Goal: Task Accomplishment & Management: Use online tool/utility

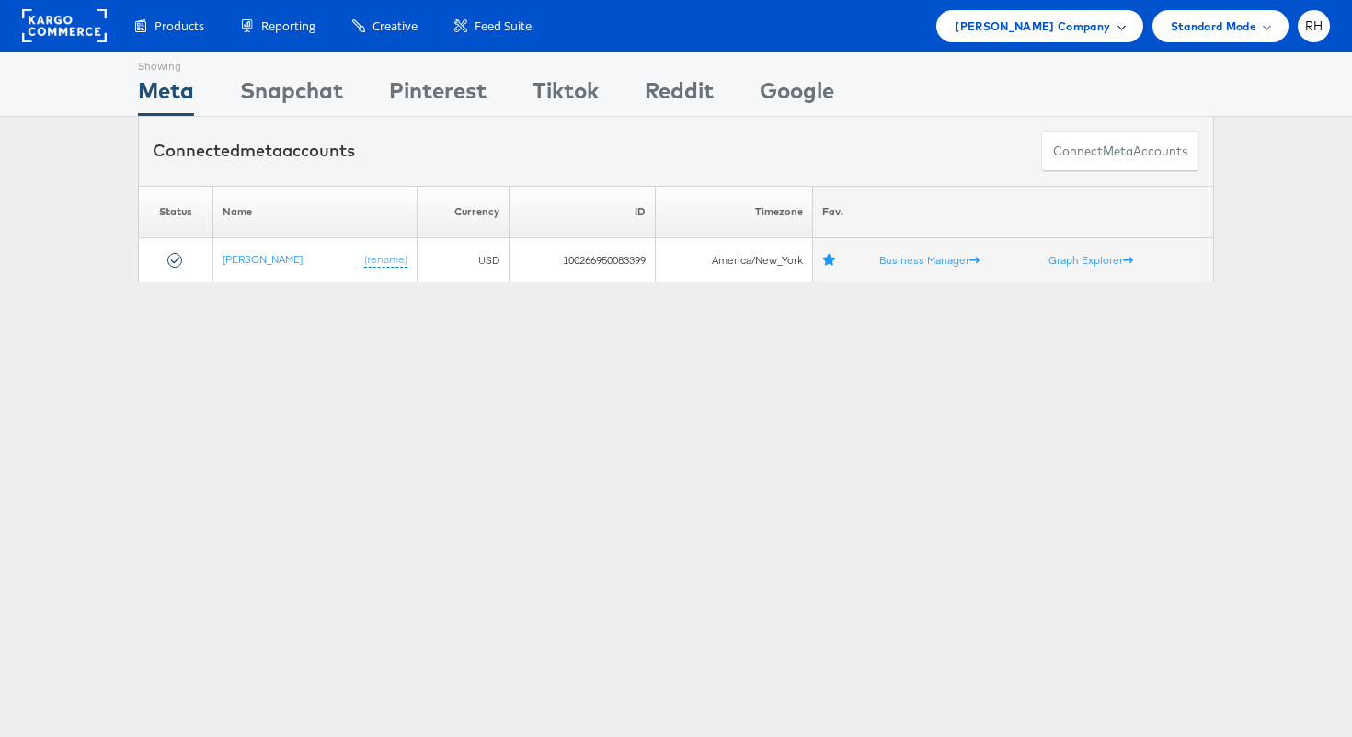
click at [979, 30] on span "[PERSON_NAME] Company" at bounding box center [1032, 26] width 155 height 19
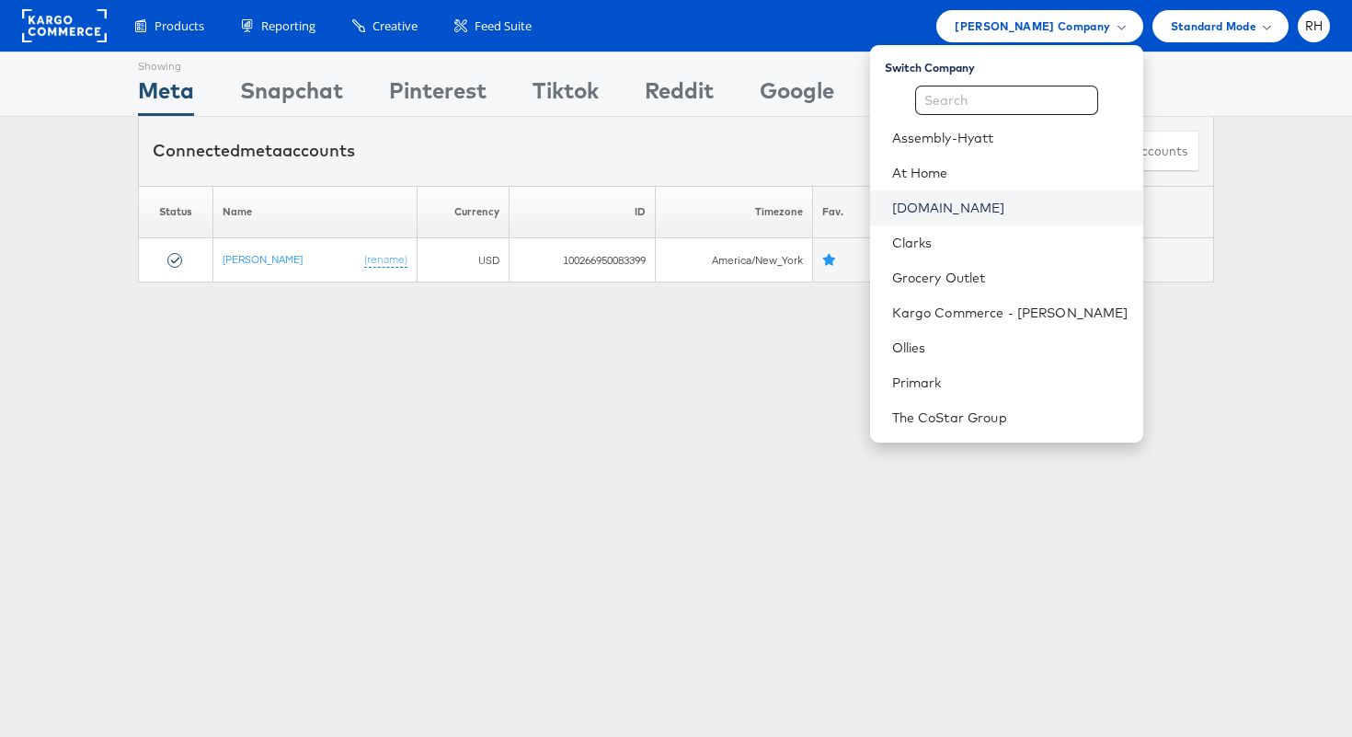
click at [980, 204] on link "[DOMAIN_NAME]" at bounding box center [1010, 208] width 236 height 18
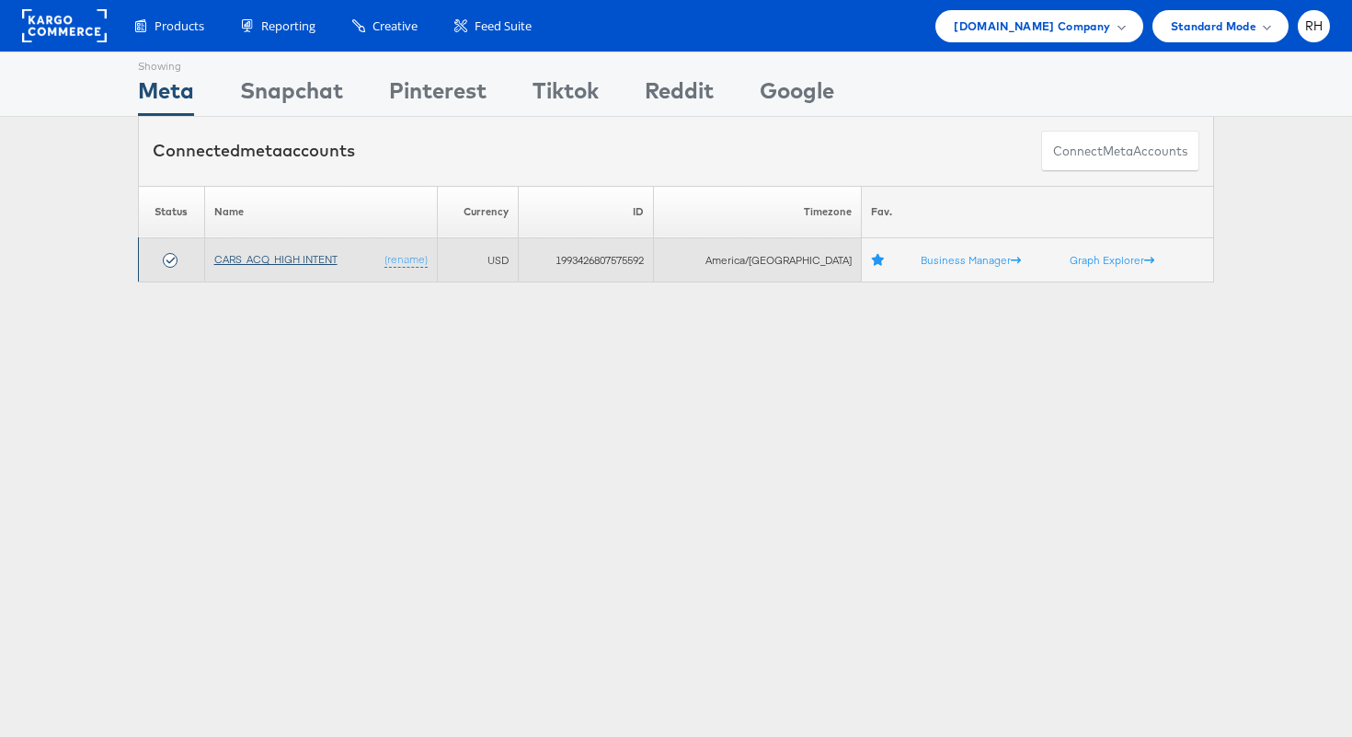
click at [257, 255] on link "CARS_ACQ_HIGH INTENT" at bounding box center [275, 259] width 123 height 14
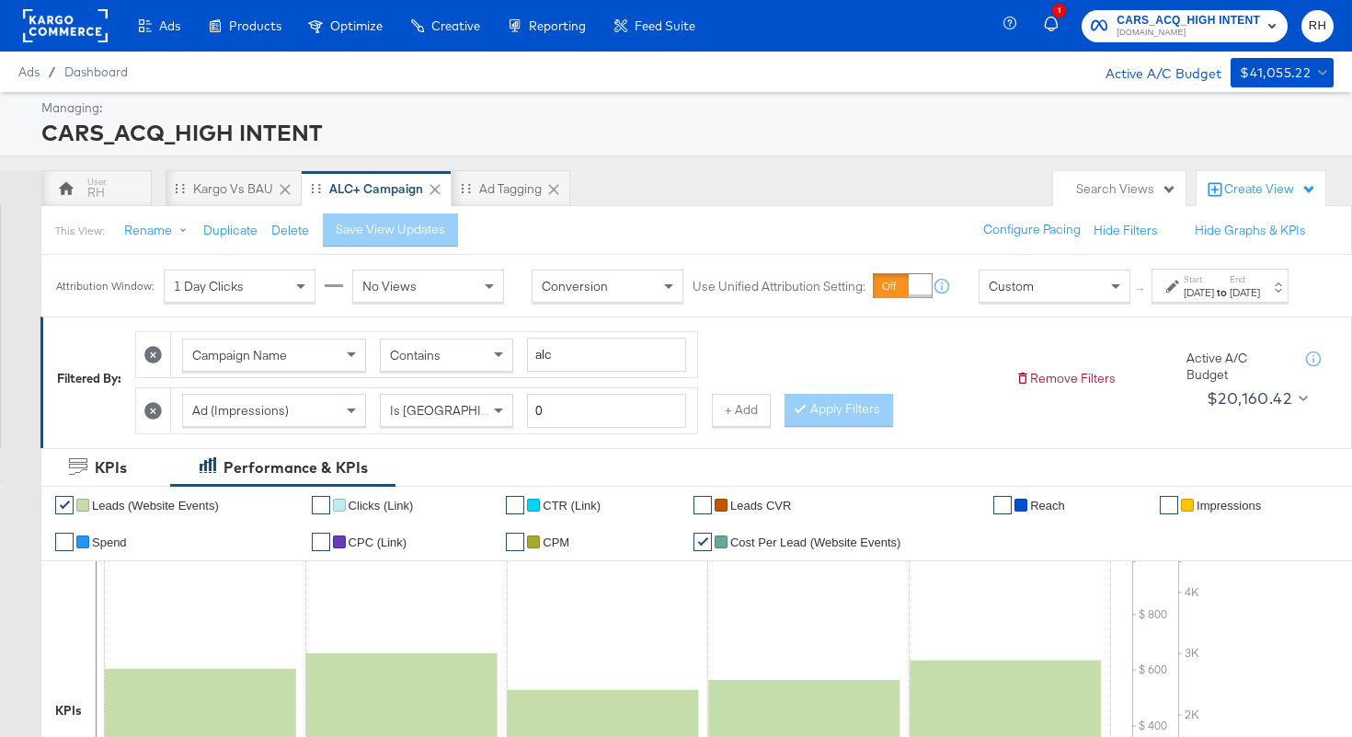
click at [1260, 300] on div "[DATE]" at bounding box center [1245, 292] width 30 height 15
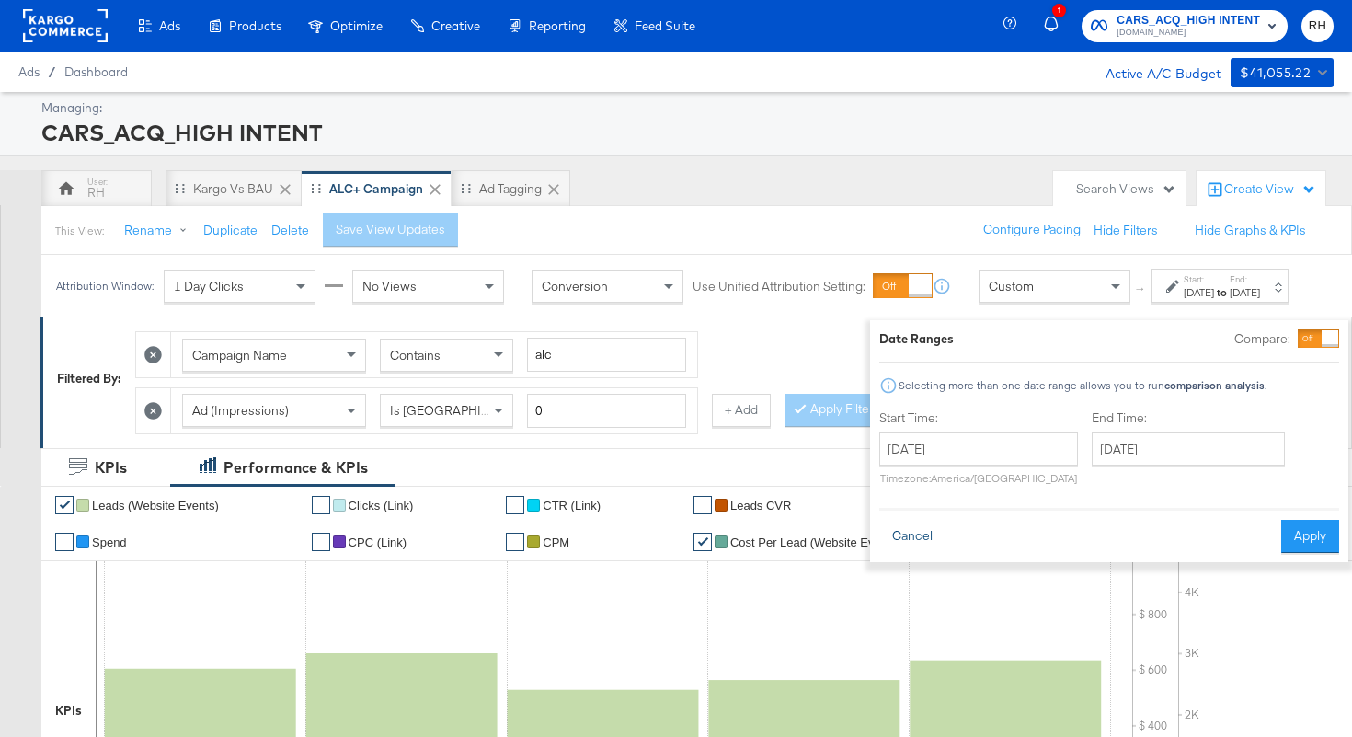
click at [882, 521] on button "Cancel" at bounding box center [912, 536] width 66 height 33
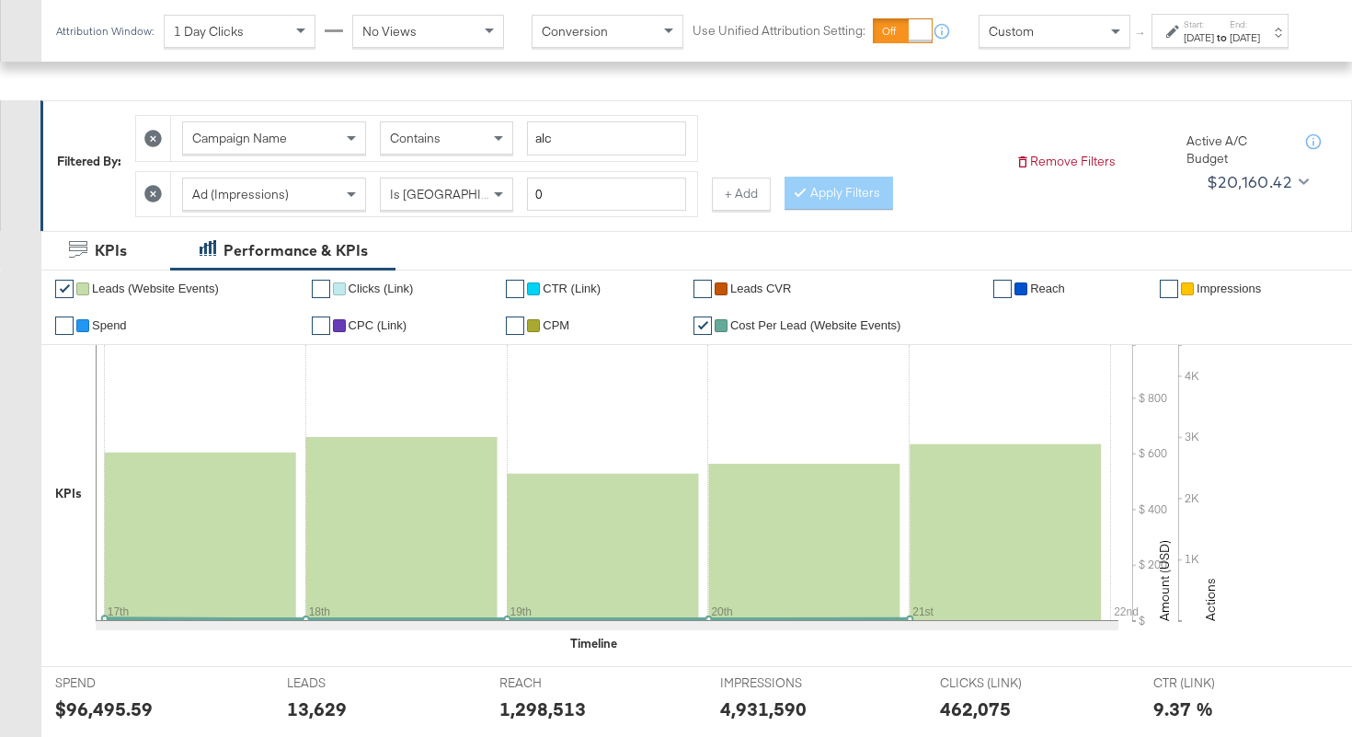
scroll to position [97, 0]
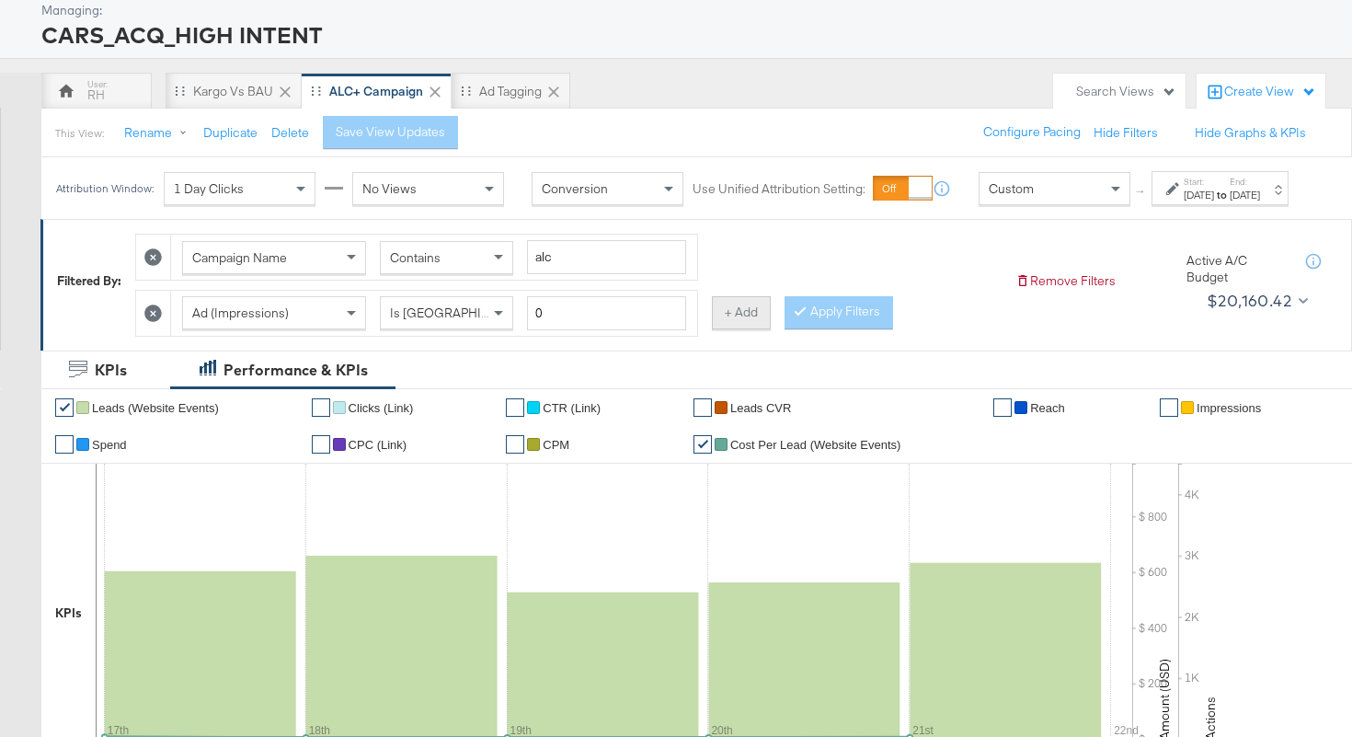
click at [746, 329] on button "+ Add" at bounding box center [741, 312] width 59 height 33
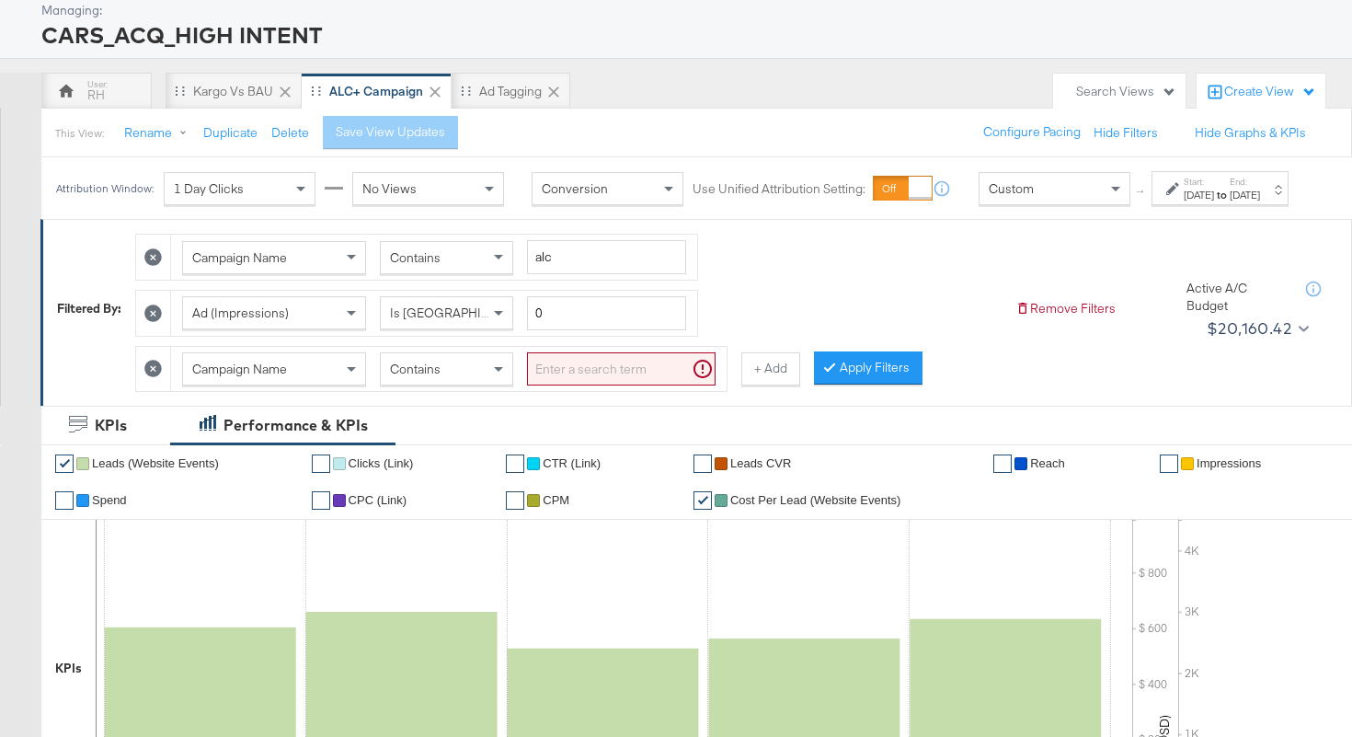
click at [304, 383] on div "Campaign Name" at bounding box center [274, 368] width 182 height 31
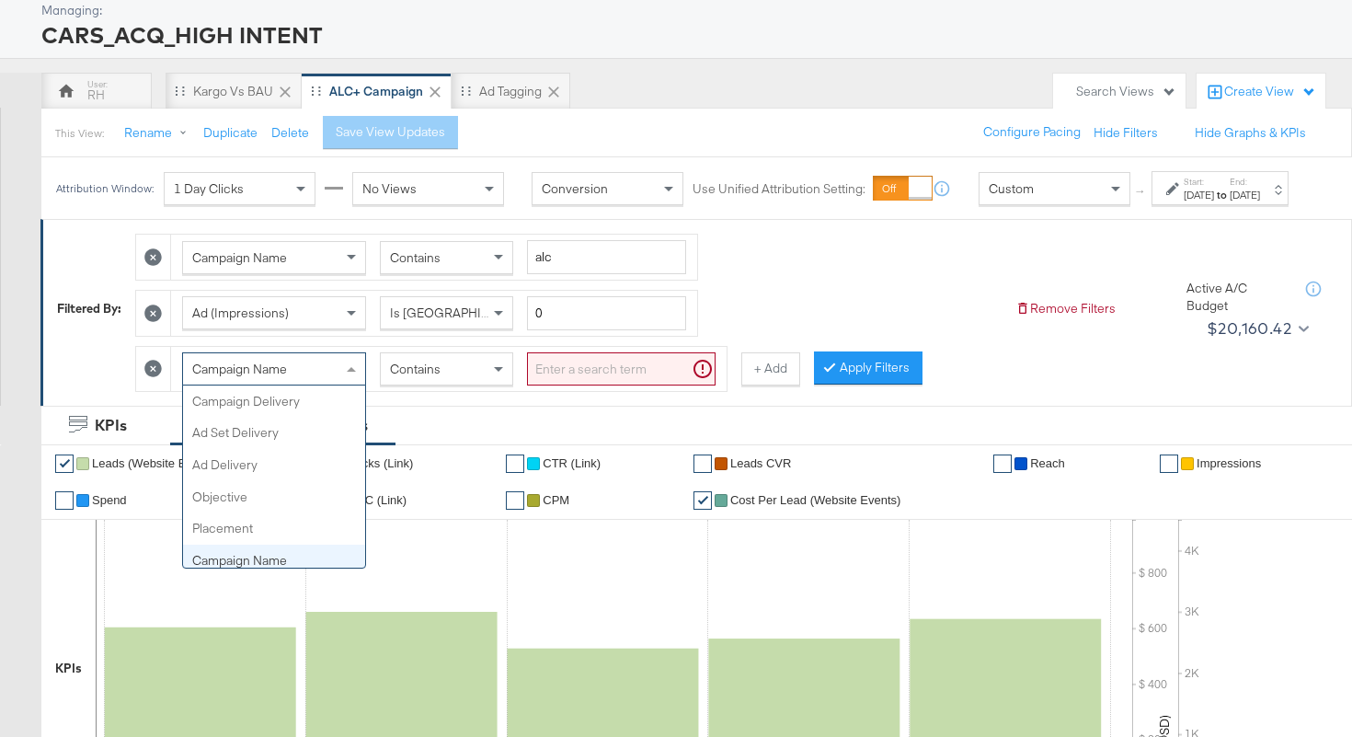
scroll to position [159, 0]
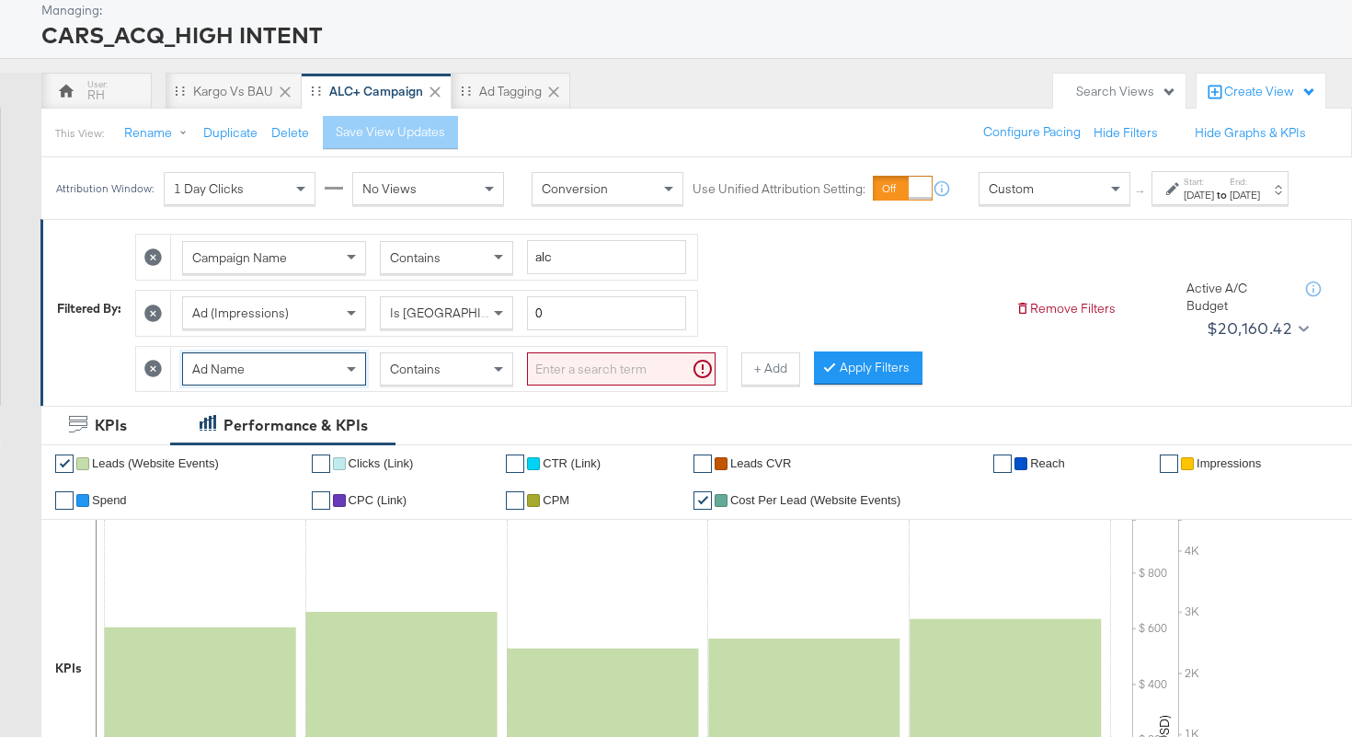
click at [427, 377] on span "Contains" at bounding box center [415, 368] width 51 height 17
click at [561, 382] on input "search" at bounding box center [621, 369] width 189 height 34
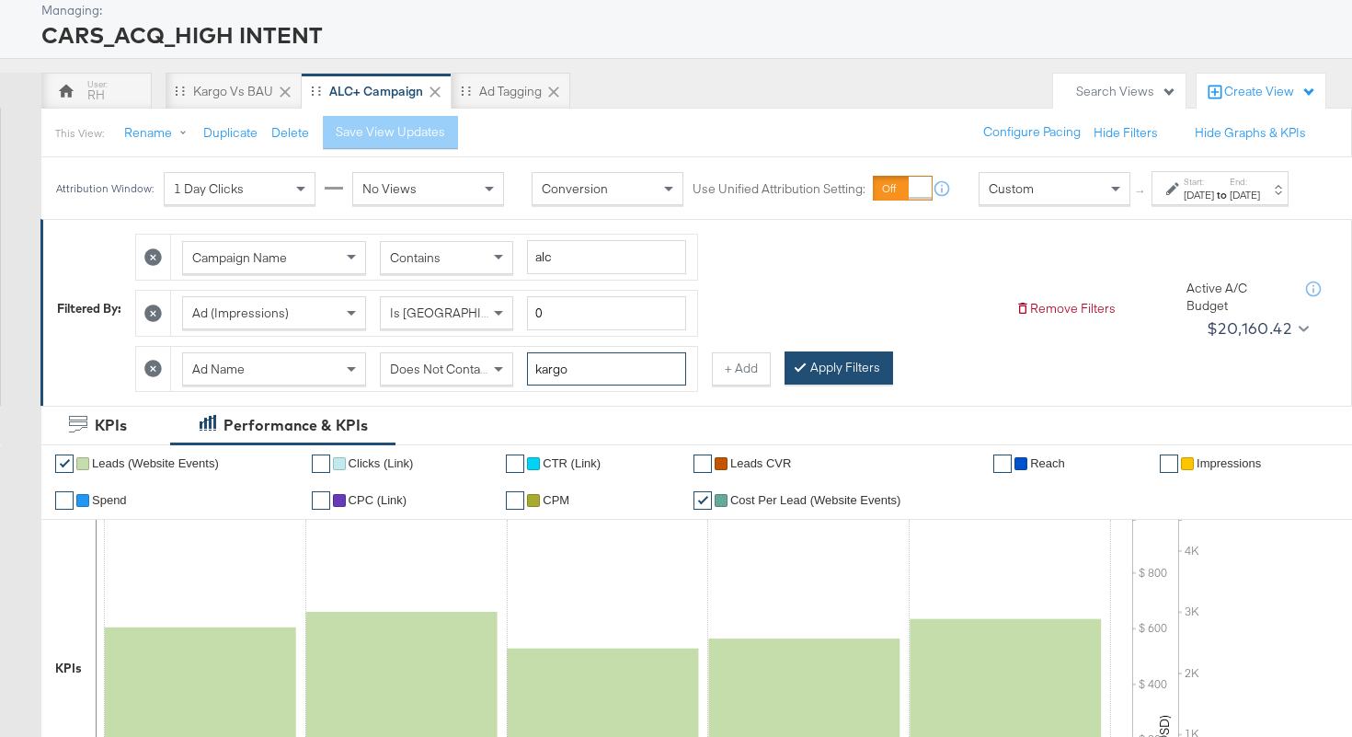
type input "kargo"
click at [811, 384] on button "Apply Filters" at bounding box center [838, 367] width 109 height 33
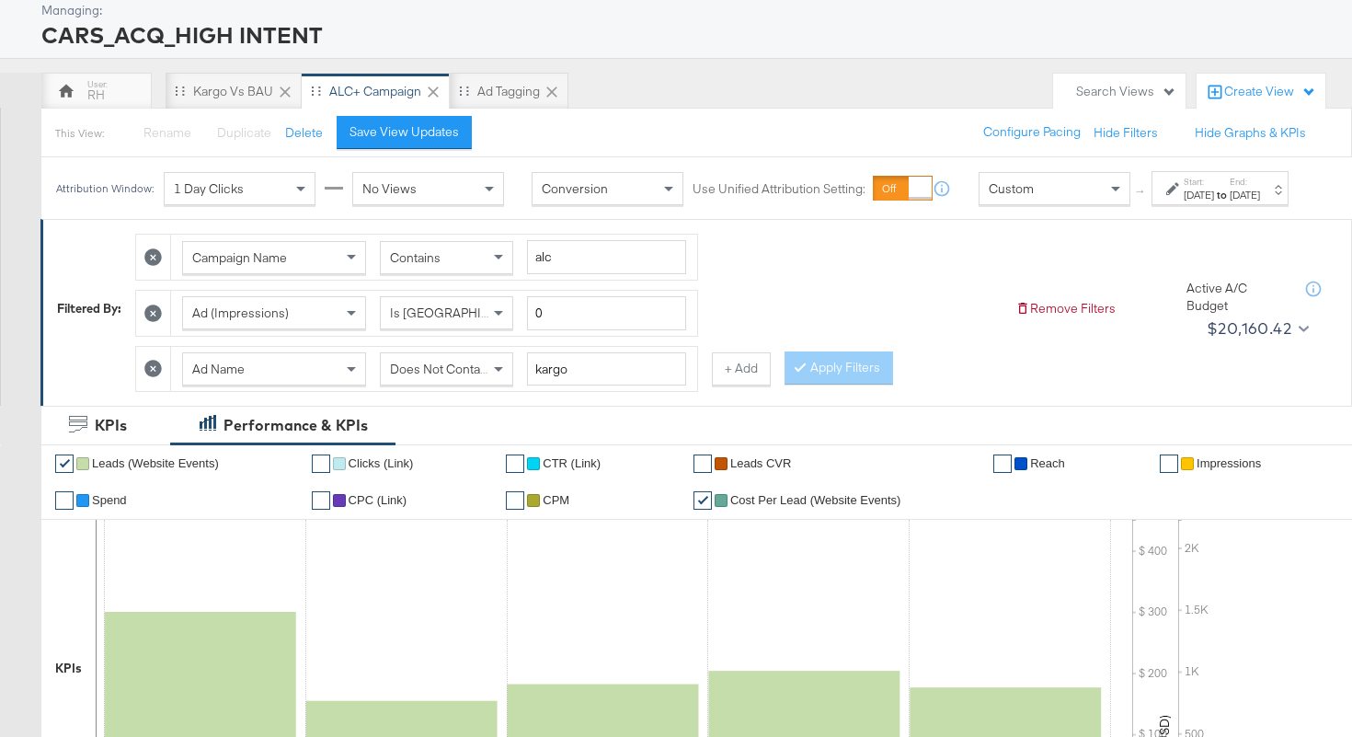
scroll to position [812, 0]
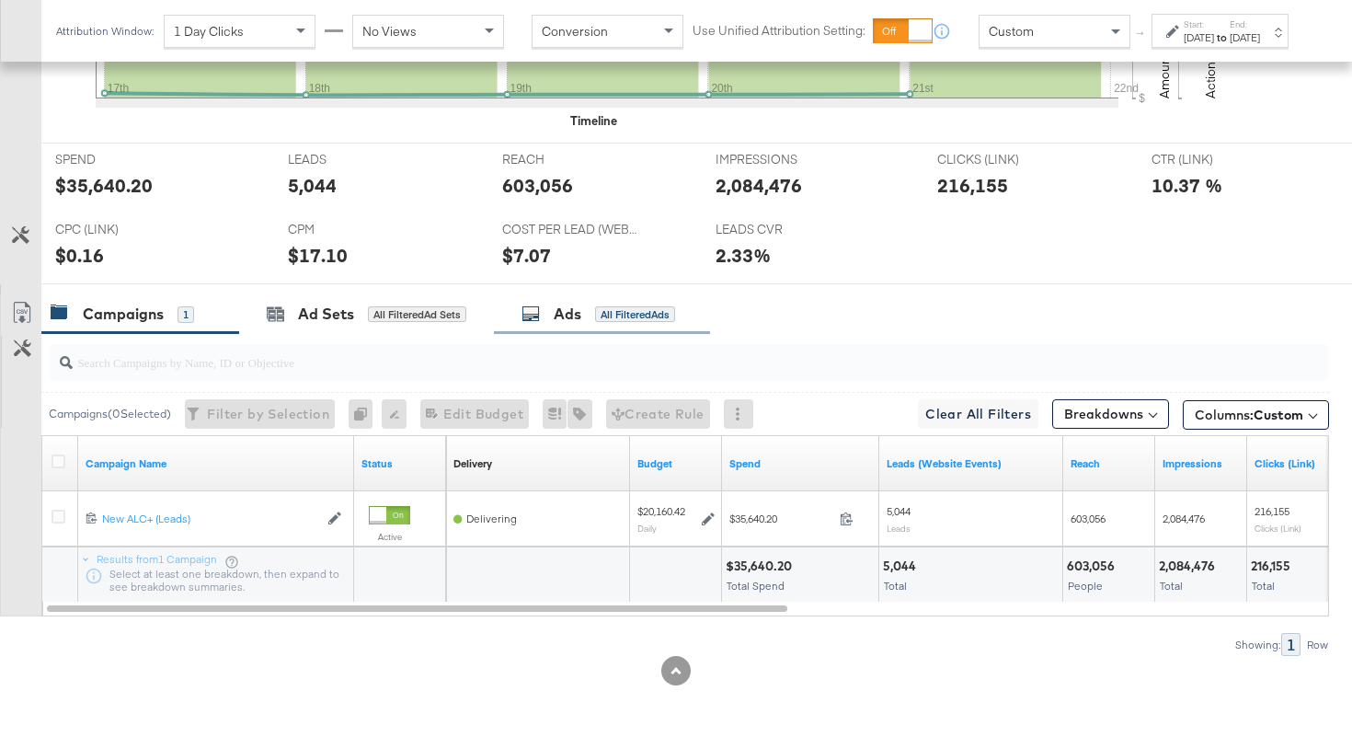
click at [629, 306] on div "All Filtered Ads" at bounding box center [635, 314] width 80 height 17
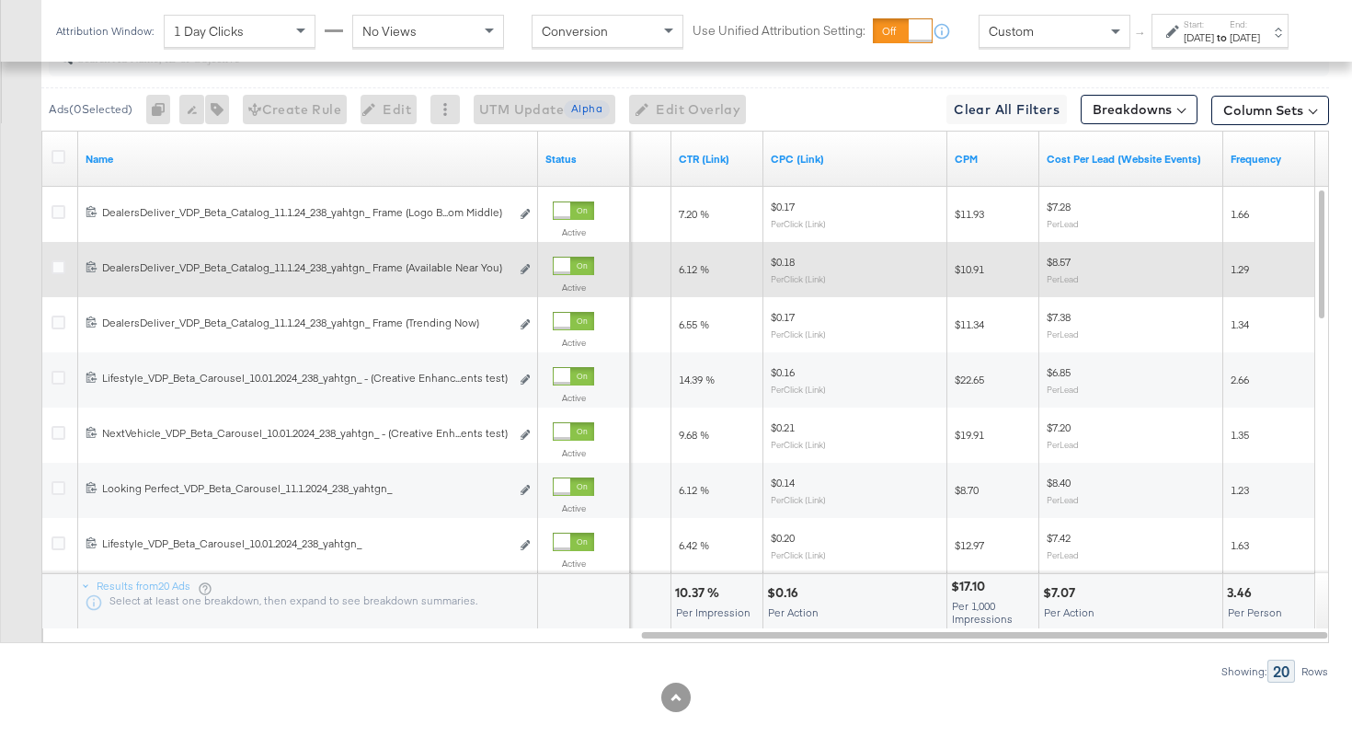
scroll to position [1112, 0]
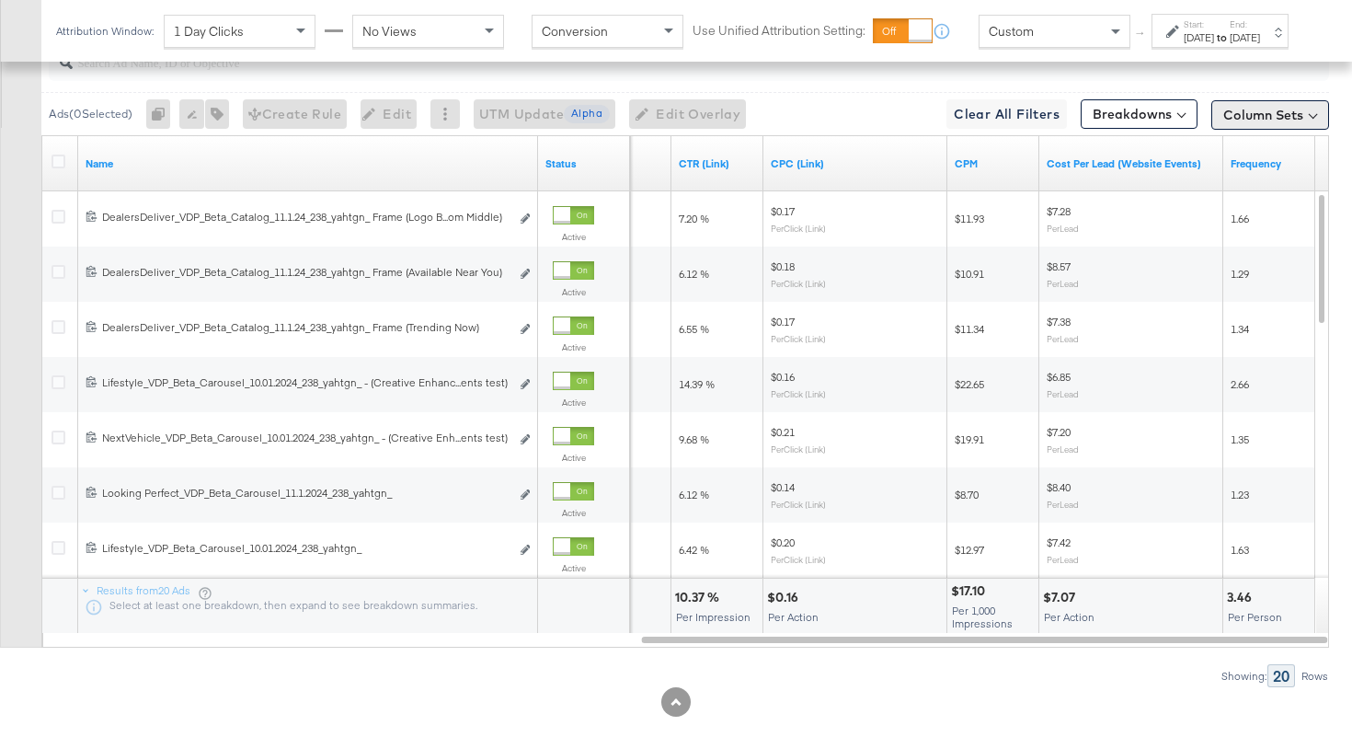
click at [1253, 116] on button "Column Sets" at bounding box center [1270, 114] width 118 height 29
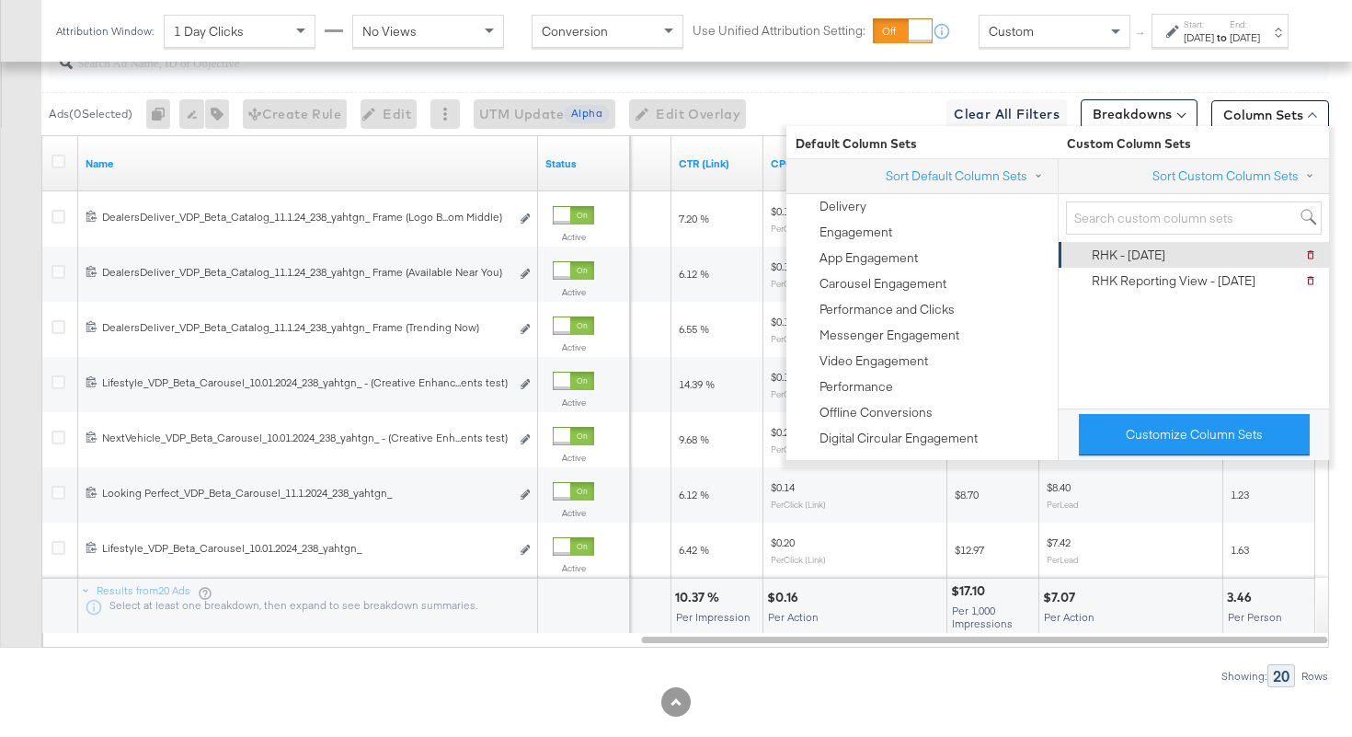
click at [1170, 250] on div "RHK - 9.5.25 Delete RHK - 9.5.25" at bounding box center [1192, 255] width 247 height 26
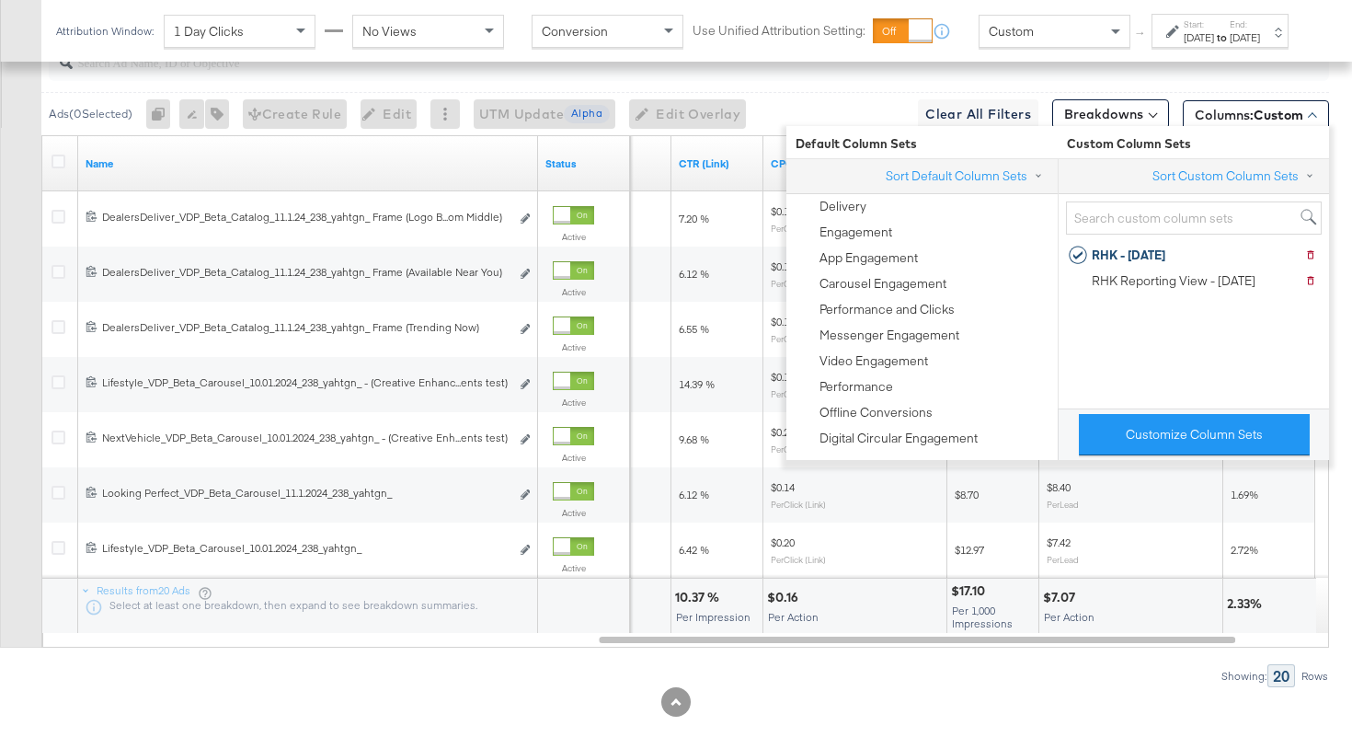
click at [1040, 673] on div "Showing: 20 Rows" at bounding box center [664, 675] width 1329 height 23
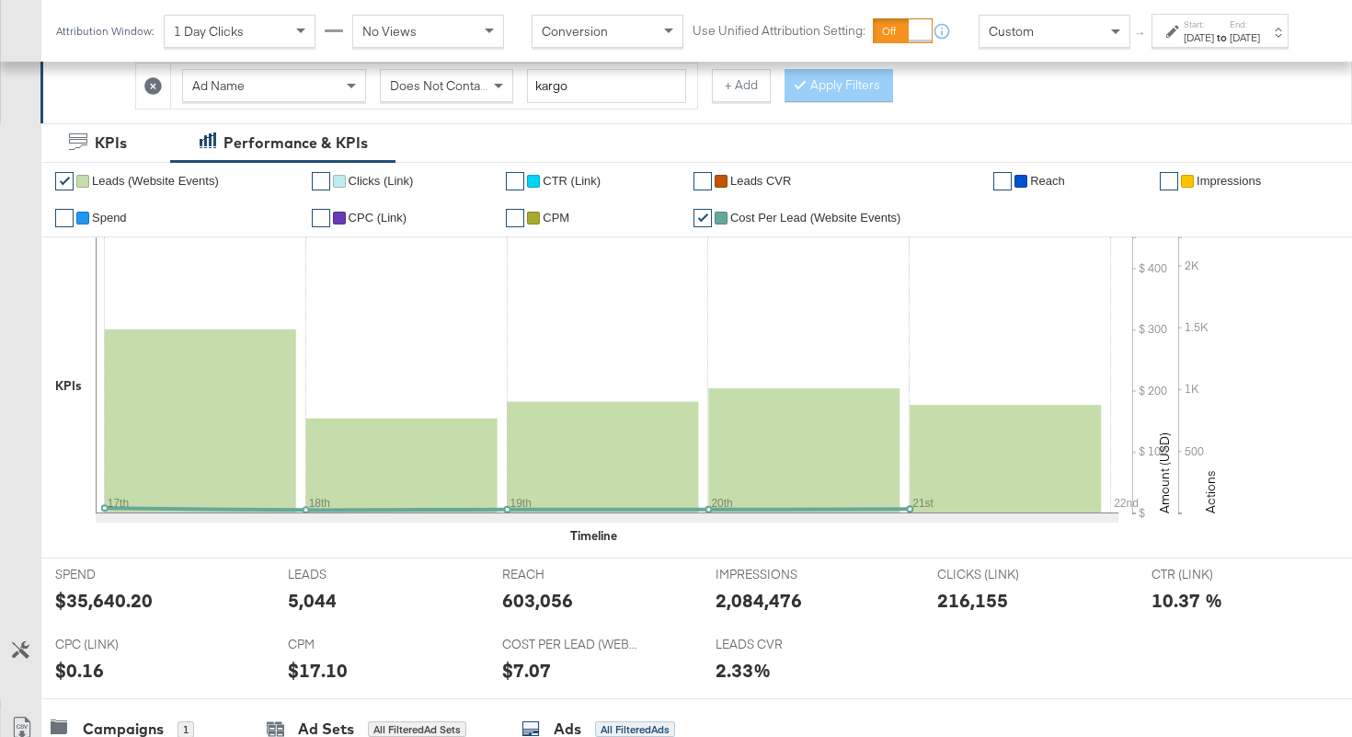
scroll to position [342, 0]
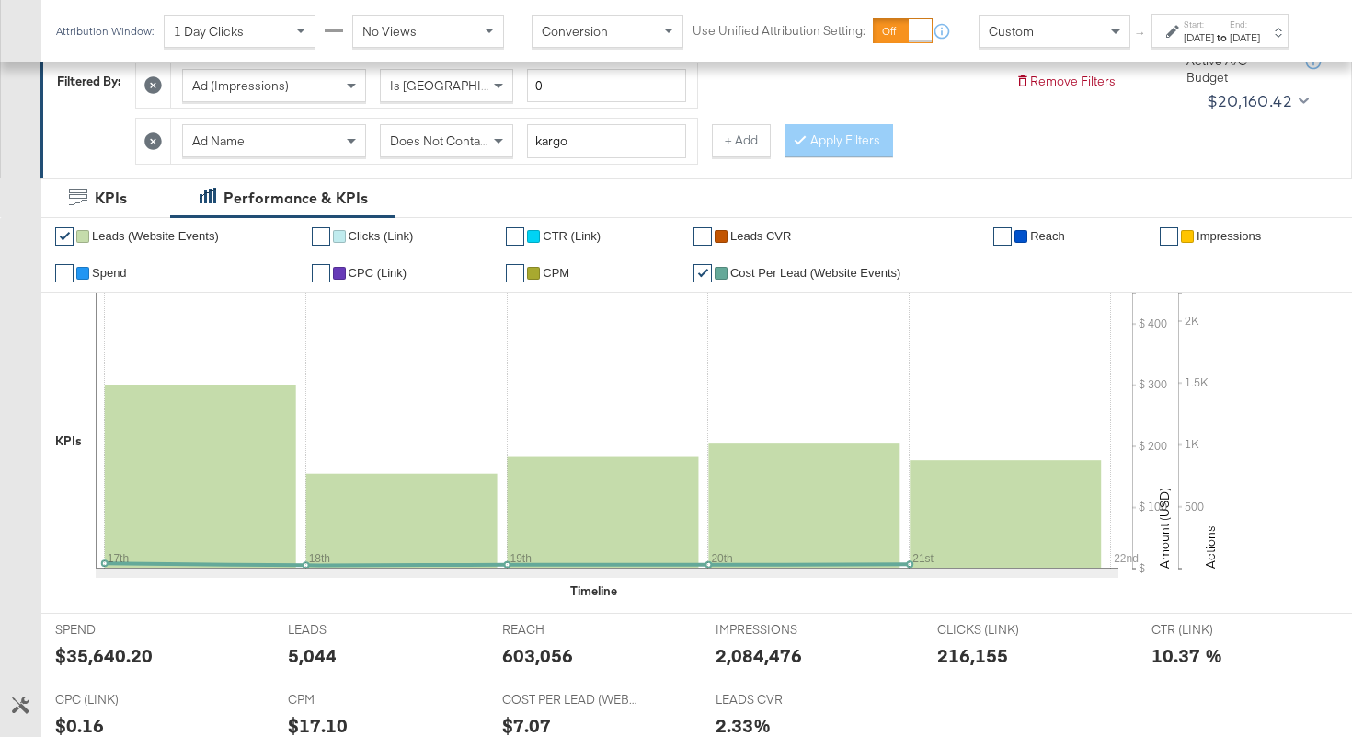
click at [488, 147] on span "Does Not Contain" at bounding box center [440, 140] width 100 height 17
click at [797, 141] on icon at bounding box center [800, 138] width 6 height 11
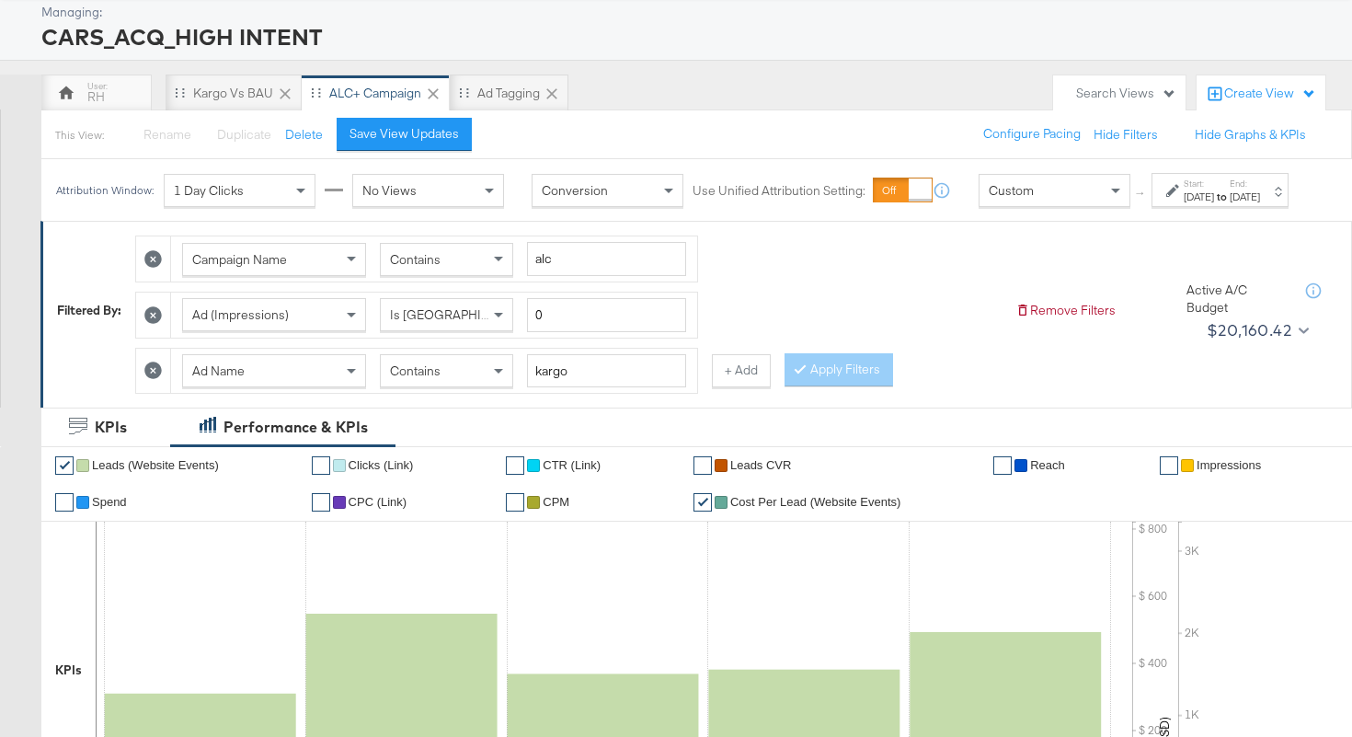
scroll to position [0, 0]
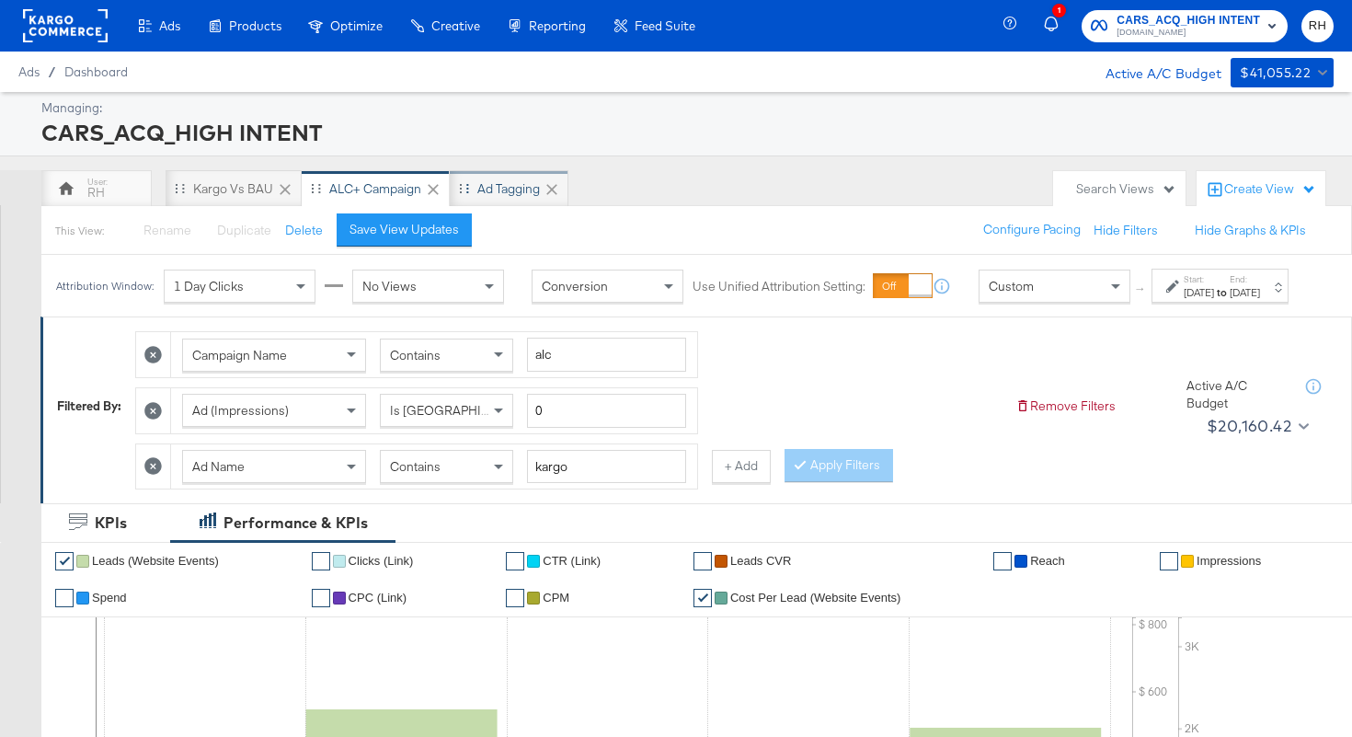
click at [502, 194] on div "Ad Tagging" at bounding box center [508, 188] width 63 height 17
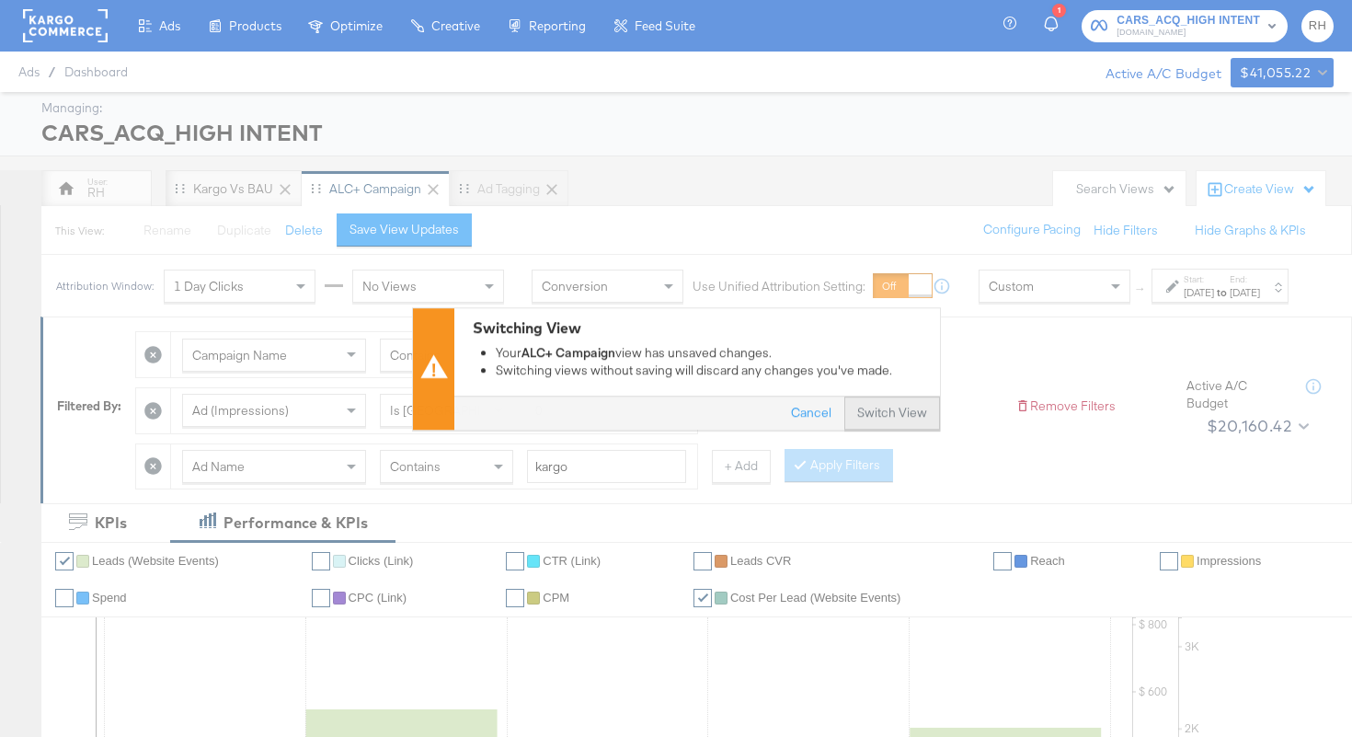
click at [885, 411] on button "Switch View" at bounding box center [892, 412] width 96 height 33
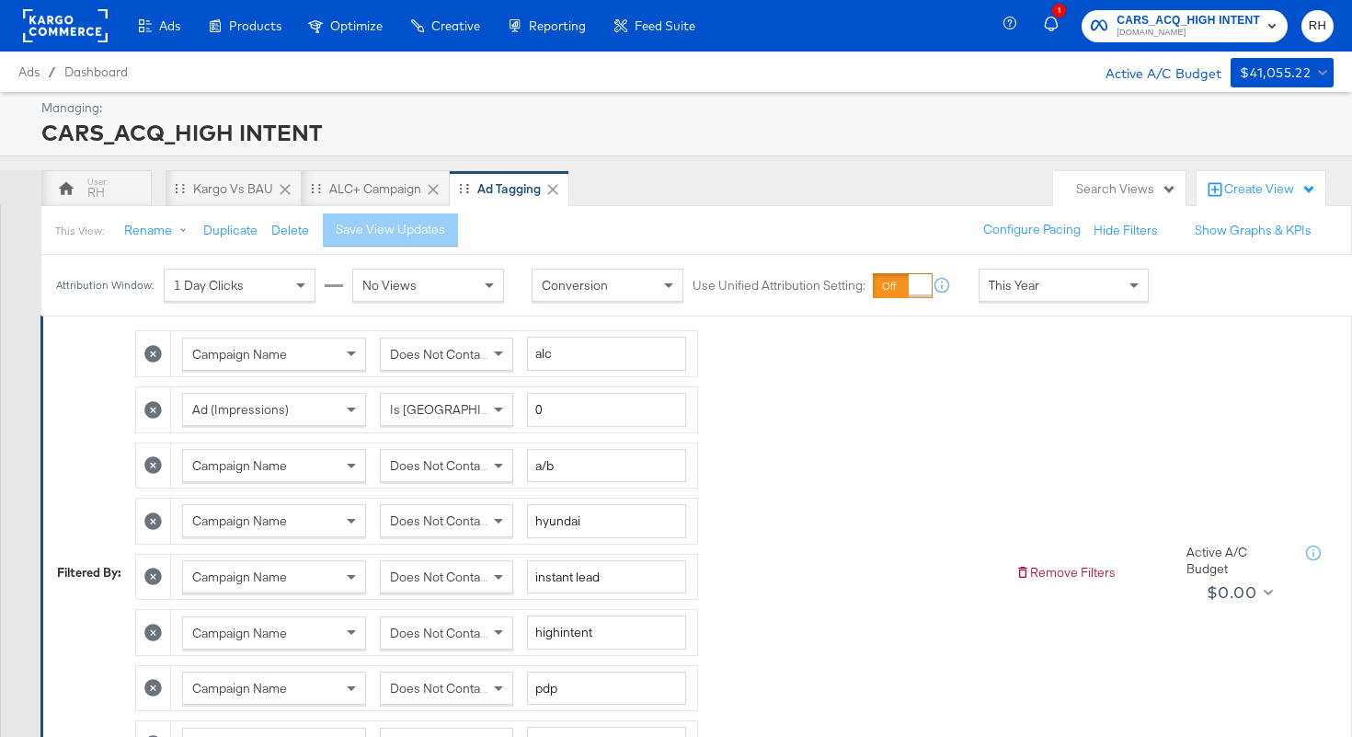
click at [553, 186] on icon at bounding box center [552, 189] width 18 height 18
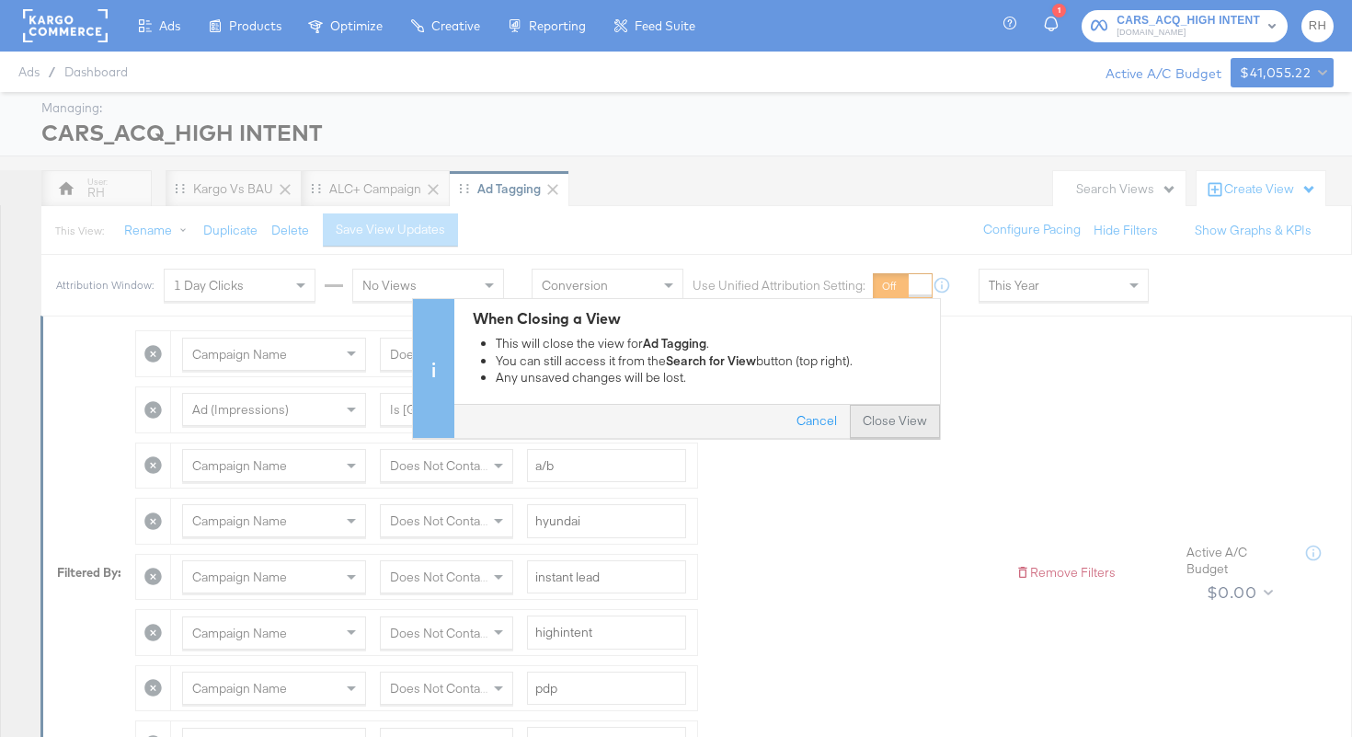
click at [892, 420] on button "Close View" at bounding box center [895, 422] width 90 height 33
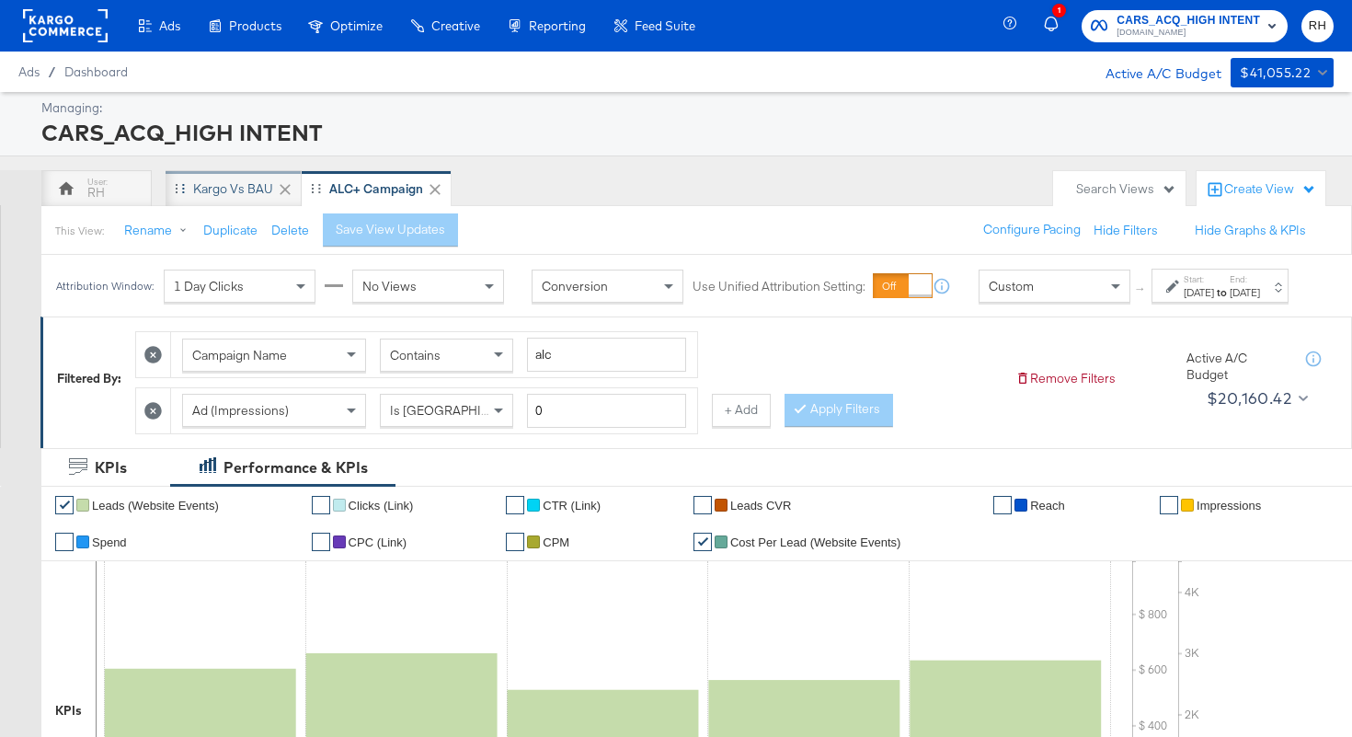
click at [203, 198] on div "Kargo vs BAU" at bounding box center [234, 188] width 136 height 37
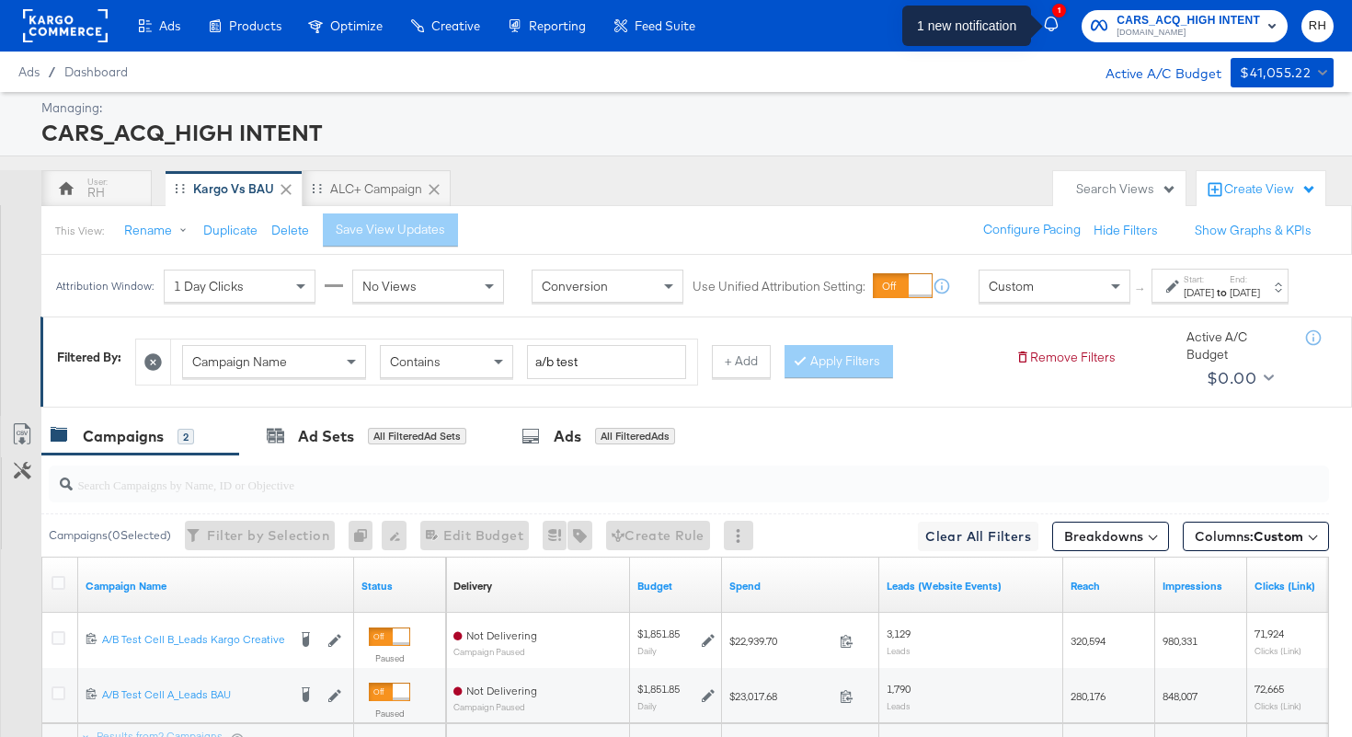
click at [1057, 16] on div "1" at bounding box center [1059, 11] width 14 height 14
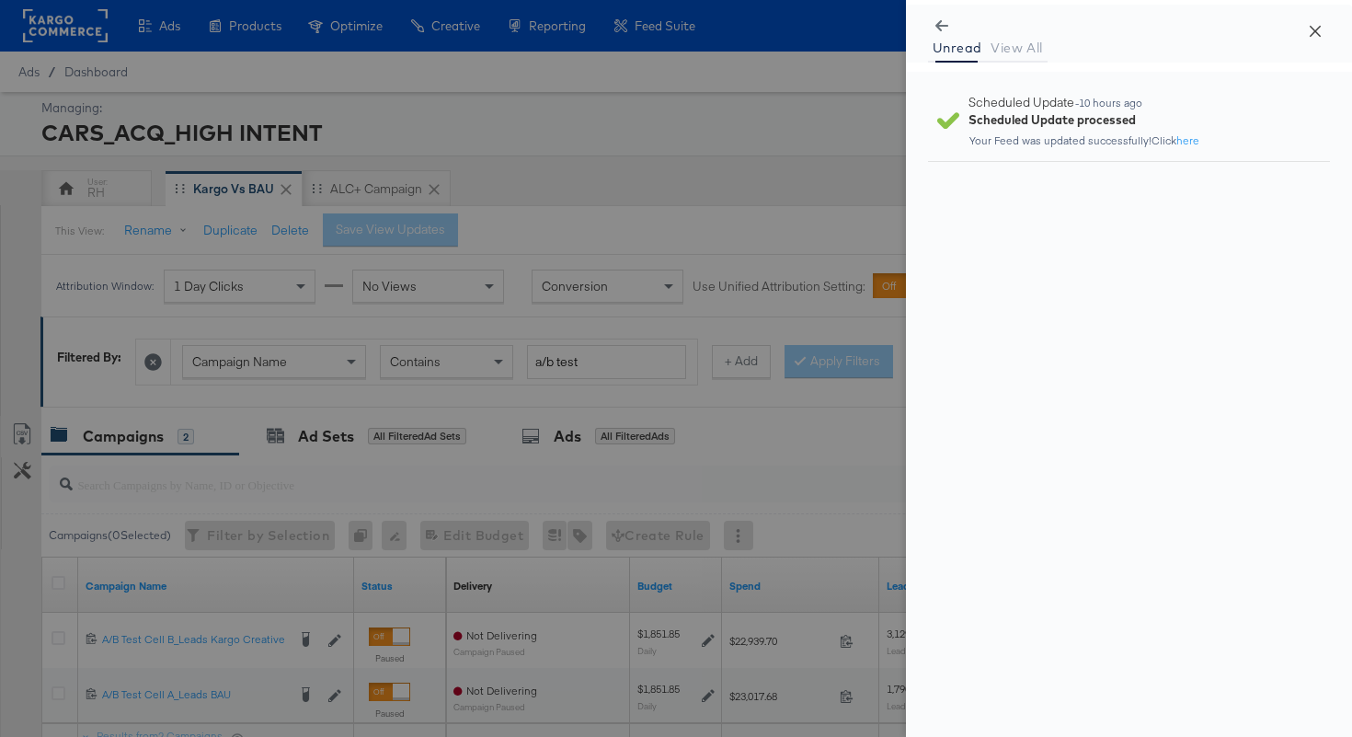
click at [1324, 33] on button "Close" at bounding box center [1314, 30] width 51 height 51
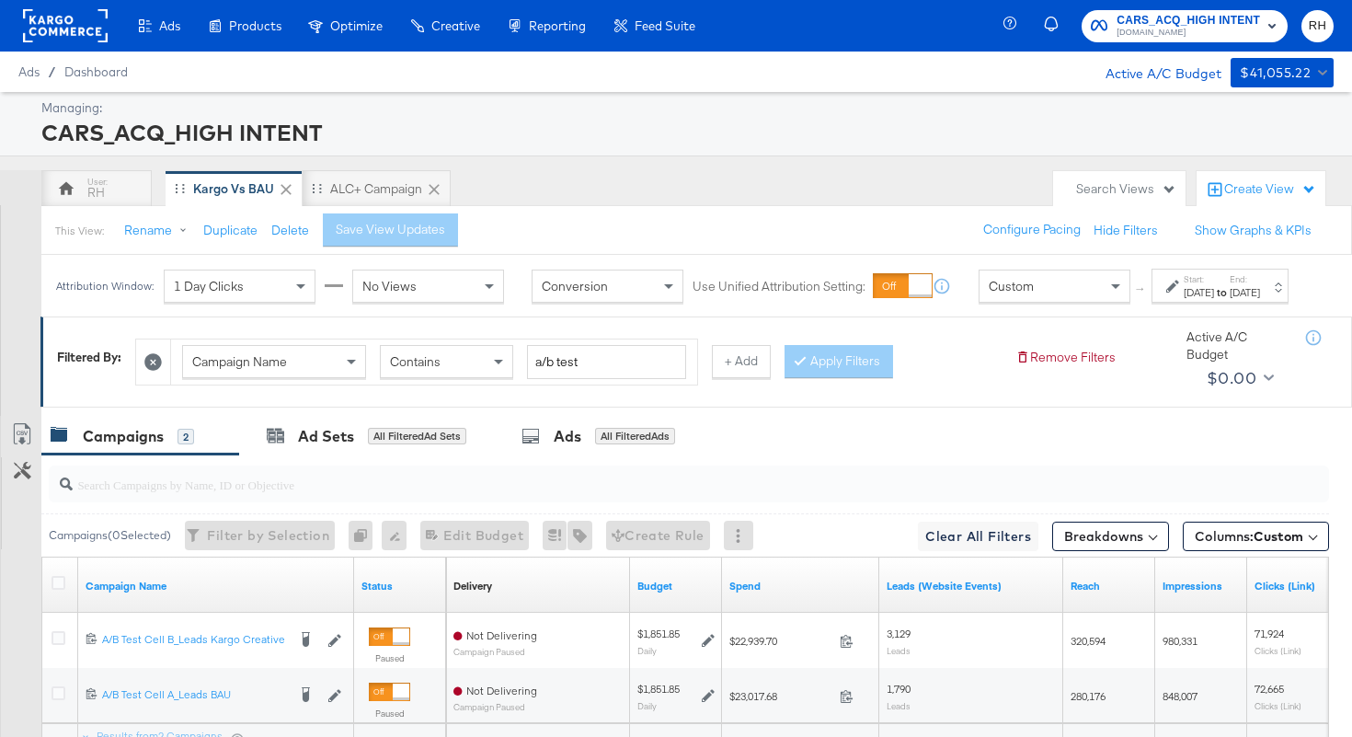
click at [91, 29] on rect at bounding box center [65, 25] width 85 height 33
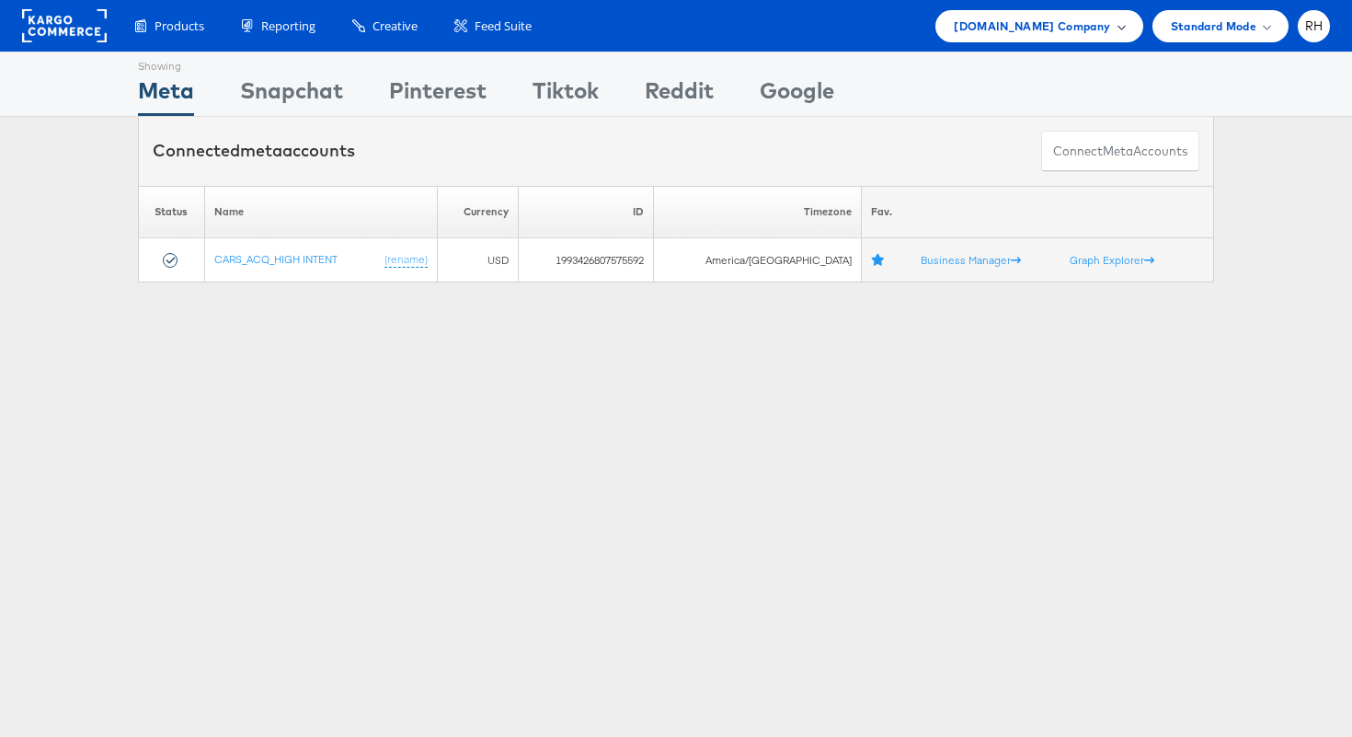
click at [1096, 29] on span "[DOMAIN_NAME] Company" at bounding box center [1032, 26] width 156 height 19
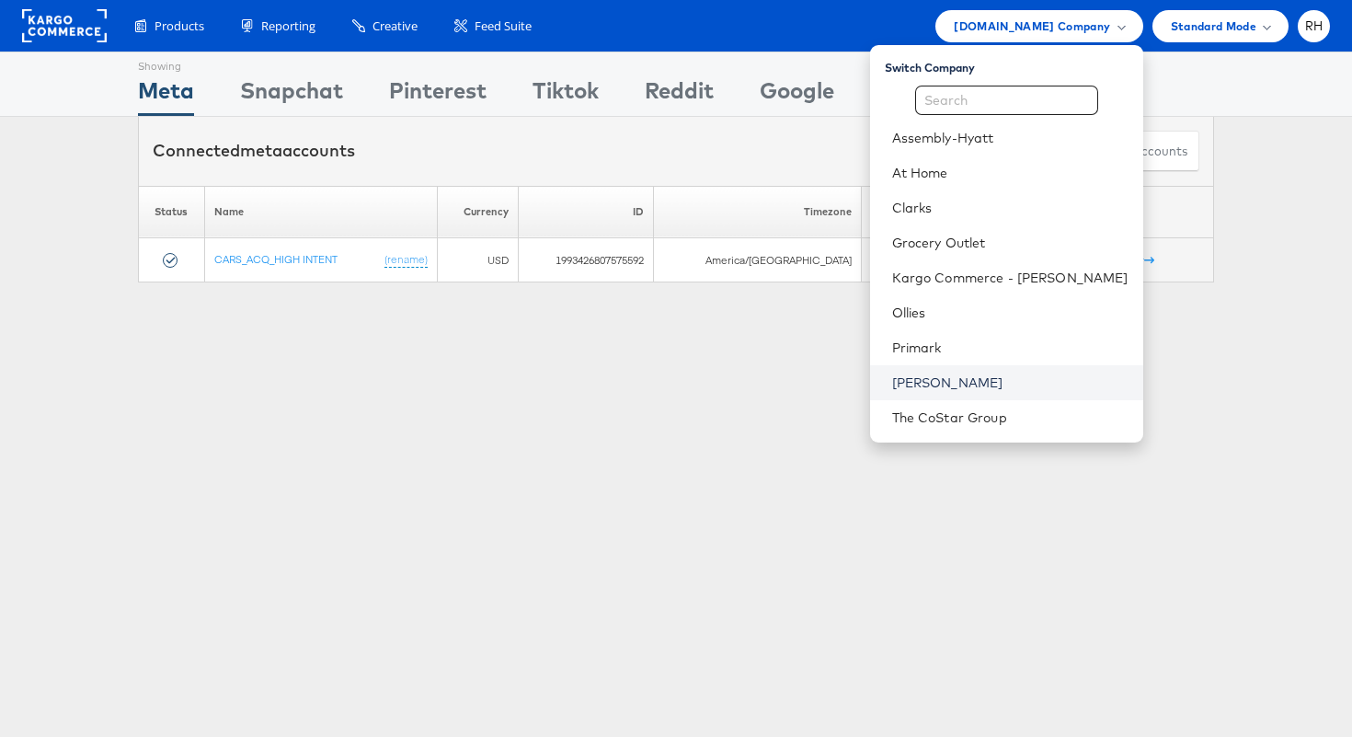
click at [978, 377] on link "[PERSON_NAME]" at bounding box center [1010, 382] width 236 height 18
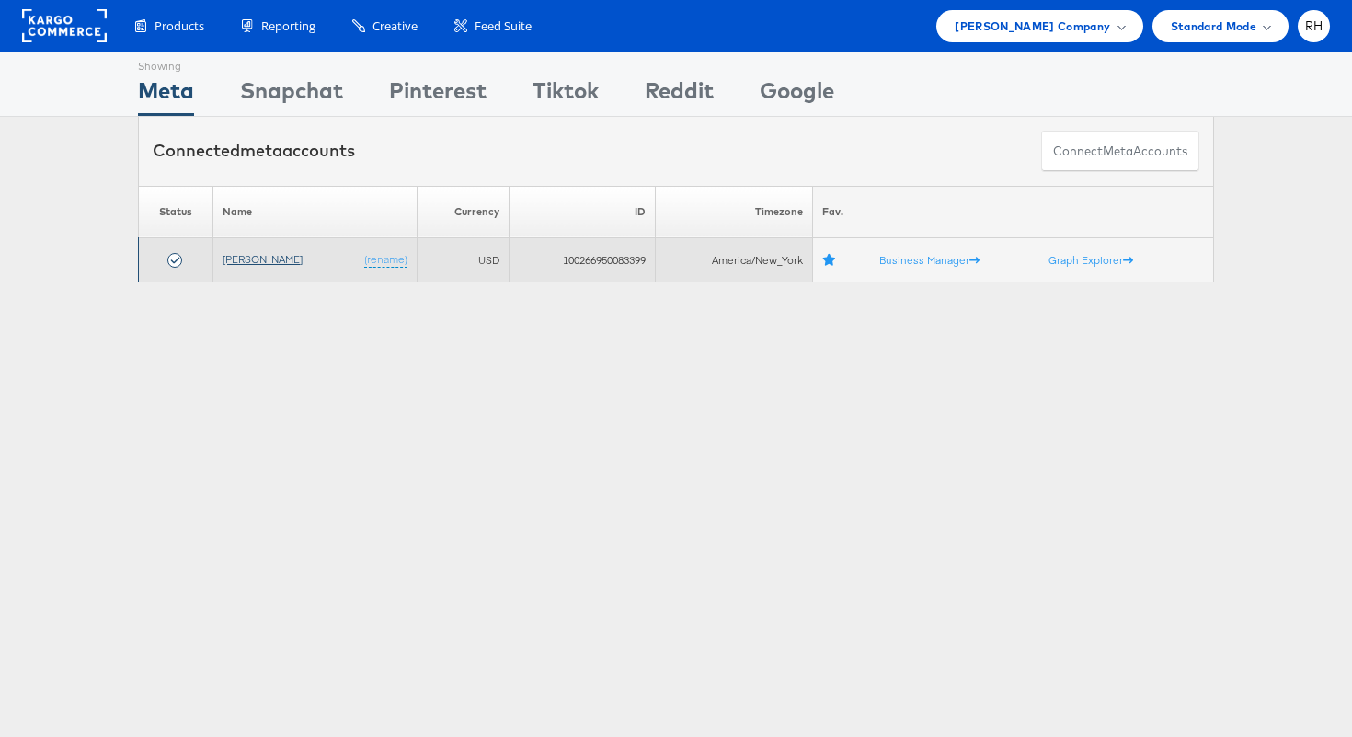
click at [241, 262] on link "[PERSON_NAME]" at bounding box center [263, 259] width 80 height 14
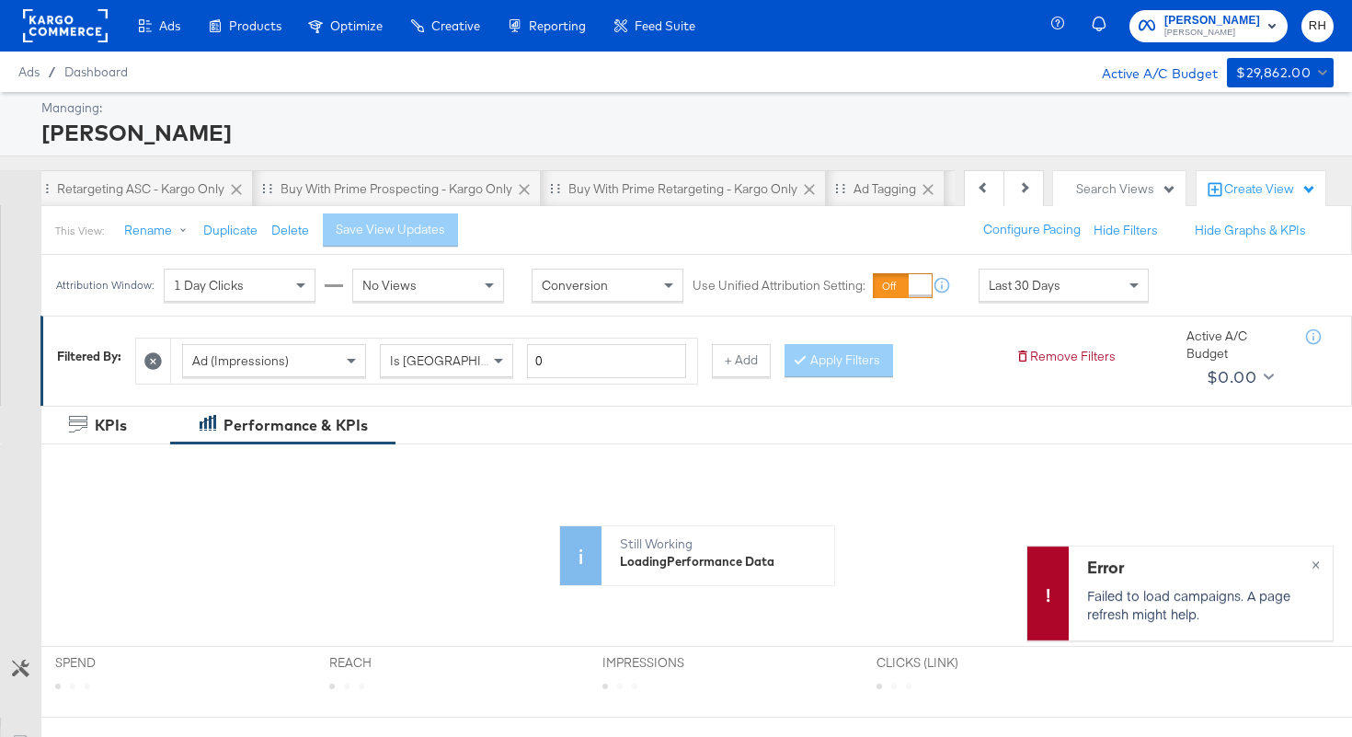
scroll to position [0, 727]
click at [869, 194] on icon at bounding box center [875, 189] width 18 height 18
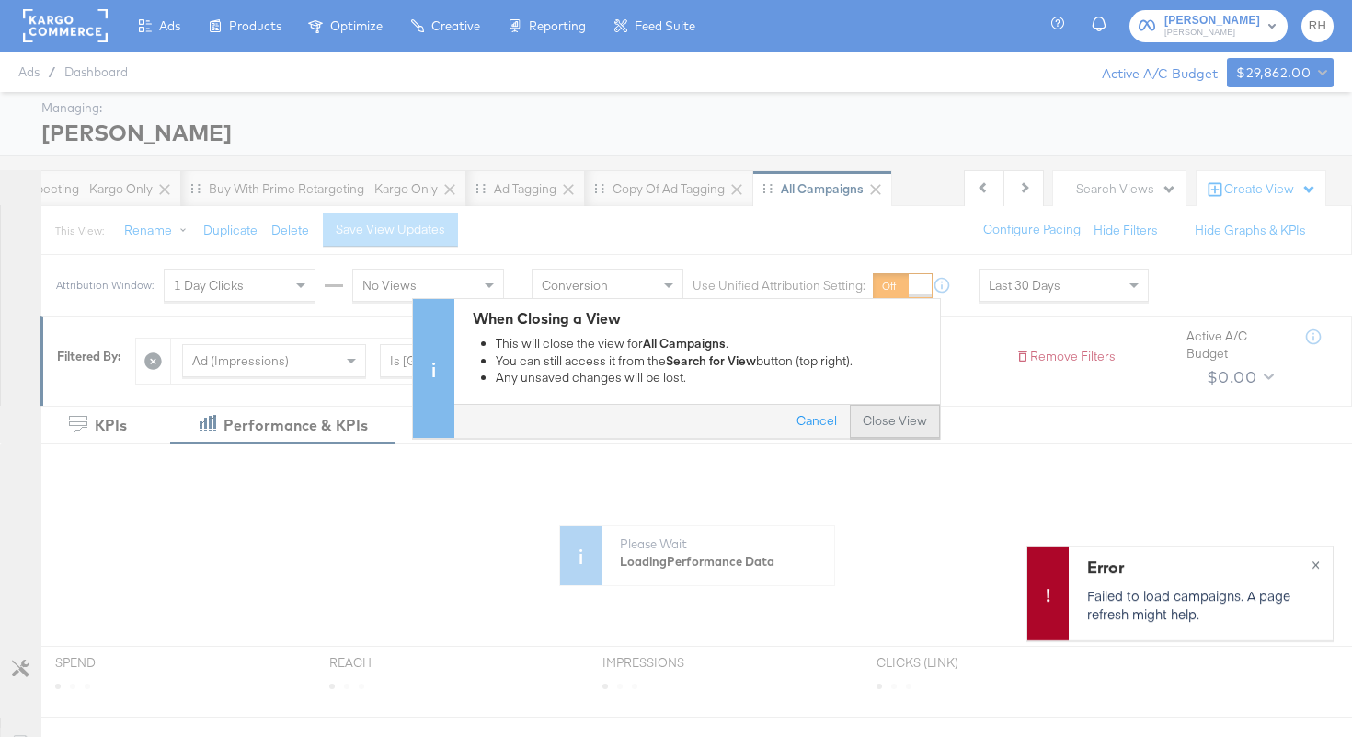
click at [893, 429] on button "Close View" at bounding box center [895, 422] width 90 height 33
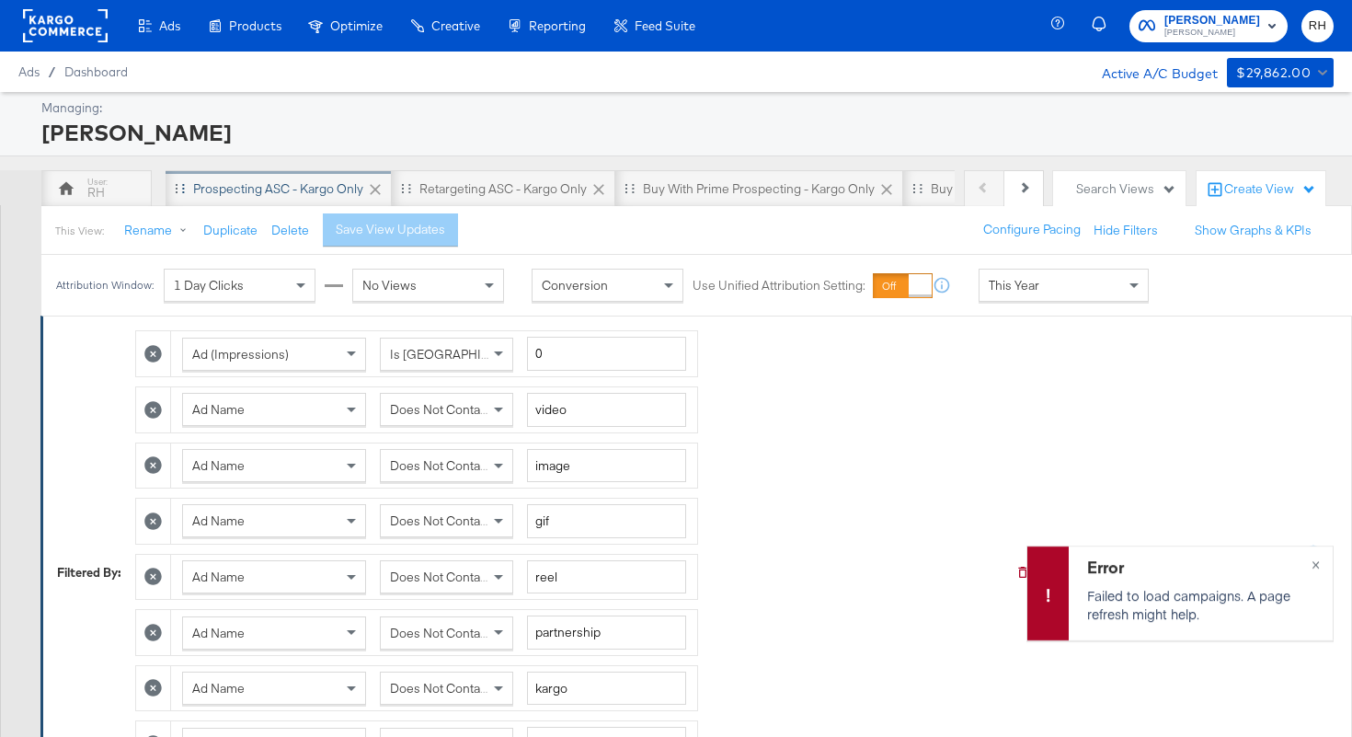
click at [223, 191] on div "Prospecting ASC - Kargo only" at bounding box center [278, 188] width 170 height 17
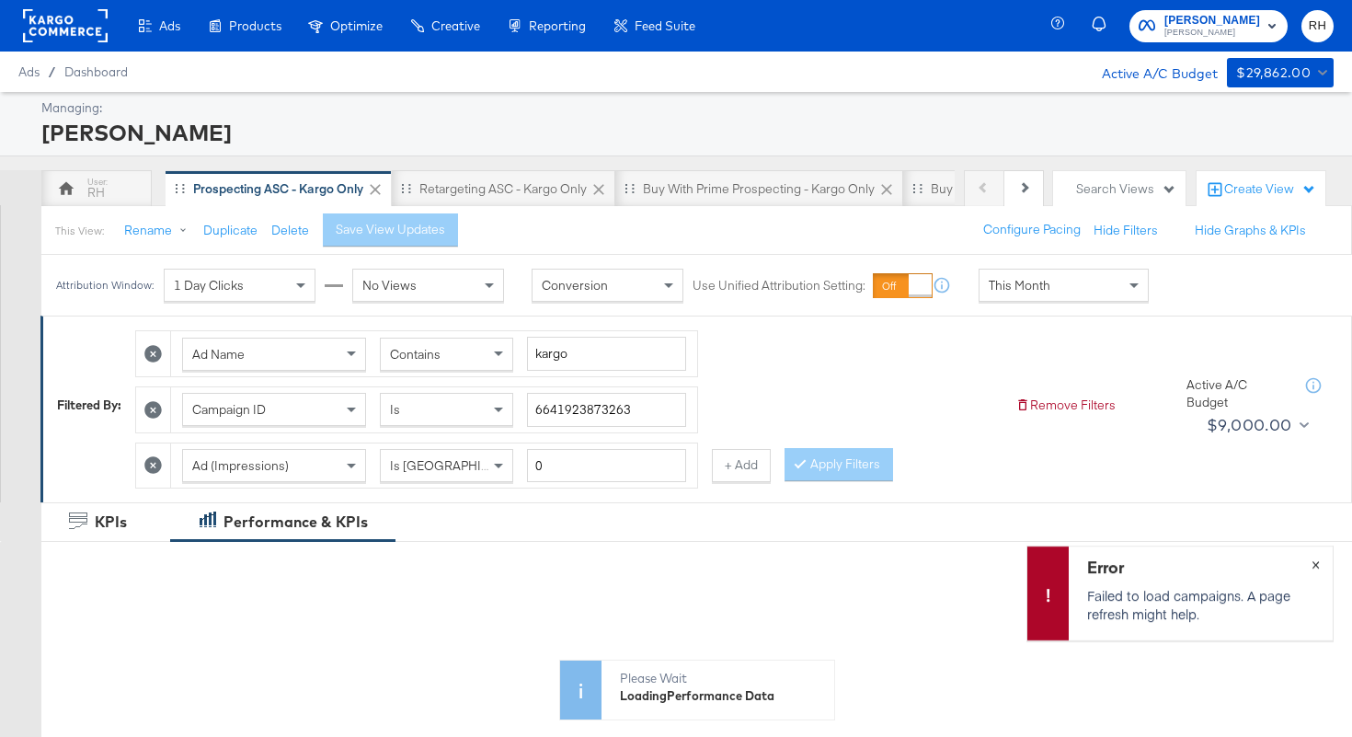
click at [1317, 561] on span "×" at bounding box center [1315, 562] width 8 height 21
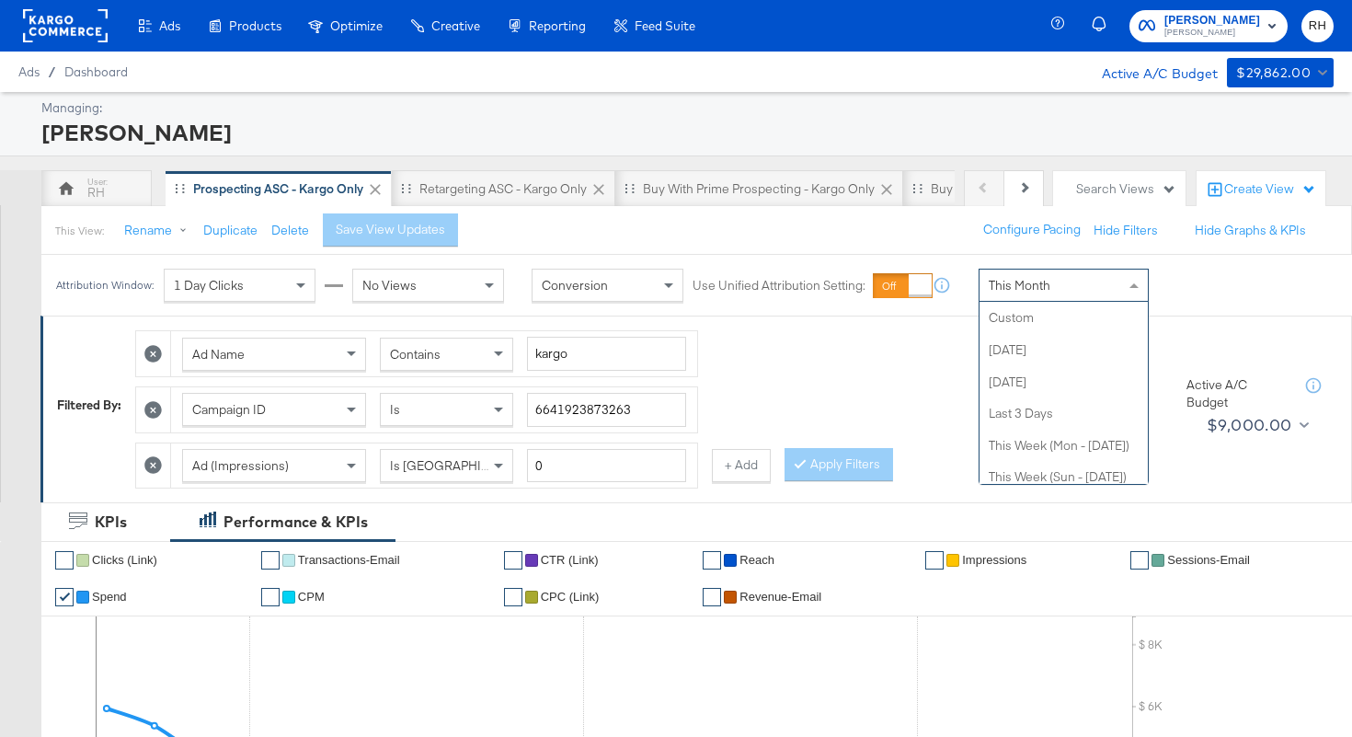
click at [1021, 288] on span "This Month" at bounding box center [1020, 285] width 62 height 17
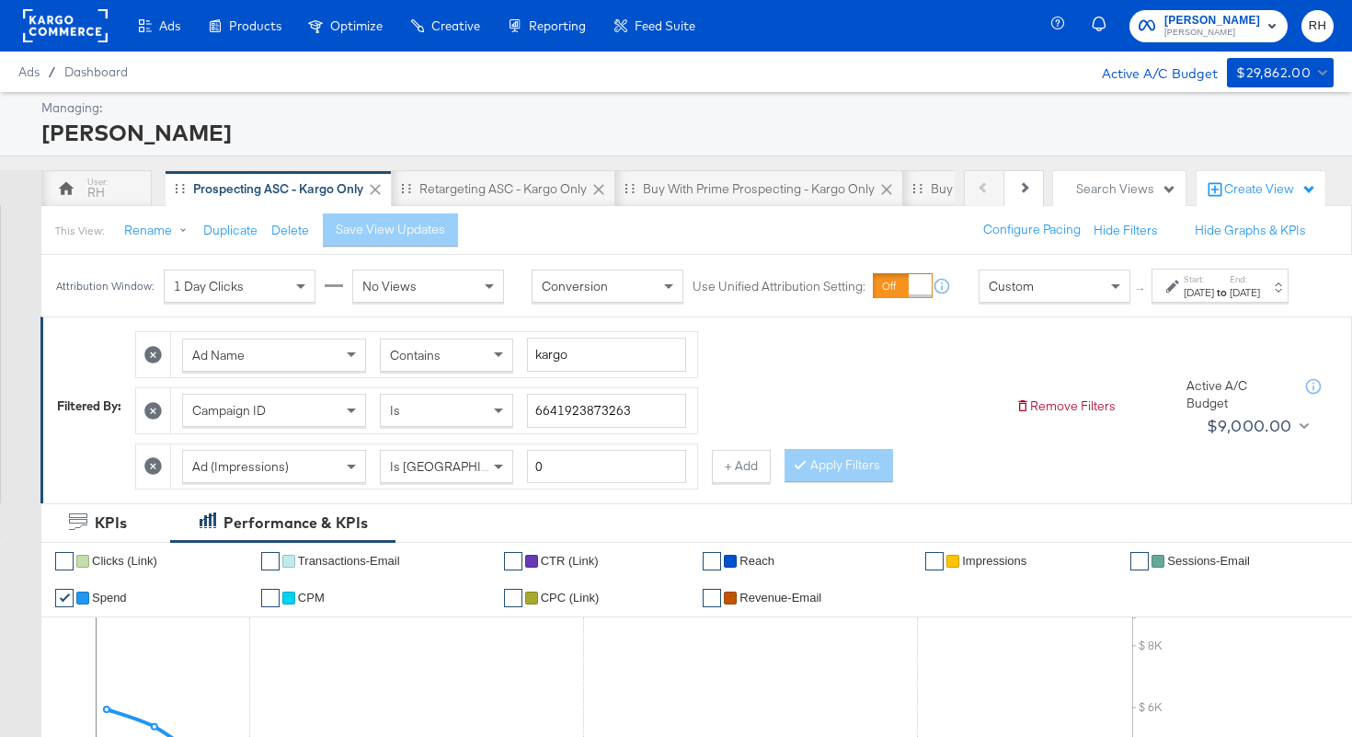
click at [1184, 285] on label "Start:" at bounding box center [1199, 279] width 30 height 12
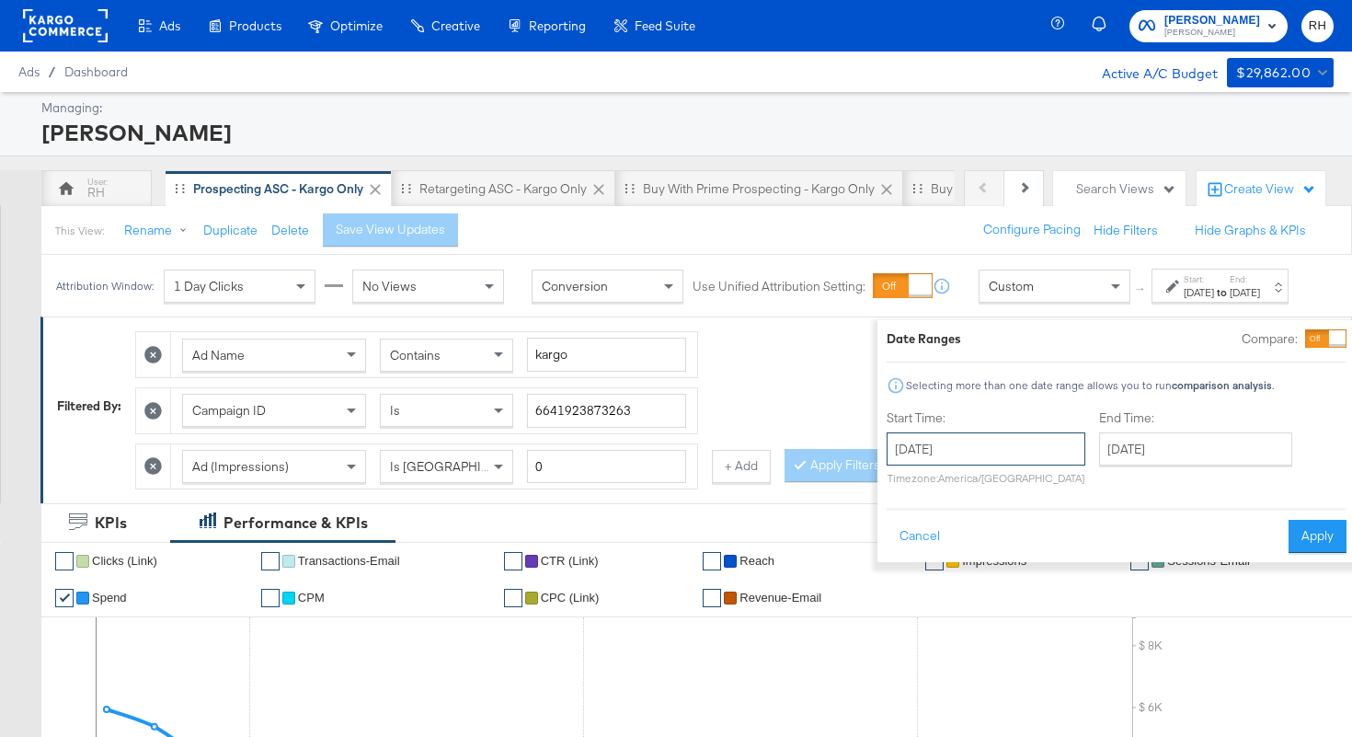
click at [967, 448] on input "[DATE]" at bounding box center [986, 448] width 199 height 33
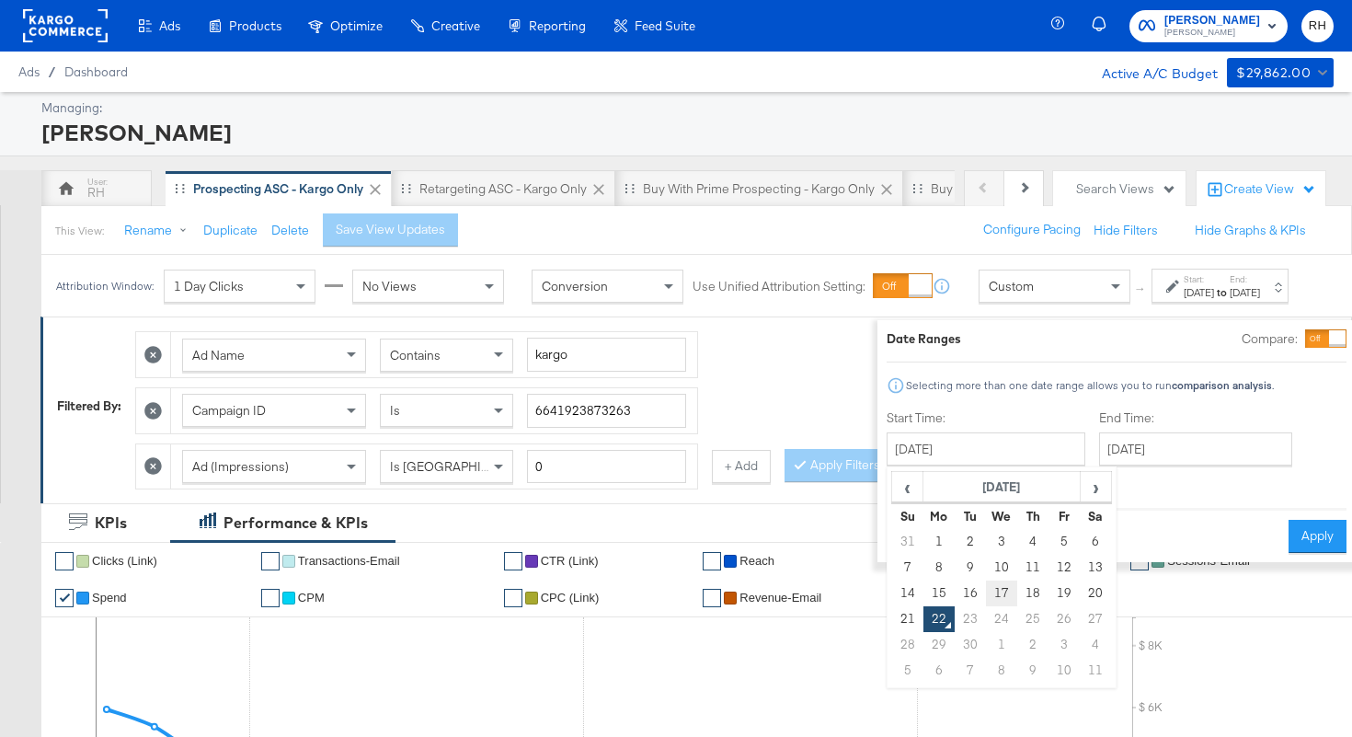
click at [986, 595] on td "17" at bounding box center [1001, 593] width 31 height 26
type input "[DATE]"
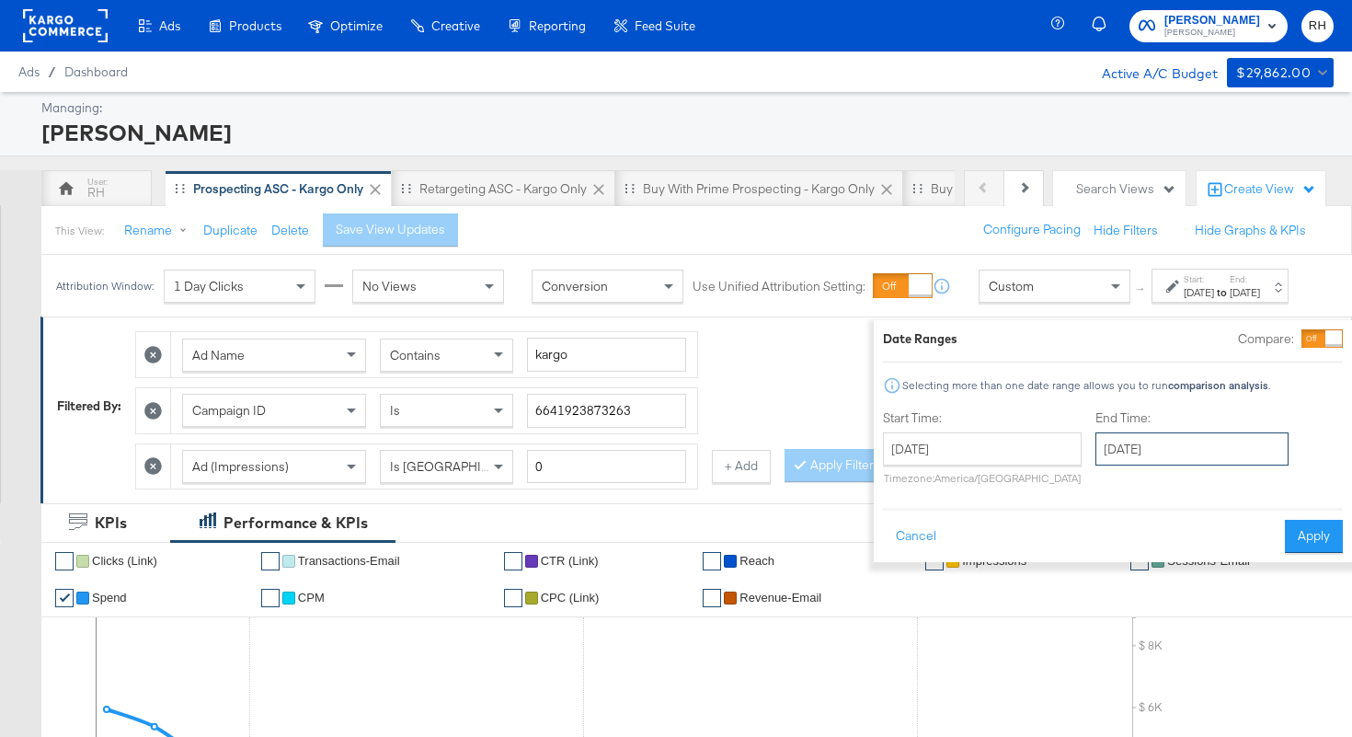
click at [1124, 446] on input "[DATE]" at bounding box center [1191, 448] width 193 height 33
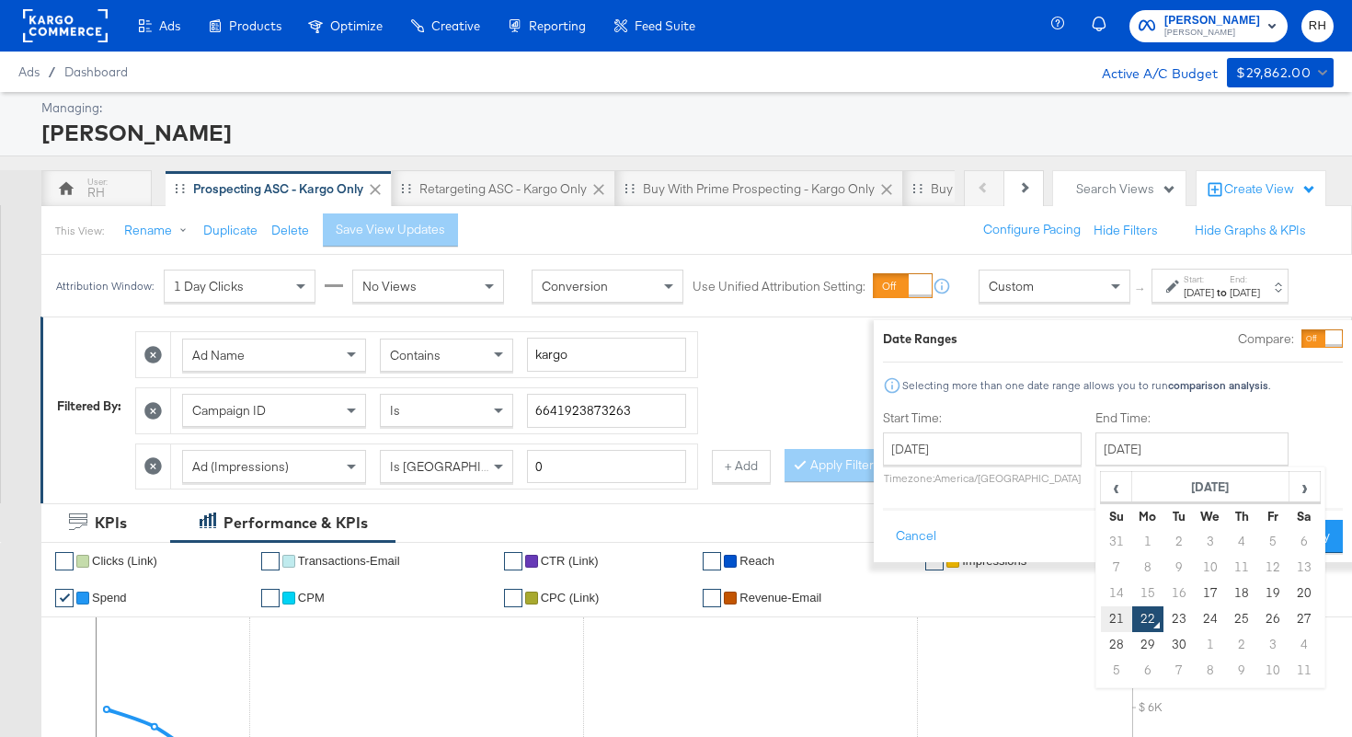
click at [1101, 619] on td "21" at bounding box center [1116, 619] width 31 height 26
type input "[DATE]"
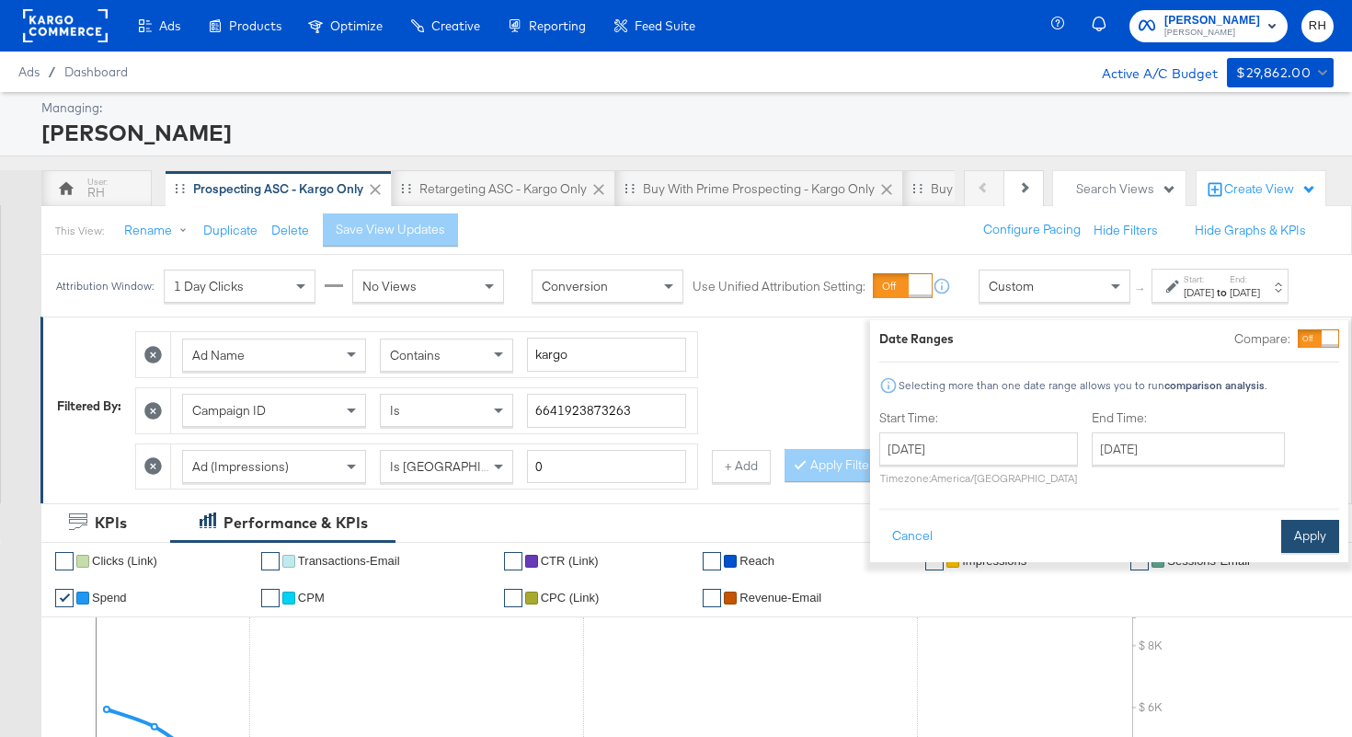
click at [1281, 536] on button "Apply" at bounding box center [1310, 536] width 58 height 33
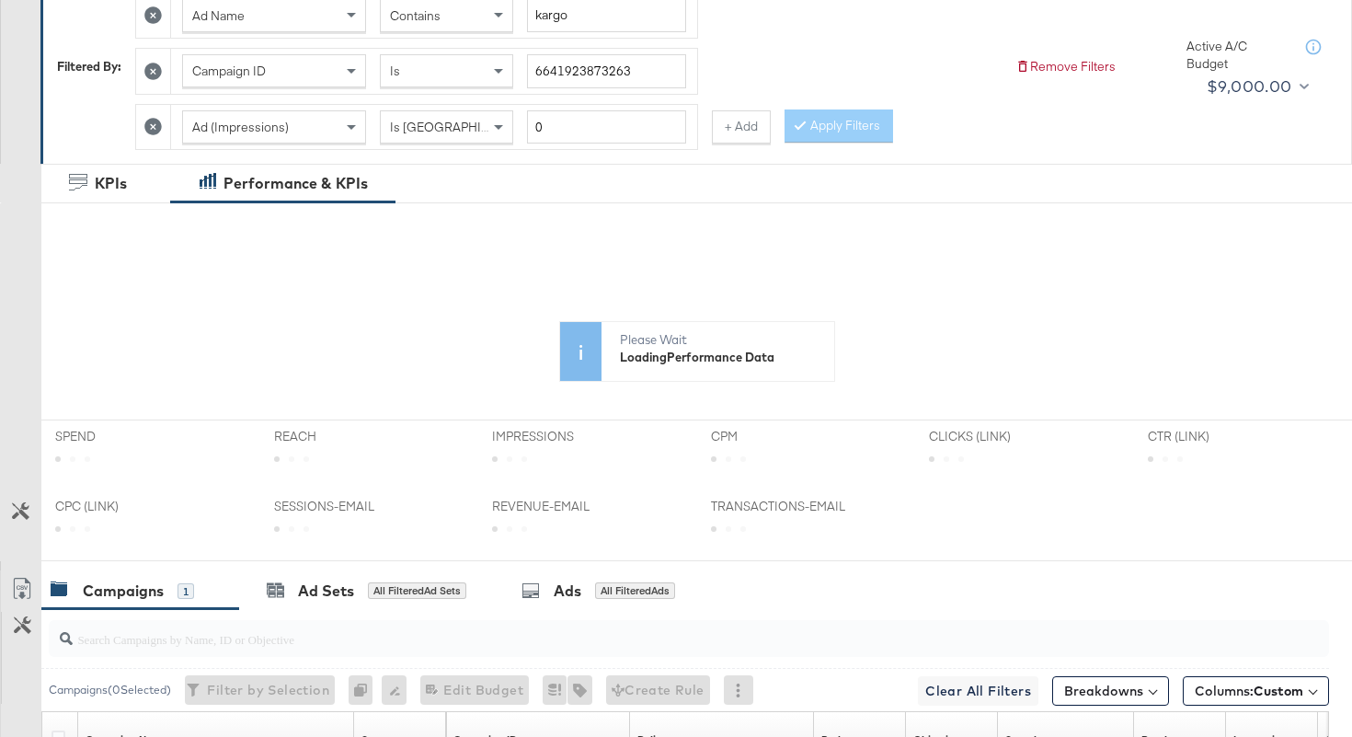
scroll to position [688, 0]
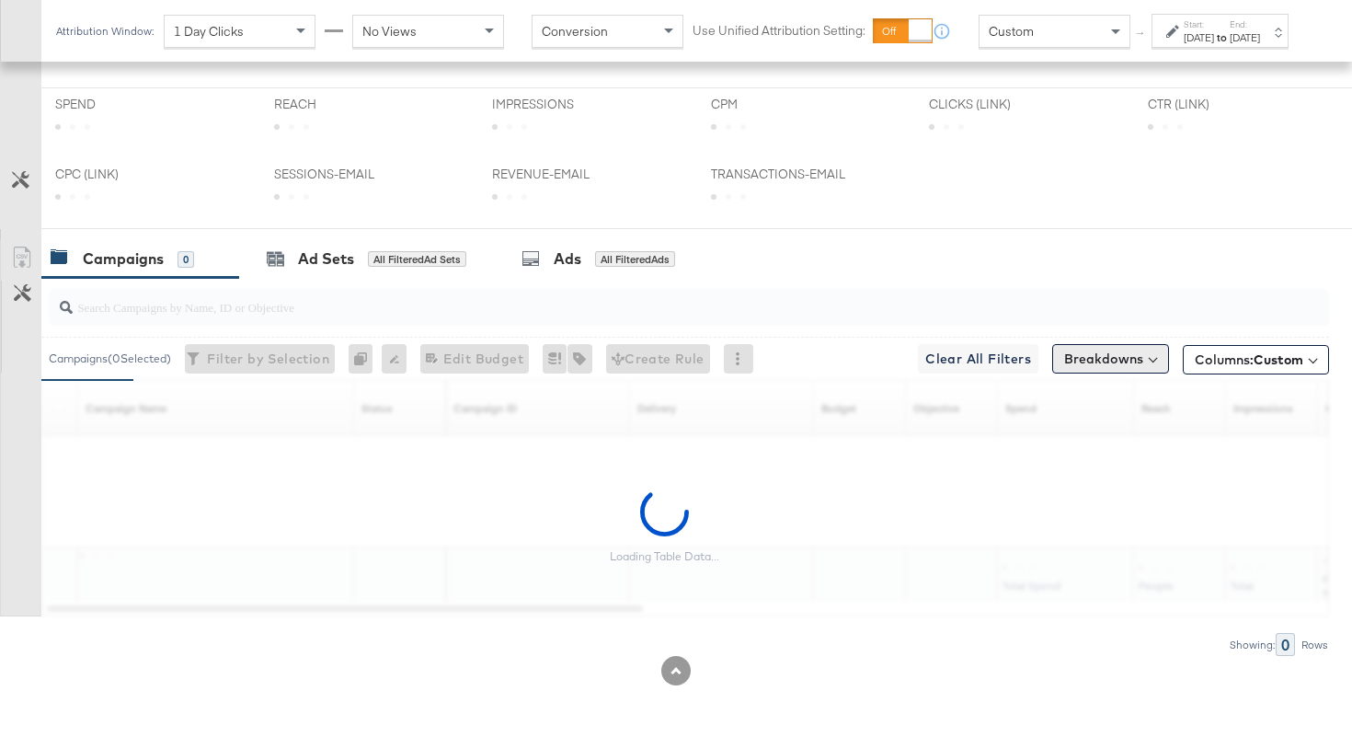
click at [1132, 366] on button "Breakdowns" at bounding box center [1110, 358] width 117 height 29
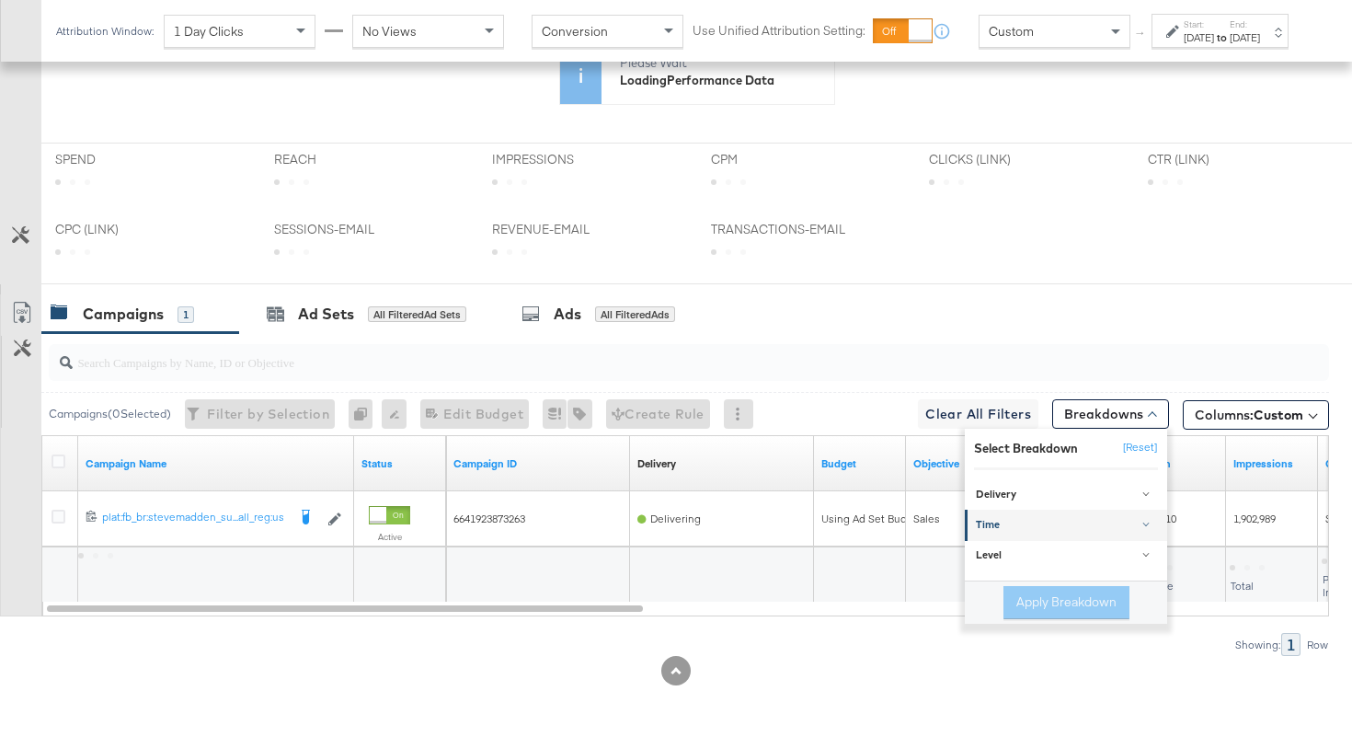
click at [1013, 528] on div "Time" at bounding box center [1067, 526] width 183 height 15
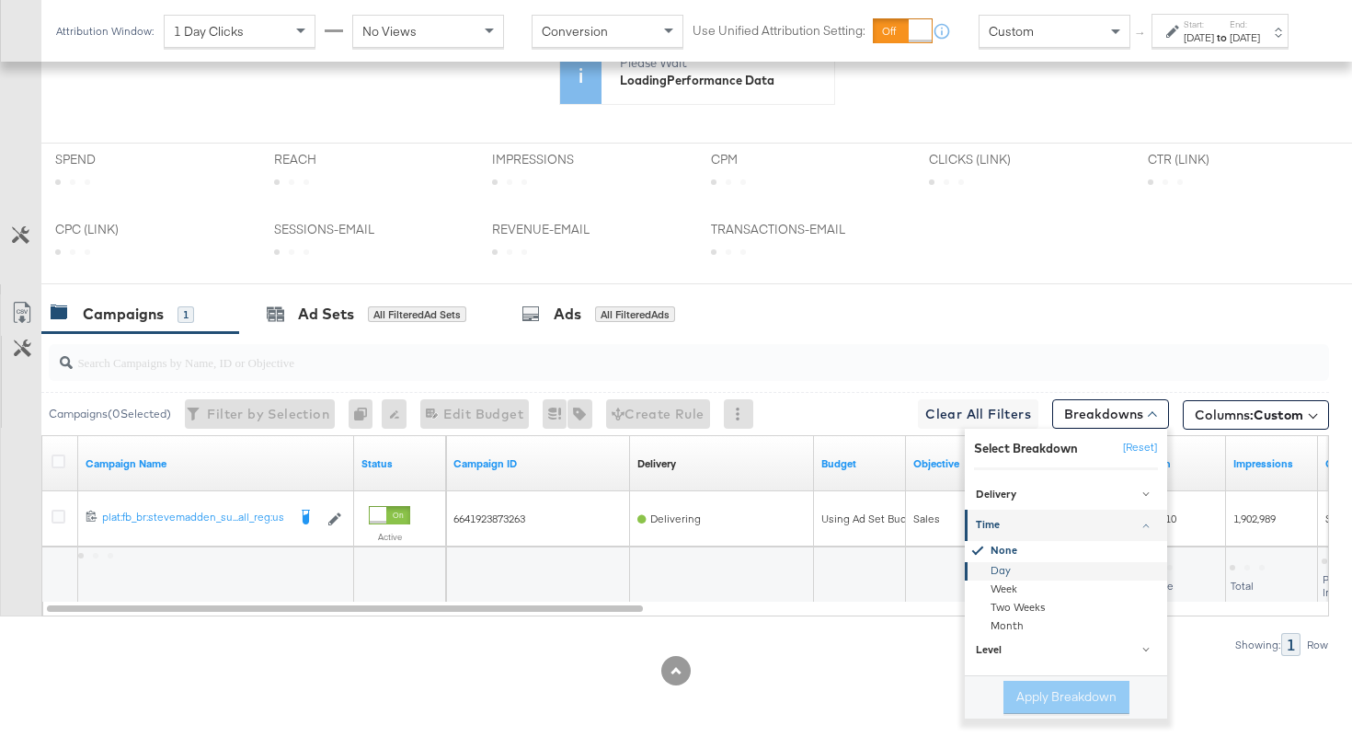
click at [1007, 565] on div "Day" at bounding box center [1067, 571] width 200 height 18
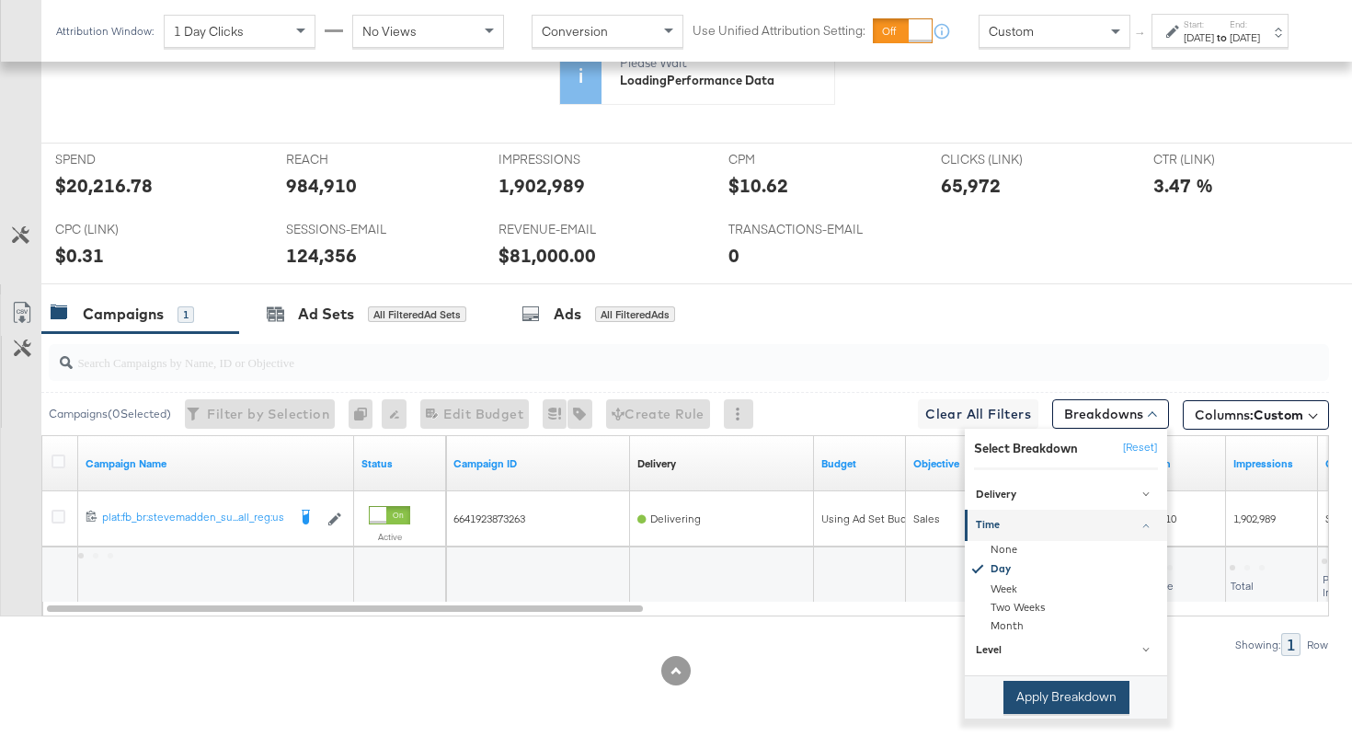
click at [1030, 693] on button "Apply Breakdown" at bounding box center [1066, 697] width 126 height 33
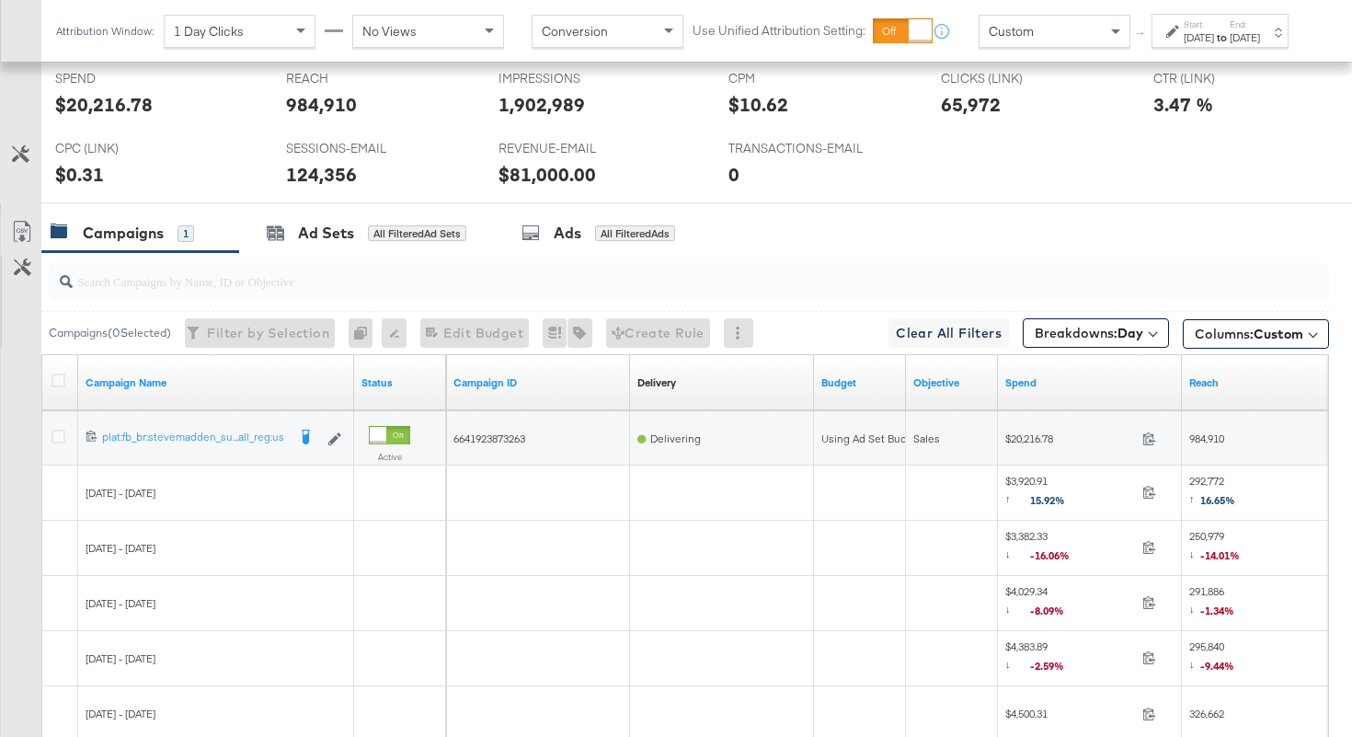
scroll to position [1065, 0]
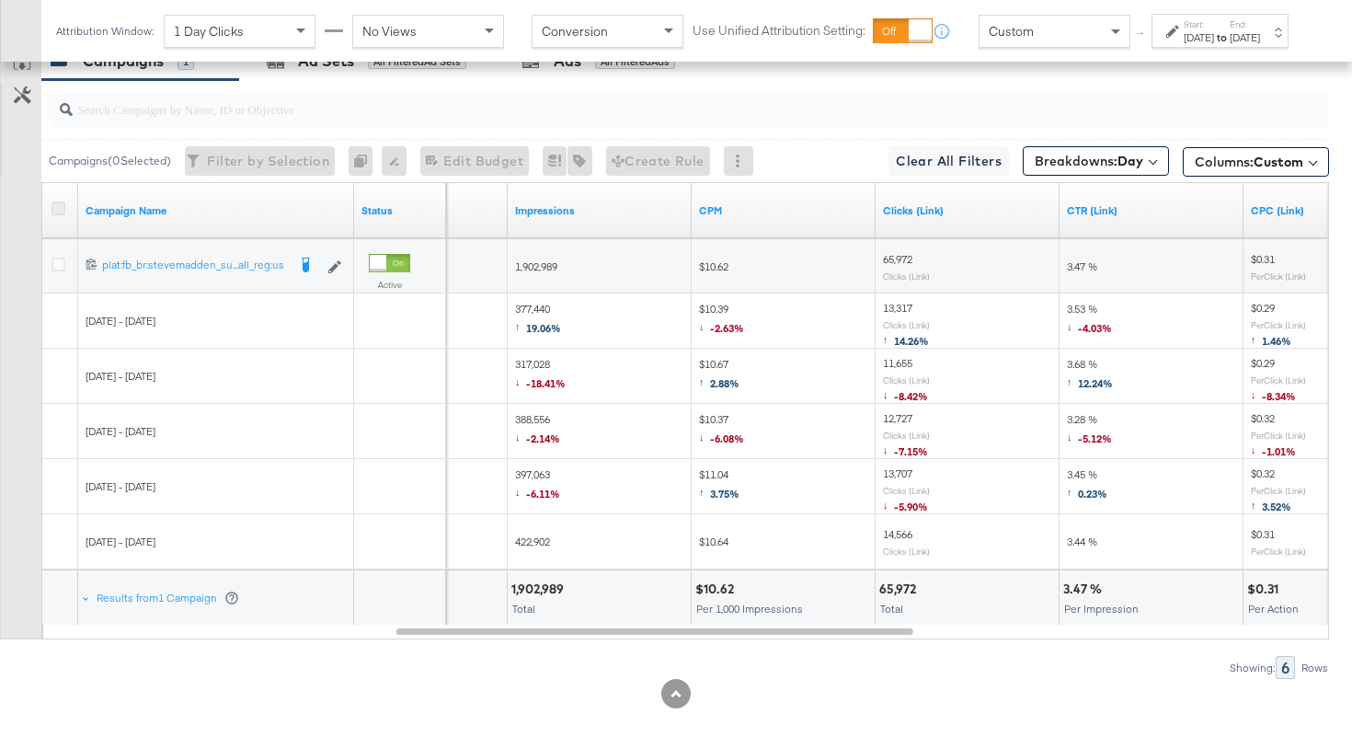
click at [56, 206] on icon at bounding box center [58, 208] width 14 height 14
click at [0, 0] on input "checkbox" at bounding box center [0, 0] width 0 height 0
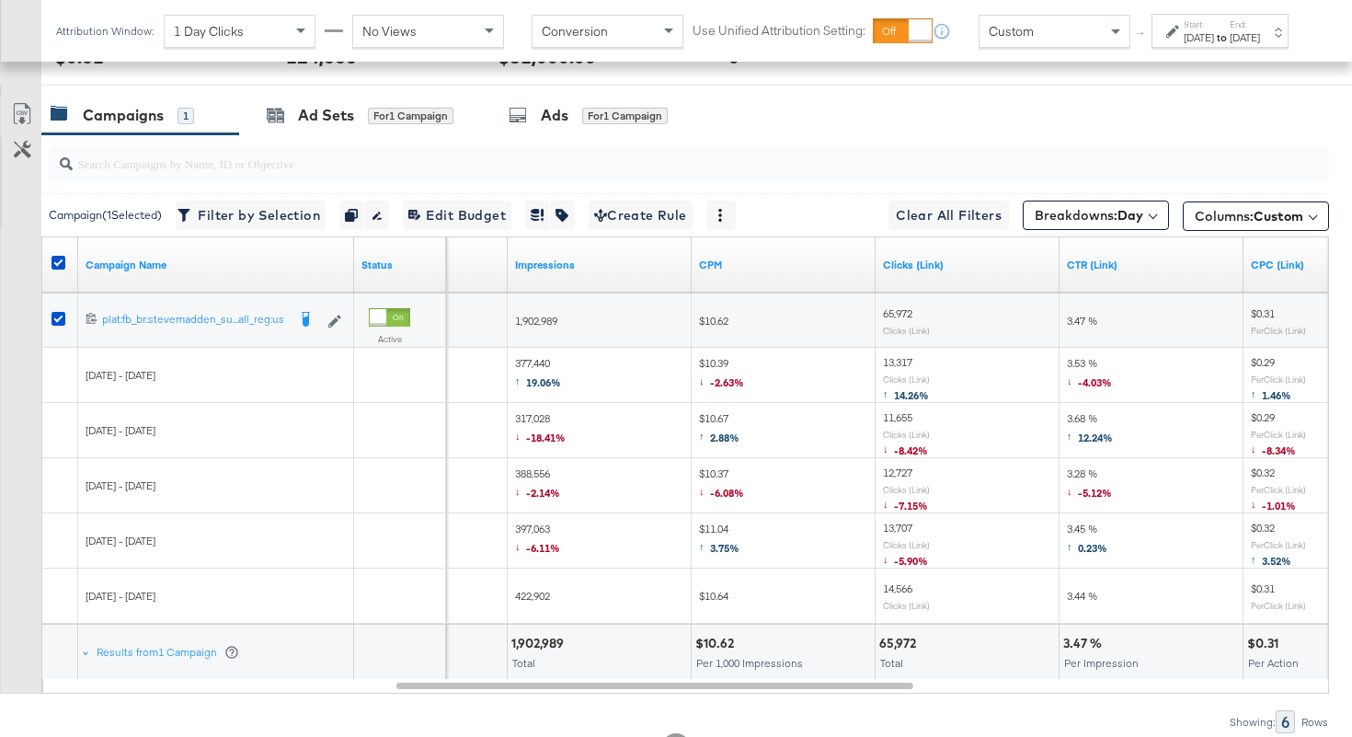
scroll to position [1006, 0]
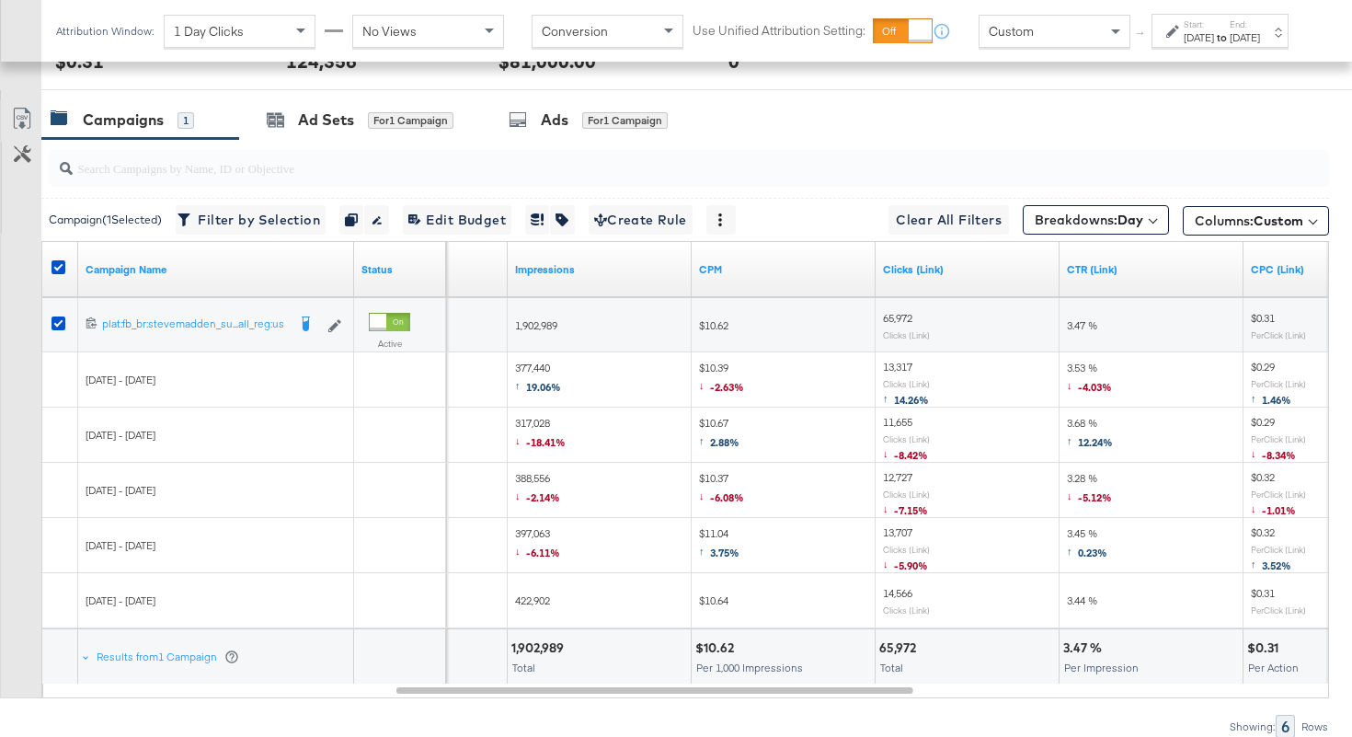
click at [24, 118] on icon at bounding box center [22, 119] width 22 height 22
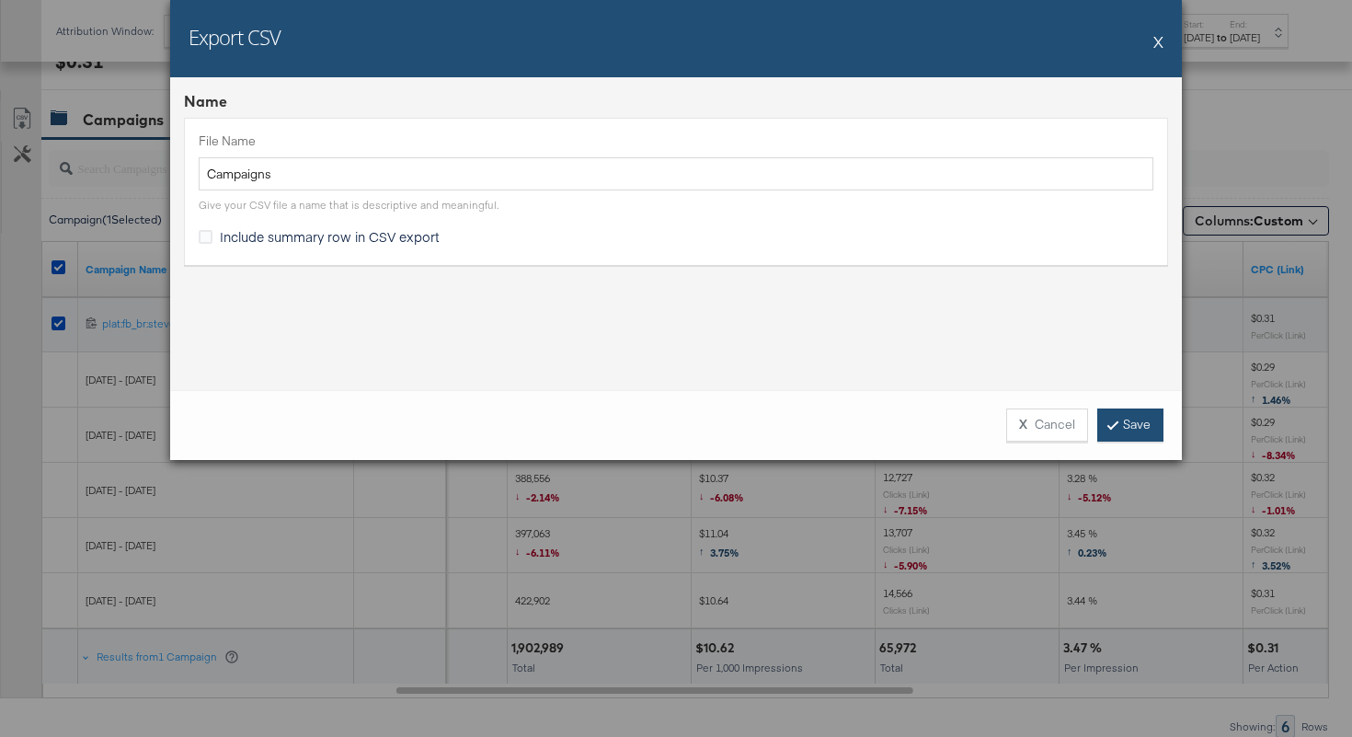
click at [1119, 422] on link "Save" at bounding box center [1130, 424] width 66 height 33
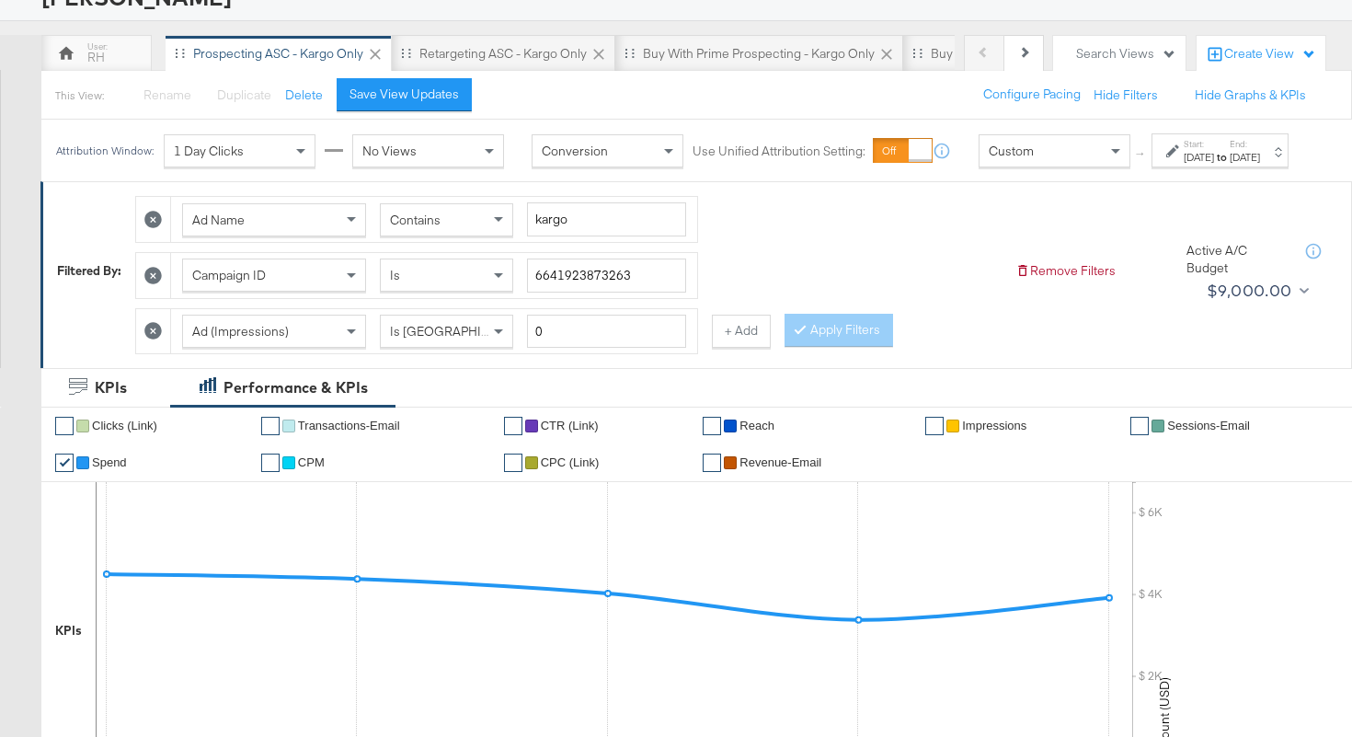
scroll to position [0, 0]
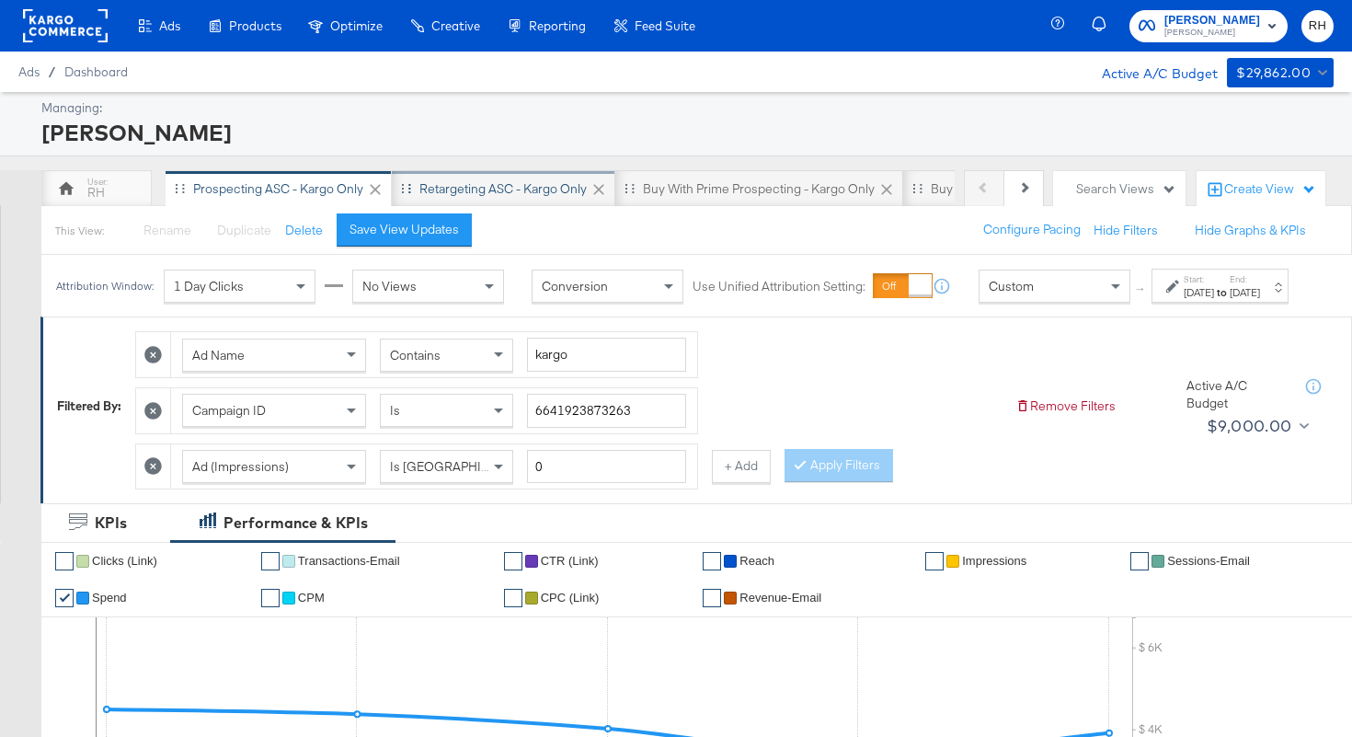
click at [499, 184] on div "Retargeting ASC - Kargo only" at bounding box center [502, 188] width 167 height 17
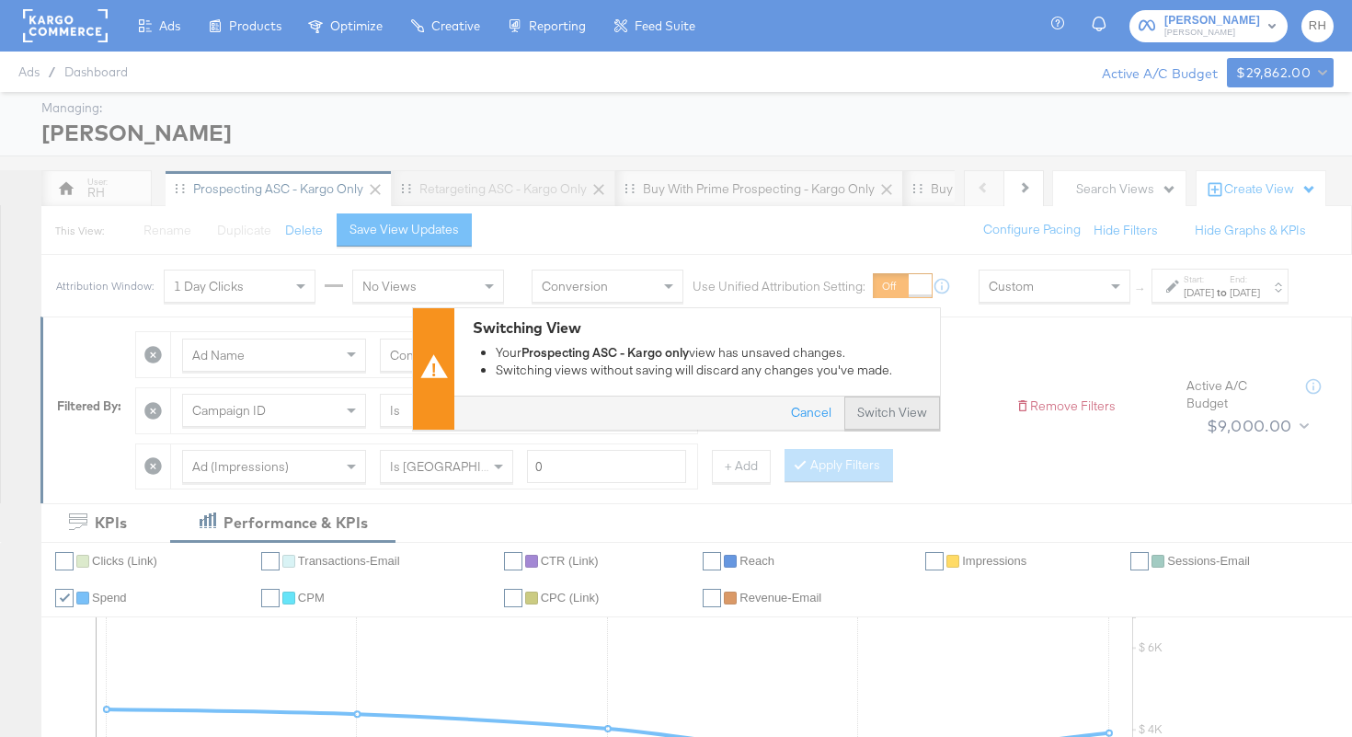
click at [867, 406] on button "Switch View" at bounding box center [892, 412] width 96 height 33
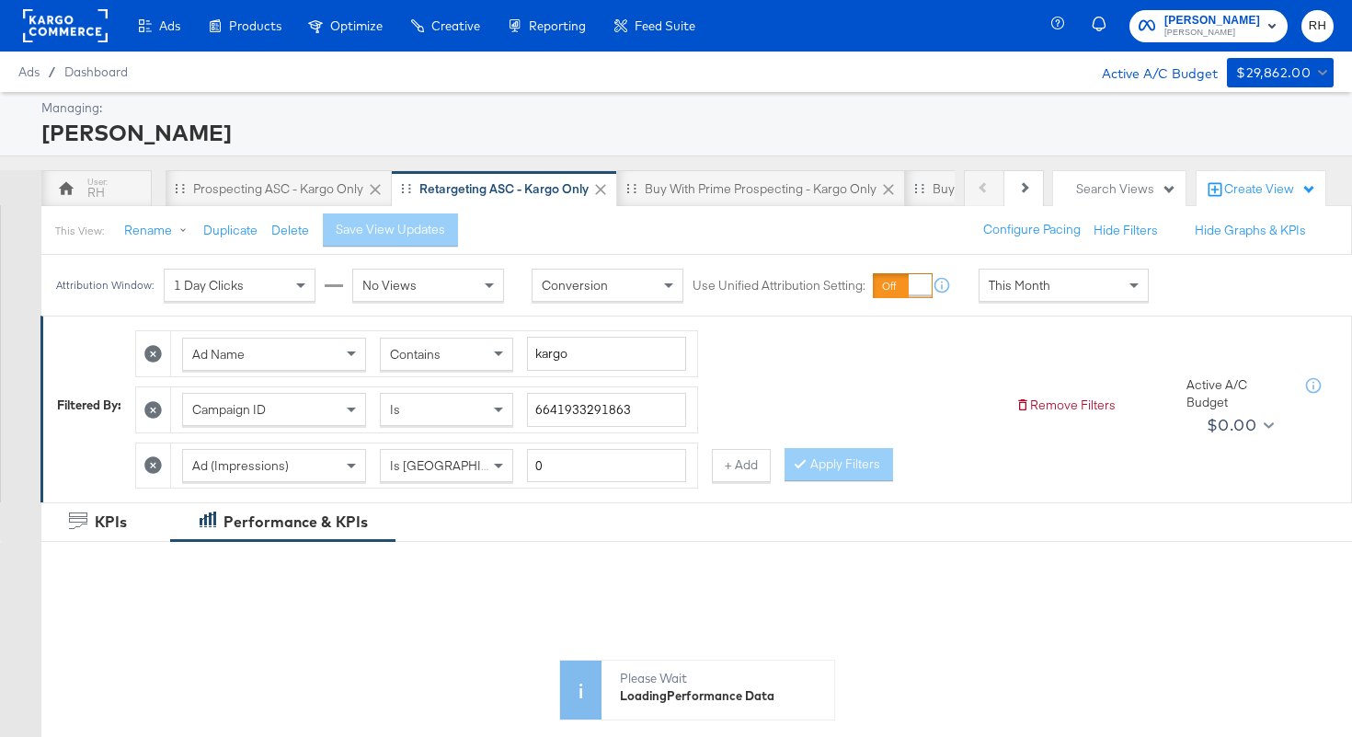
click at [1059, 295] on div "This Month" at bounding box center [1063, 284] width 168 height 31
click at [1184, 300] on div "[DATE]" at bounding box center [1199, 292] width 30 height 15
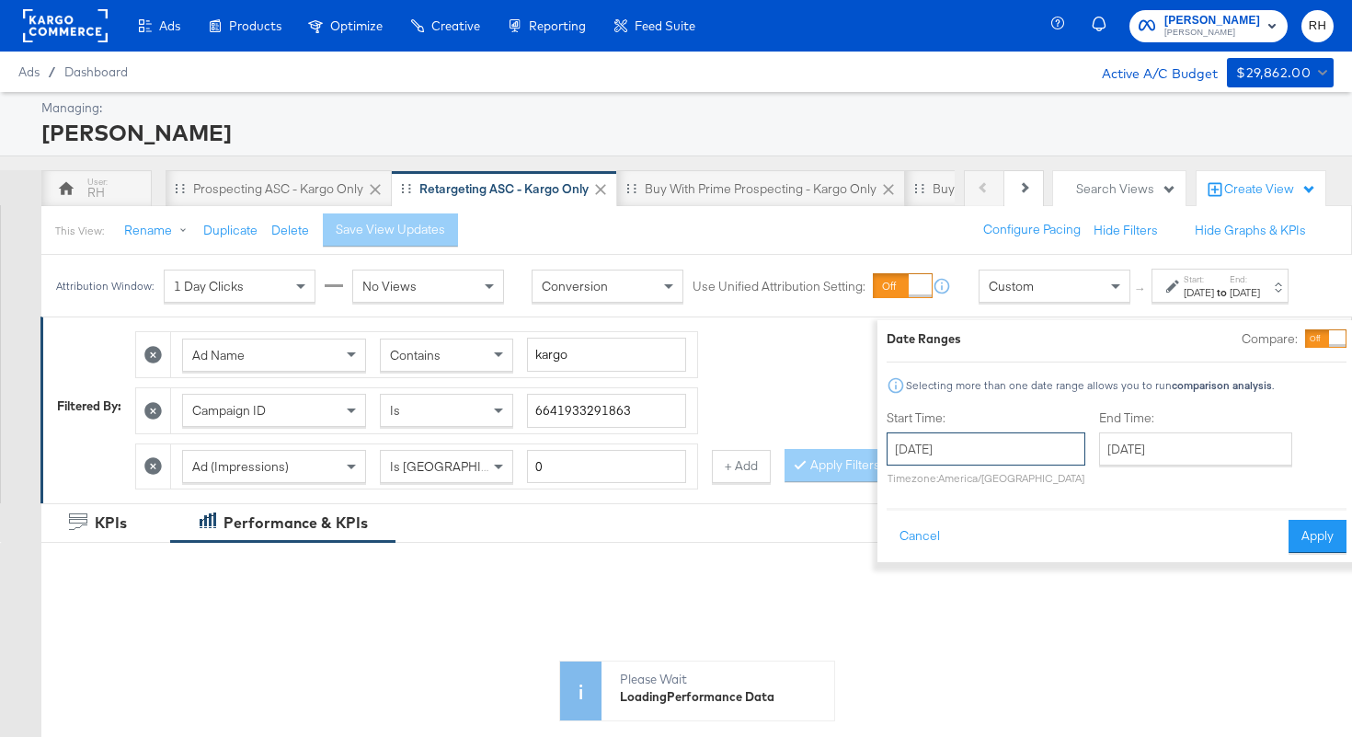
click at [998, 446] on input "[DATE]" at bounding box center [986, 448] width 199 height 33
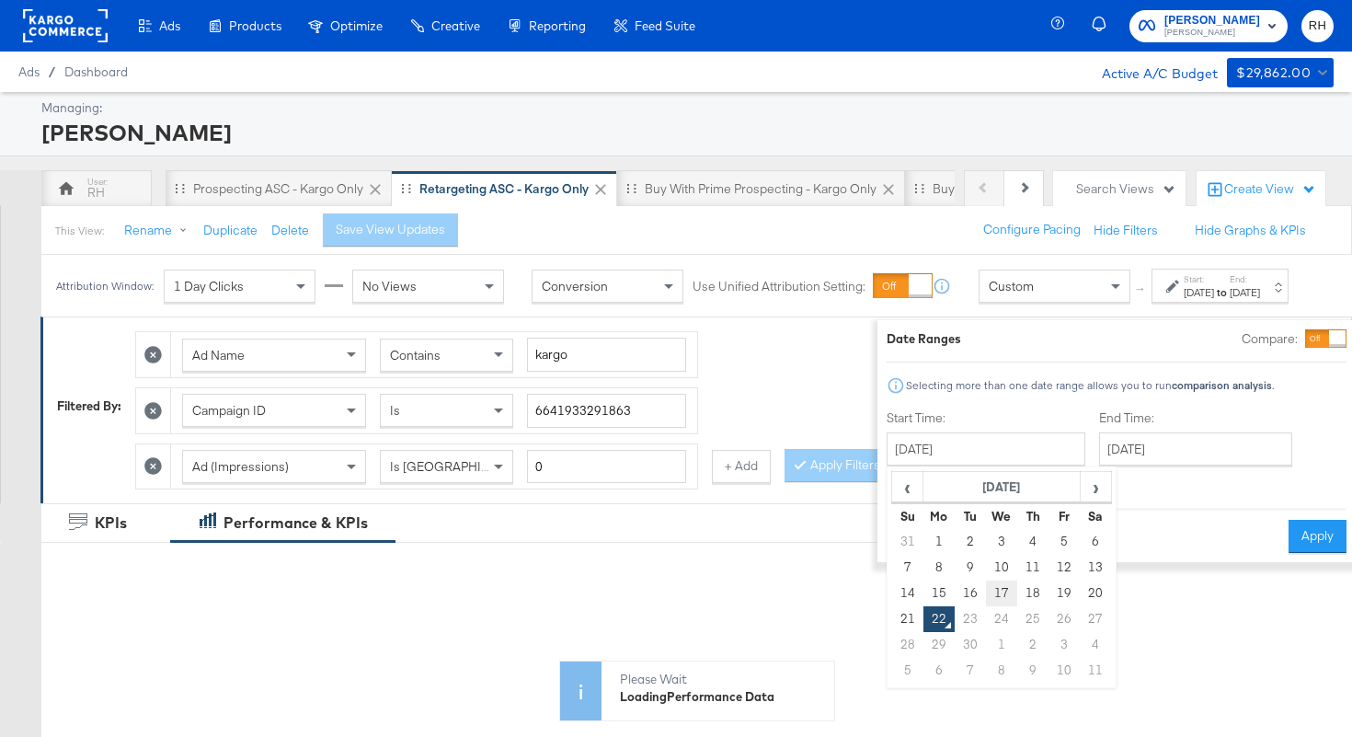
click at [986, 591] on td "17" at bounding box center [1001, 593] width 31 height 26
type input "[DATE]"
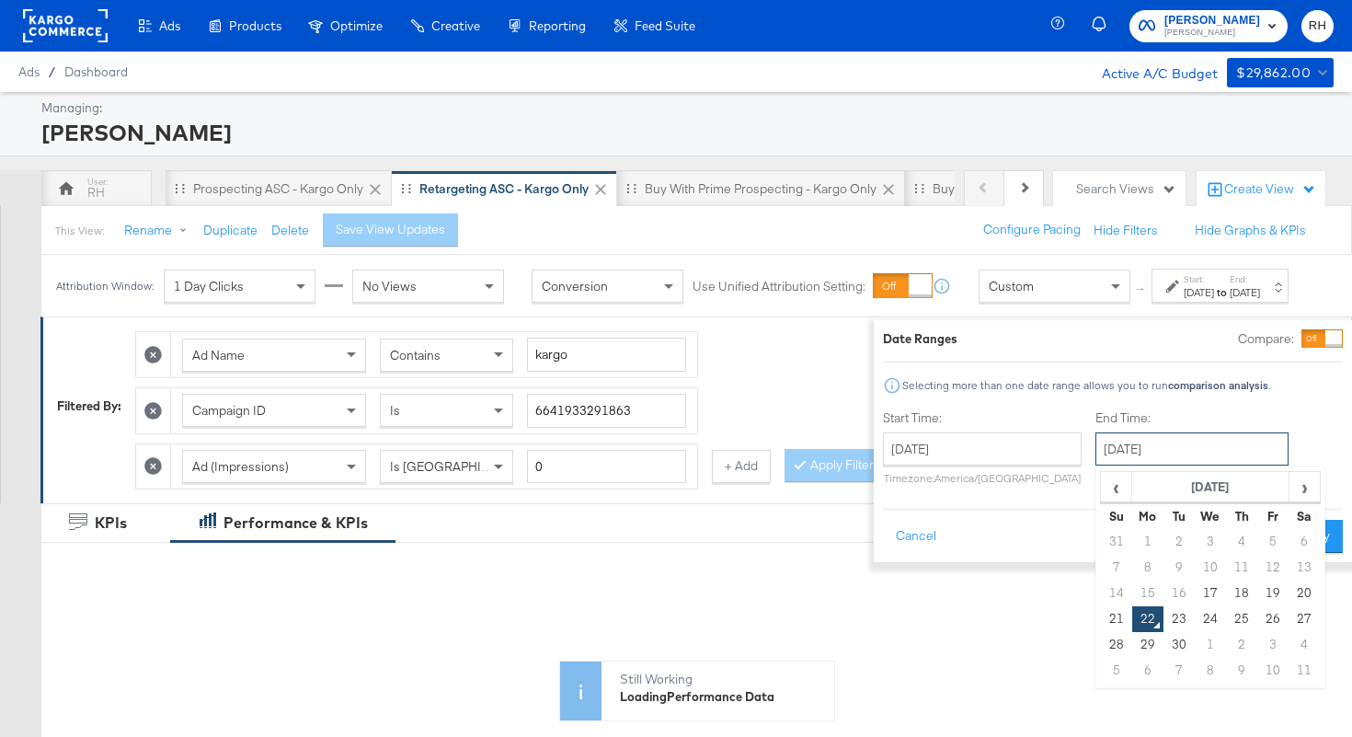
click at [1135, 440] on input "[DATE]" at bounding box center [1191, 448] width 193 height 33
click at [1101, 610] on td "21" at bounding box center [1116, 619] width 31 height 26
type input "[DATE]"
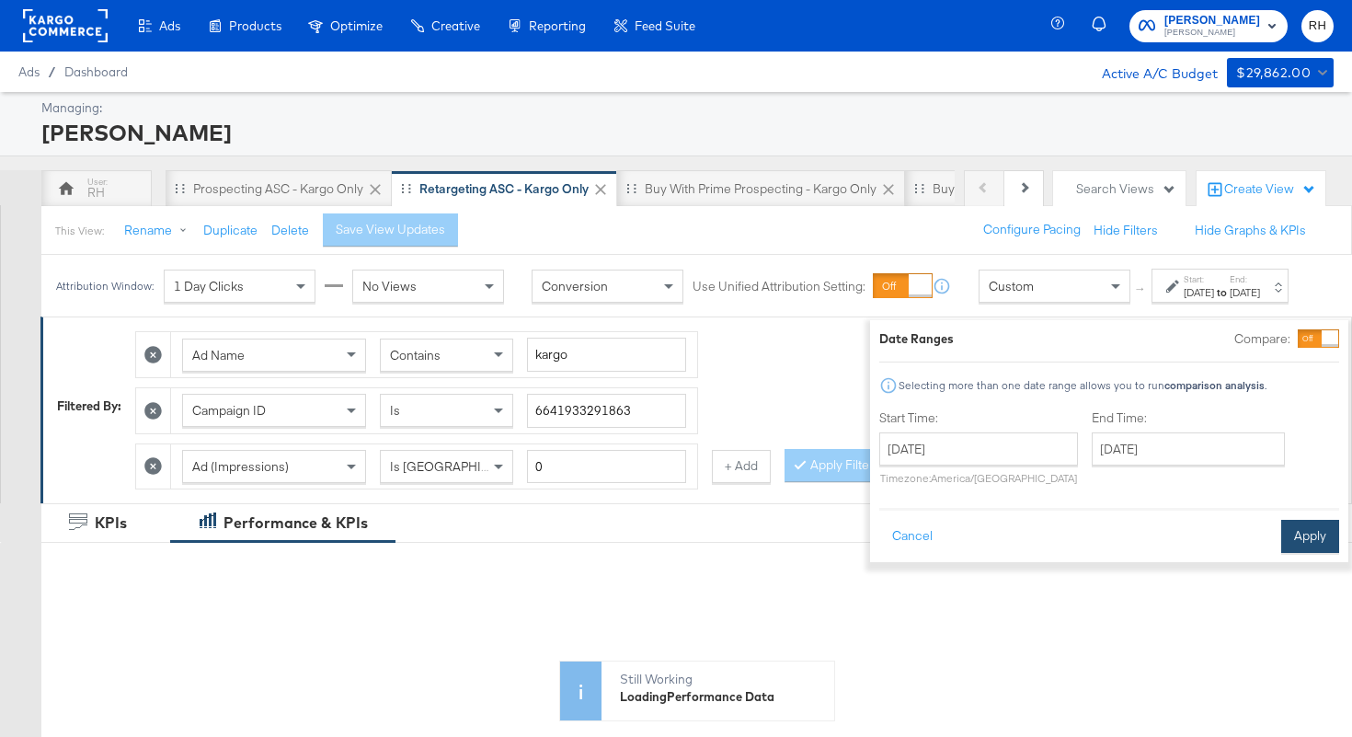
click at [1281, 546] on button "Apply" at bounding box center [1310, 536] width 58 height 33
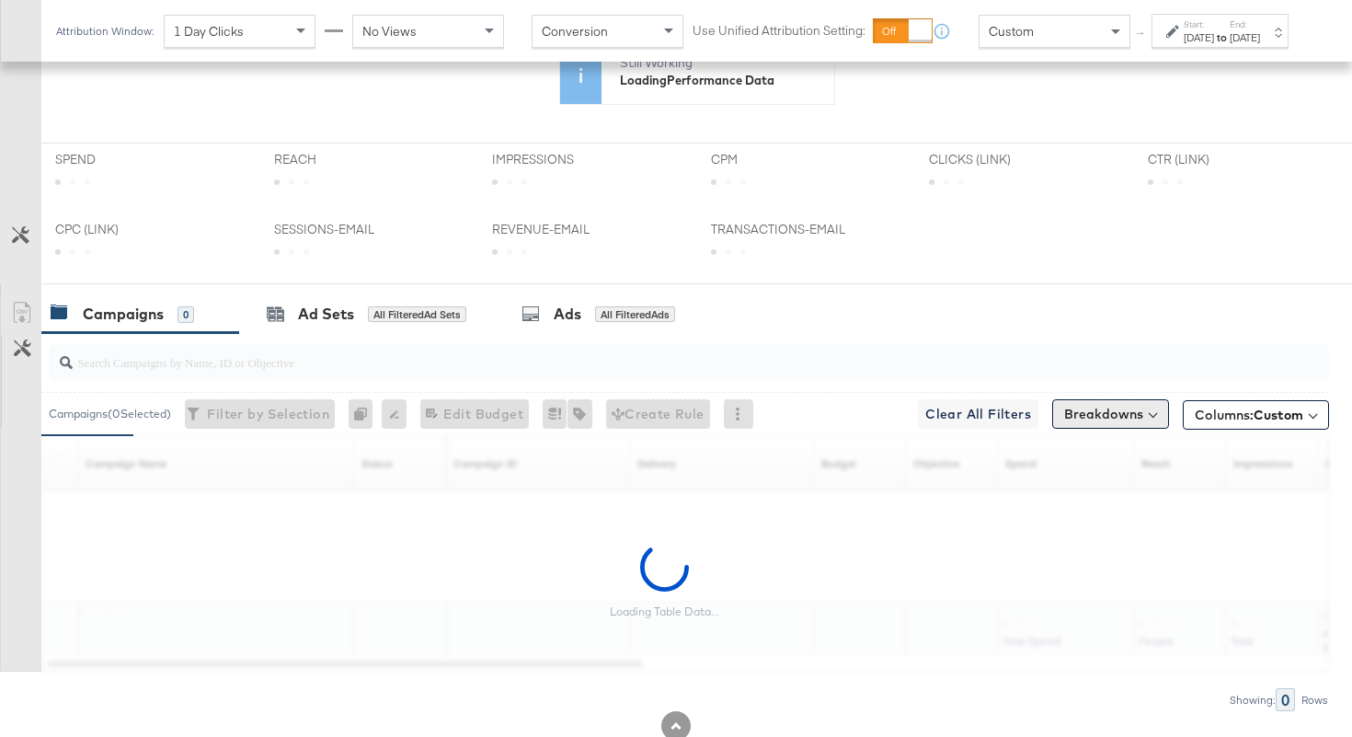
click at [1105, 355] on input "search" at bounding box center [644, 355] width 1142 height 36
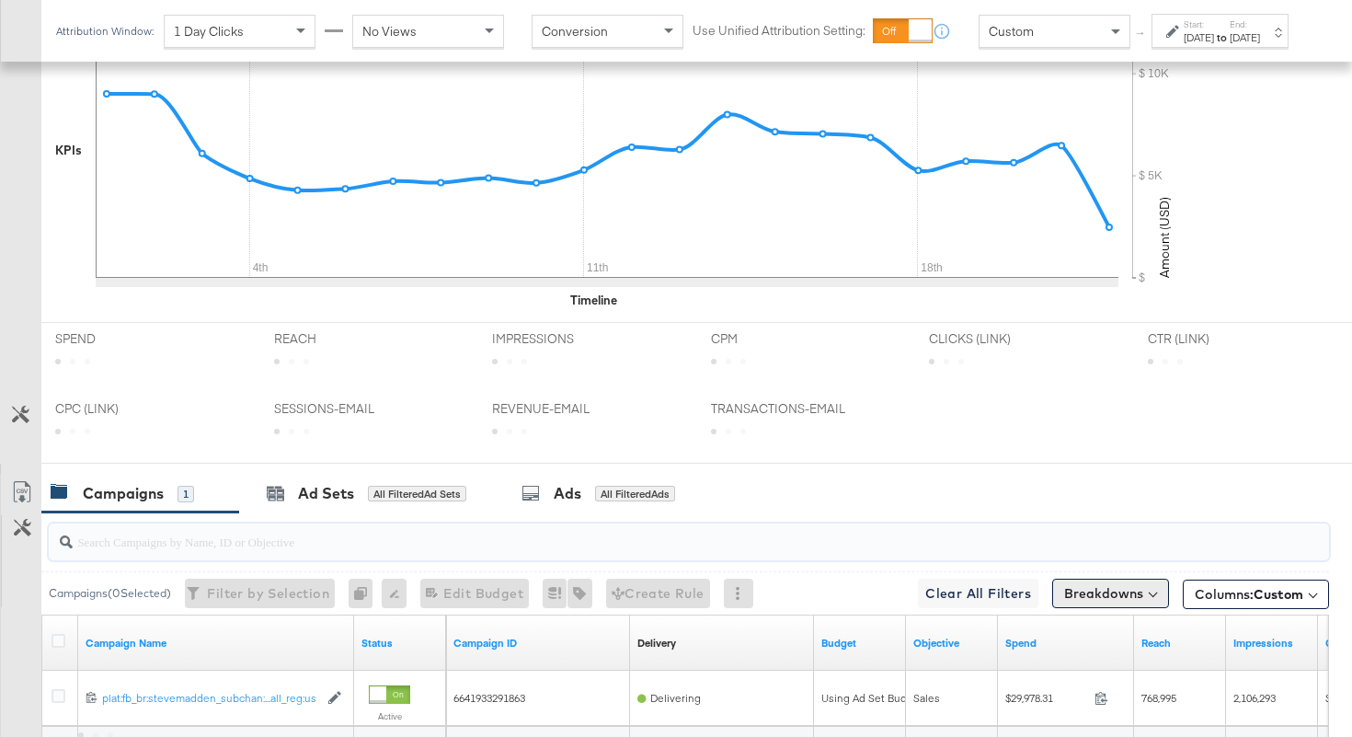
scroll to position [812, 0]
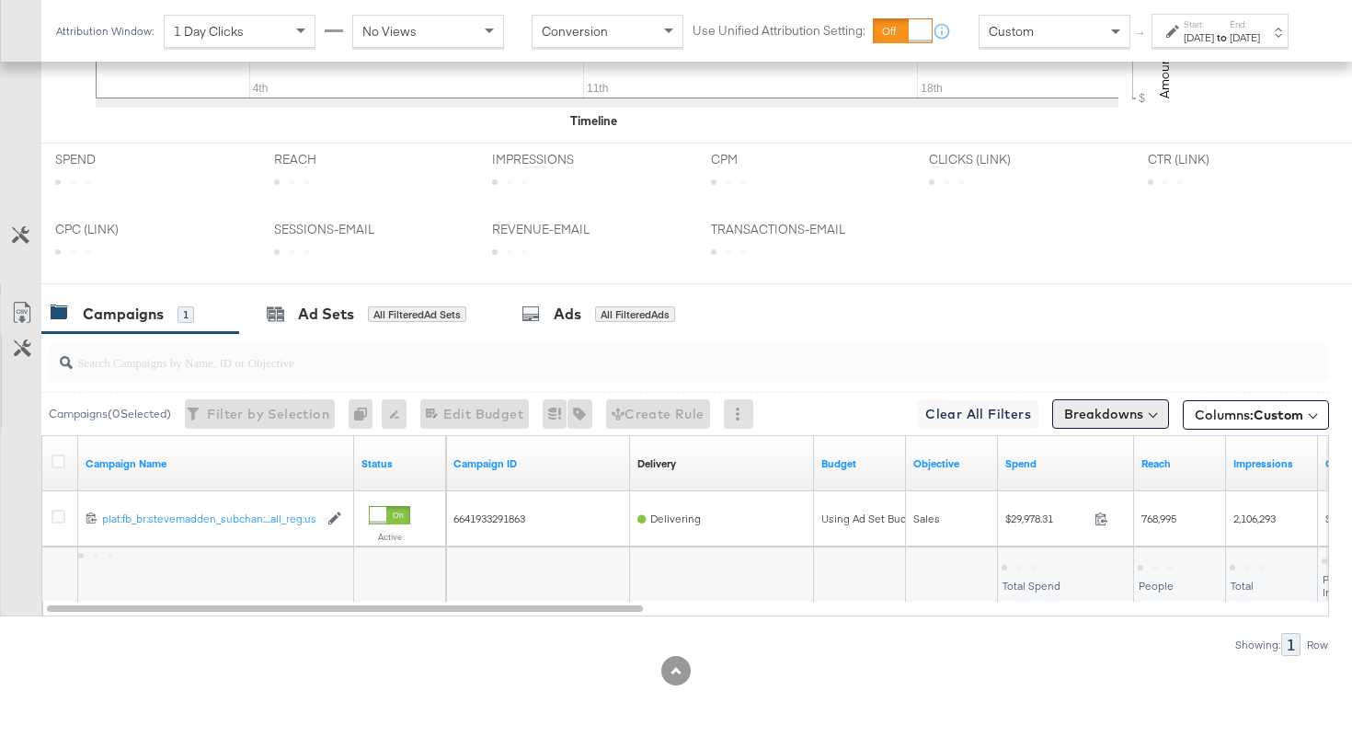
click at [1104, 405] on button "Breakdowns" at bounding box center [1110, 413] width 117 height 29
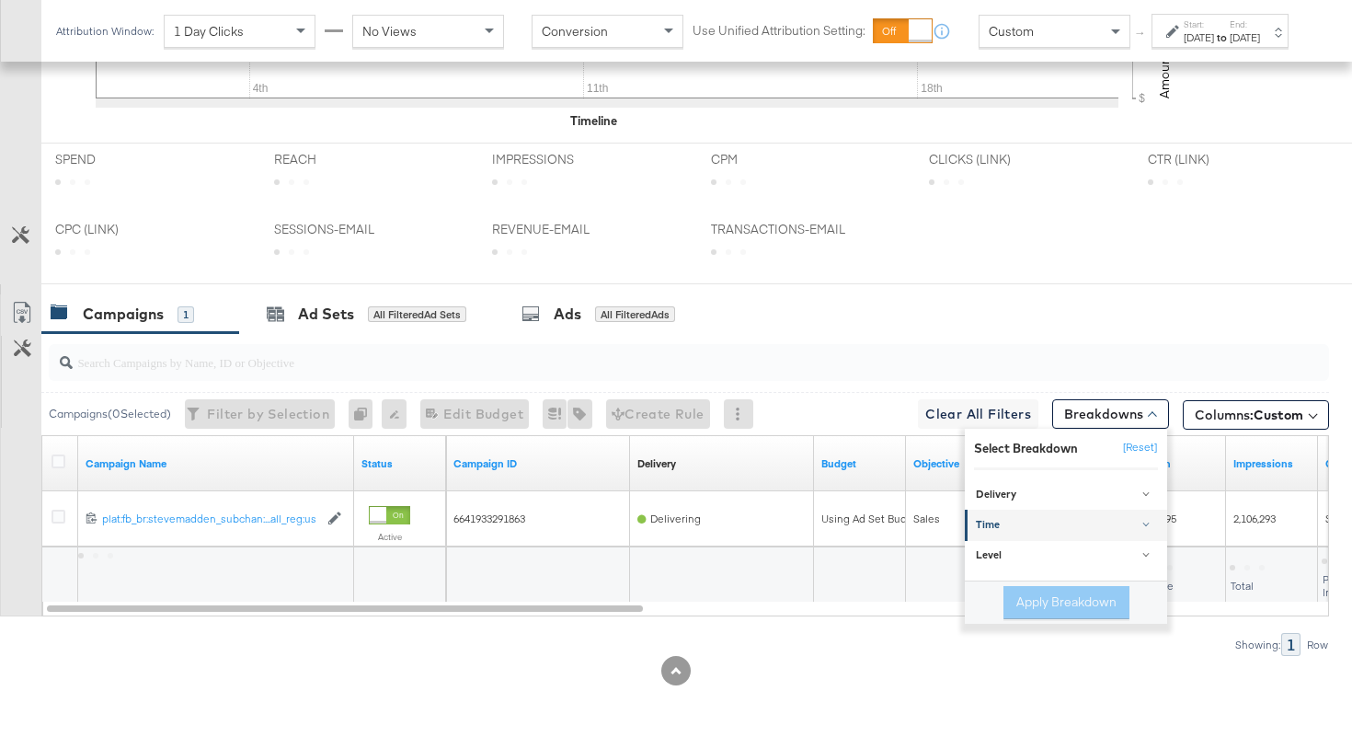
click at [1030, 525] on div "Time" at bounding box center [1067, 526] width 183 height 15
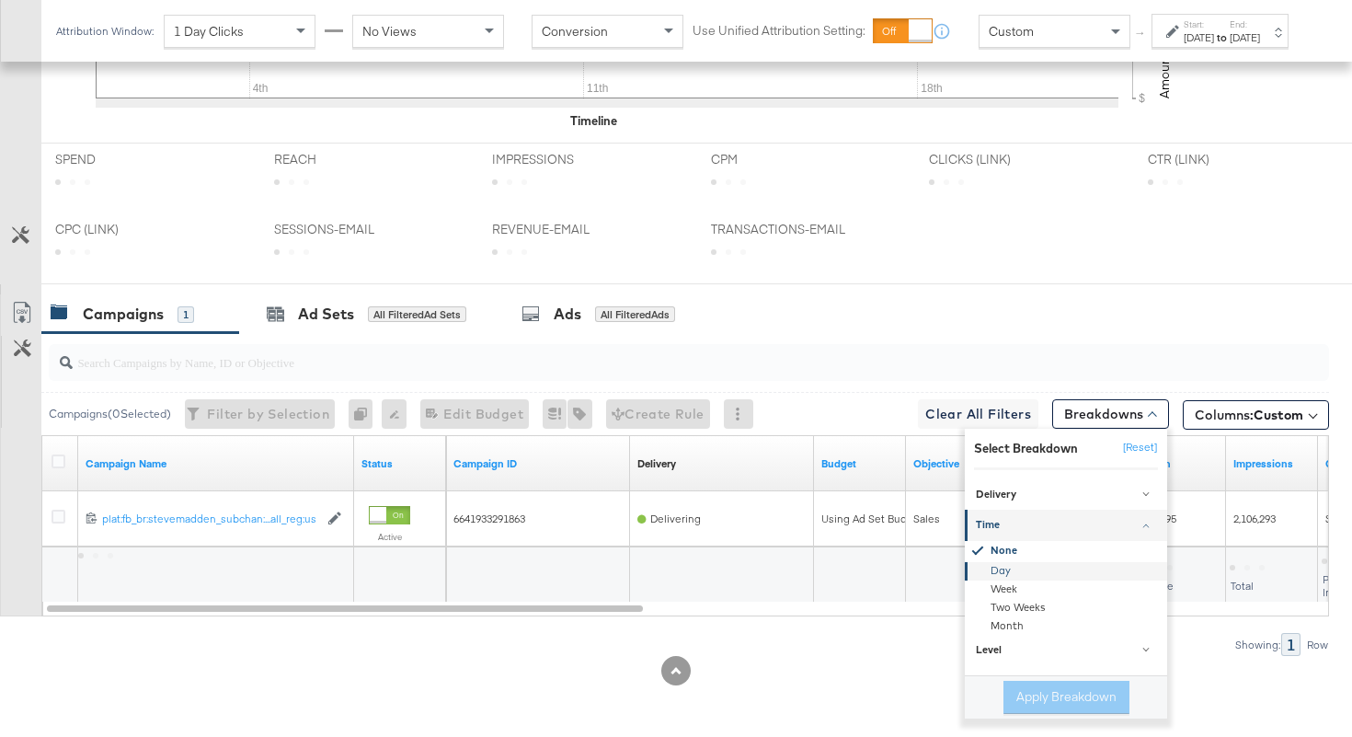
click at [1000, 567] on div "Day" at bounding box center [1067, 571] width 200 height 18
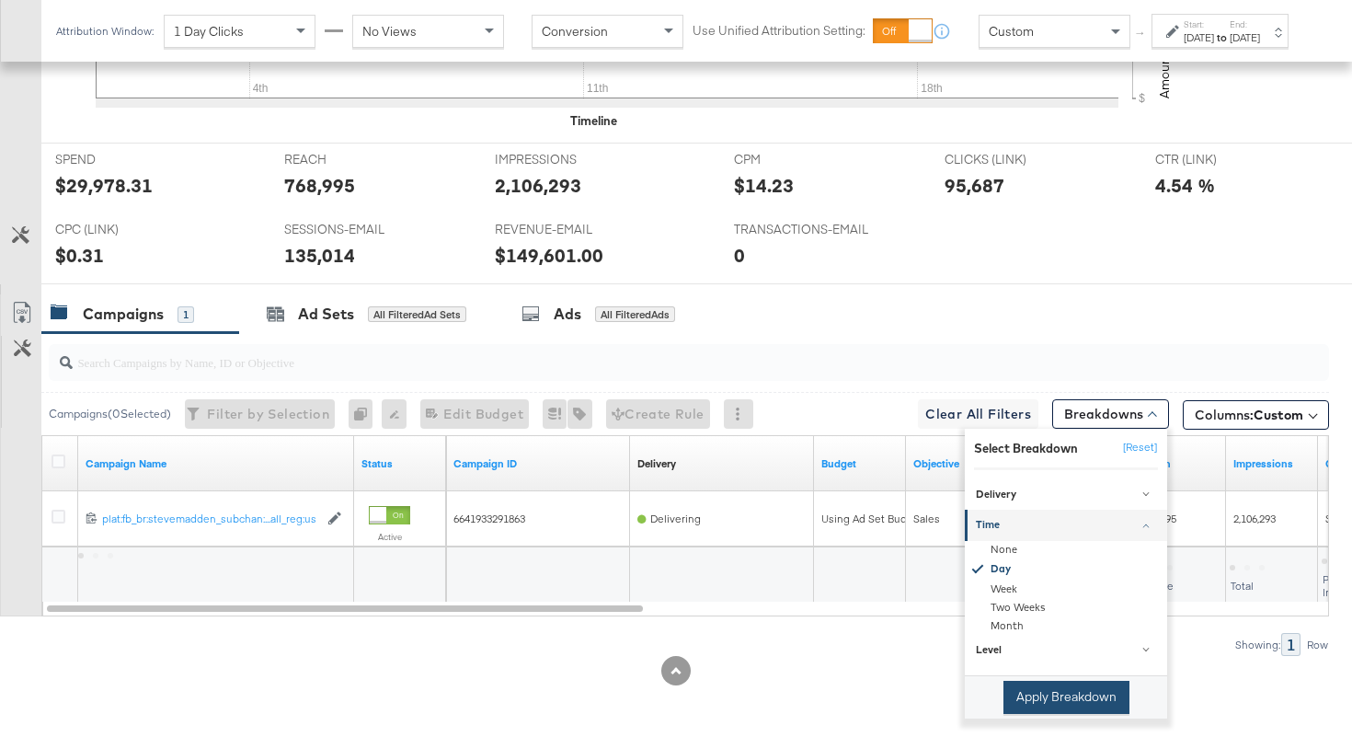
click at [1054, 685] on button "Apply Breakdown" at bounding box center [1066, 697] width 126 height 33
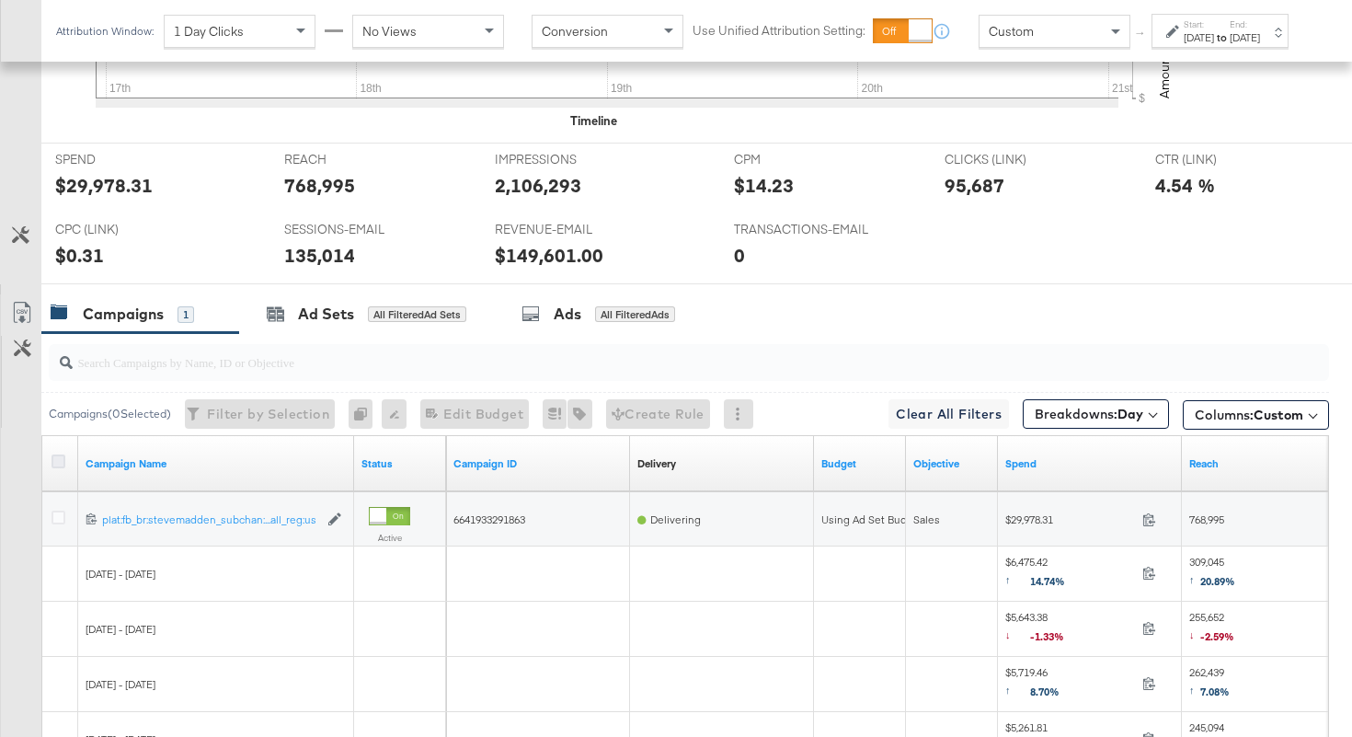
click at [58, 458] on icon at bounding box center [58, 461] width 14 height 14
click at [0, 0] on input "checkbox" at bounding box center [0, 0] width 0 height 0
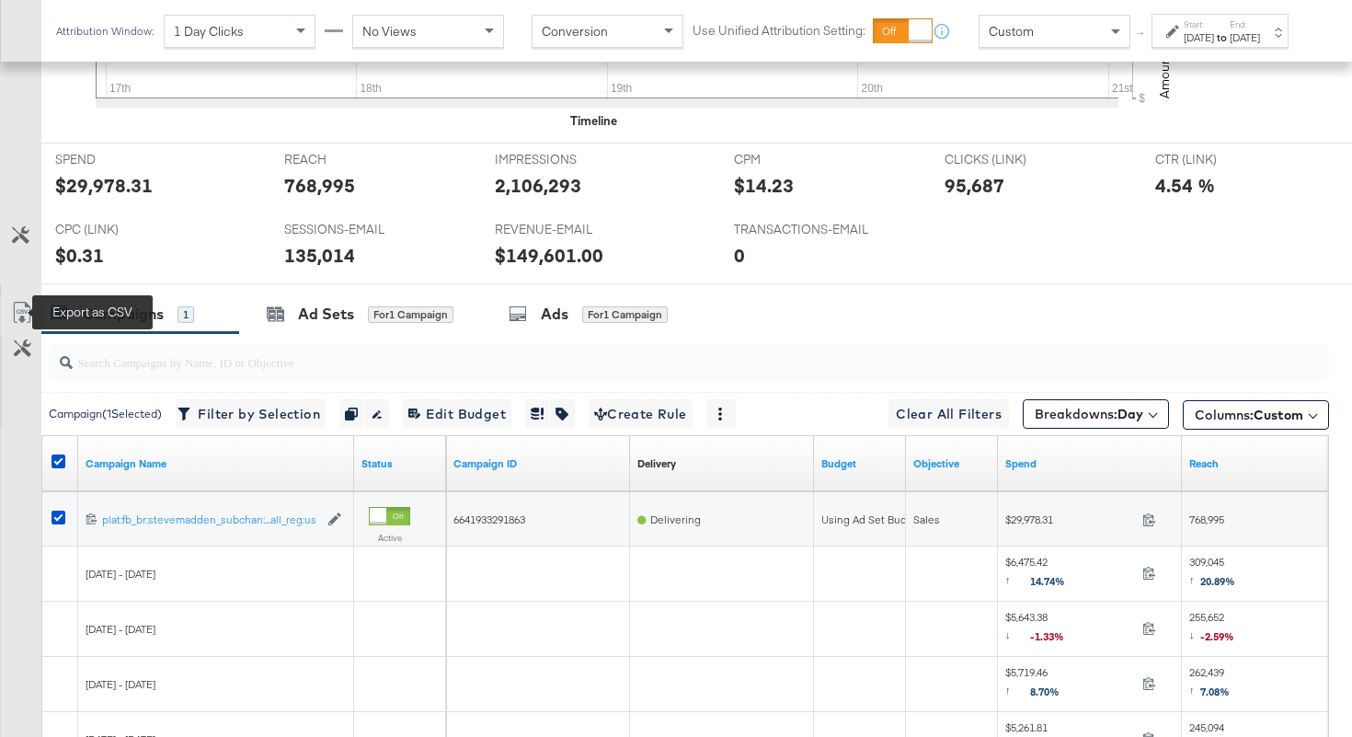
click at [17, 307] on icon at bounding box center [22, 313] width 22 height 22
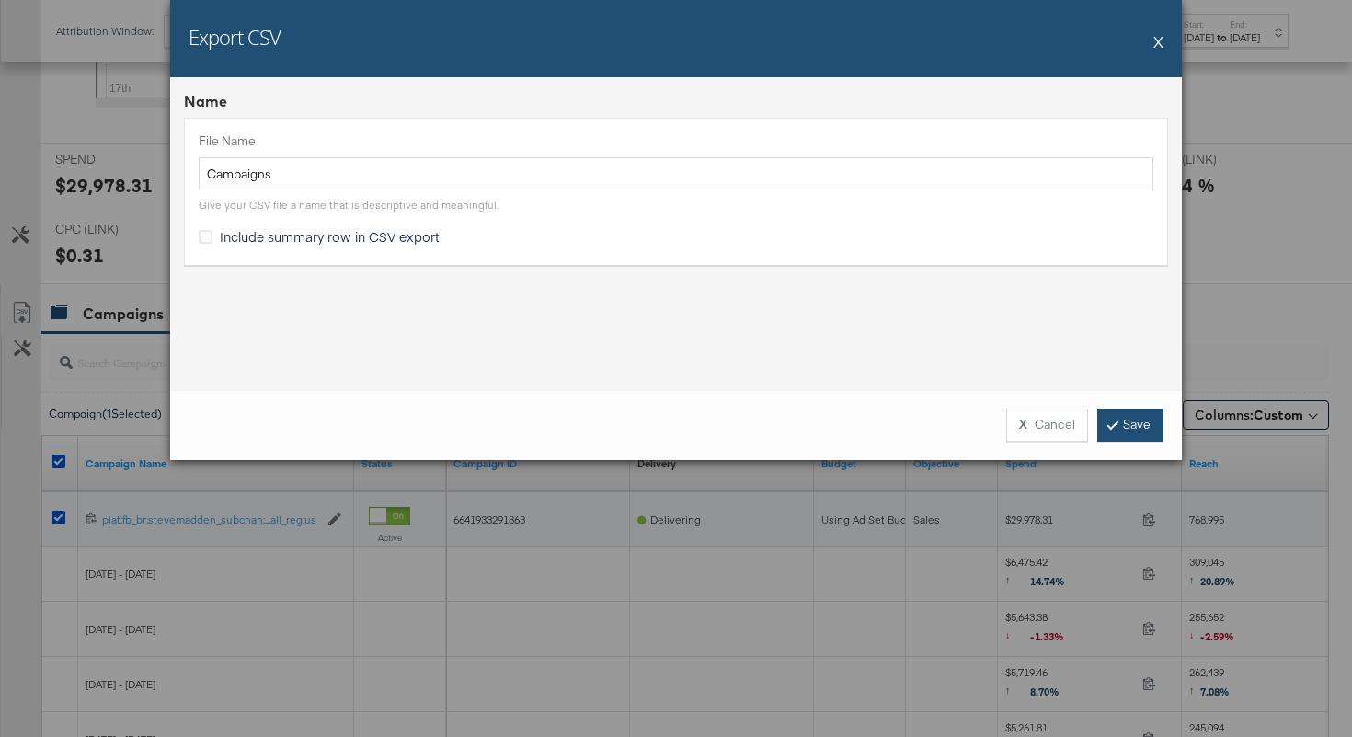
click at [1134, 431] on link "Save" at bounding box center [1130, 424] width 66 height 33
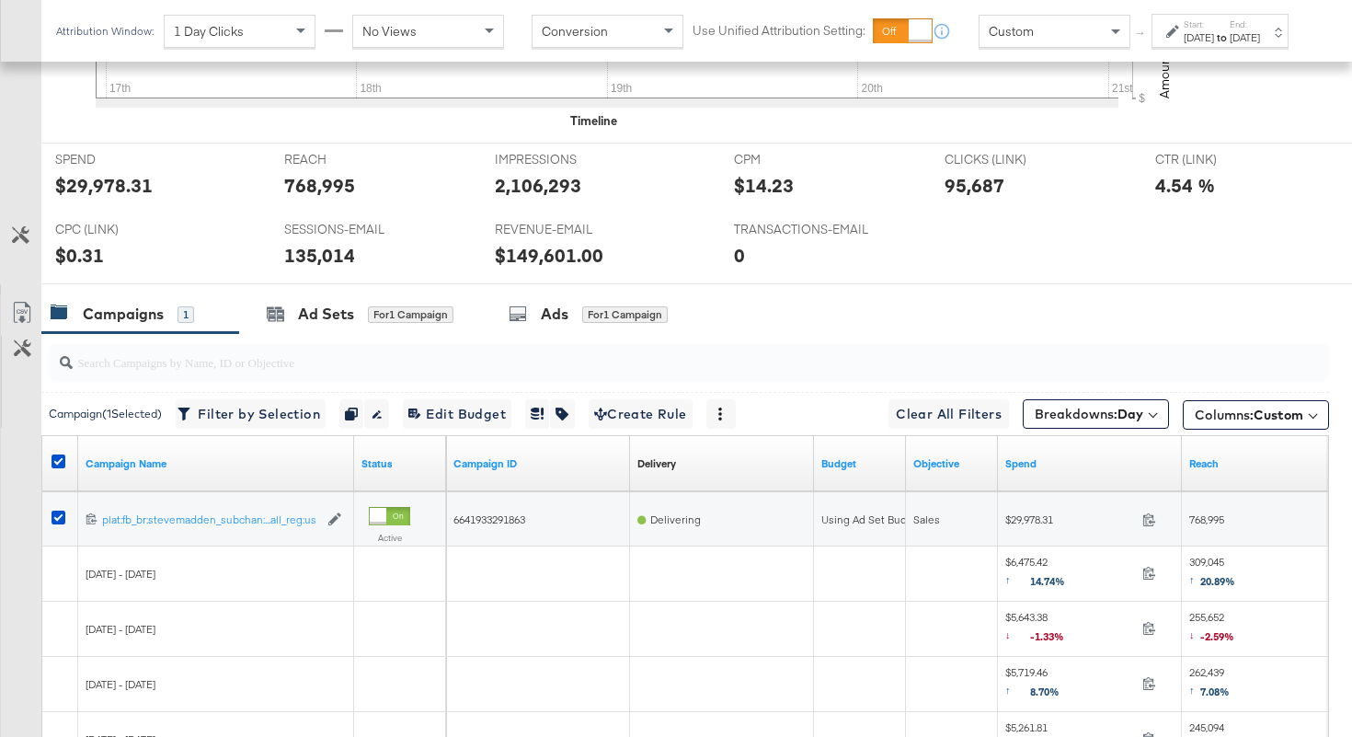
scroll to position [0, 0]
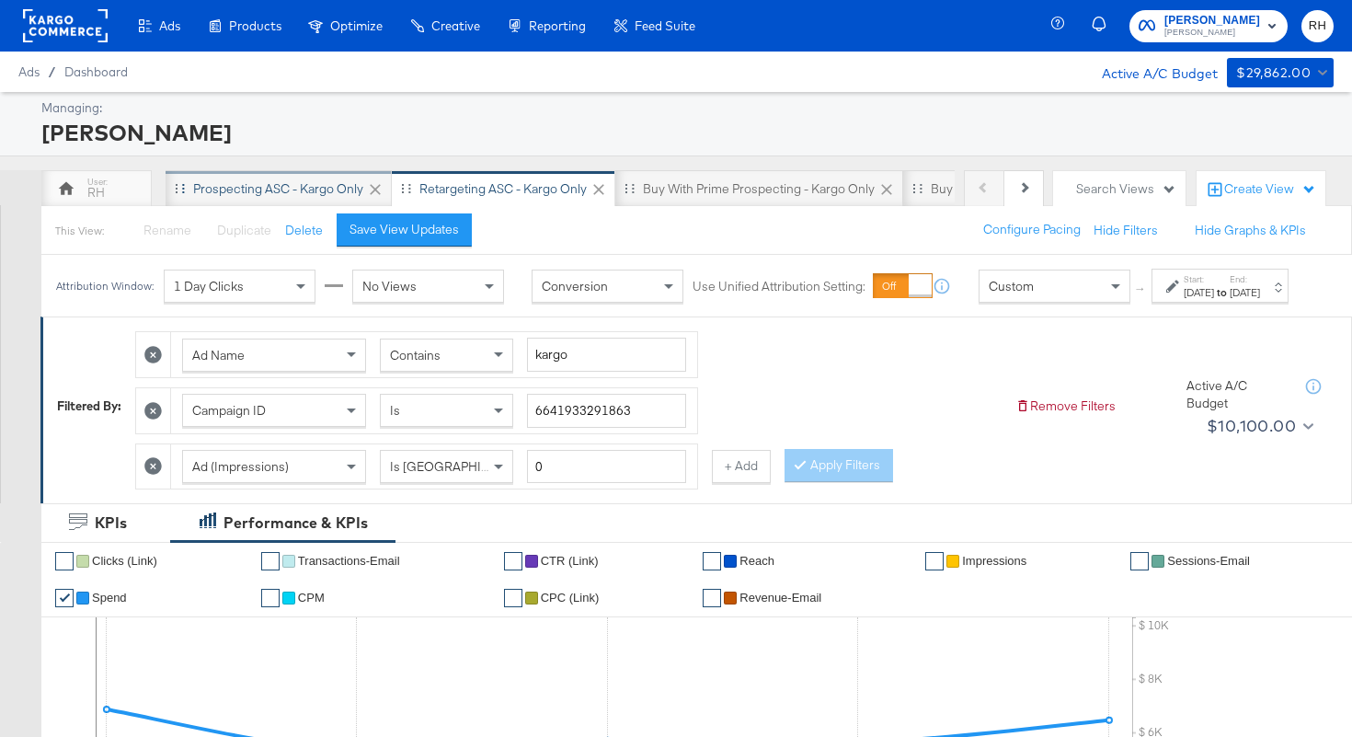
click at [263, 190] on div "Prospecting ASC - Kargo only" at bounding box center [278, 188] width 170 height 17
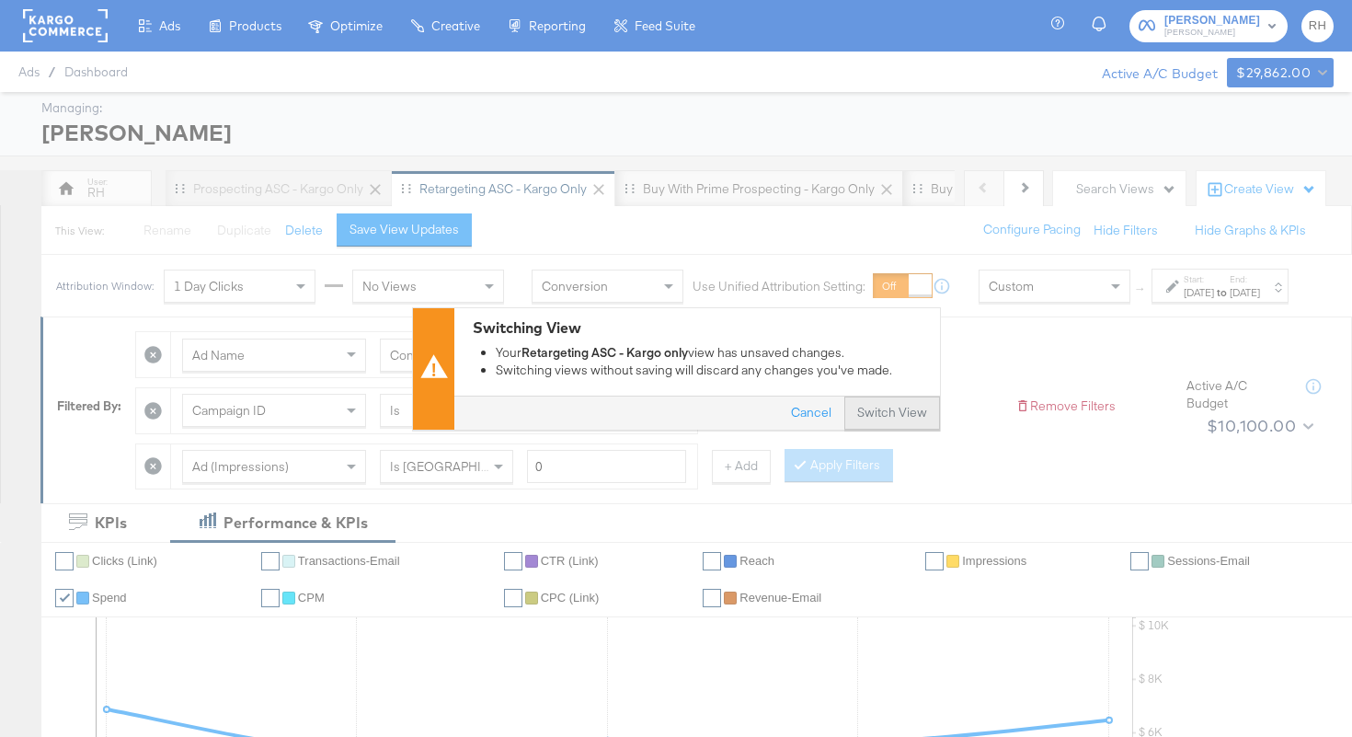
click at [869, 407] on button "Switch View" at bounding box center [892, 412] width 96 height 33
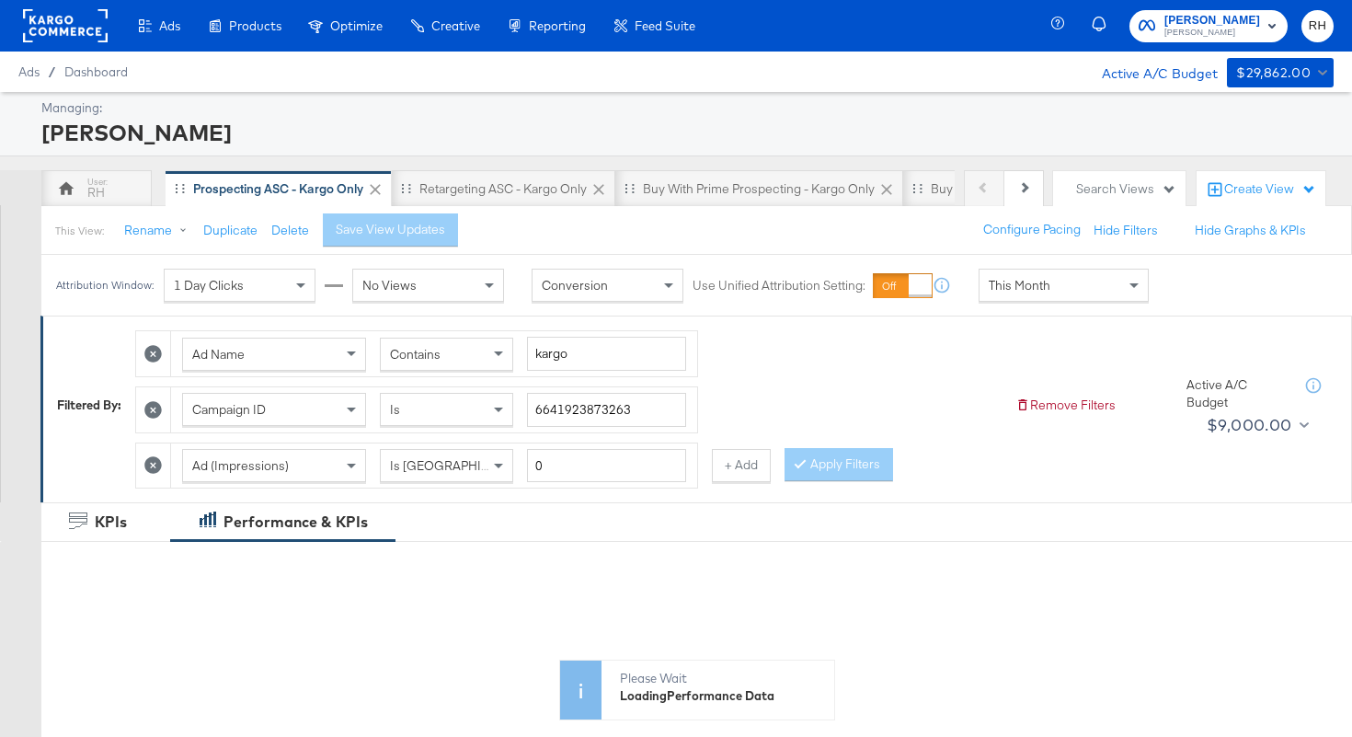
click at [1046, 279] on span "This Month" at bounding box center [1020, 285] width 62 height 17
click at [1151, 303] on div "Start: [DATE] to End: [DATE]" at bounding box center [1219, 286] width 137 height 34
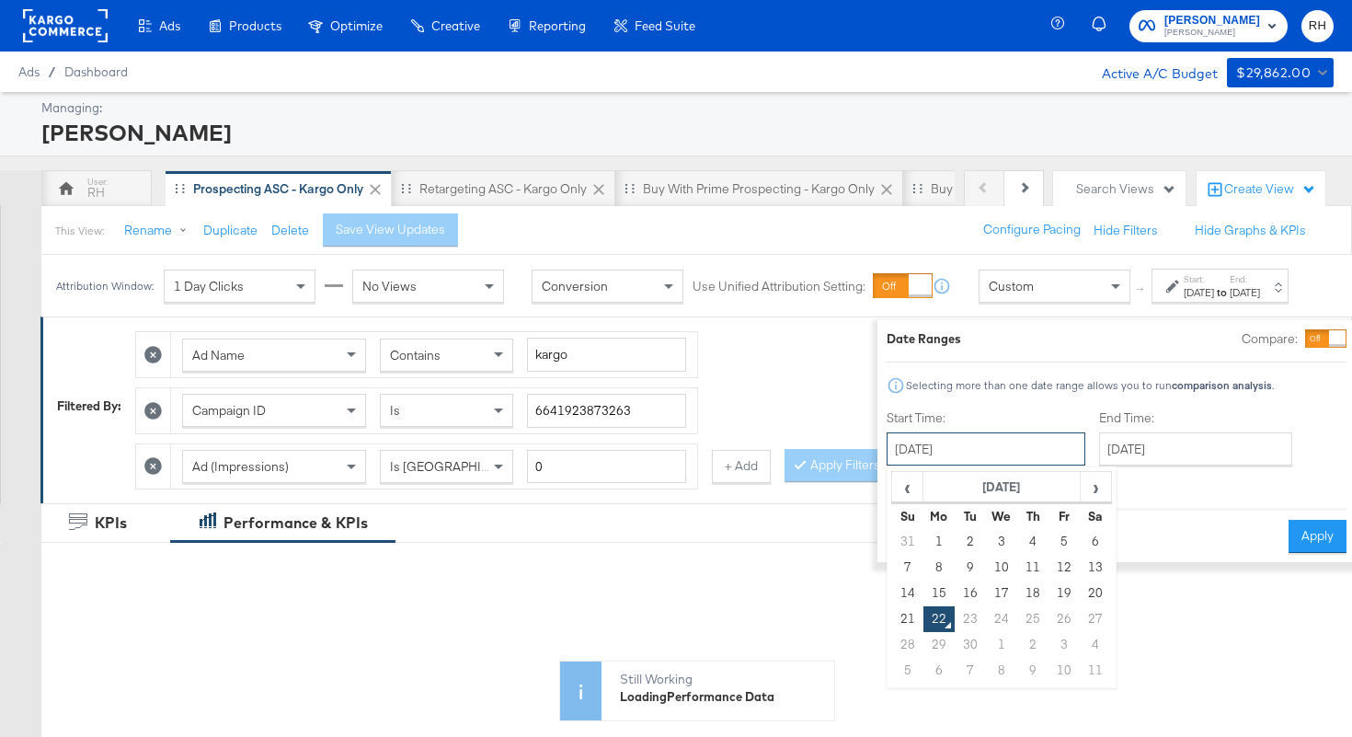
click at [988, 463] on input "[DATE]" at bounding box center [986, 448] width 199 height 33
click at [986, 593] on td "17" at bounding box center [1001, 593] width 31 height 26
type input "[DATE]"
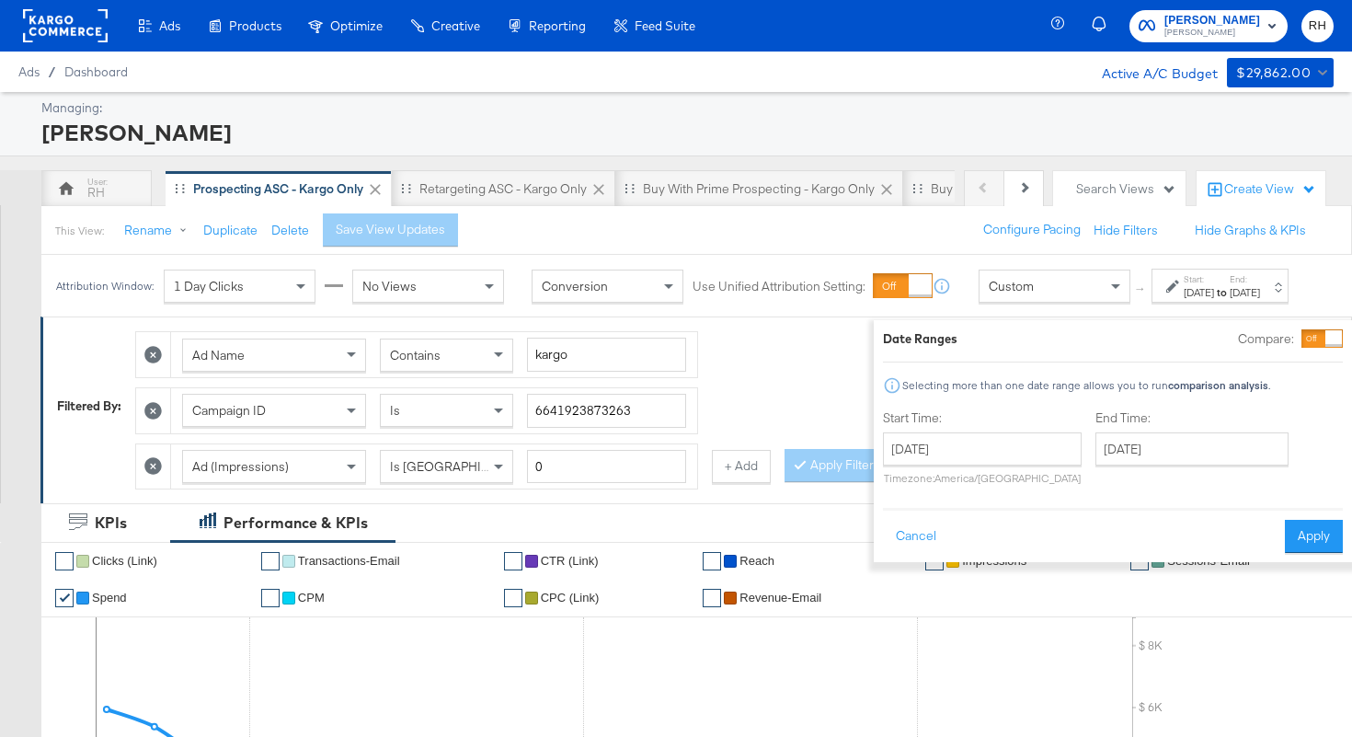
click at [1095, 467] on div "End Time: [DATE] ‹ [DATE] › Su Mo Tu We Th Fr Sa 31 1 2 3 4 5 6 7 8 9 10 11 12 …" at bounding box center [1195, 451] width 200 height 84
click at [1095, 454] on input "[DATE]" at bounding box center [1191, 448] width 193 height 33
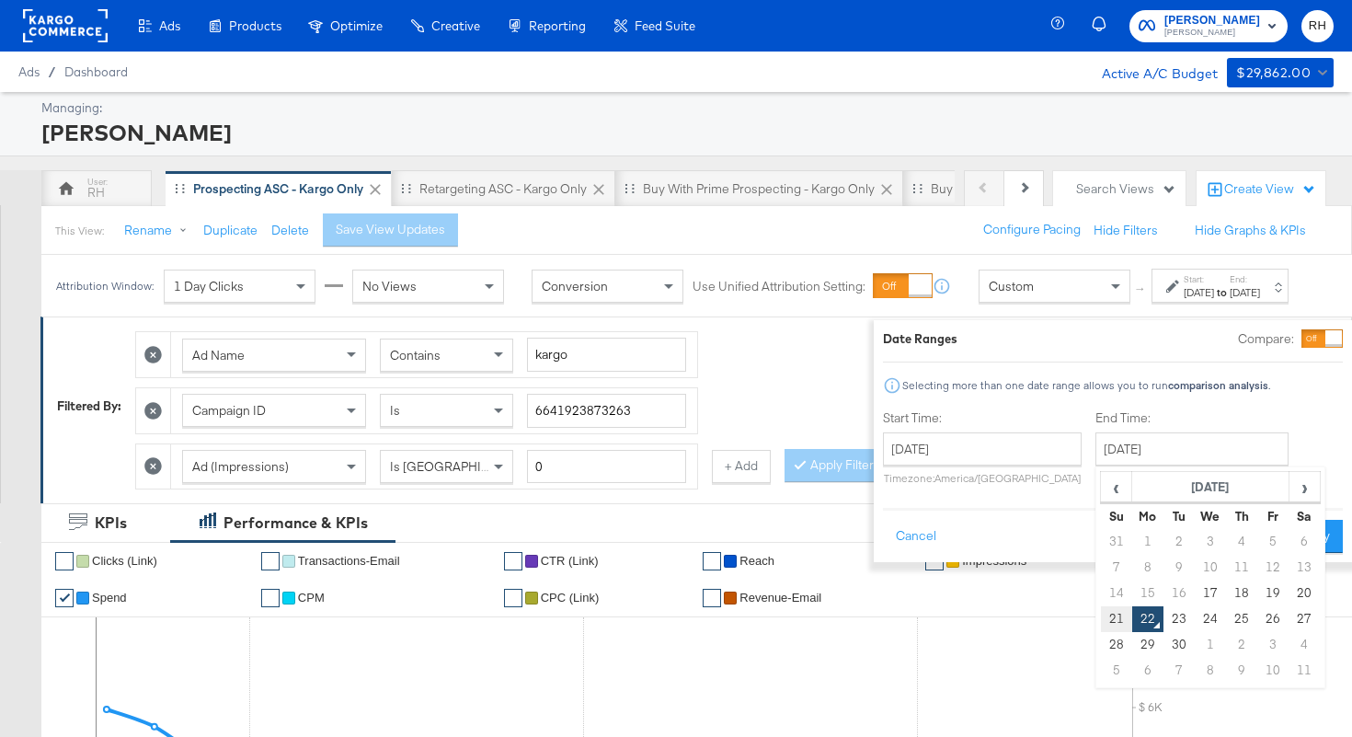
click at [1101, 614] on td "21" at bounding box center [1116, 619] width 31 height 26
type input "[DATE]"
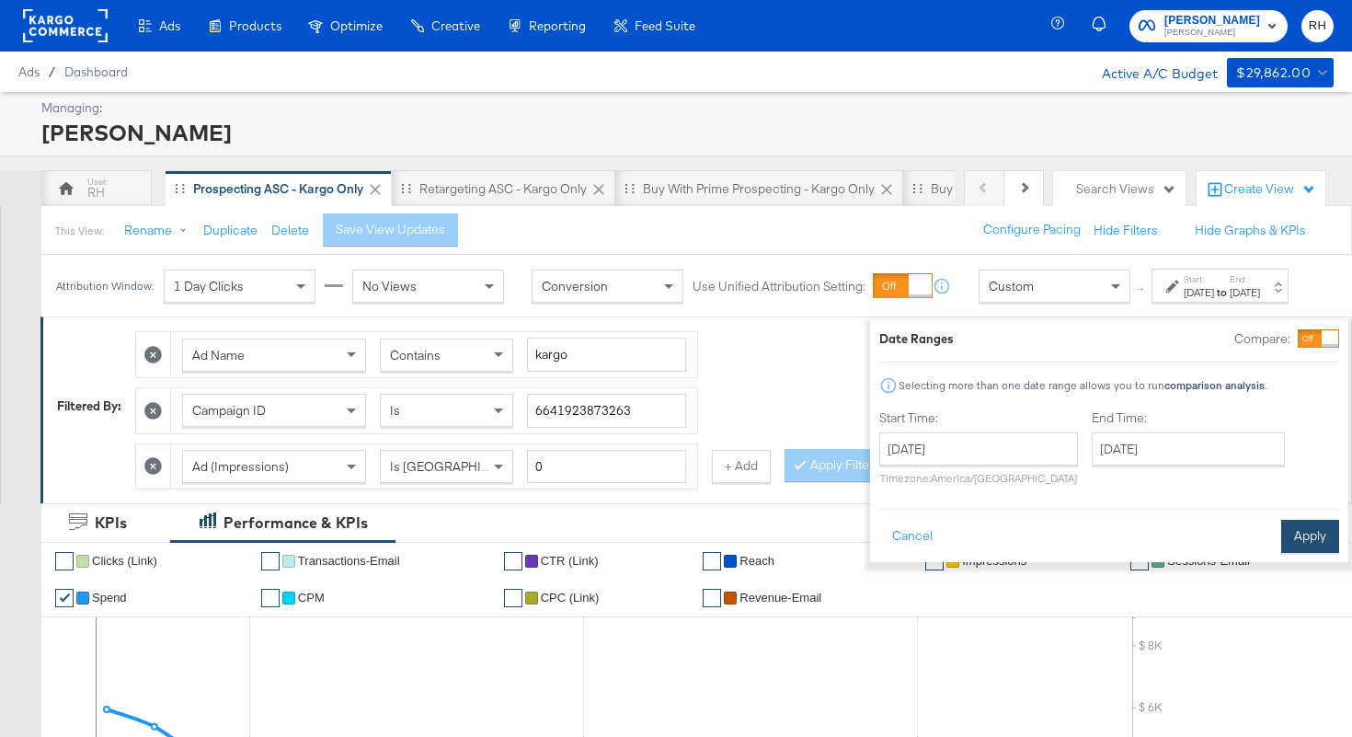
click at [1281, 535] on button "Apply" at bounding box center [1310, 536] width 58 height 33
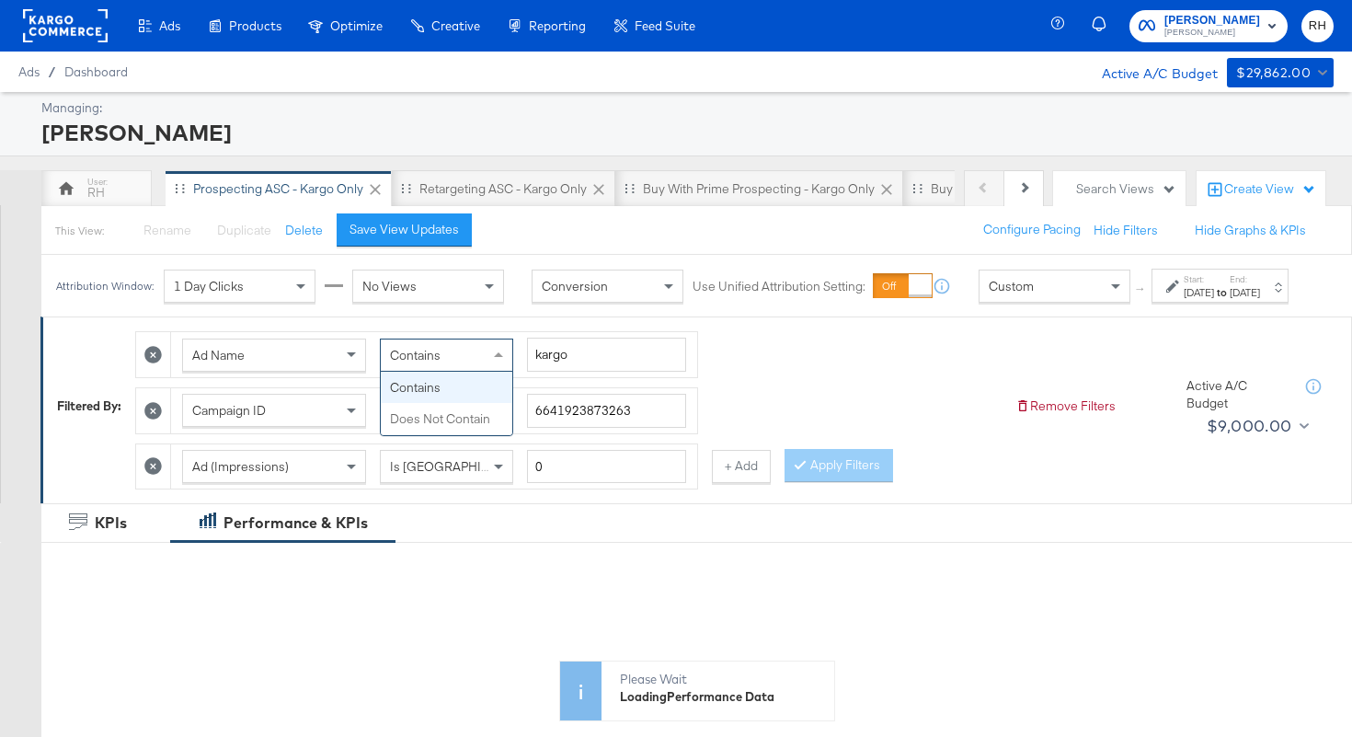
click at [435, 363] on span "Contains" at bounding box center [415, 355] width 51 height 17
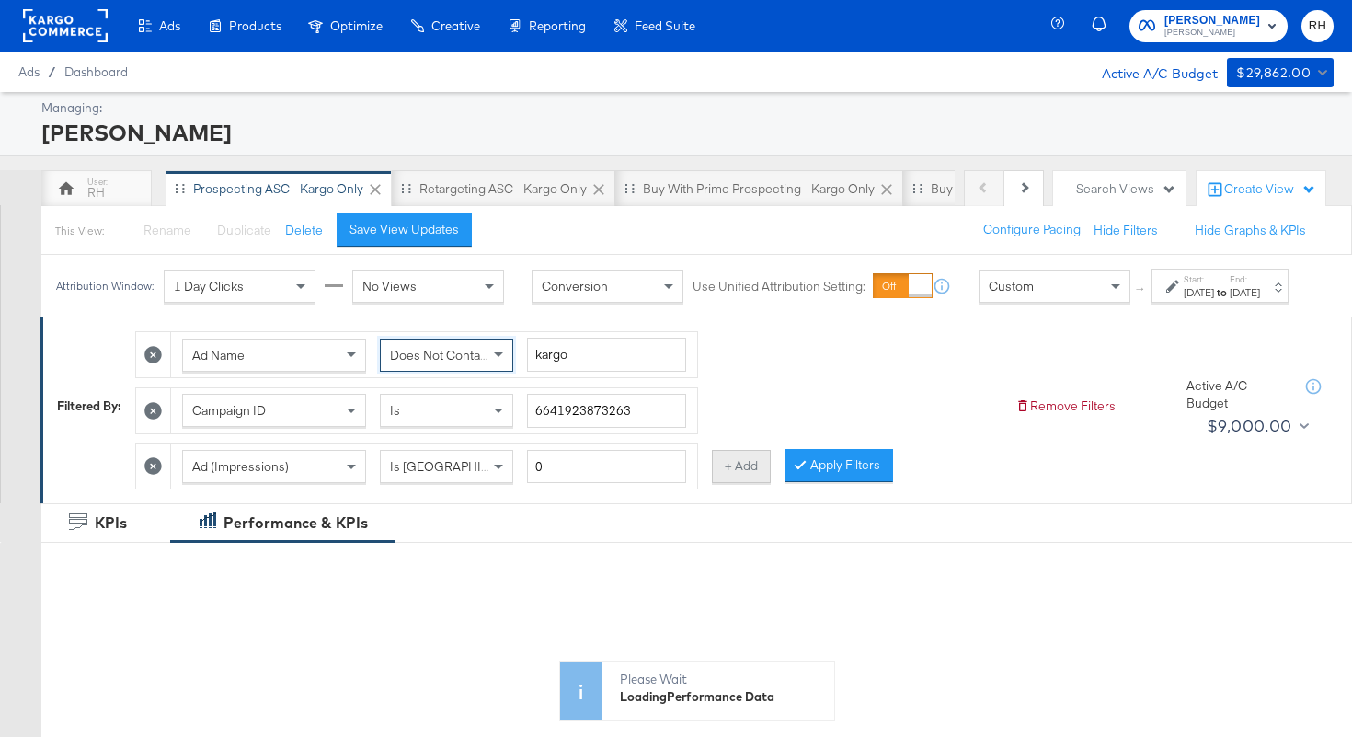
click at [729, 483] on button "+ Add" at bounding box center [741, 466] width 59 height 33
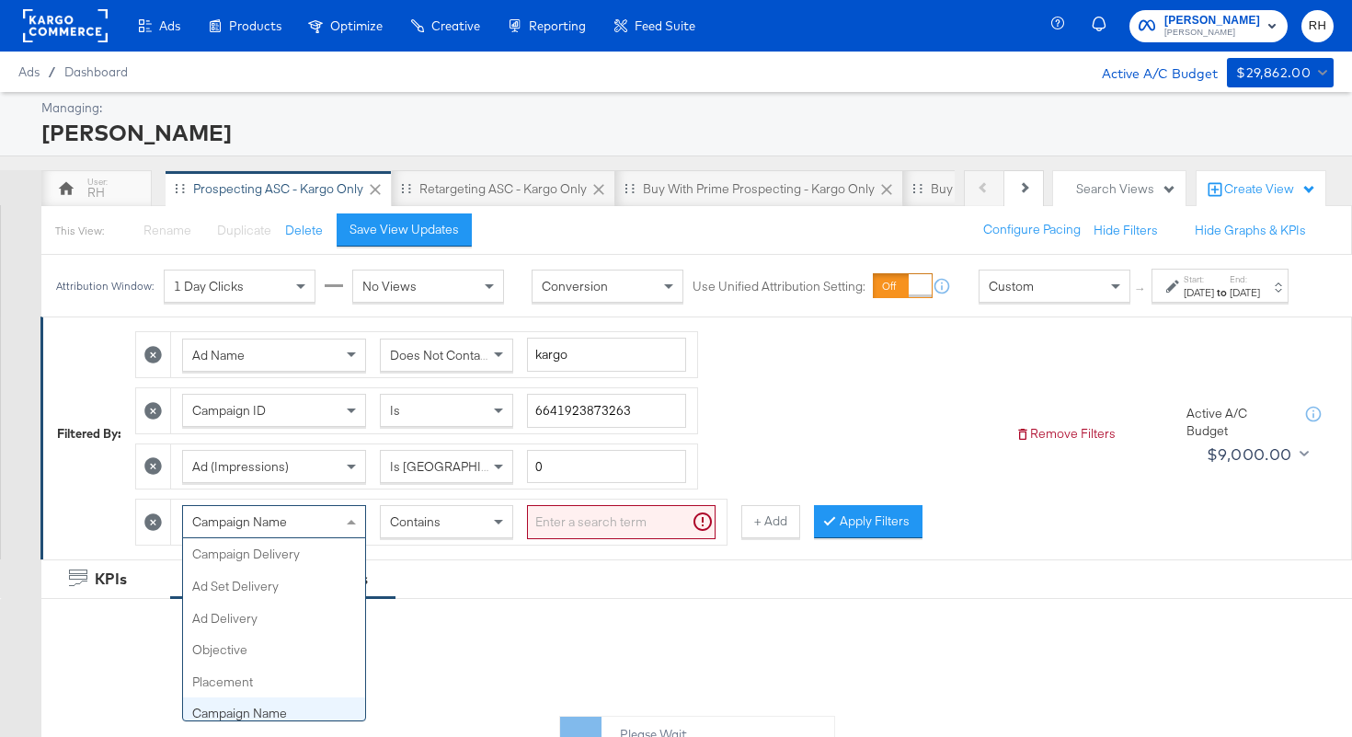
scroll to position [2, 0]
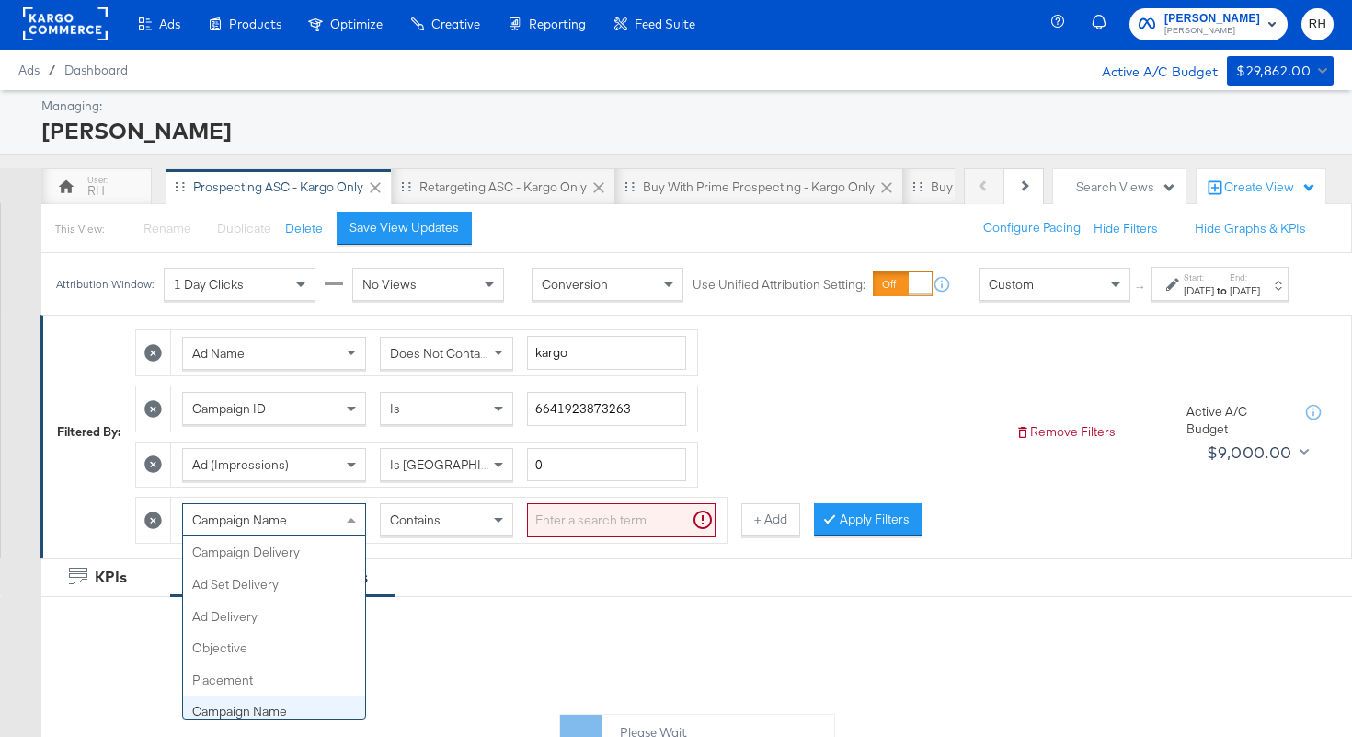
click at [203, 528] on span "Campaign Name" at bounding box center [239, 519] width 95 height 17
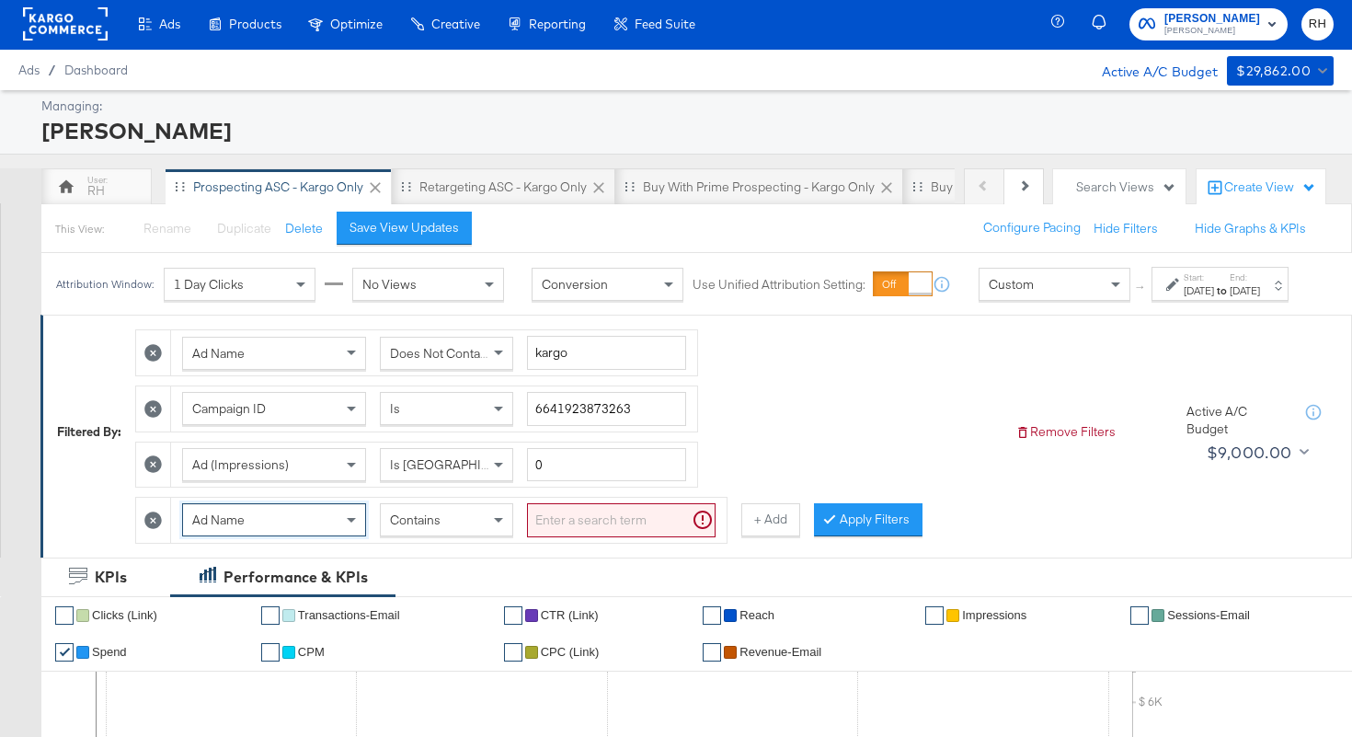
click at [554, 530] on input "search" at bounding box center [621, 520] width 189 height 34
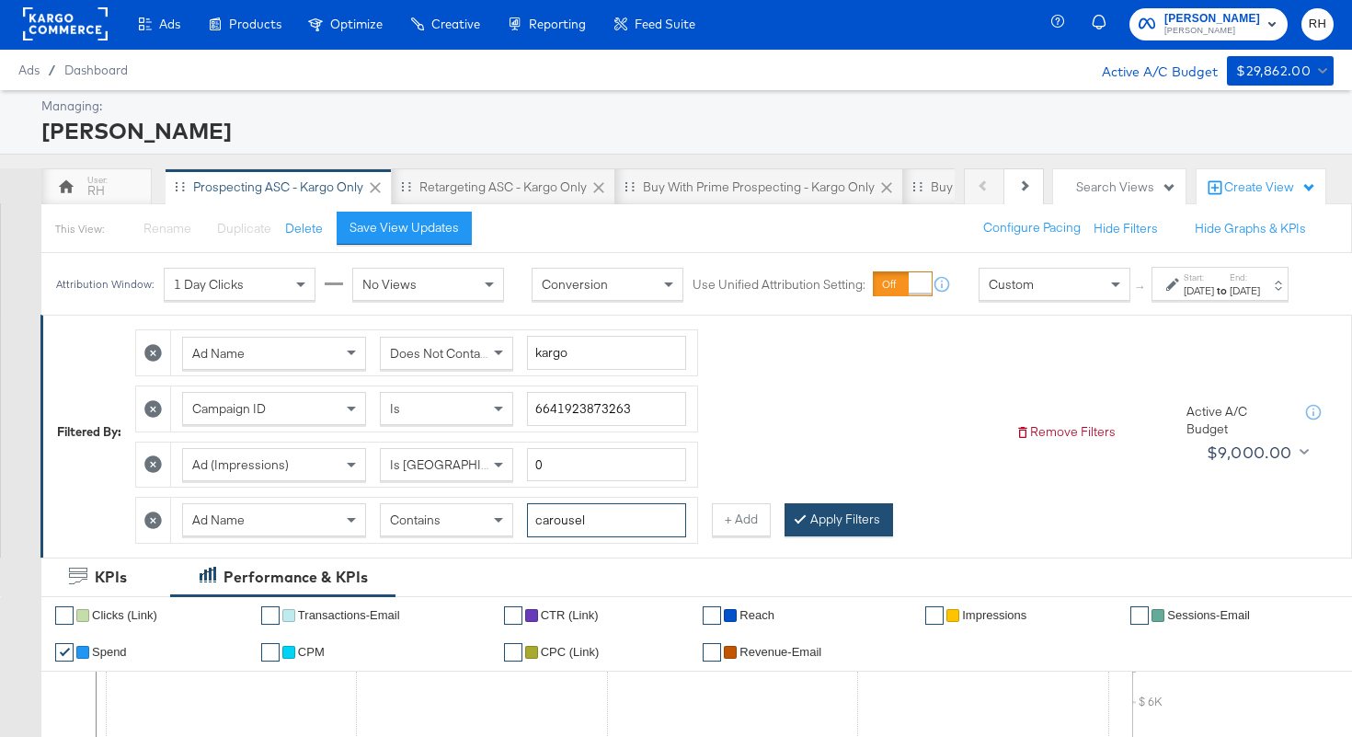
type input "carousel"
click at [824, 536] on button "Apply Filters" at bounding box center [838, 519] width 109 height 33
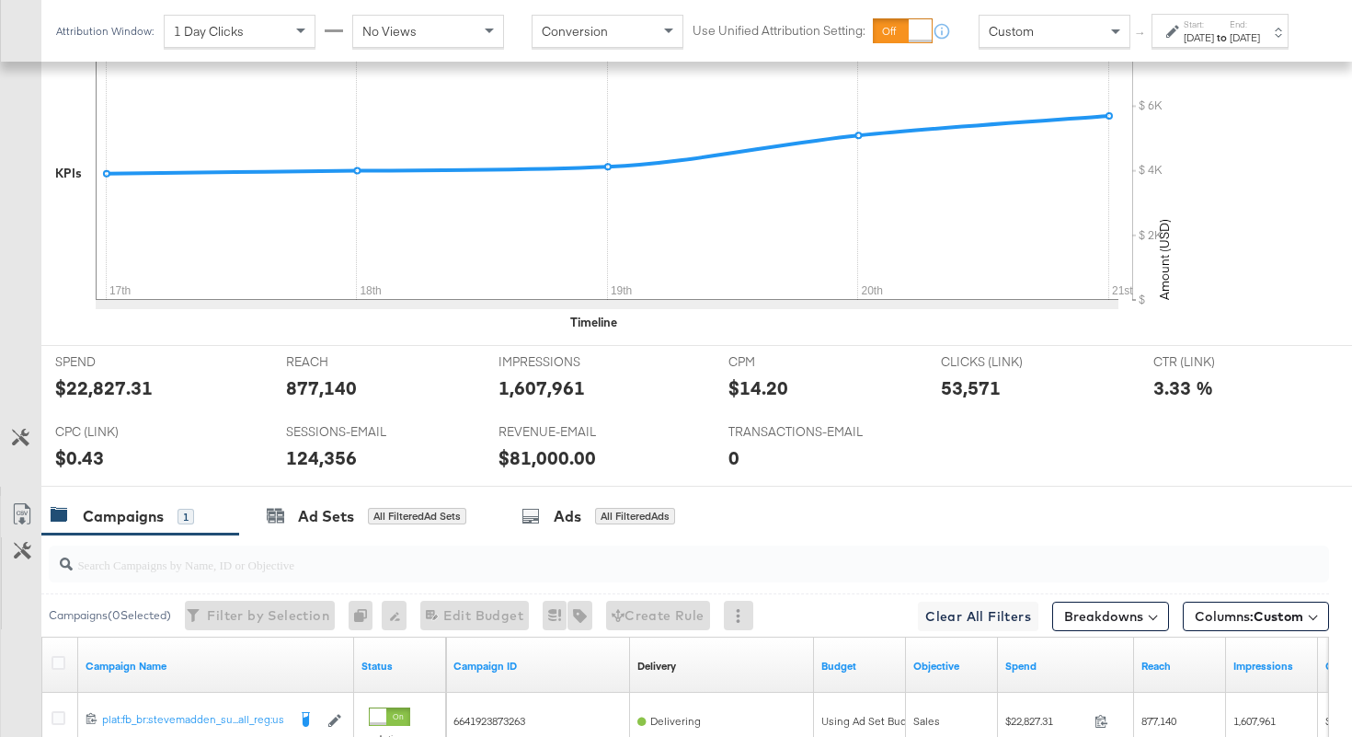
scroll to position [867, 0]
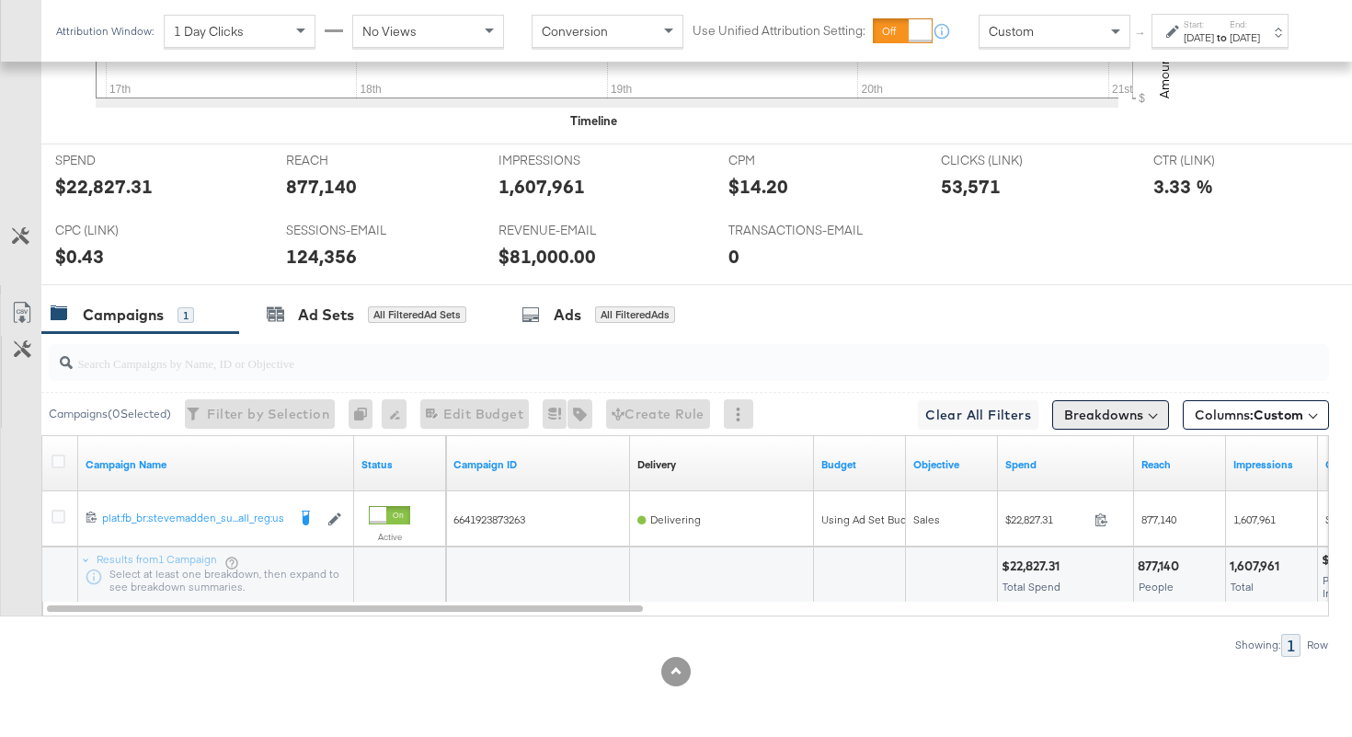
click at [1081, 416] on button "Breakdowns" at bounding box center [1110, 414] width 117 height 29
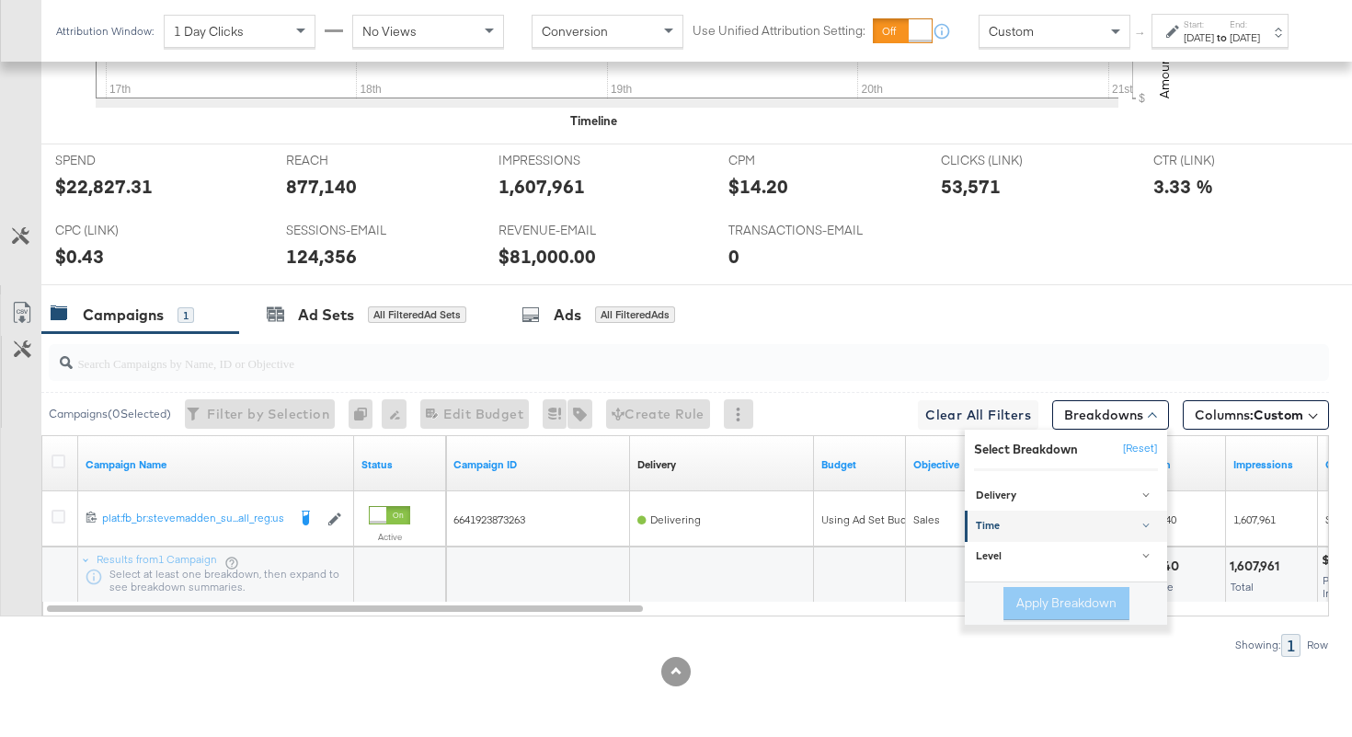
click at [1032, 514] on link "Time" at bounding box center [1066, 525] width 202 height 30
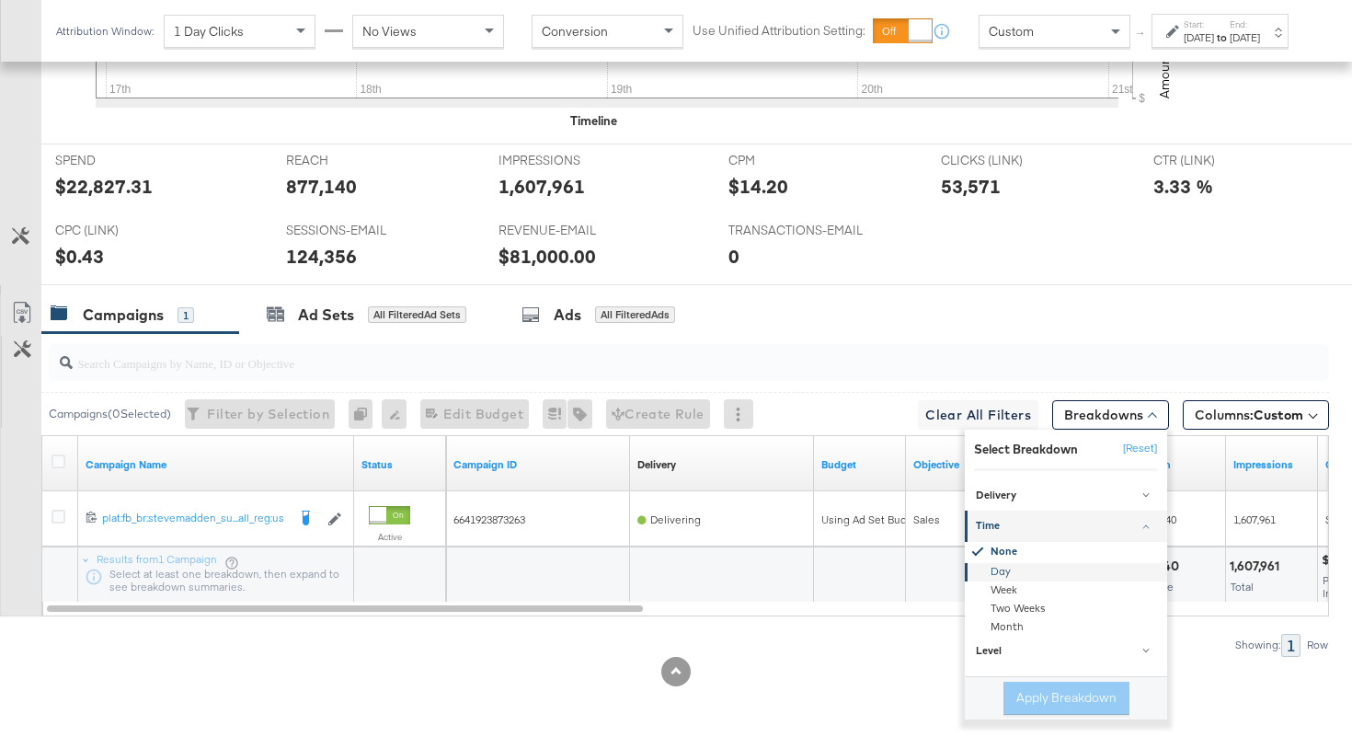
click at [1008, 574] on div "Day" at bounding box center [1067, 572] width 200 height 18
click at [1024, 692] on button "Apply Breakdown" at bounding box center [1066, 697] width 126 height 33
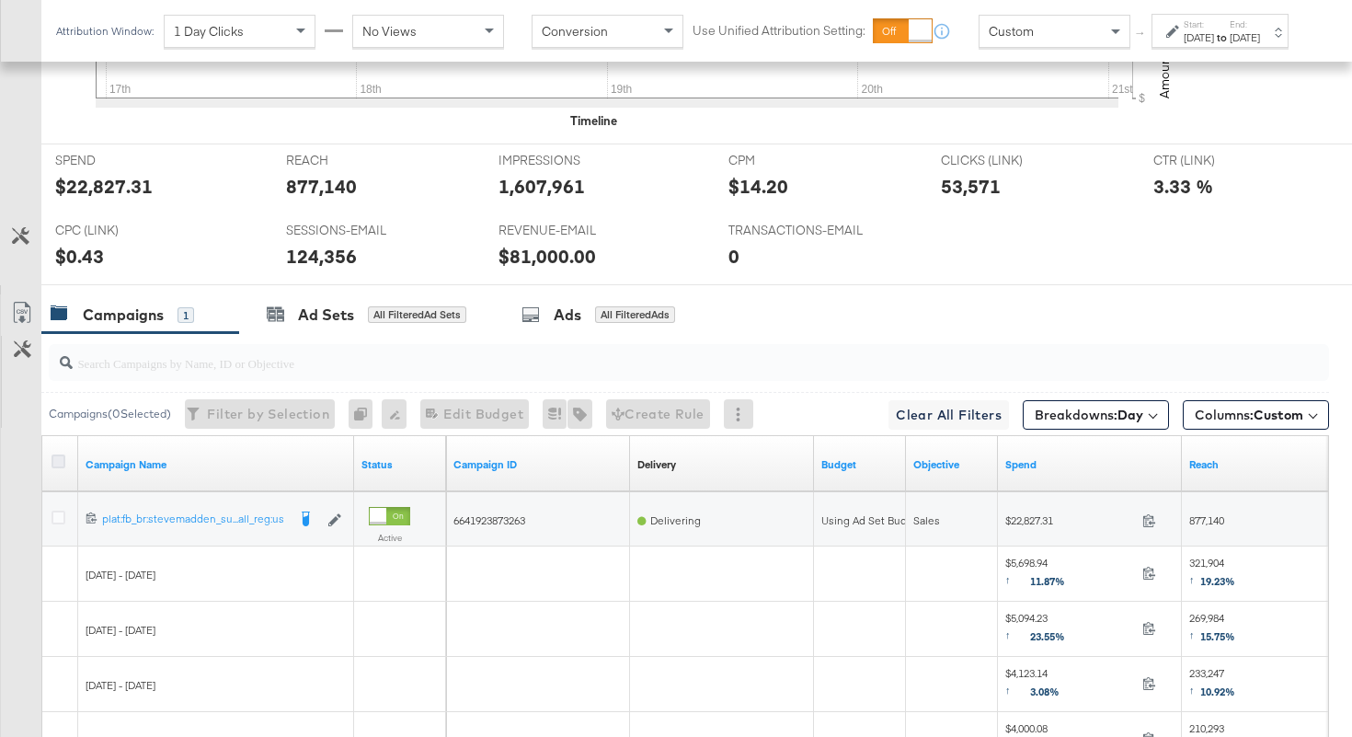
click at [61, 455] on icon at bounding box center [58, 461] width 14 height 14
click at [0, 0] on input "checkbox" at bounding box center [0, 0] width 0 height 0
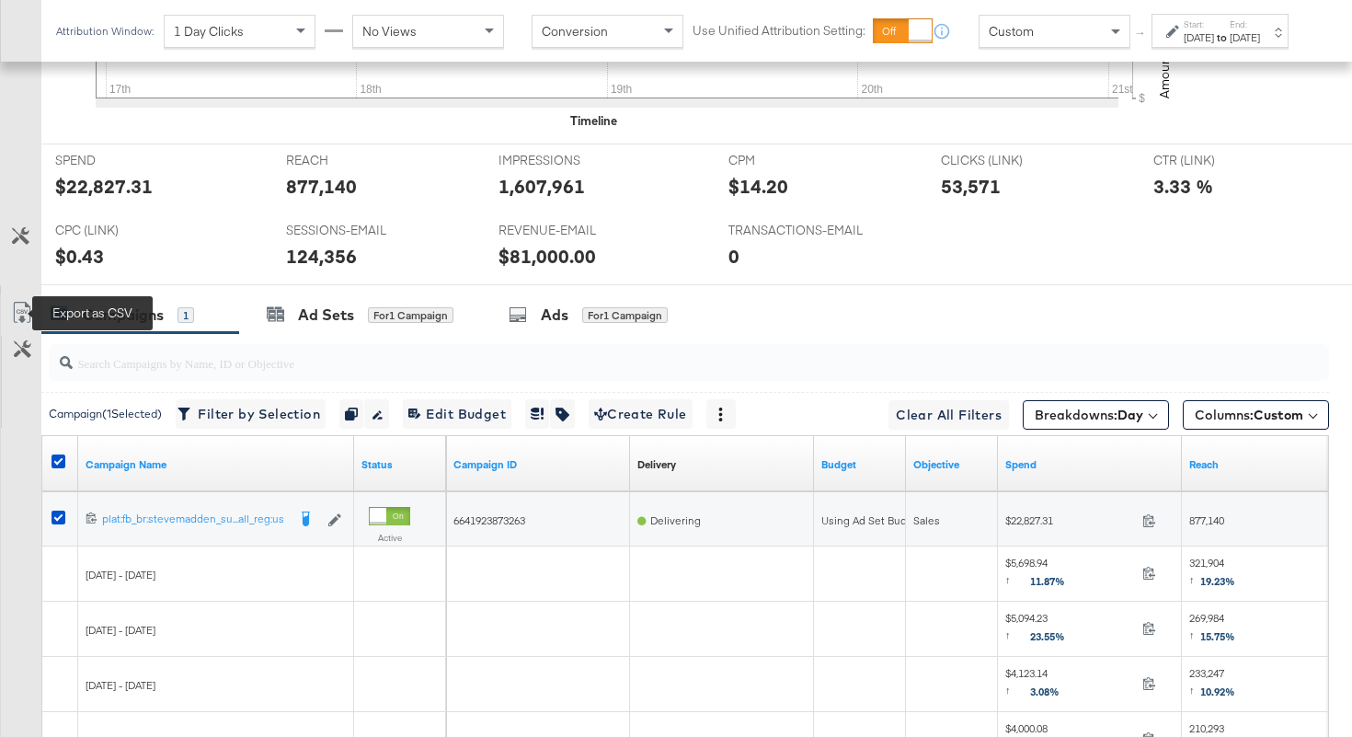
click at [25, 308] on icon at bounding box center [22, 313] width 22 height 22
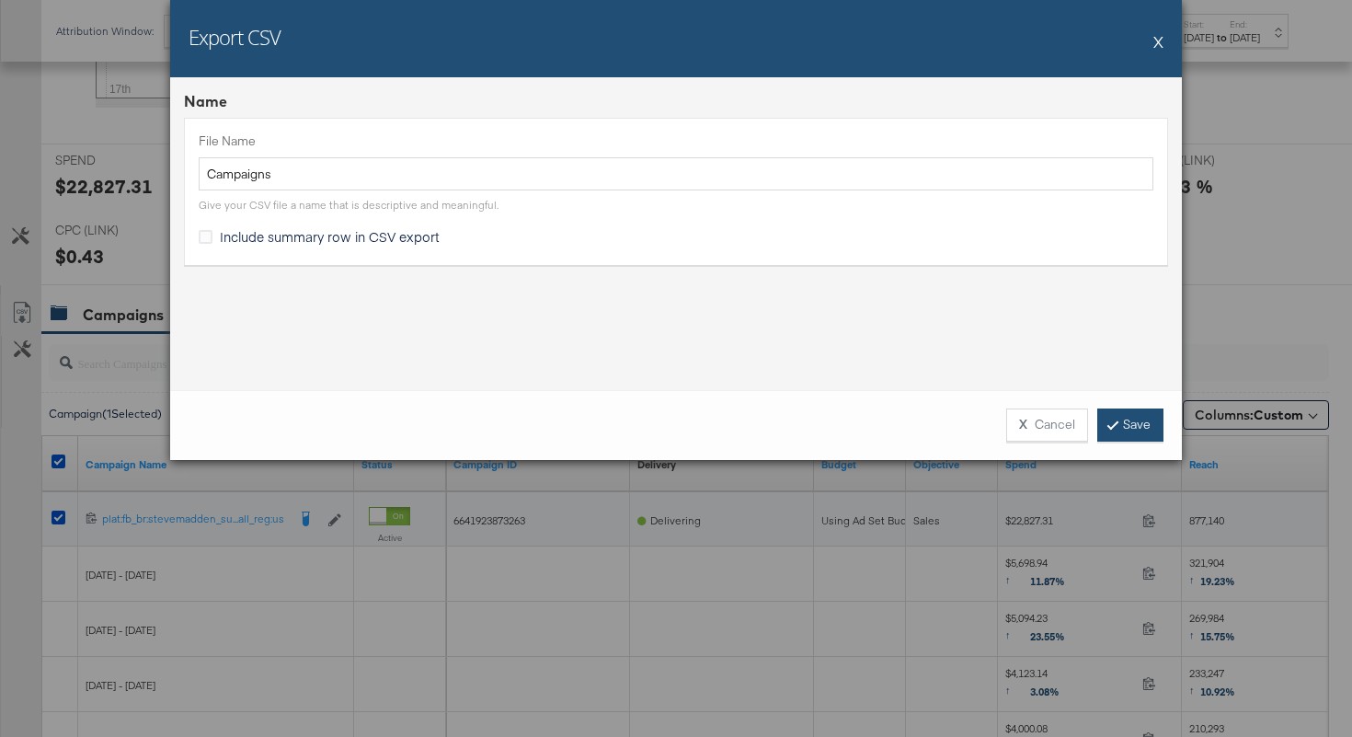
click at [1130, 434] on link "Save" at bounding box center [1130, 424] width 66 height 33
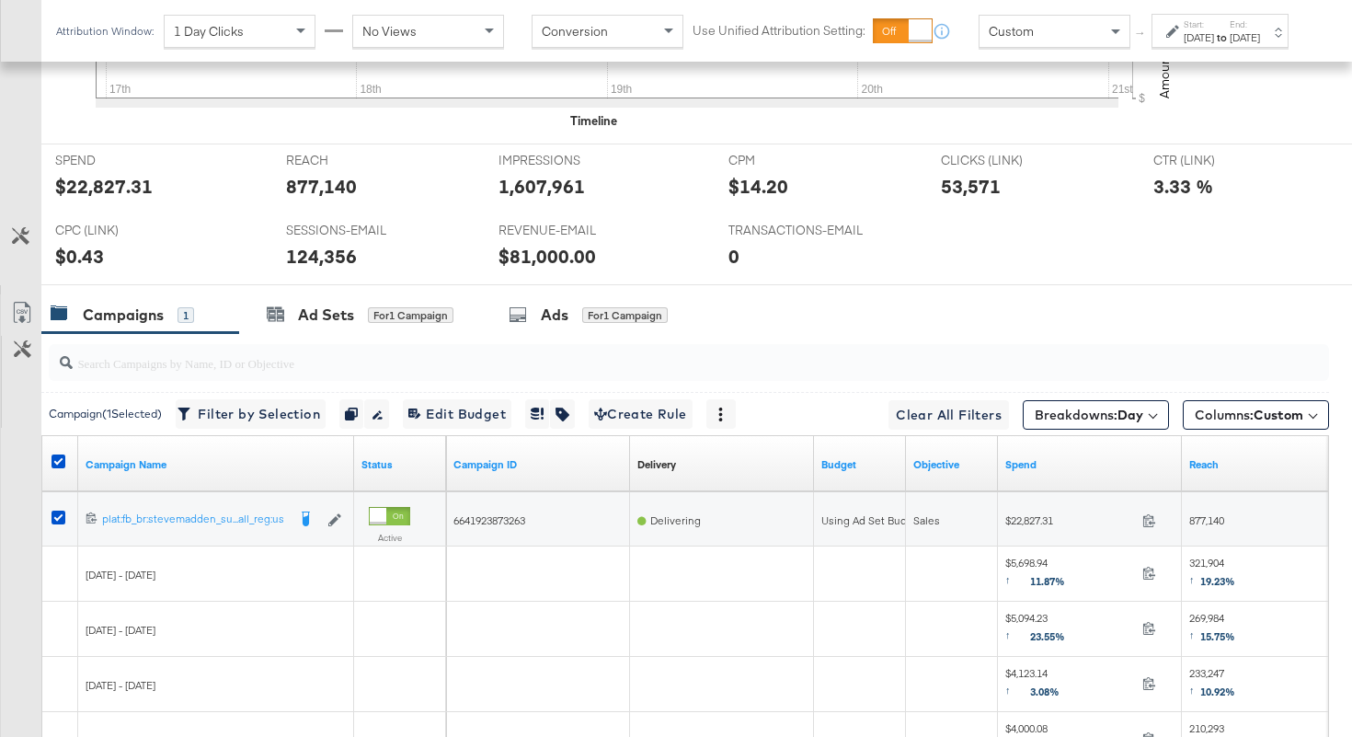
scroll to position [0, 0]
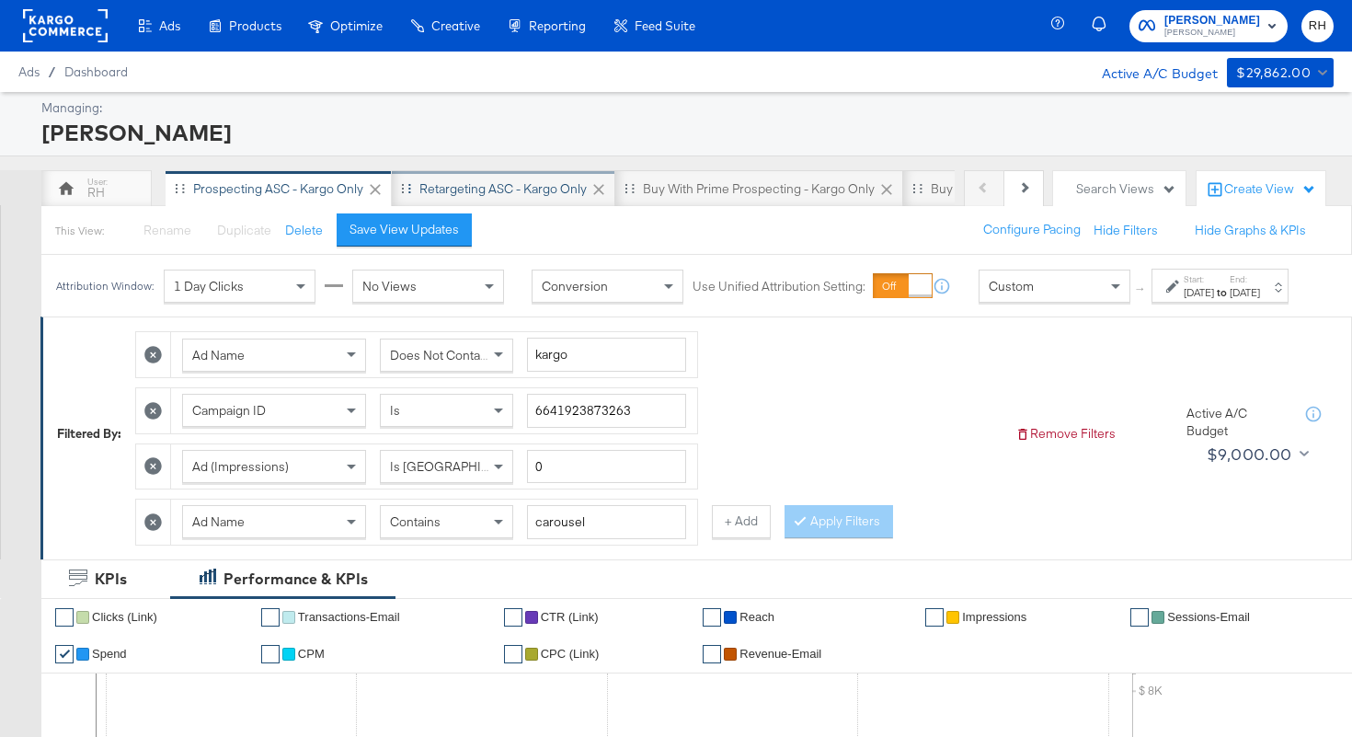
click at [492, 194] on div "Retargeting ASC - Kargo only" at bounding box center [502, 188] width 167 height 17
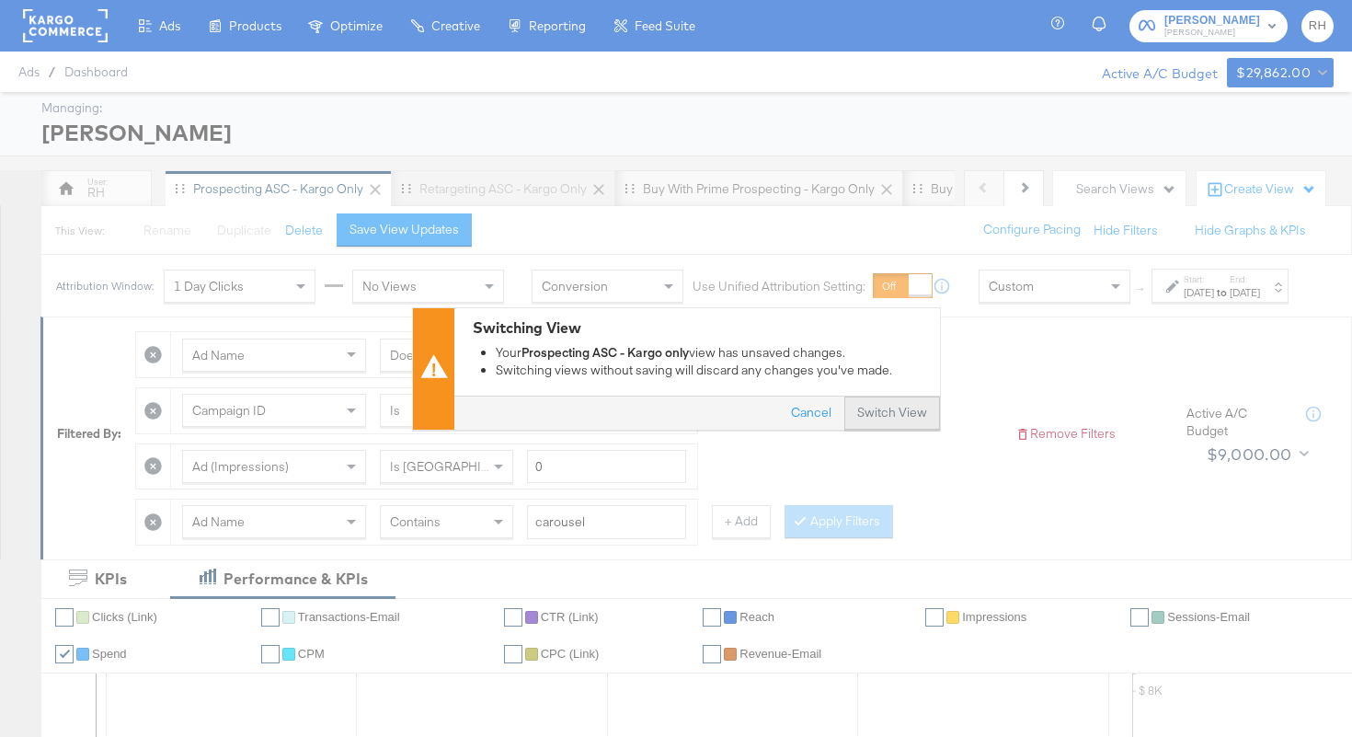
click at [863, 417] on button "Switch View" at bounding box center [892, 412] width 96 height 33
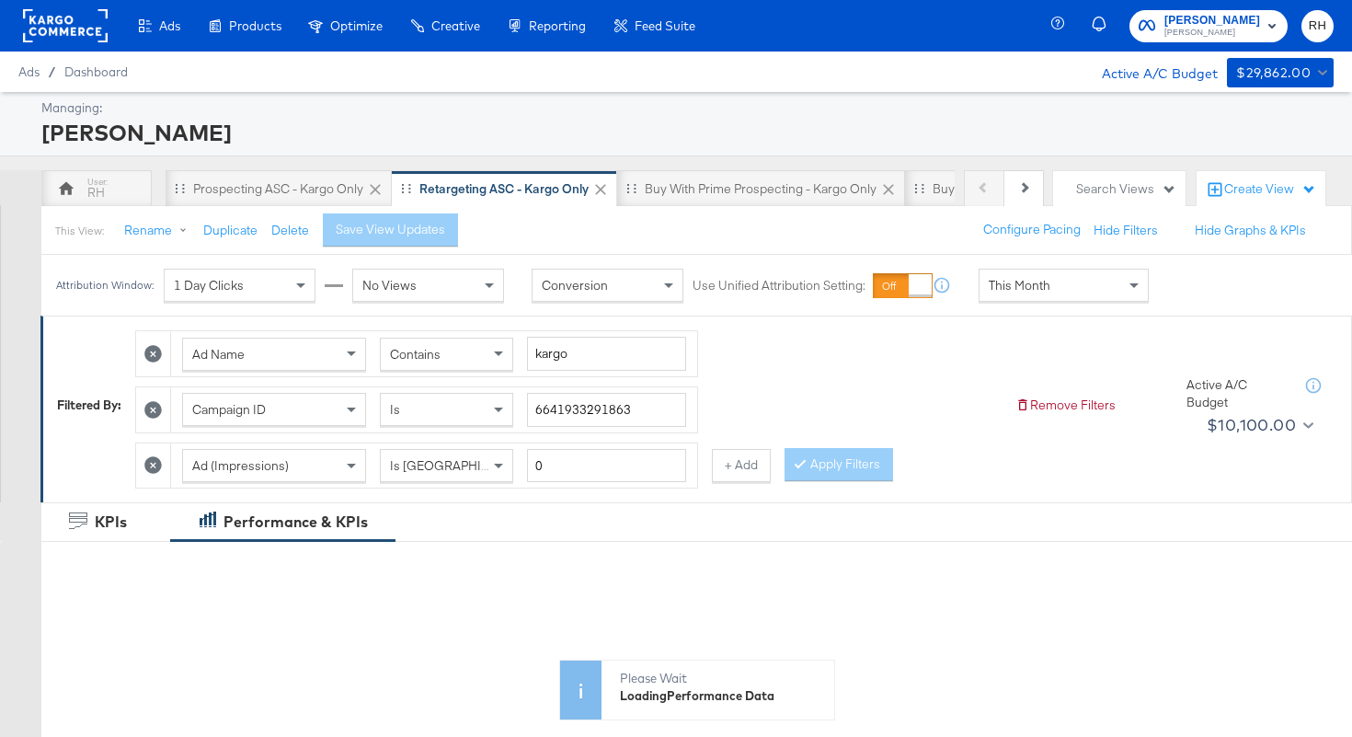
click at [1077, 290] on div "This Month" at bounding box center [1063, 284] width 168 height 31
click at [1184, 300] on div "[DATE]" at bounding box center [1199, 292] width 30 height 15
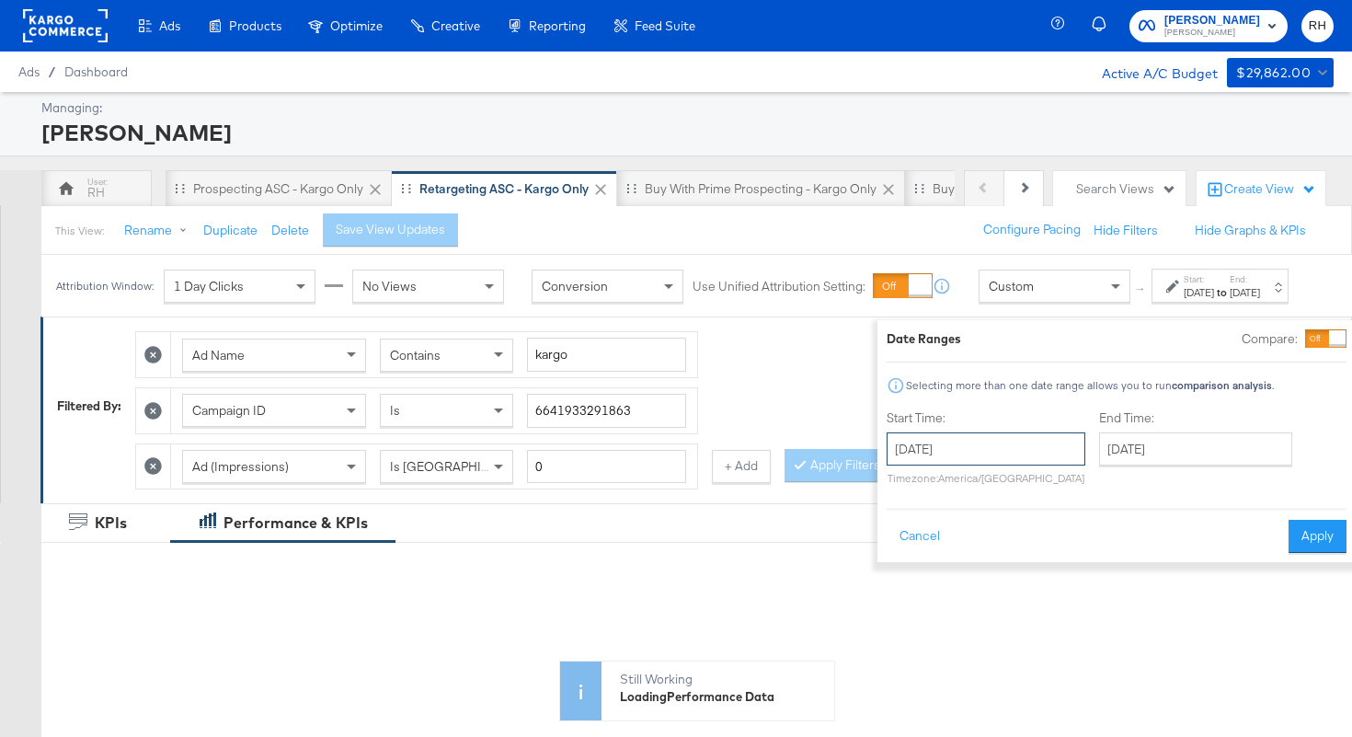
click at [939, 449] on input "[DATE]" at bounding box center [986, 448] width 199 height 33
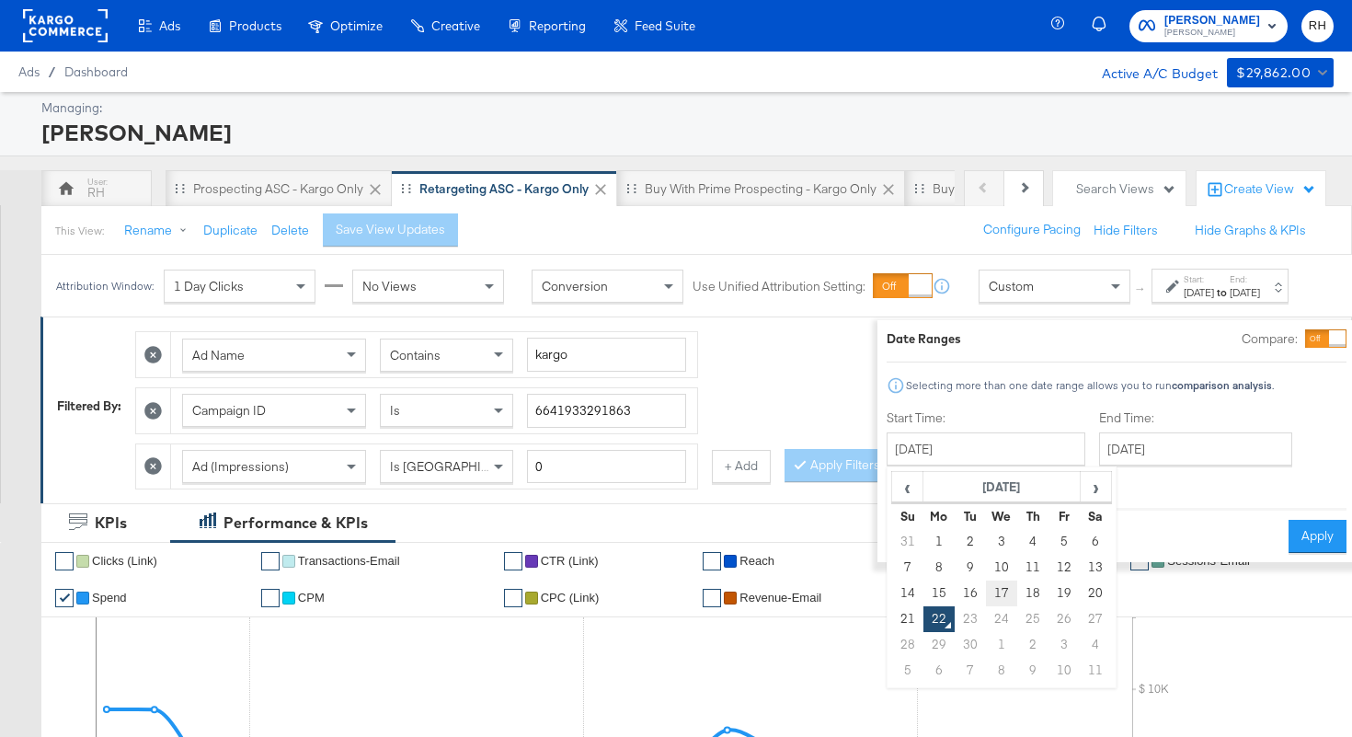
click at [986, 598] on td "17" at bounding box center [1001, 593] width 31 height 26
type input "[DATE]"
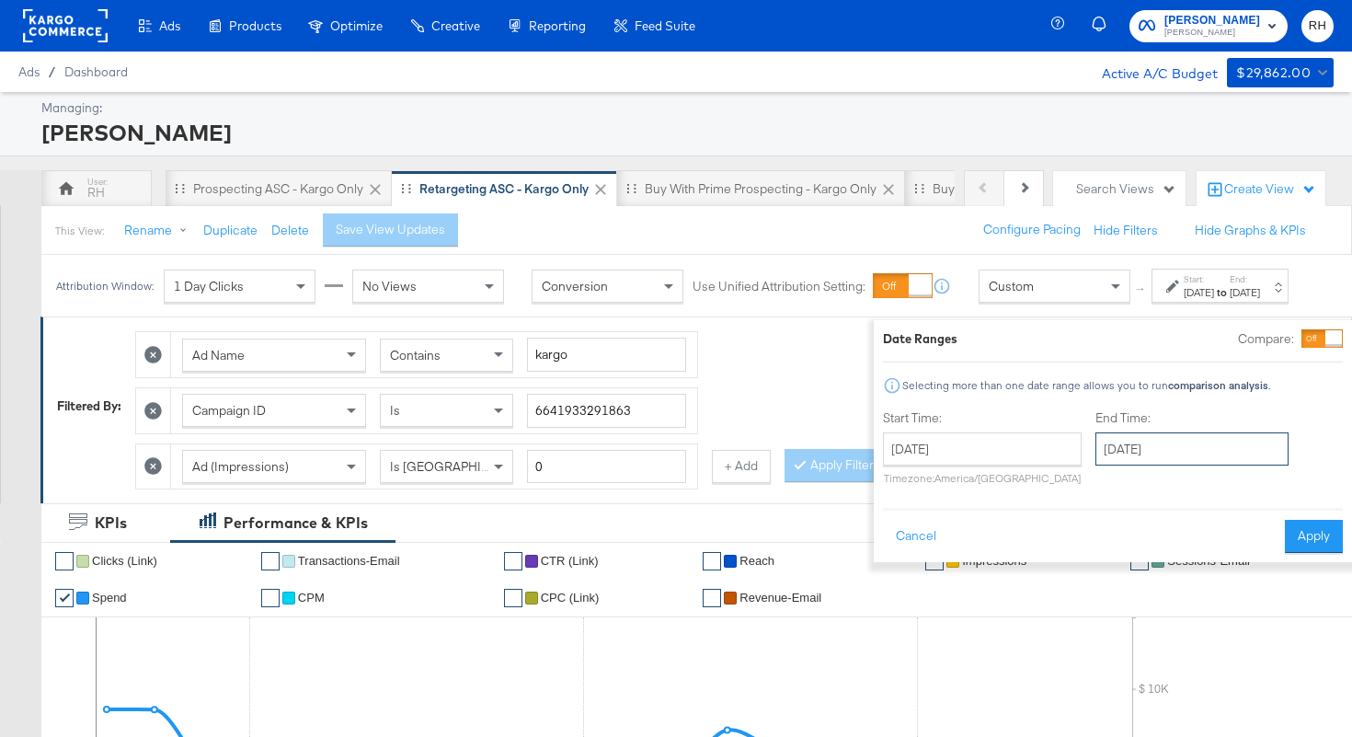
click at [1138, 454] on input "[DATE]" at bounding box center [1191, 448] width 193 height 33
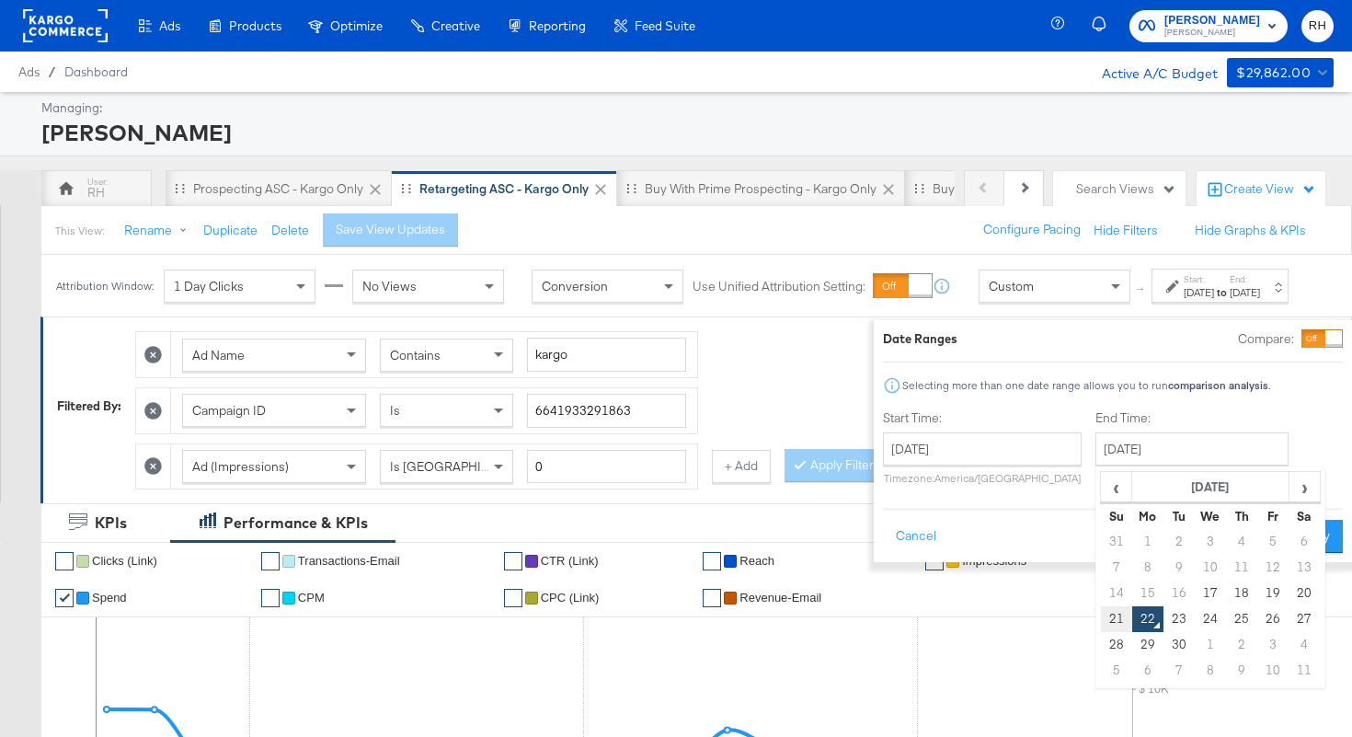
click at [1101, 614] on td "21" at bounding box center [1116, 619] width 31 height 26
type input "[DATE]"
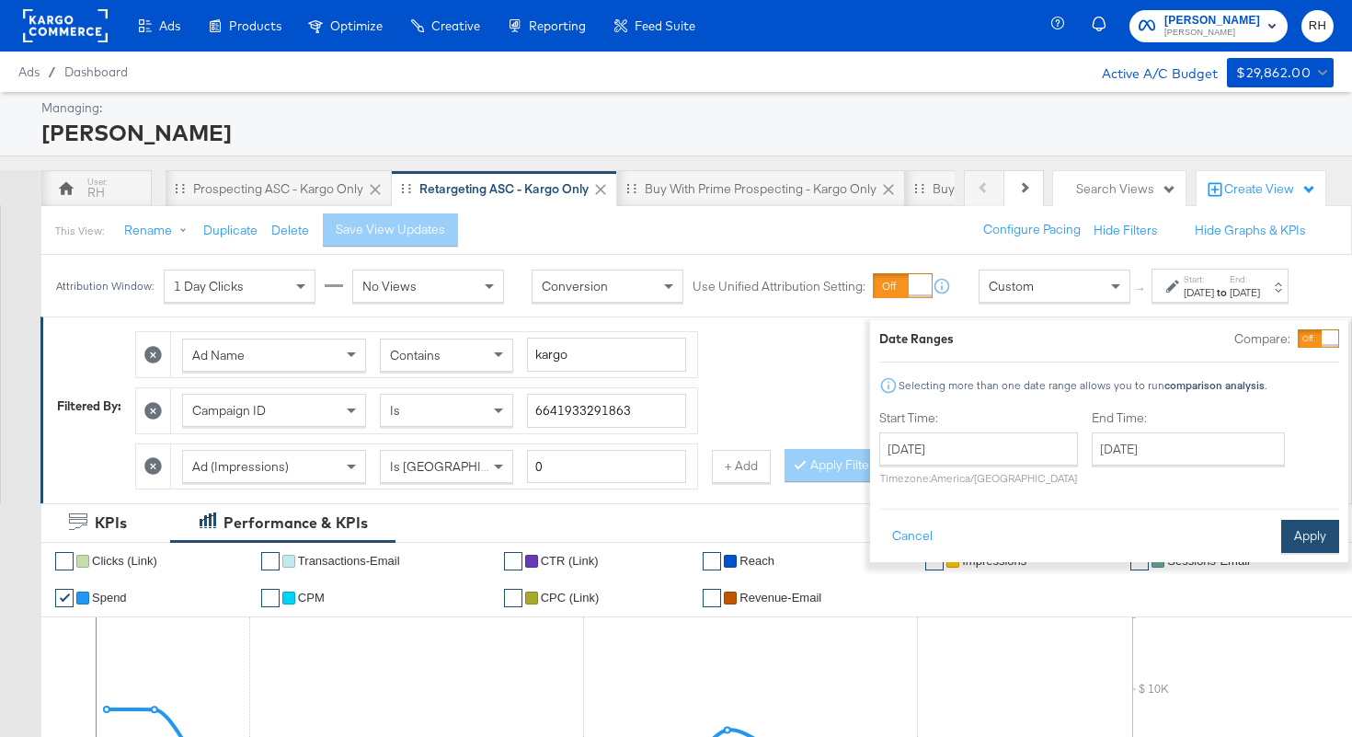
click at [1281, 540] on button "Apply" at bounding box center [1310, 536] width 58 height 33
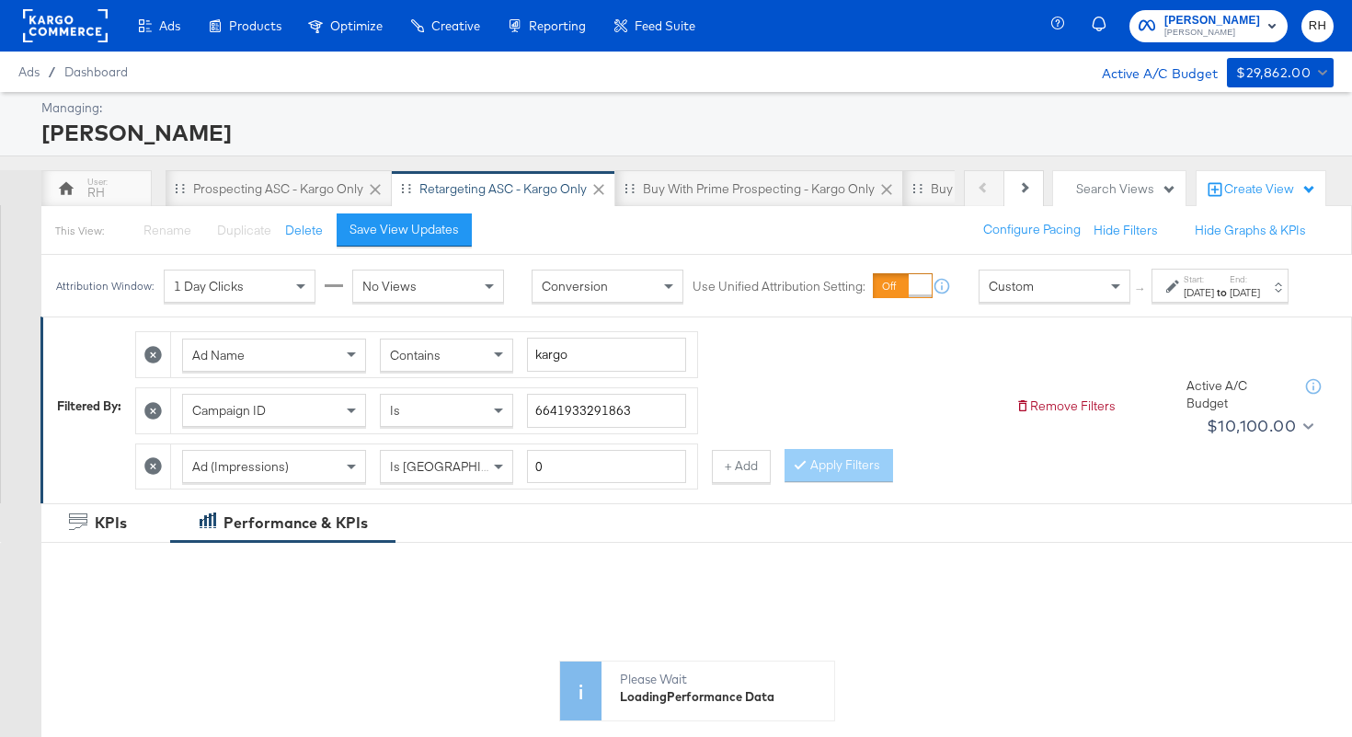
click at [437, 363] on span "Contains" at bounding box center [415, 355] width 51 height 17
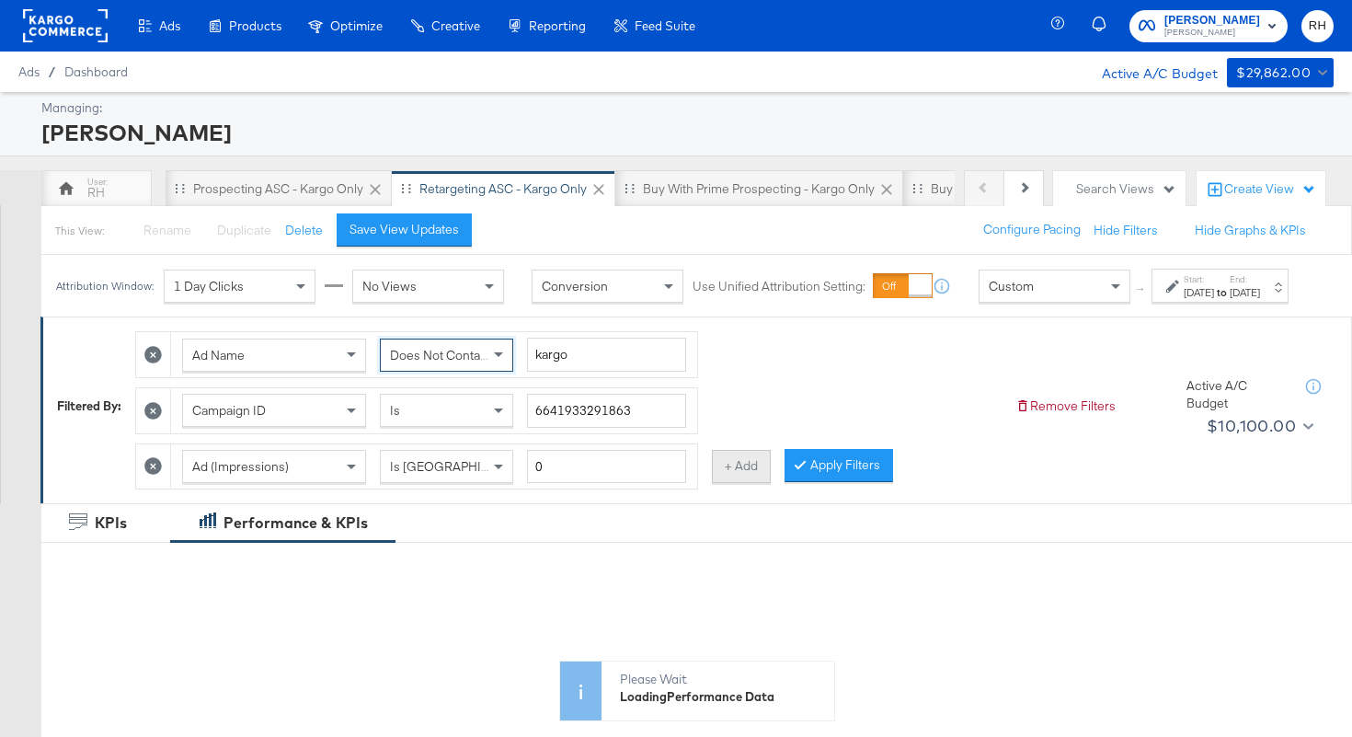
click at [734, 482] on button "+ Add" at bounding box center [741, 466] width 59 height 33
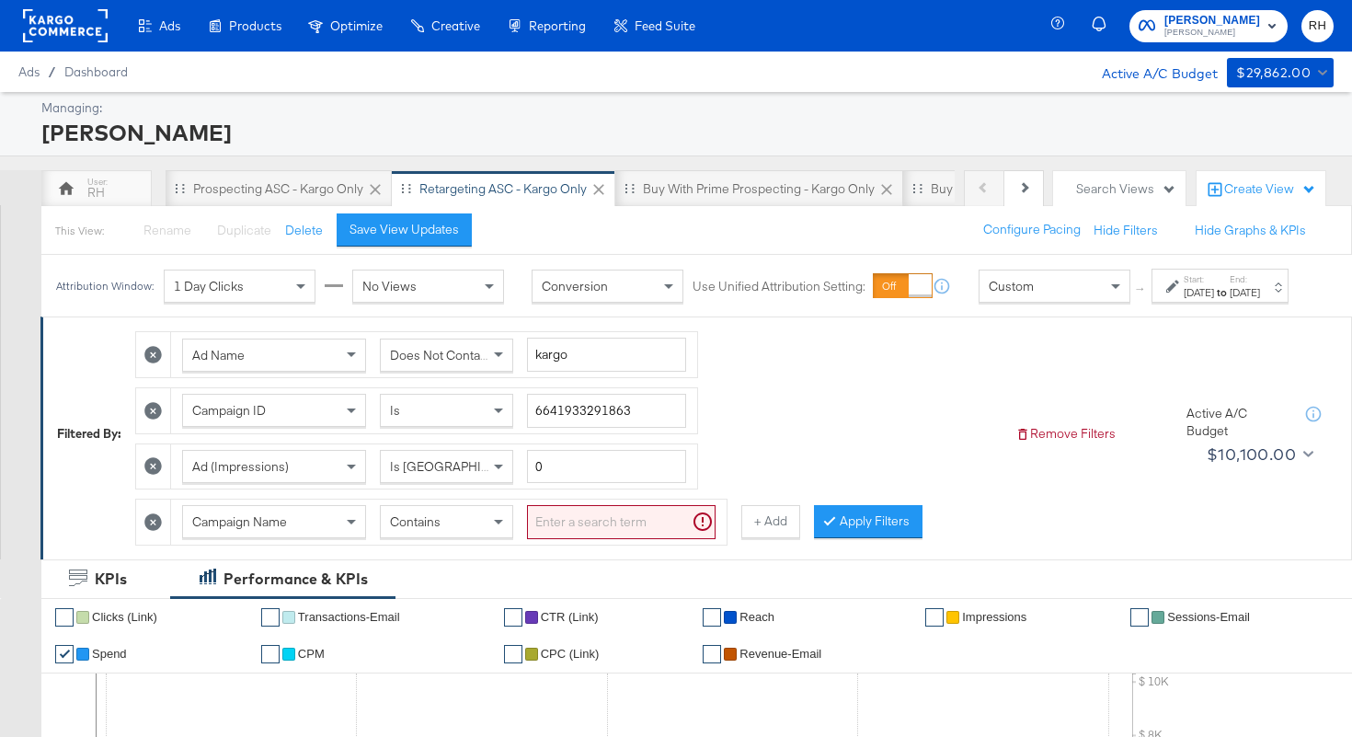
click at [208, 530] on span "Campaign Name" at bounding box center [239, 521] width 95 height 17
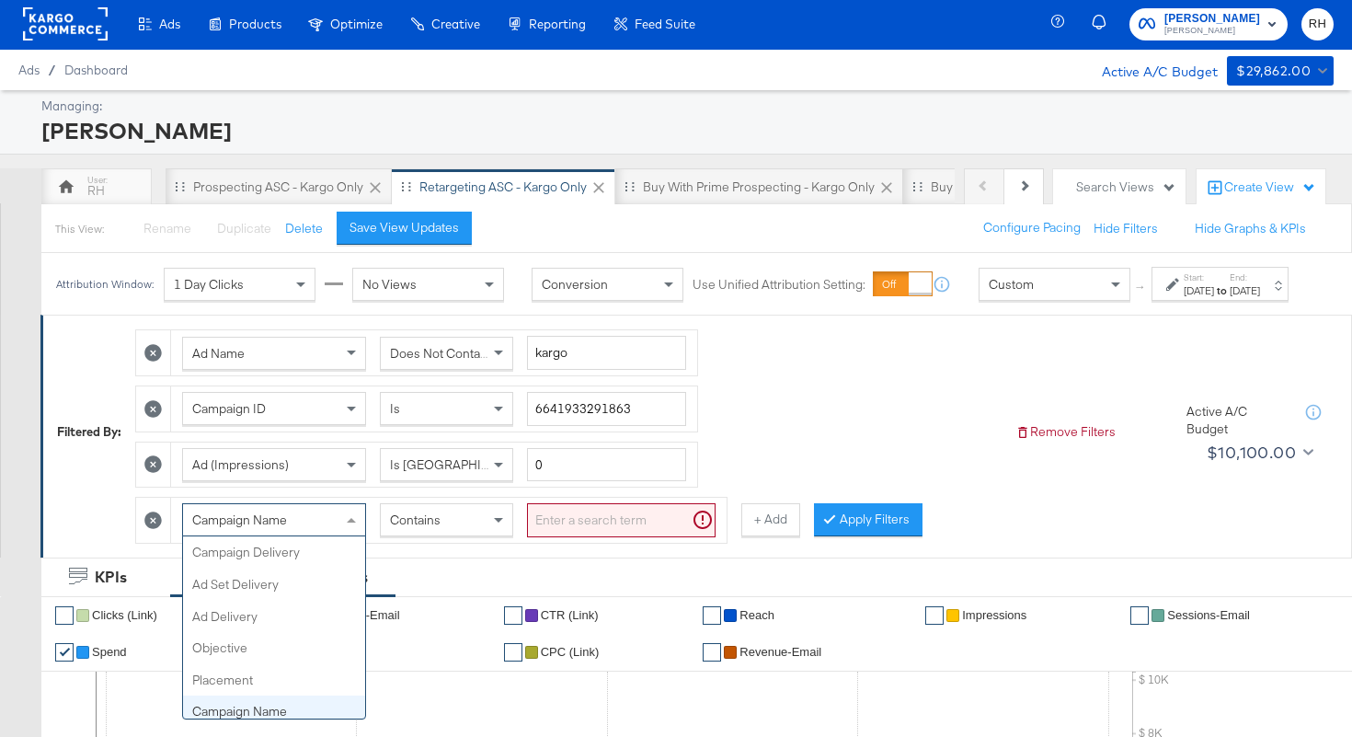
scroll to position [159, 0]
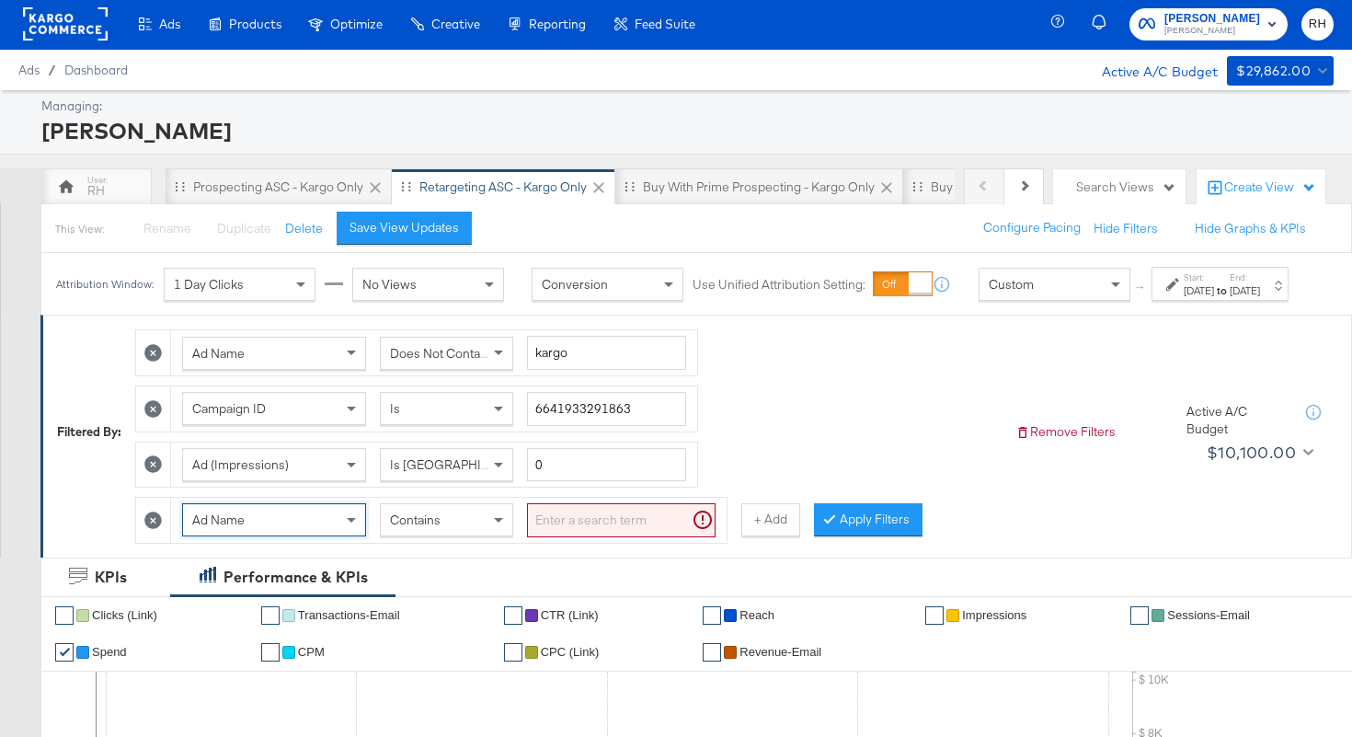
click at [594, 537] on input "search" at bounding box center [621, 520] width 189 height 34
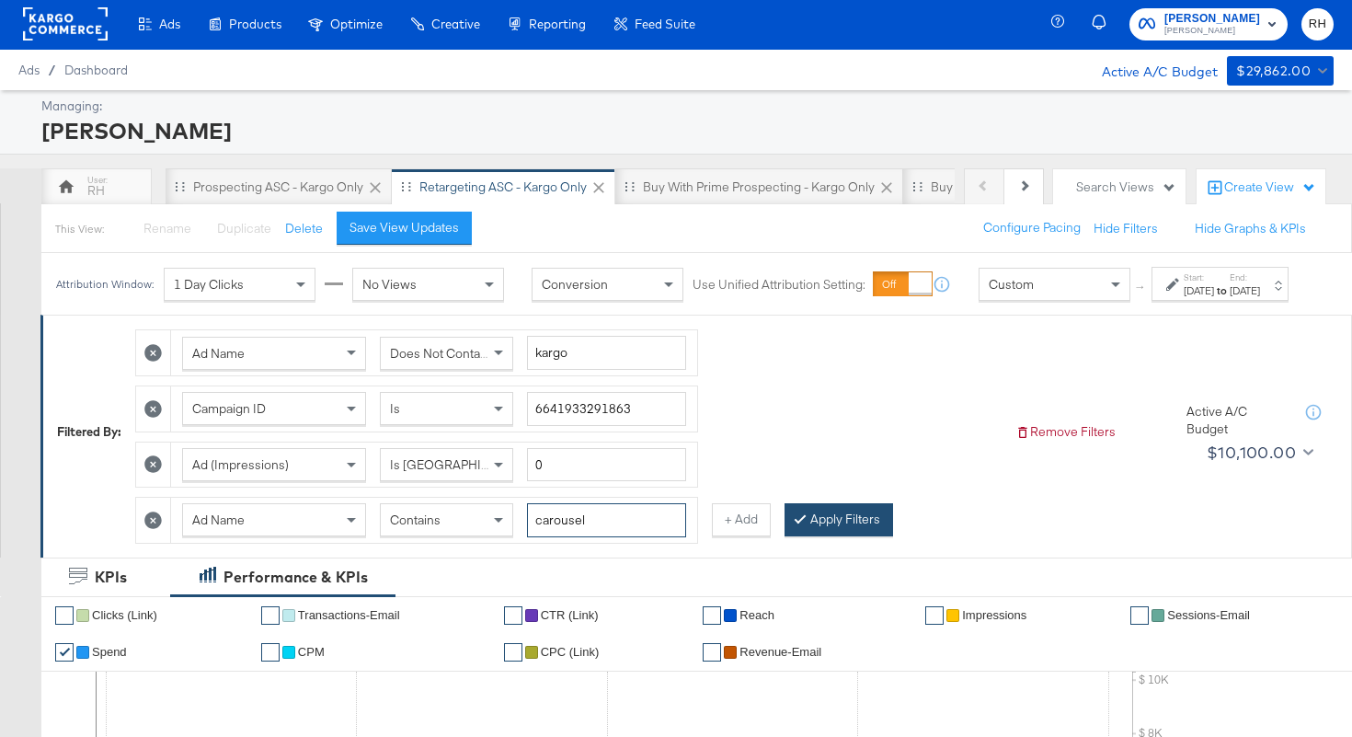
type input "carousel"
click at [792, 536] on button "Apply Filters" at bounding box center [838, 519] width 109 height 33
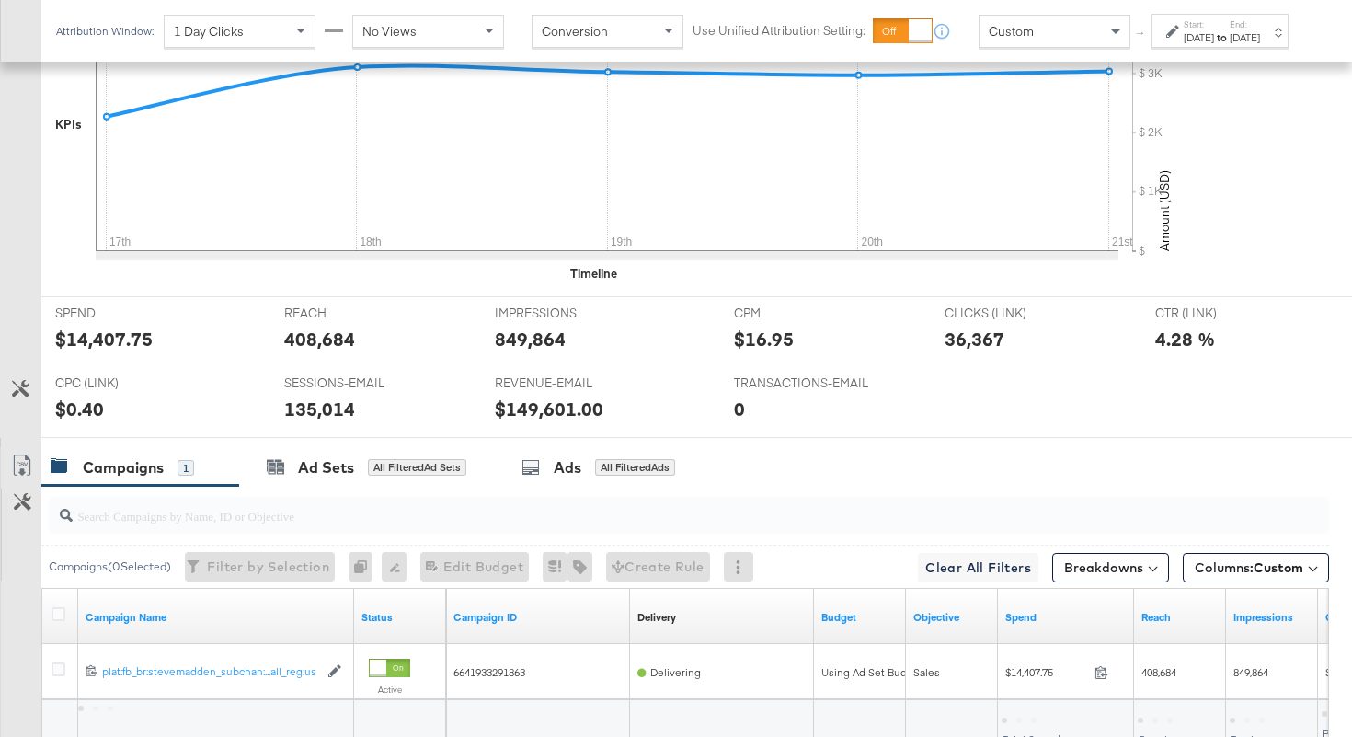
scroll to position [771, 0]
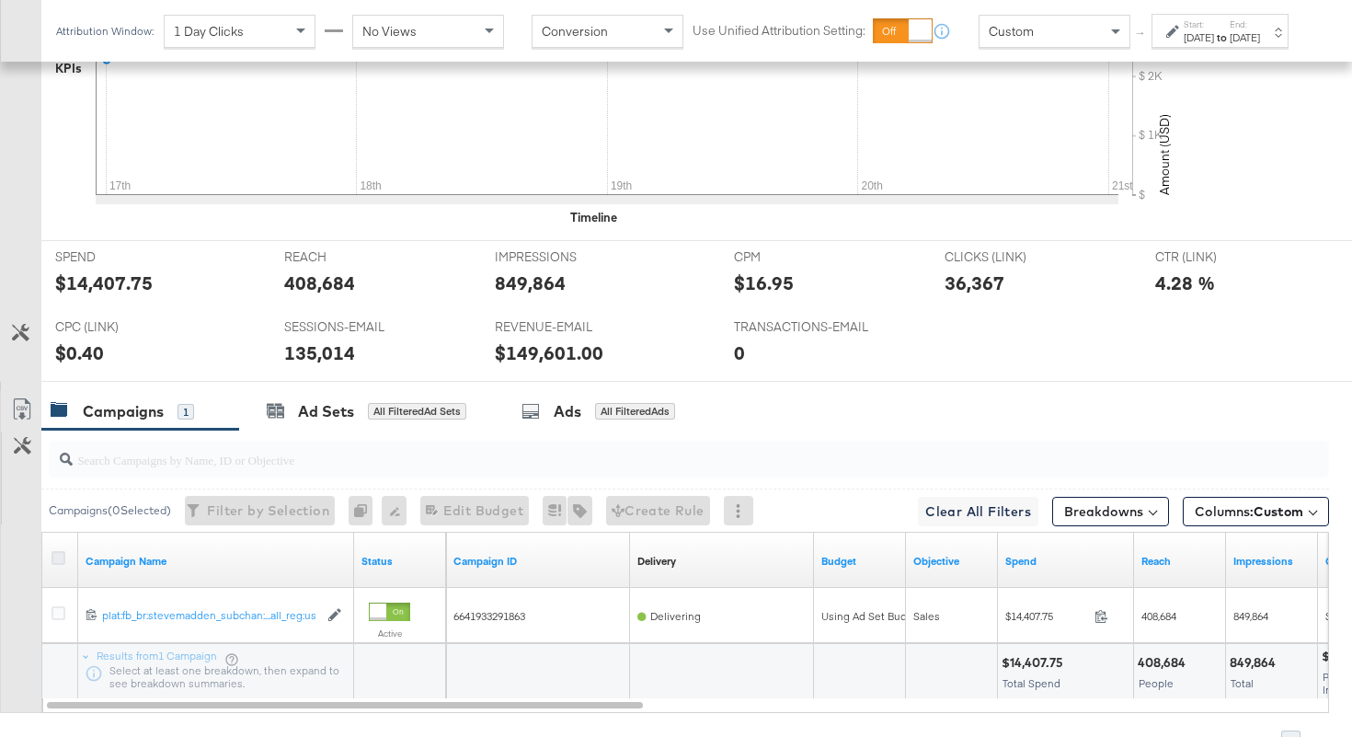
click at [53, 563] on icon at bounding box center [58, 558] width 14 height 14
click at [0, 0] on input "checkbox" at bounding box center [0, 0] width 0 height 0
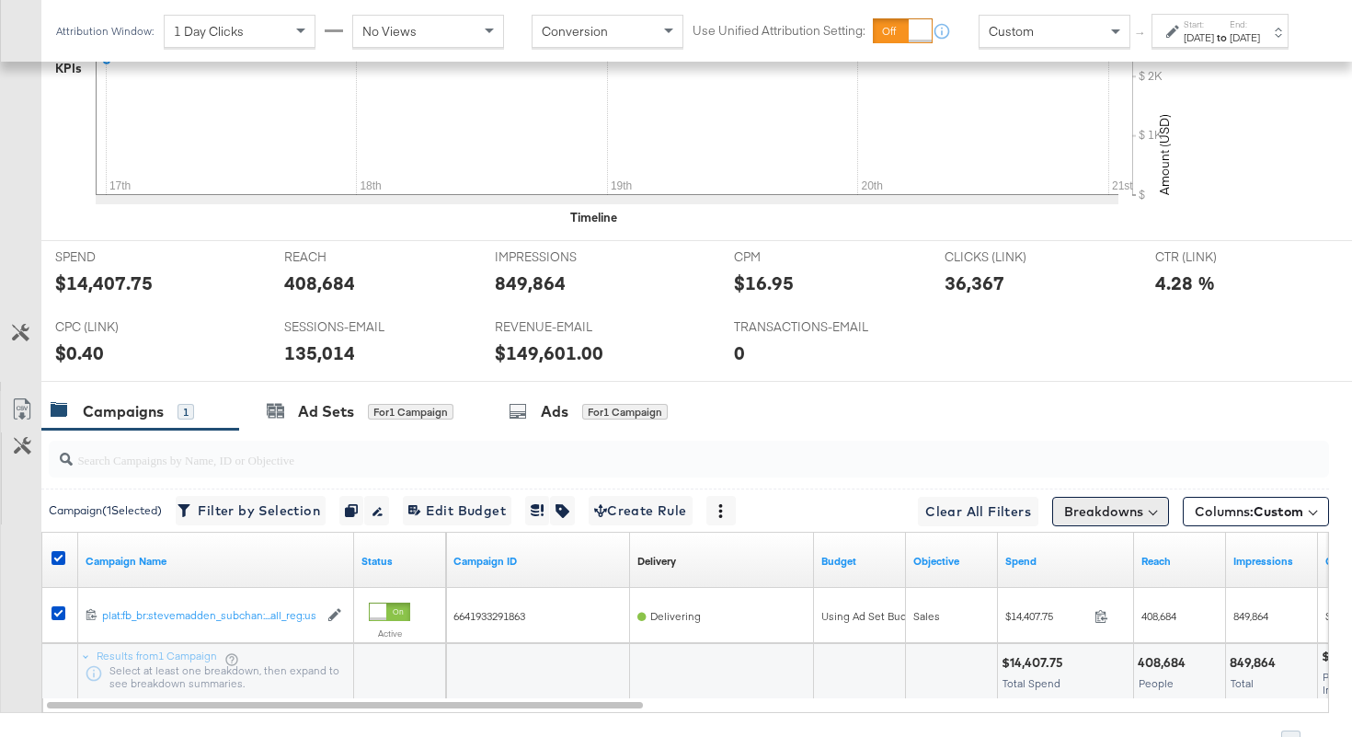
click at [1142, 512] on button "Breakdowns" at bounding box center [1110, 511] width 117 height 29
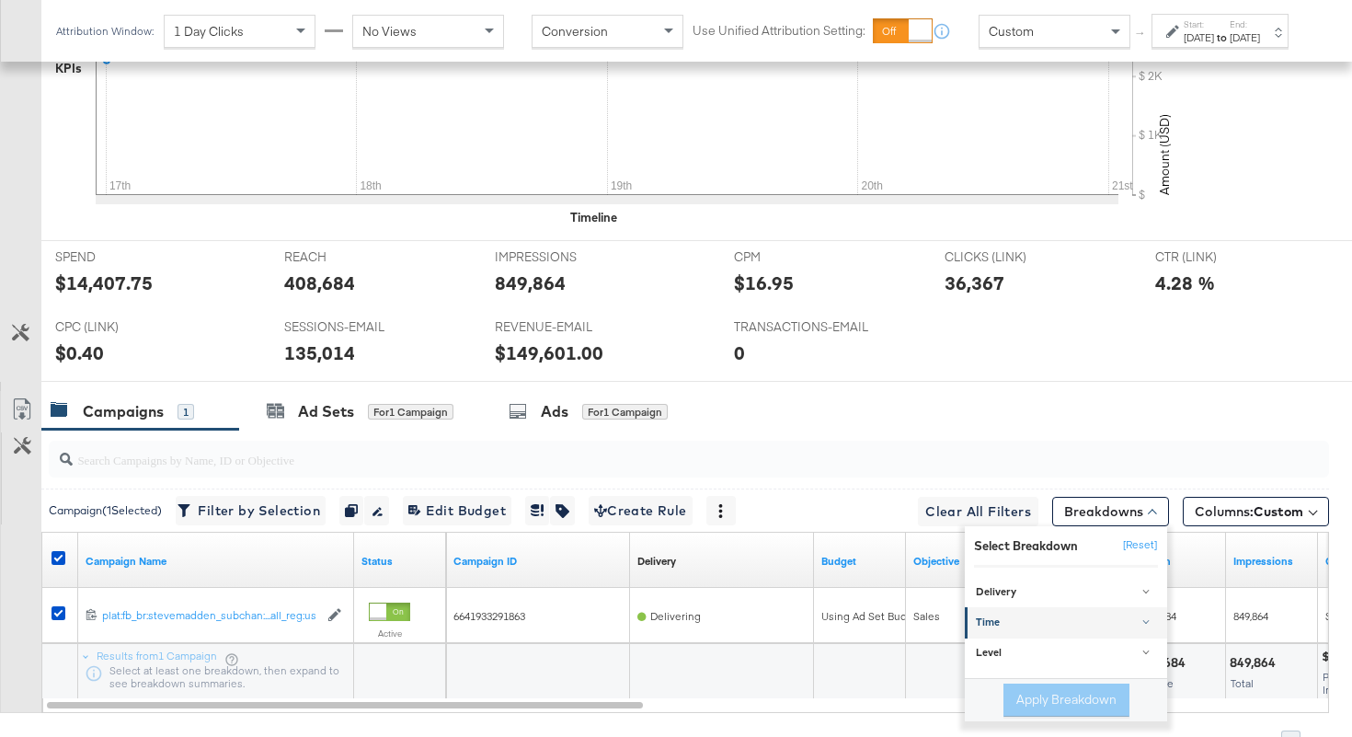
click at [1058, 617] on div "Time" at bounding box center [1067, 622] width 183 height 15
click at [1026, 667] on div "Day" at bounding box center [1067, 668] width 200 height 18
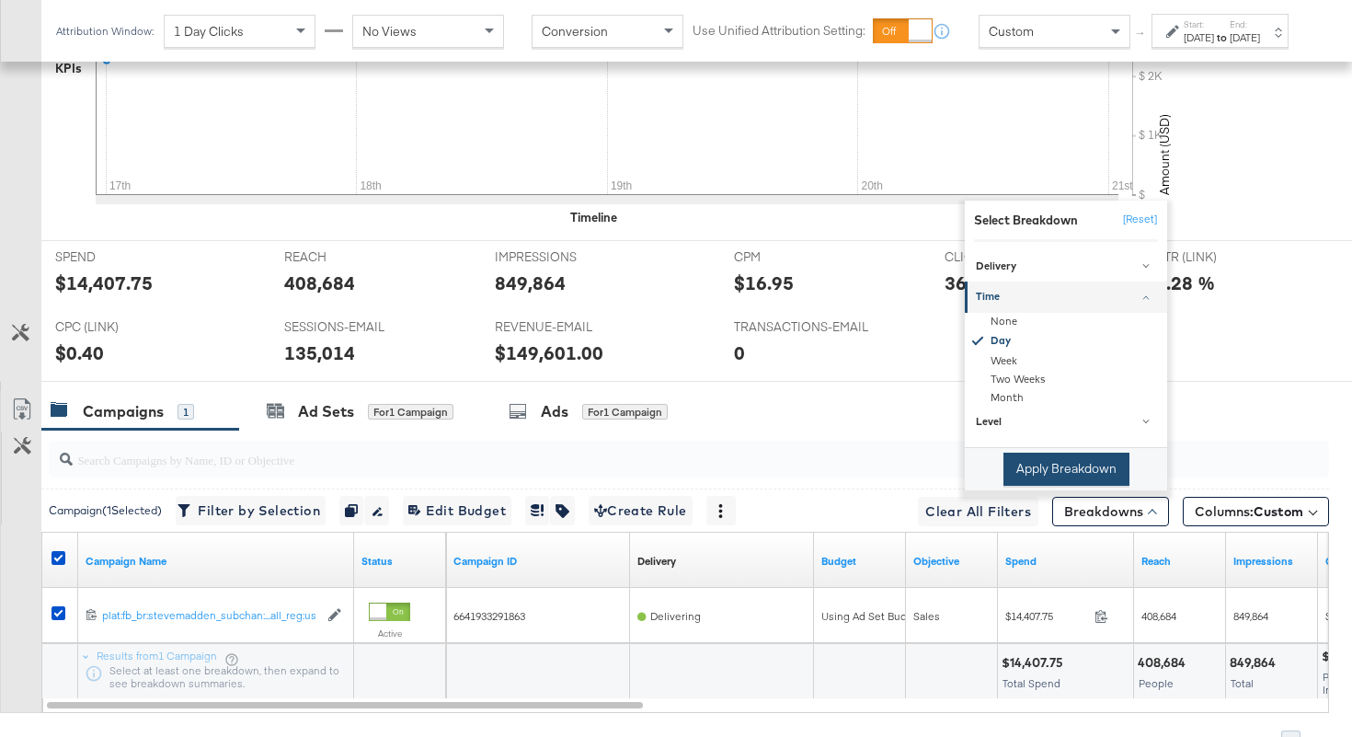
click at [1060, 472] on button "Apply Breakdown" at bounding box center [1066, 468] width 126 height 33
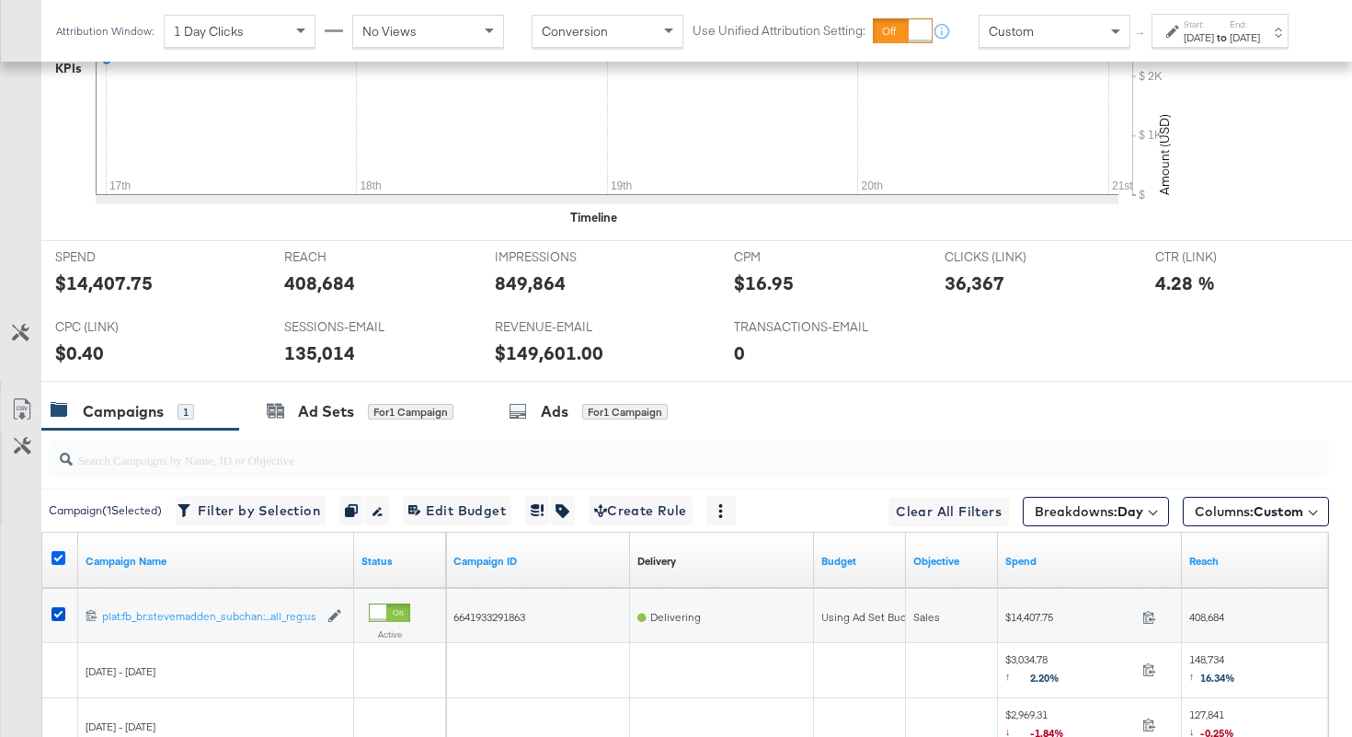
click at [57, 561] on icon at bounding box center [58, 558] width 14 height 14
click at [0, 0] on input "checkbox" at bounding box center [0, 0] width 0 height 0
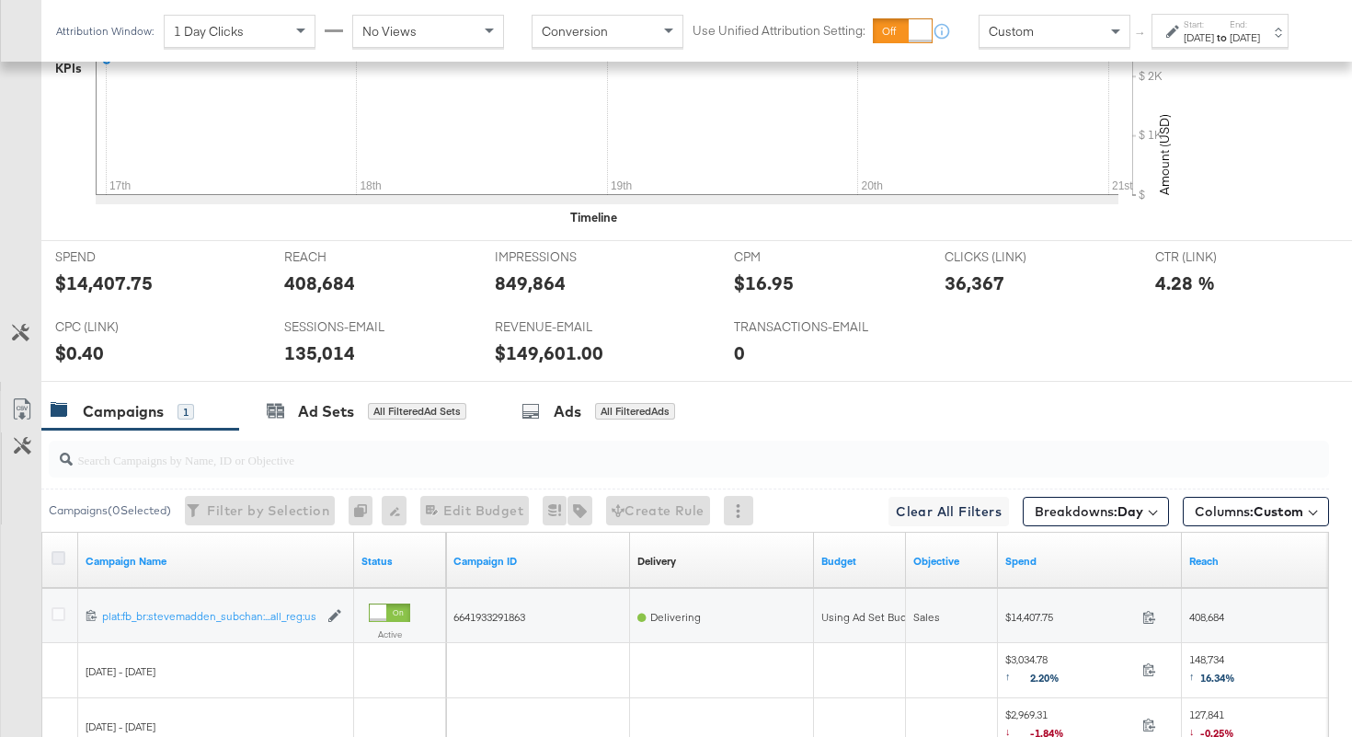
click at [57, 561] on icon at bounding box center [58, 558] width 14 height 14
click at [0, 0] on input "checkbox" at bounding box center [0, 0] width 0 height 0
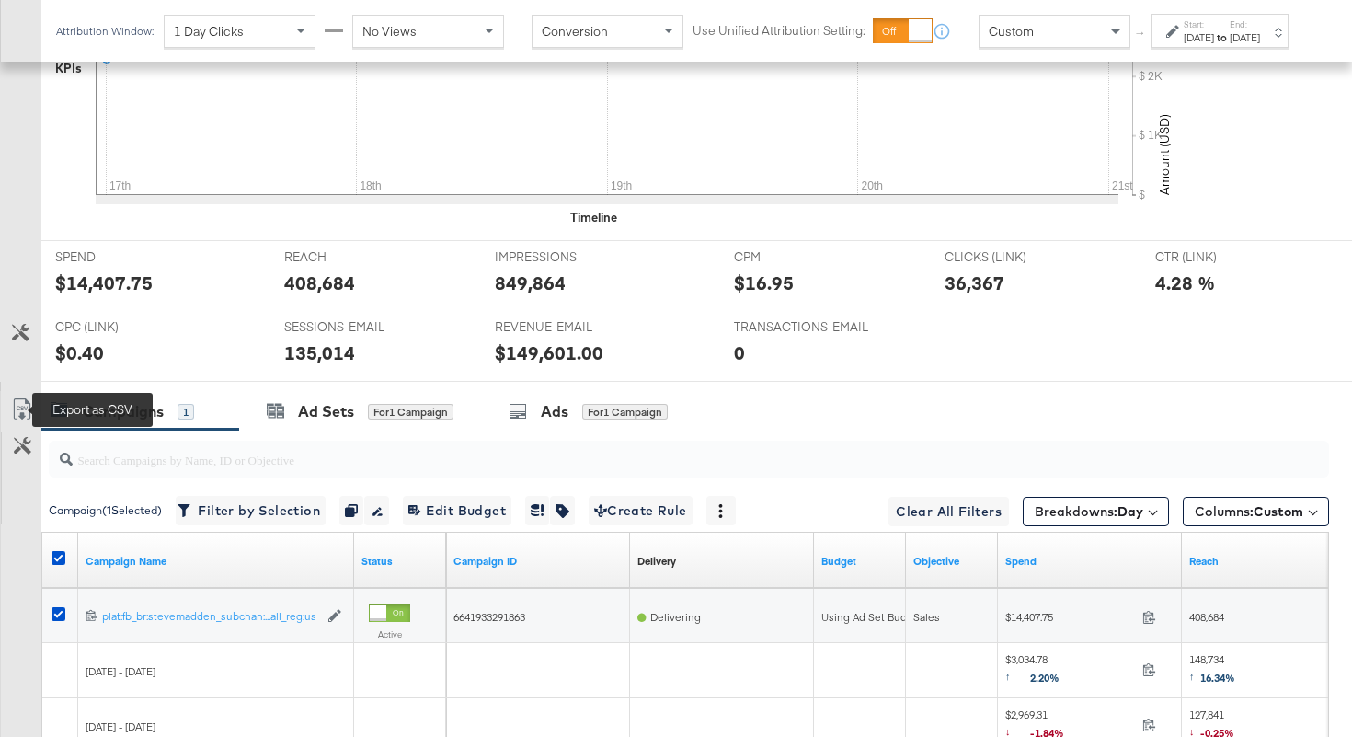
click at [13, 410] on icon at bounding box center [22, 409] width 22 height 22
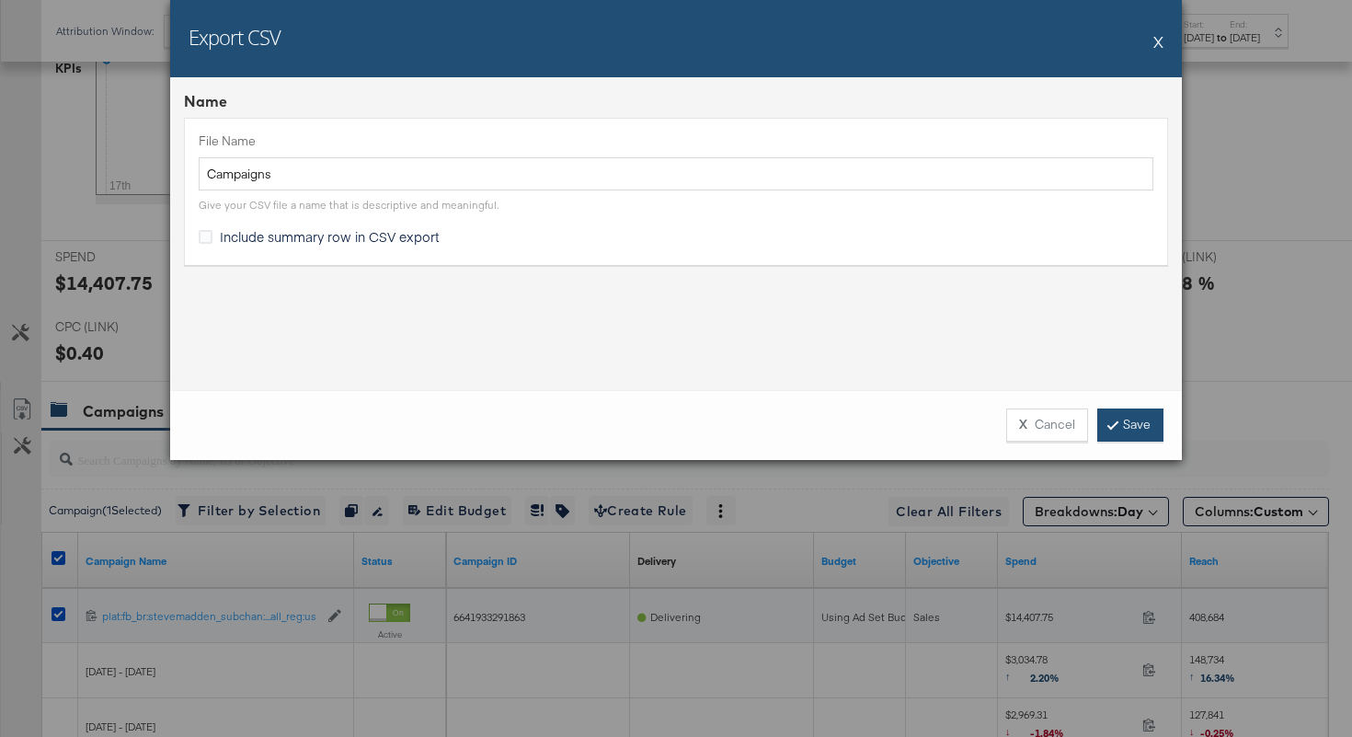
click at [1115, 430] on link "Save" at bounding box center [1130, 424] width 66 height 33
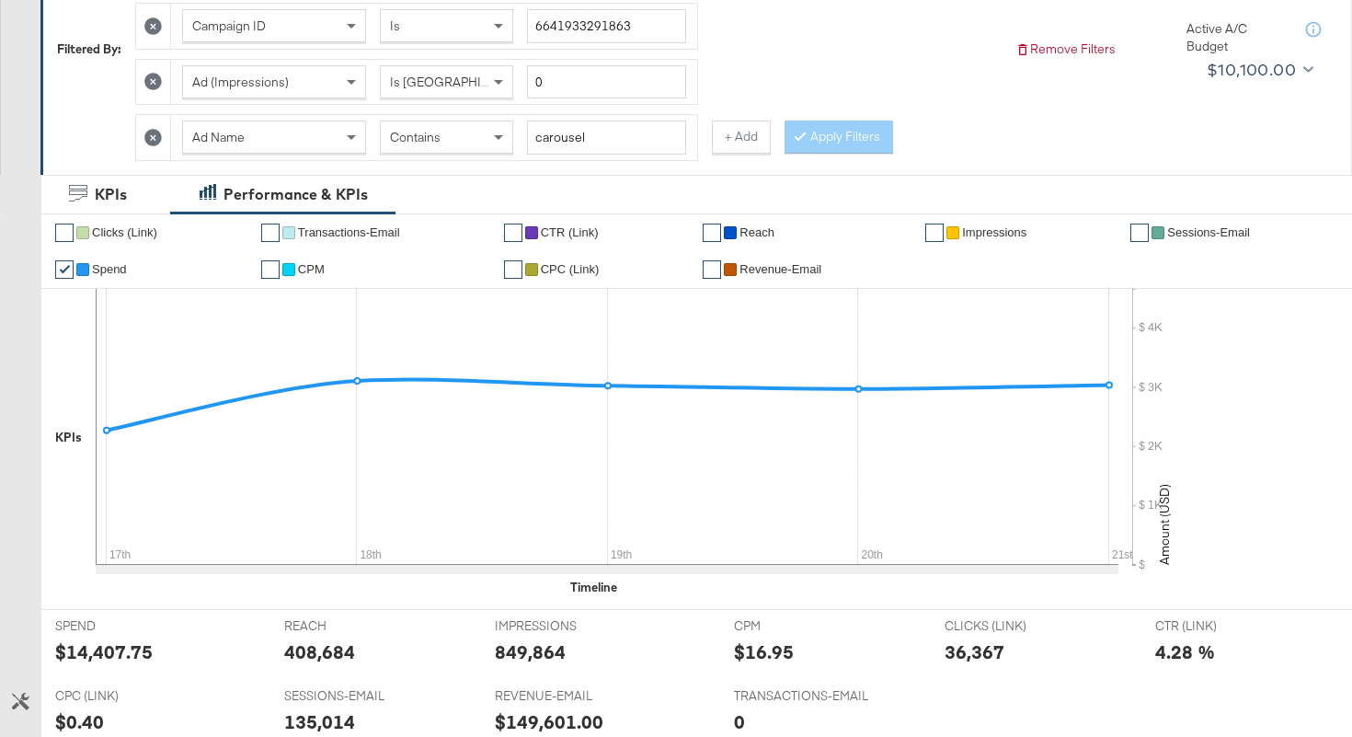
scroll to position [0, 0]
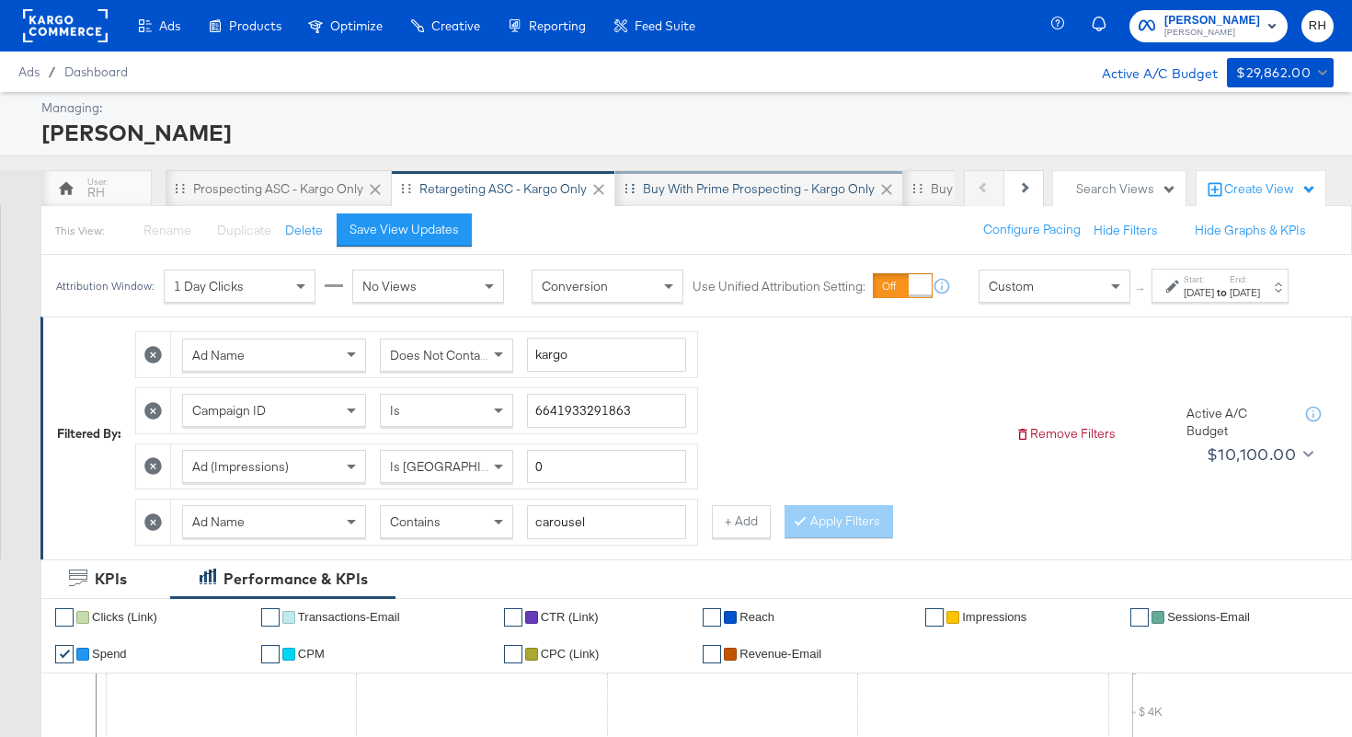
click at [671, 193] on div "Buy with Prime Prospecting - Kargo only" at bounding box center [759, 188] width 232 height 17
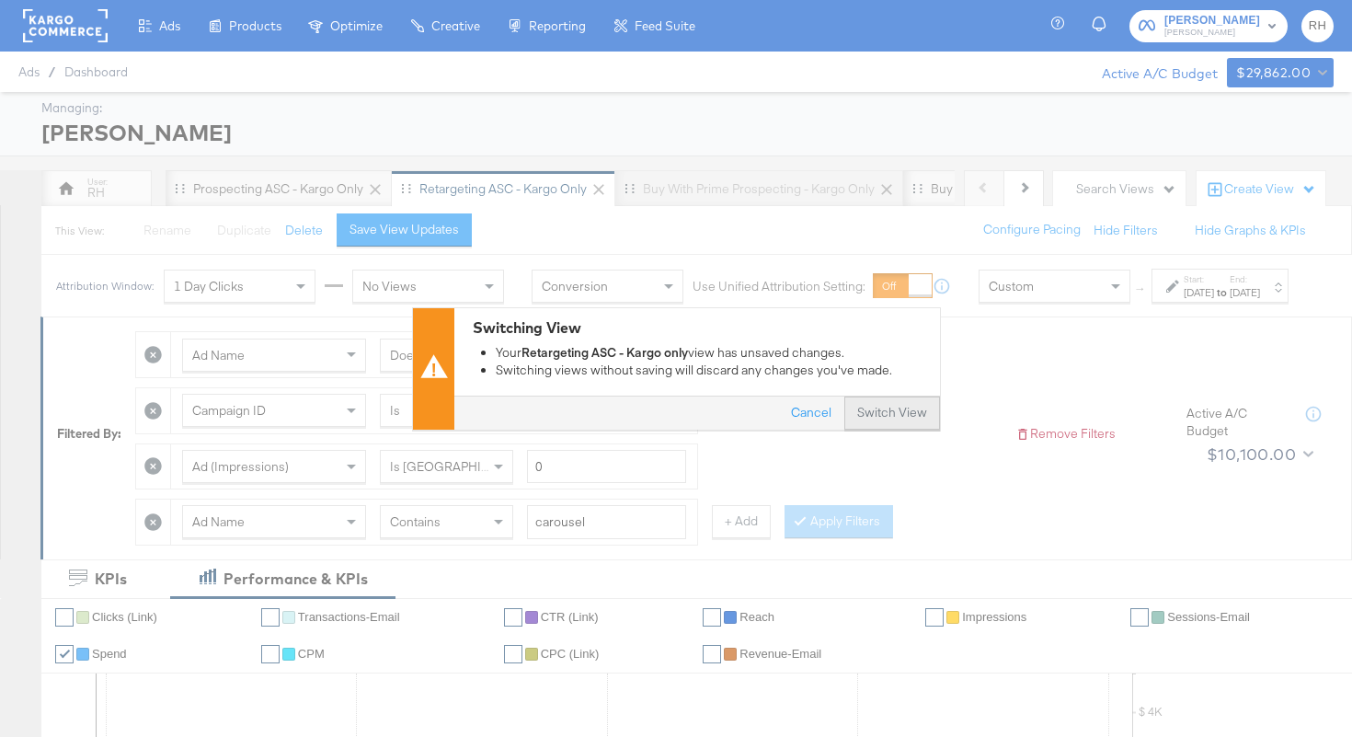
click at [915, 414] on button "Switch View" at bounding box center [892, 412] width 96 height 33
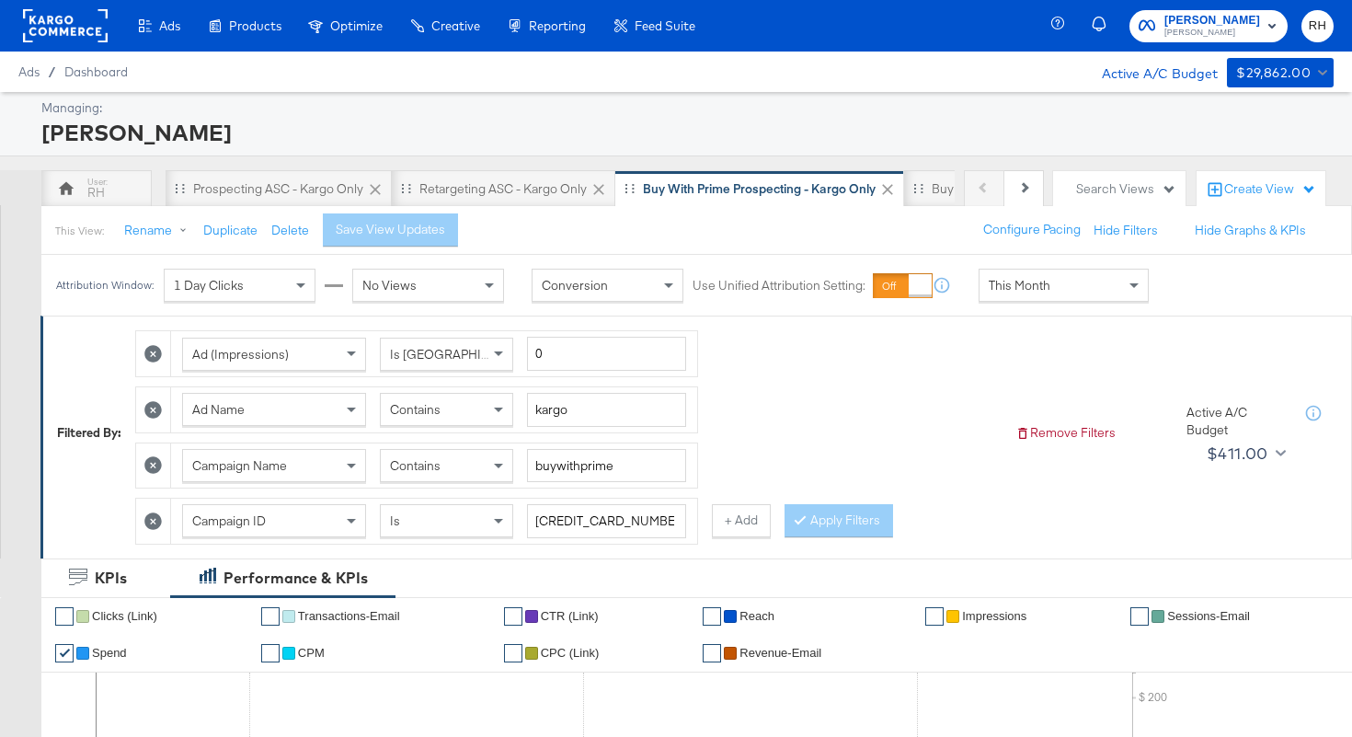
click at [1031, 293] on div "This Month" at bounding box center [1063, 284] width 168 height 31
click at [1184, 300] on div "[DATE]" at bounding box center [1199, 292] width 30 height 15
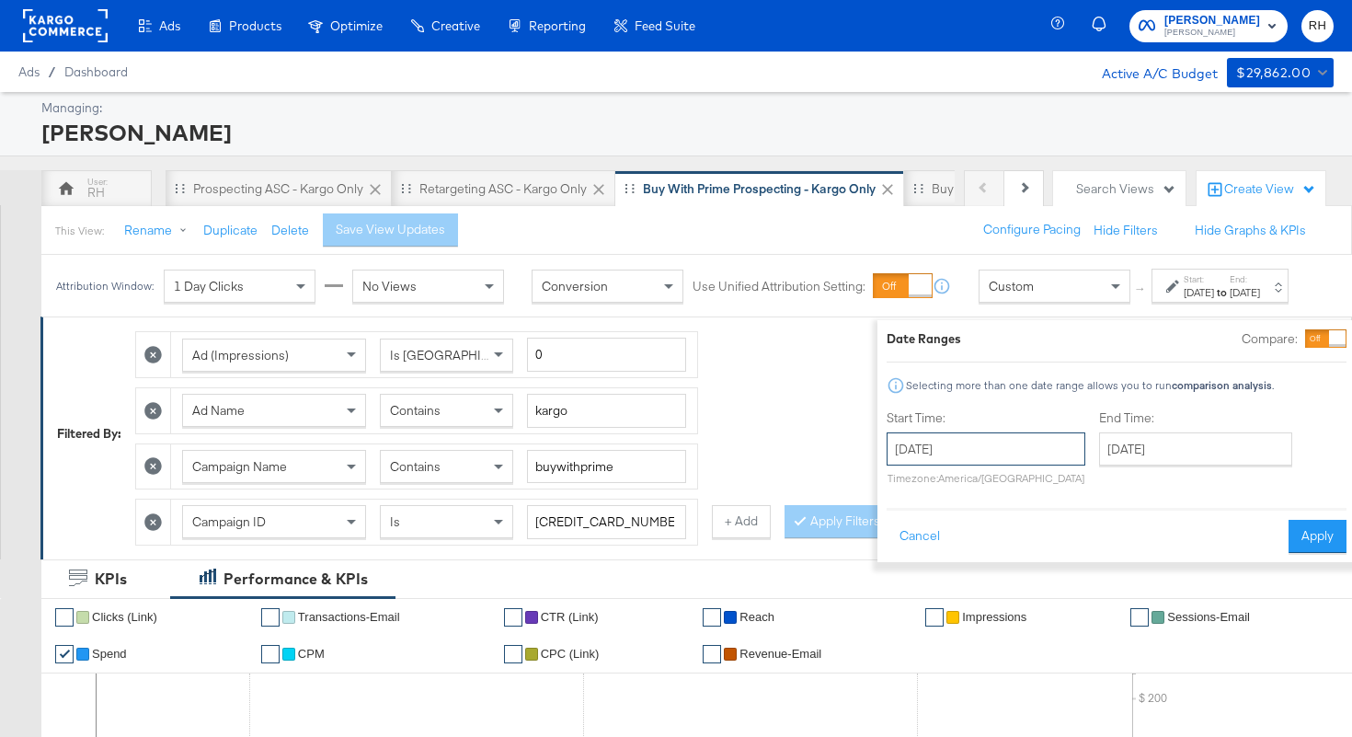
click at [956, 445] on input "[DATE]" at bounding box center [986, 448] width 199 height 33
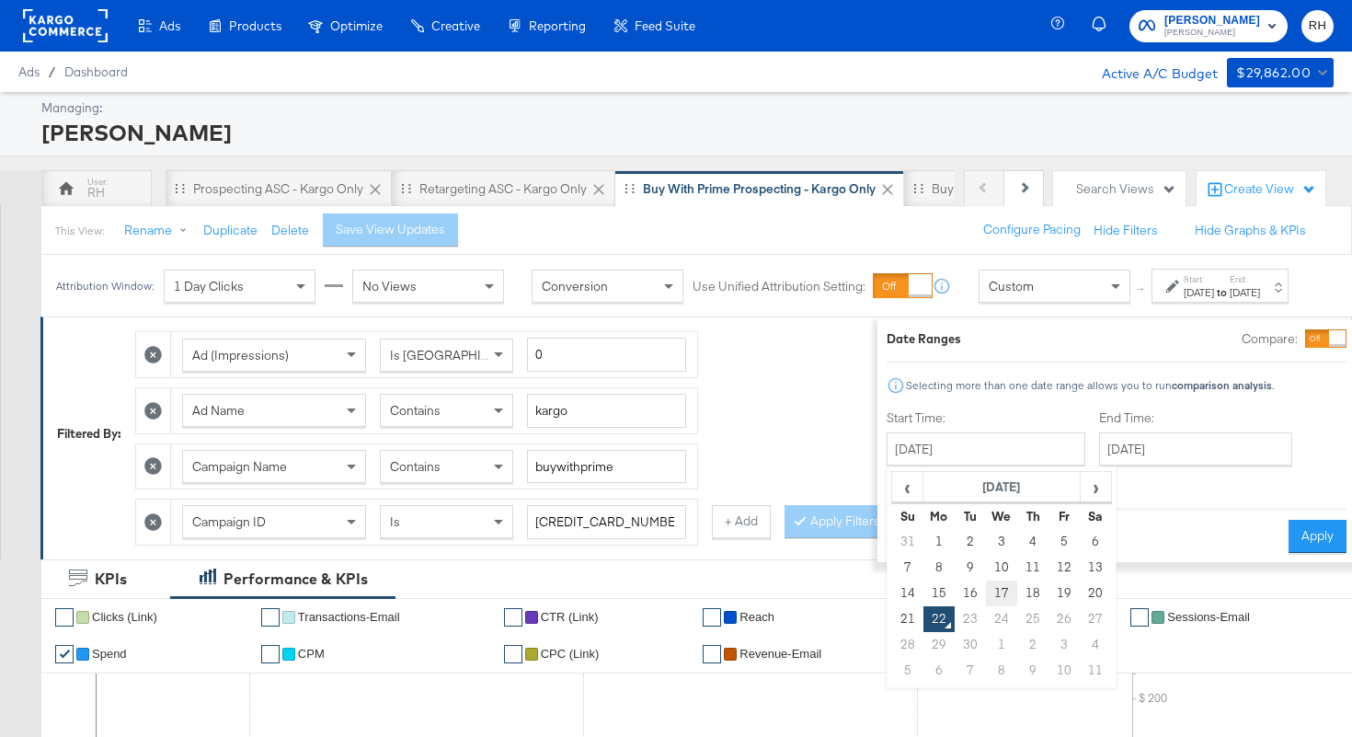
click at [986, 592] on td "17" at bounding box center [1001, 593] width 31 height 26
type input "[DATE]"
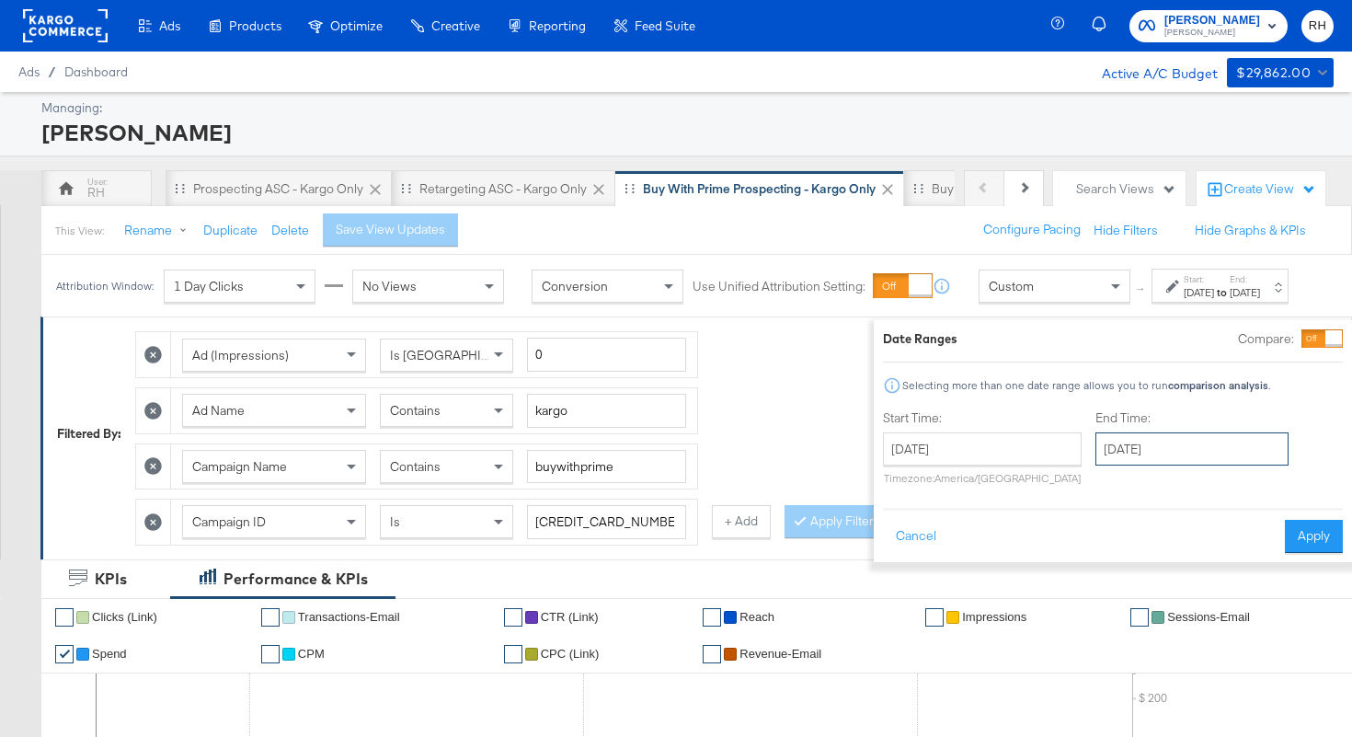
click at [1129, 444] on input "[DATE]" at bounding box center [1191, 448] width 193 height 33
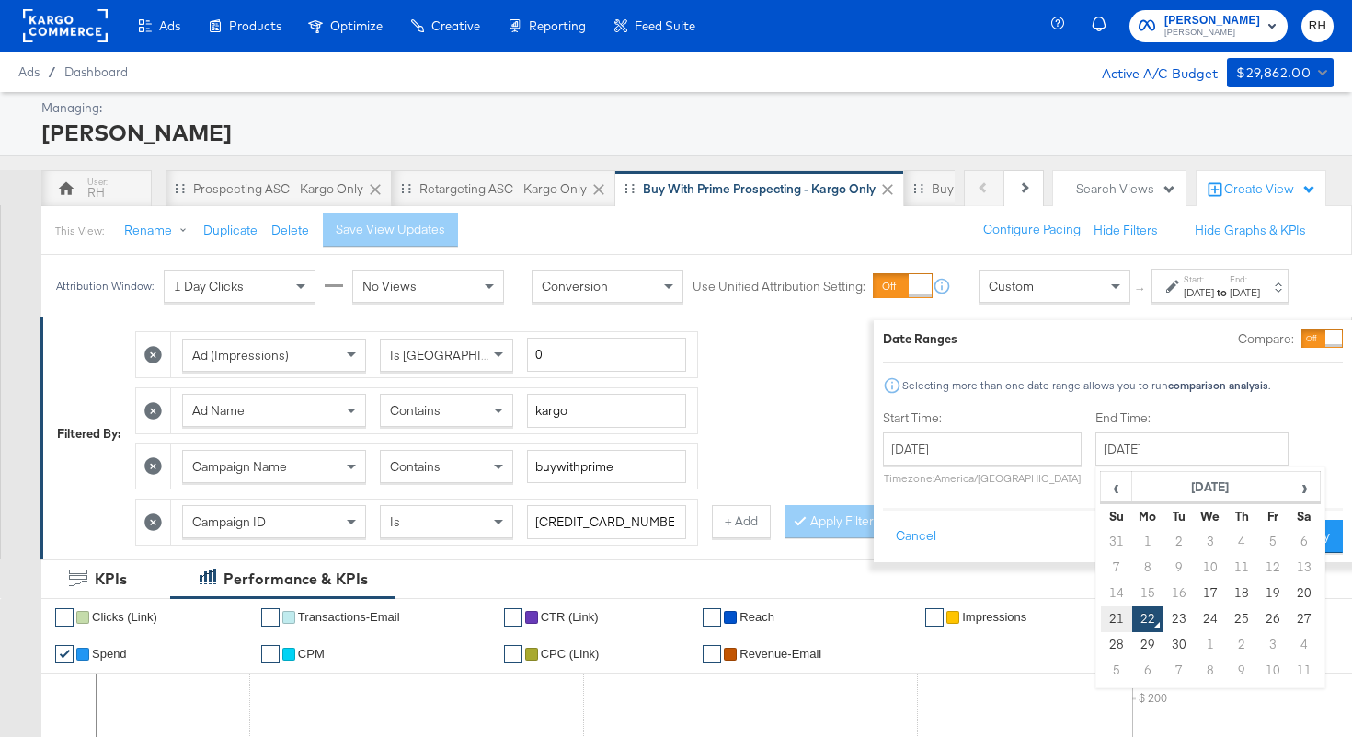
click at [1101, 621] on td "21" at bounding box center [1116, 619] width 31 height 26
type input "[DATE]"
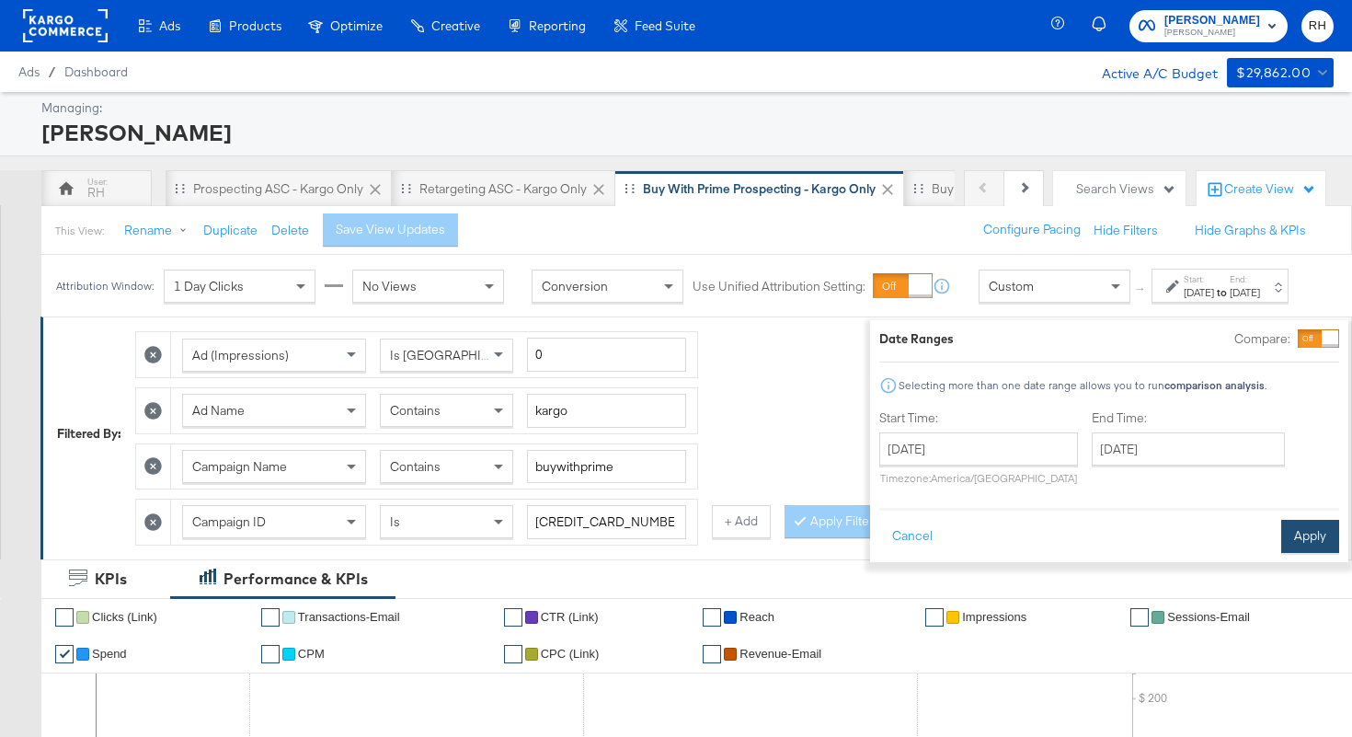
click at [1281, 540] on button "Apply" at bounding box center [1310, 536] width 58 height 33
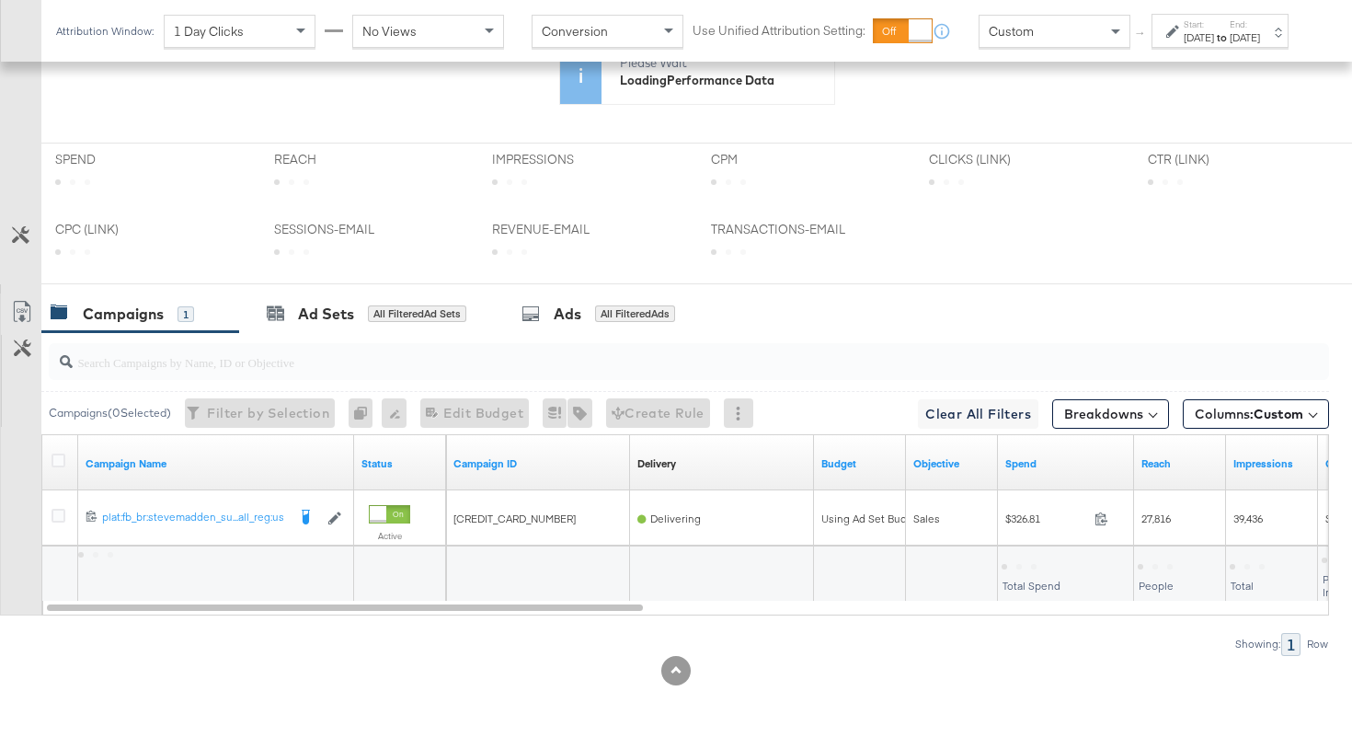
scroll to position [688, 0]
click at [1094, 408] on button "Breakdowns" at bounding box center [1110, 414] width 117 height 29
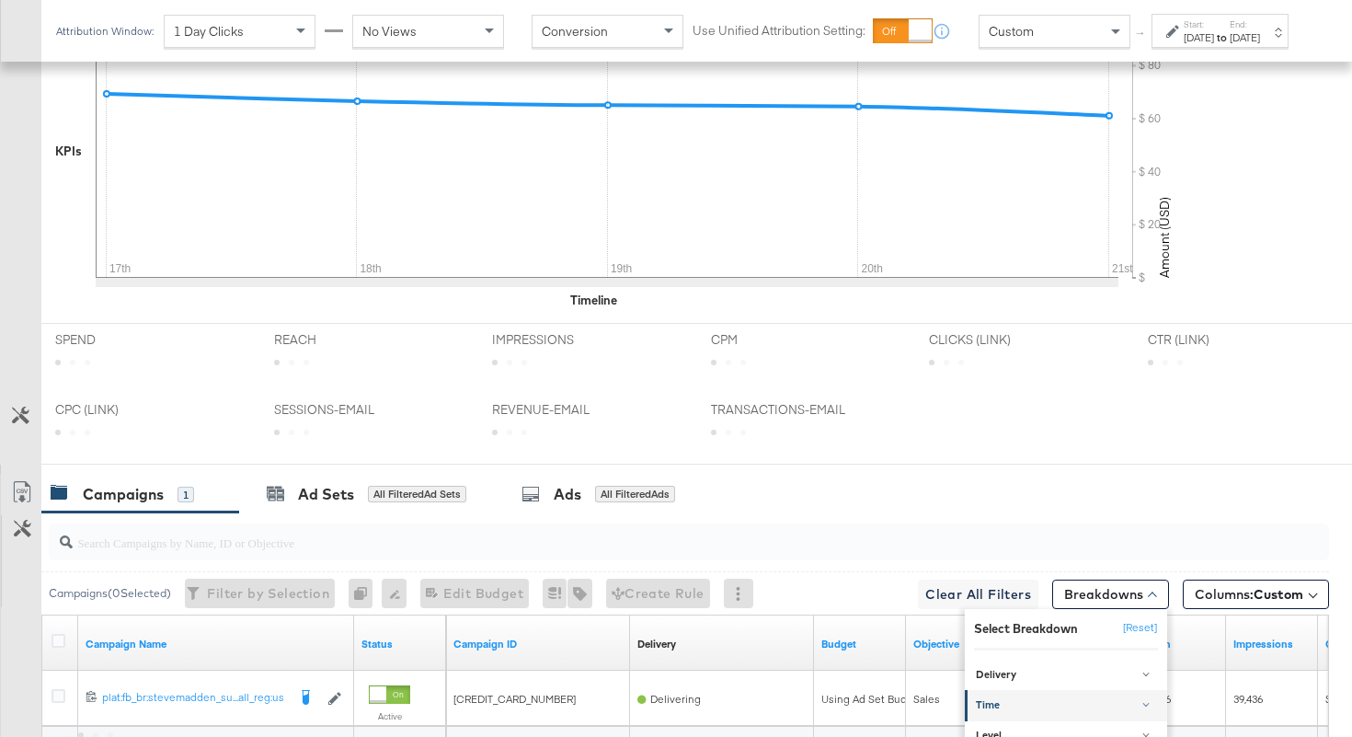
scroll to position [867, 0]
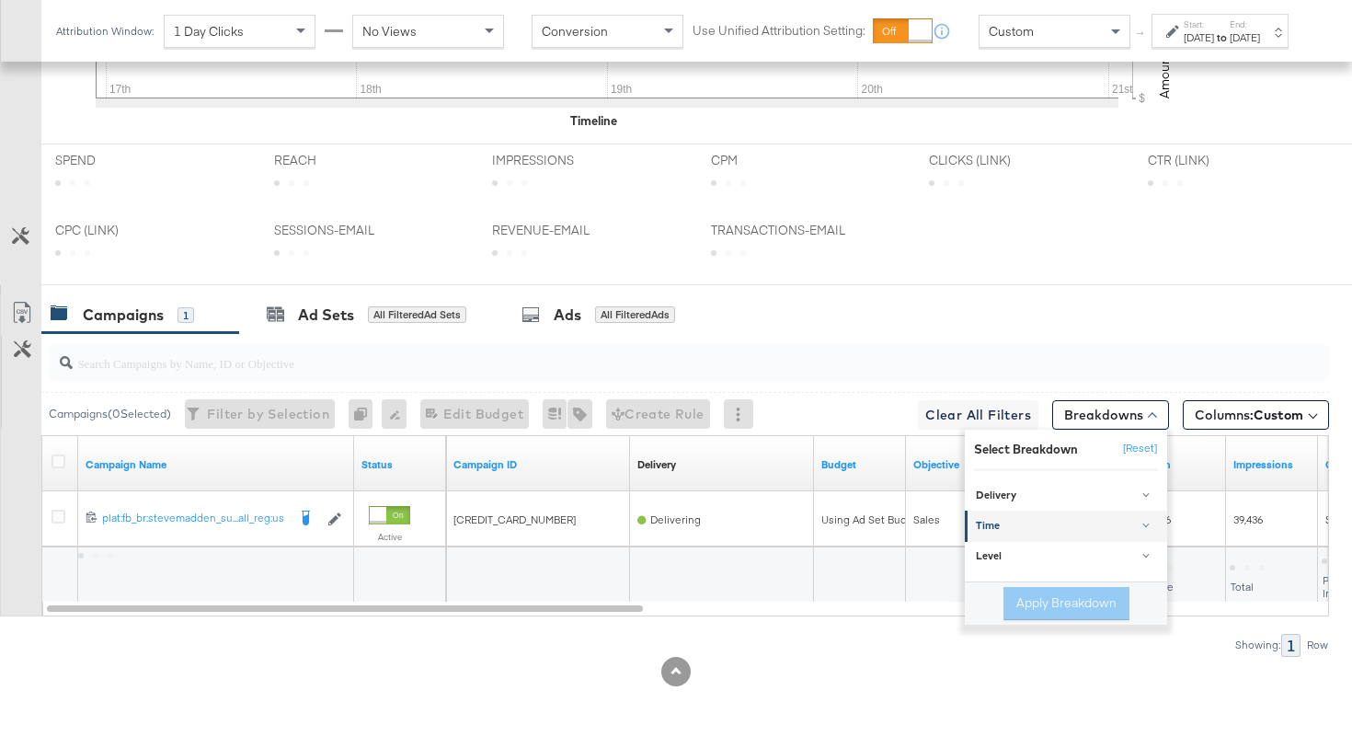
click at [1058, 536] on link "Time" at bounding box center [1066, 525] width 202 height 30
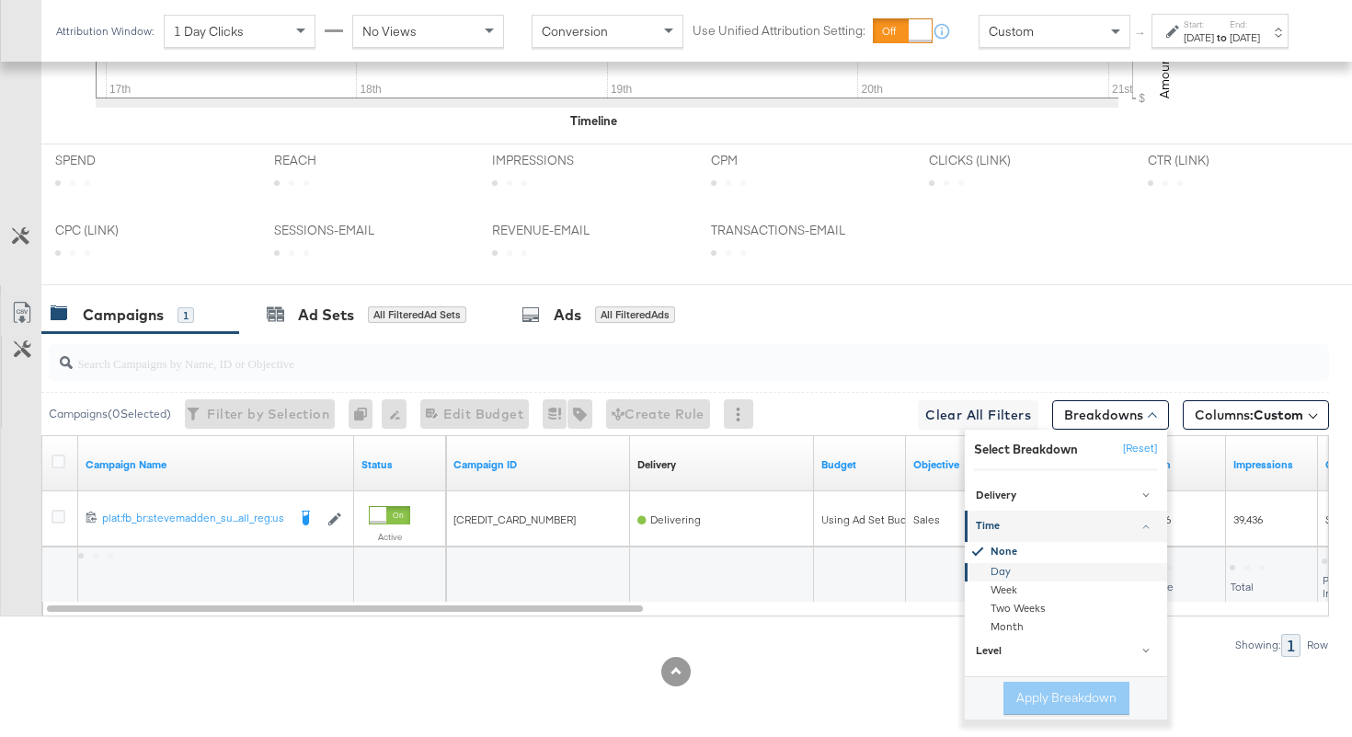
click at [1020, 573] on div "Day" at bounding box center [1067, 572] width 200 height 18
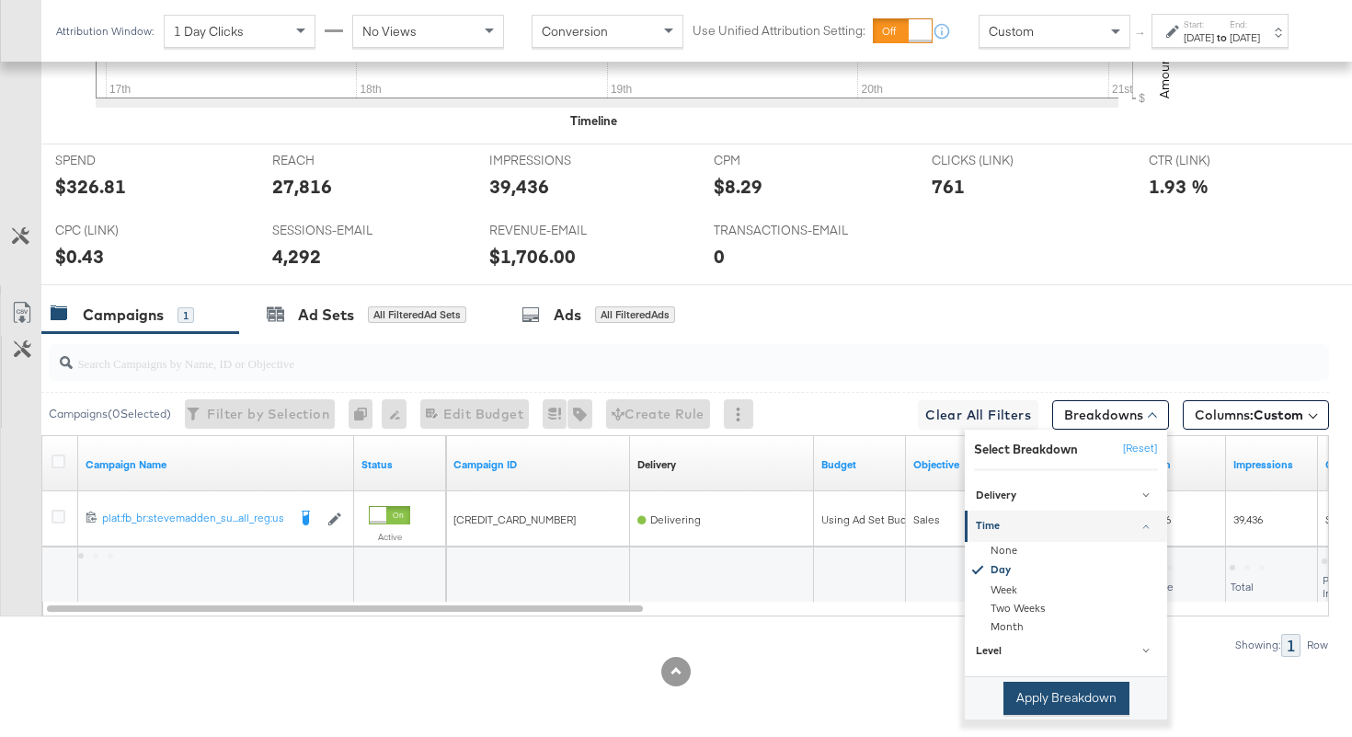
click at [1044, 691] on button "Apply Breakdown" at bounding box center [1066, 697] width 126 height 33
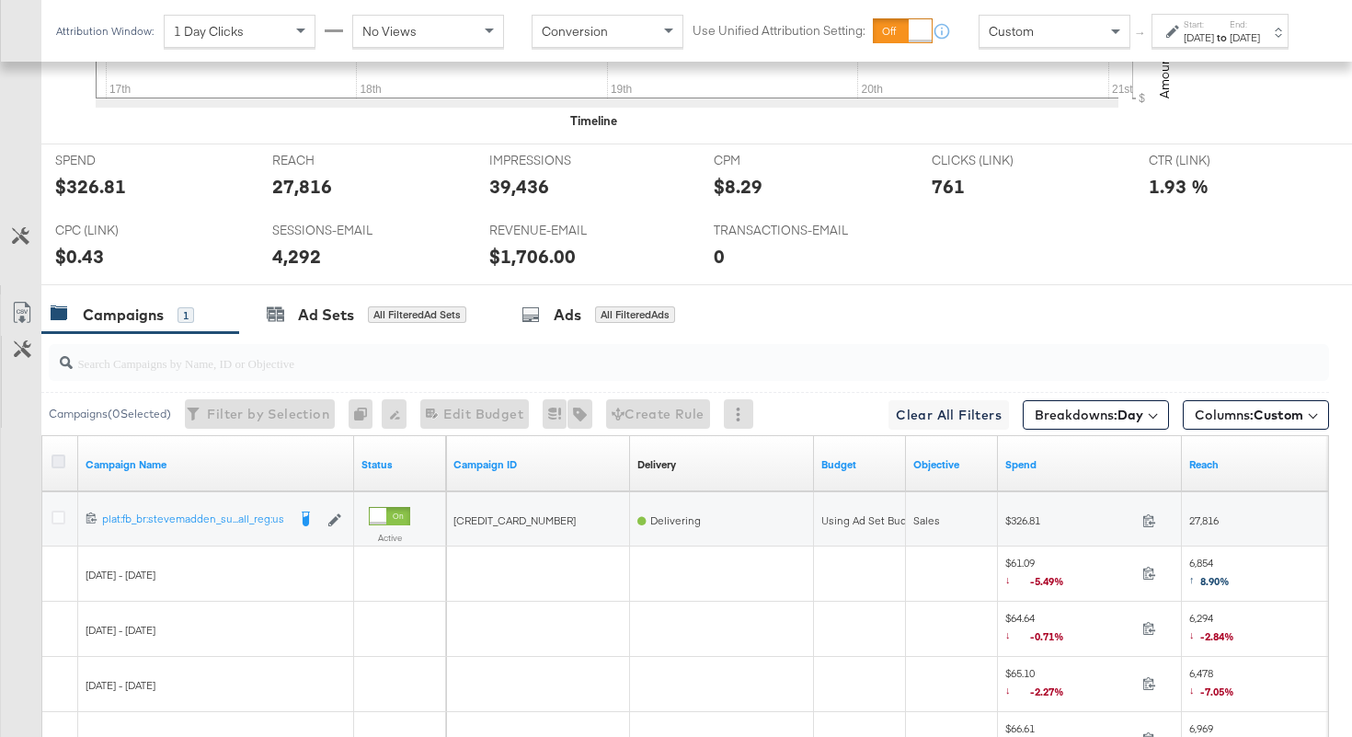
click at [55, 462] on icon at bounding box center [58, 461] width 14 height 14
click at [0, 0] on input "checkbox" at bounding box center [0, 0] width 0 height 0
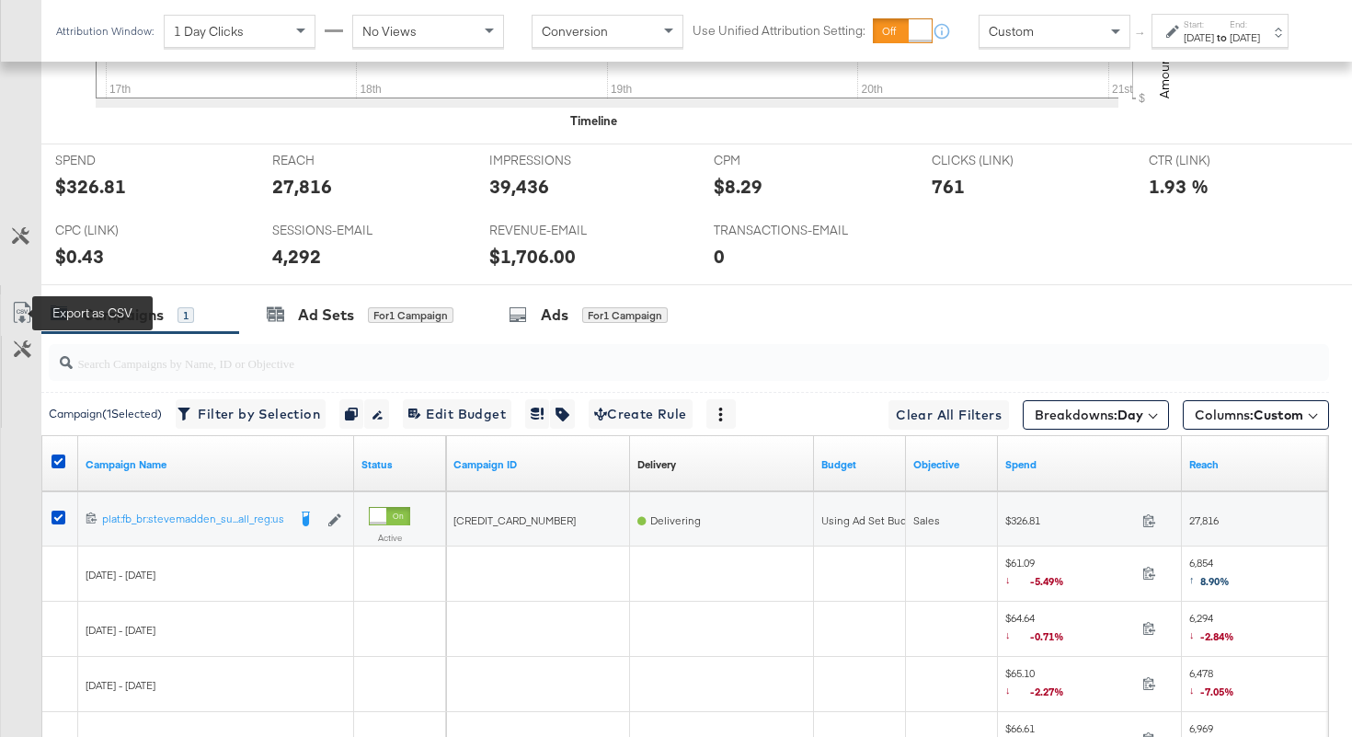
click at [18, 310] on icon at bounding box center [22, 313] width 22 height 22
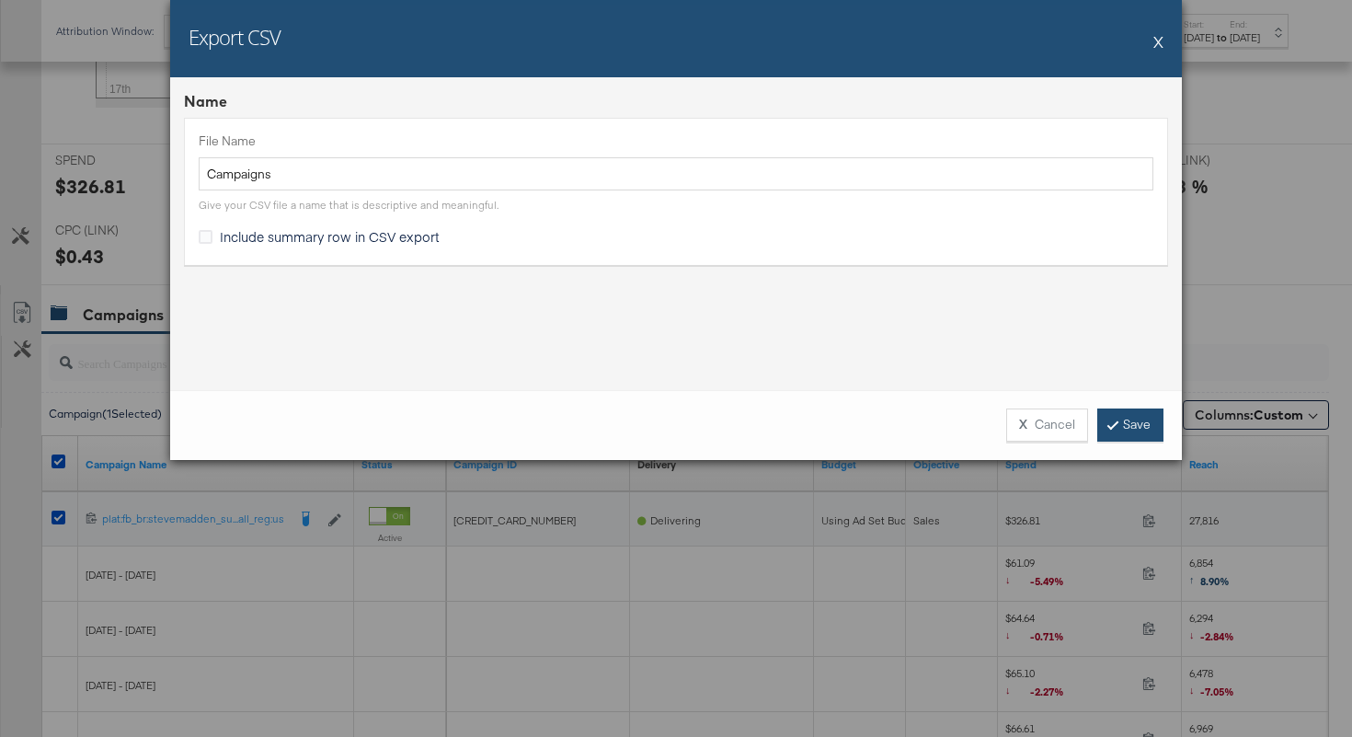
click at [1134, 429] on link "Save" at bounding box center [1130, 424] width 66 height 33
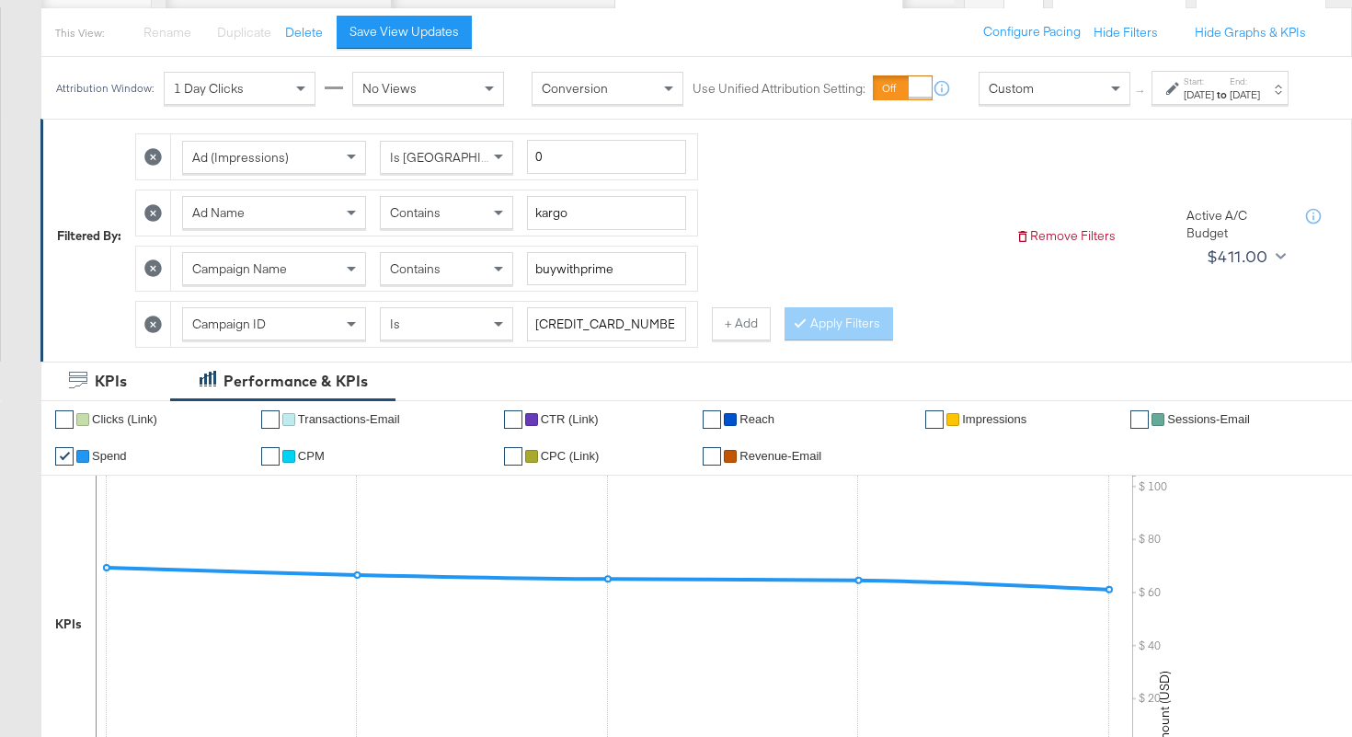
scroll to position [0, 0]
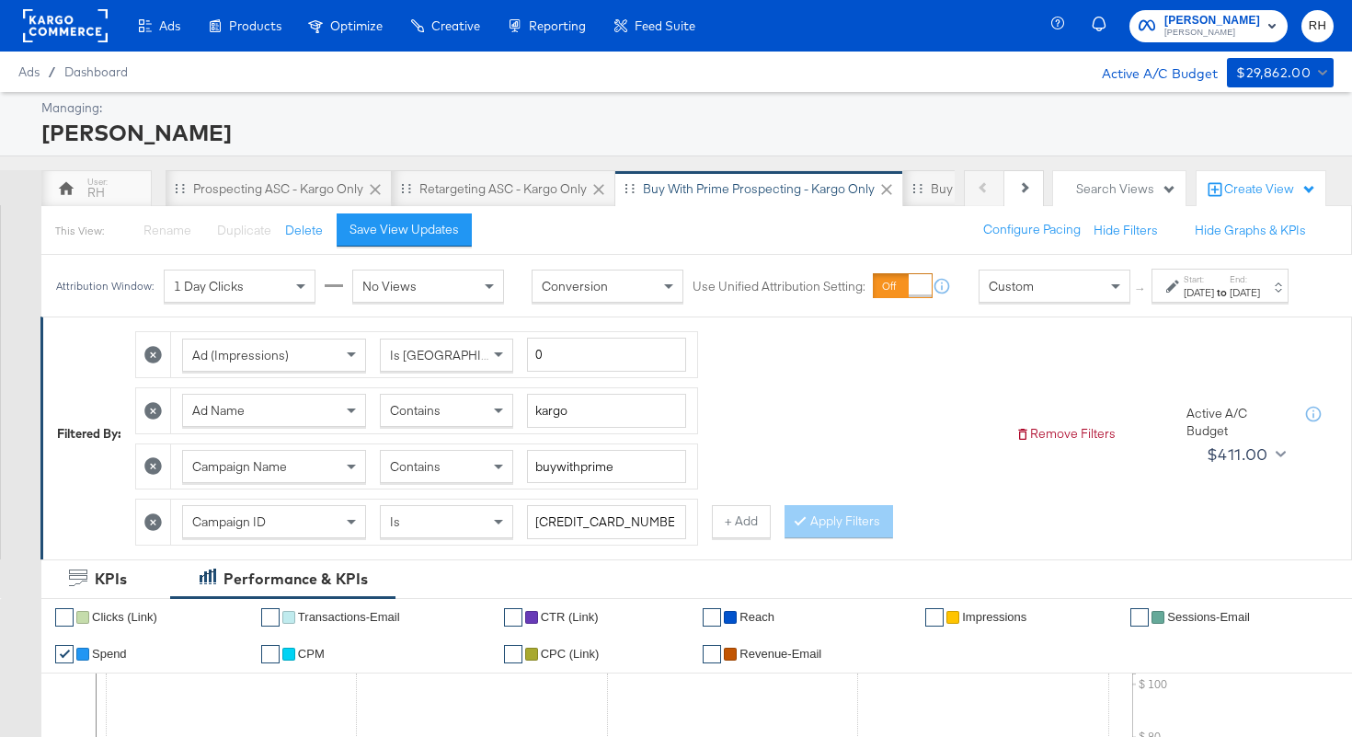
click at [458, 426] on div "Contains" at bounding box center [447, 410] width 132 height 31
click at [827, 532] on button "Apply Filters" at bounding box center [838, 521] width 109 height 33
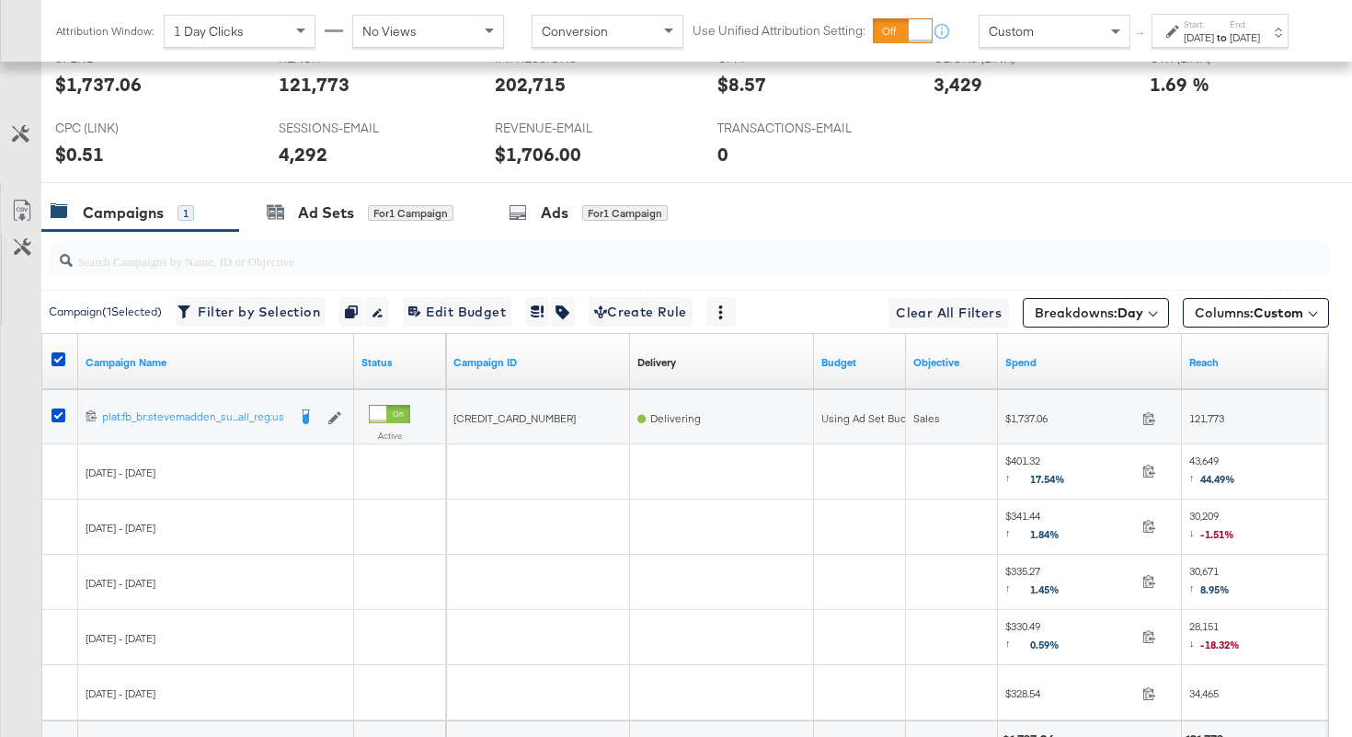
scroll to position [1017, 0]
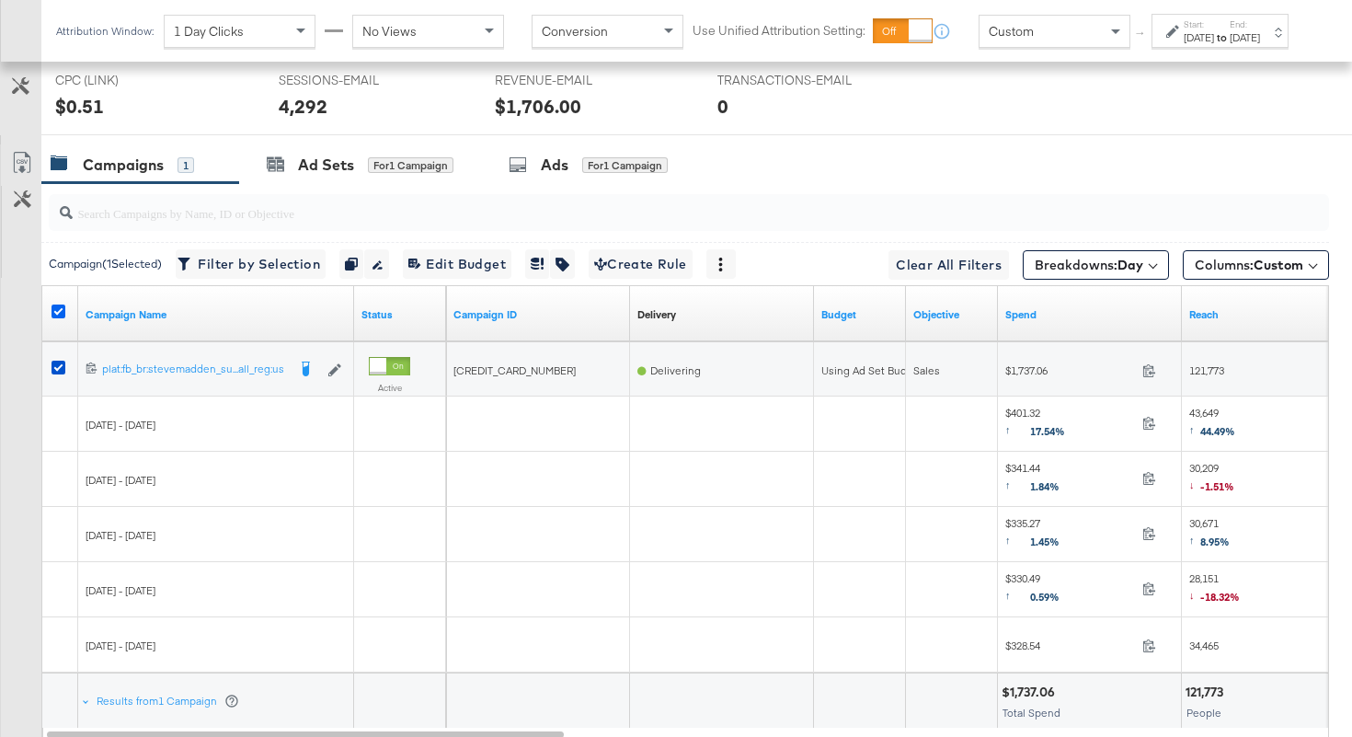
click at [63, 312] on icon at bounding box center [58, 311] width 14 height 14
click at [0, 0] on input "checkbox" at bounding box center [0, 0] width 0 height 0
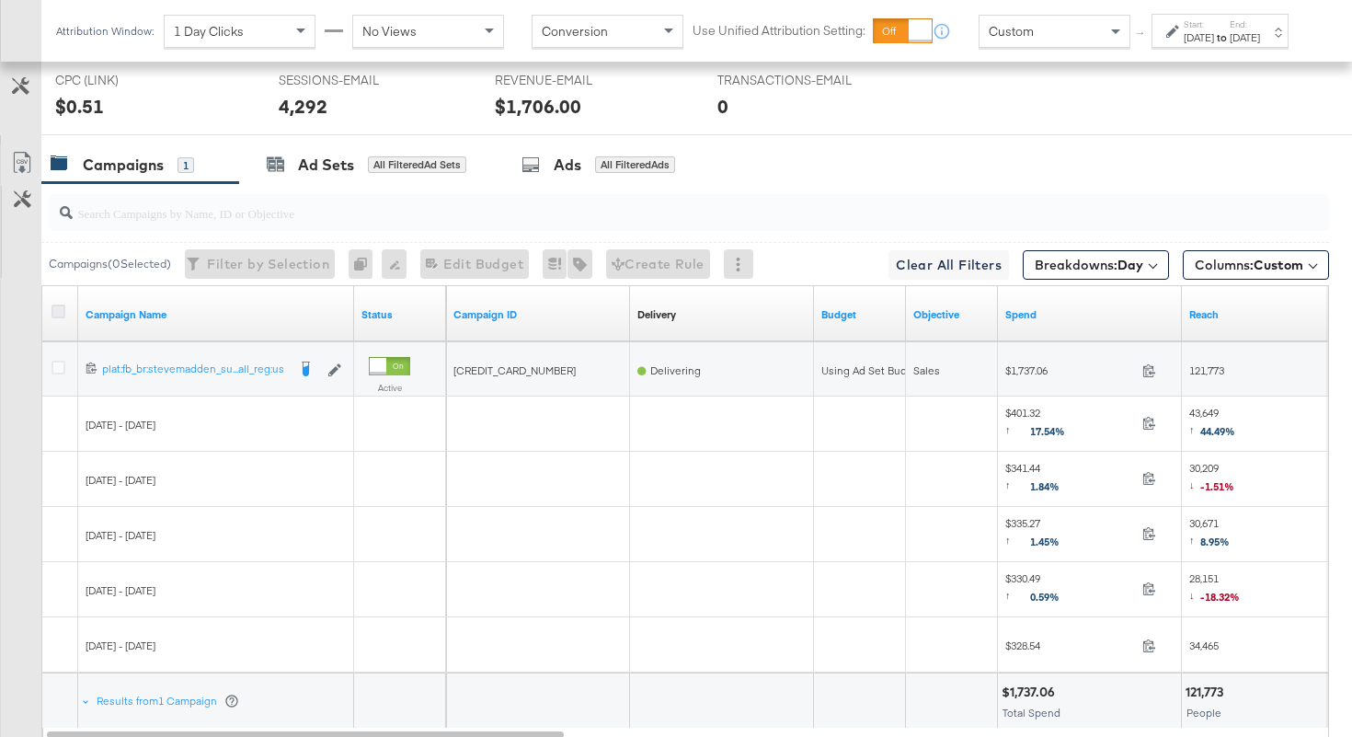
click at [63, 312] on icon at bounding box center [58, 311] width 14 height 14
click at [0, 0] on input "checkbox" at bounding box center [0, 0] width 0 height 0
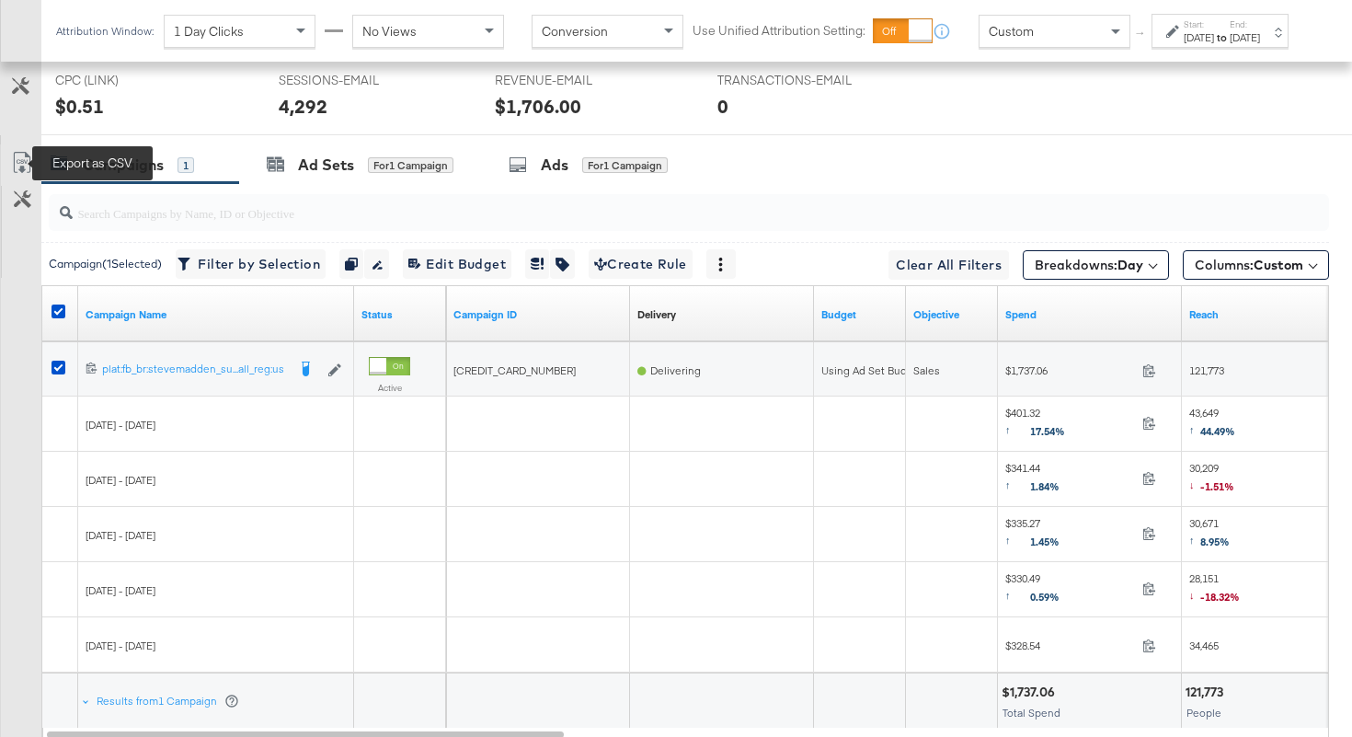
click at [21, 166] on icon at bounding box center [22, 163] width 22 height 22
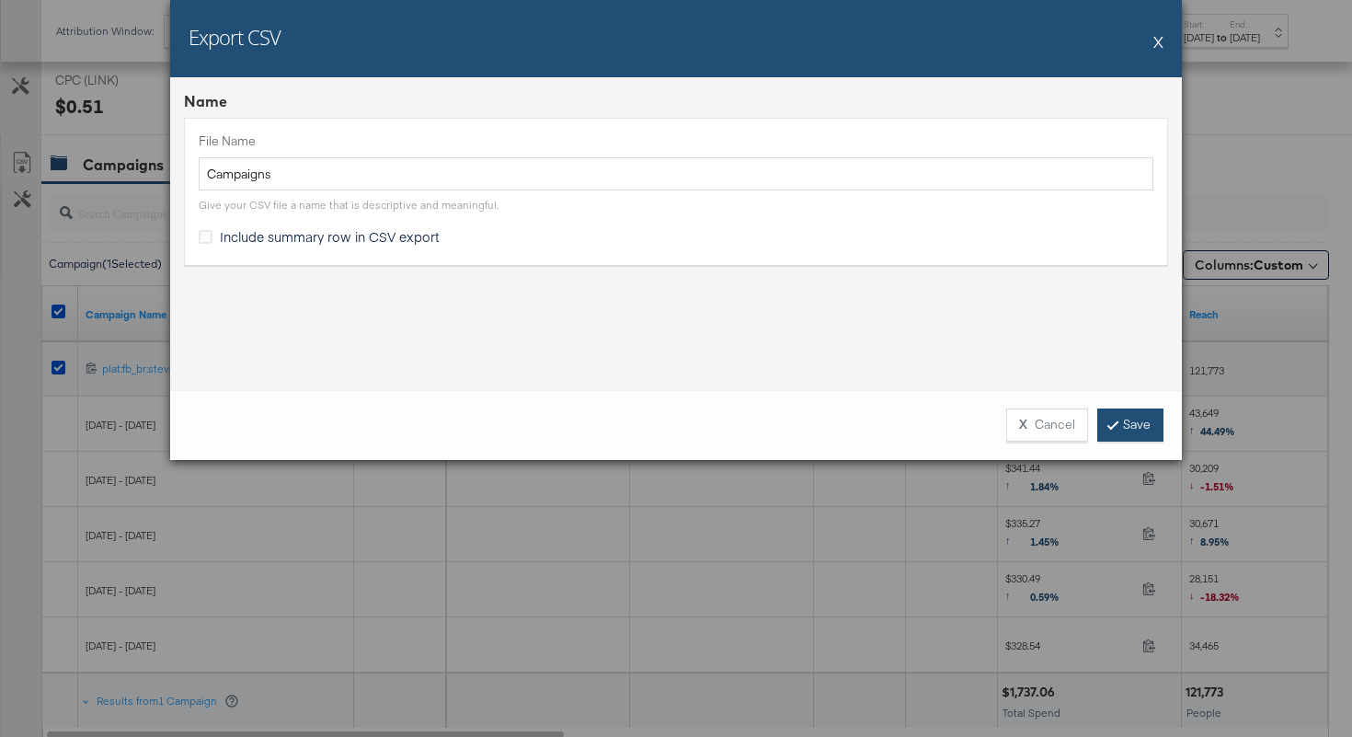
click at [1133, 421] on link "Save" at bounding box center [1130, 424] width 66 height 33
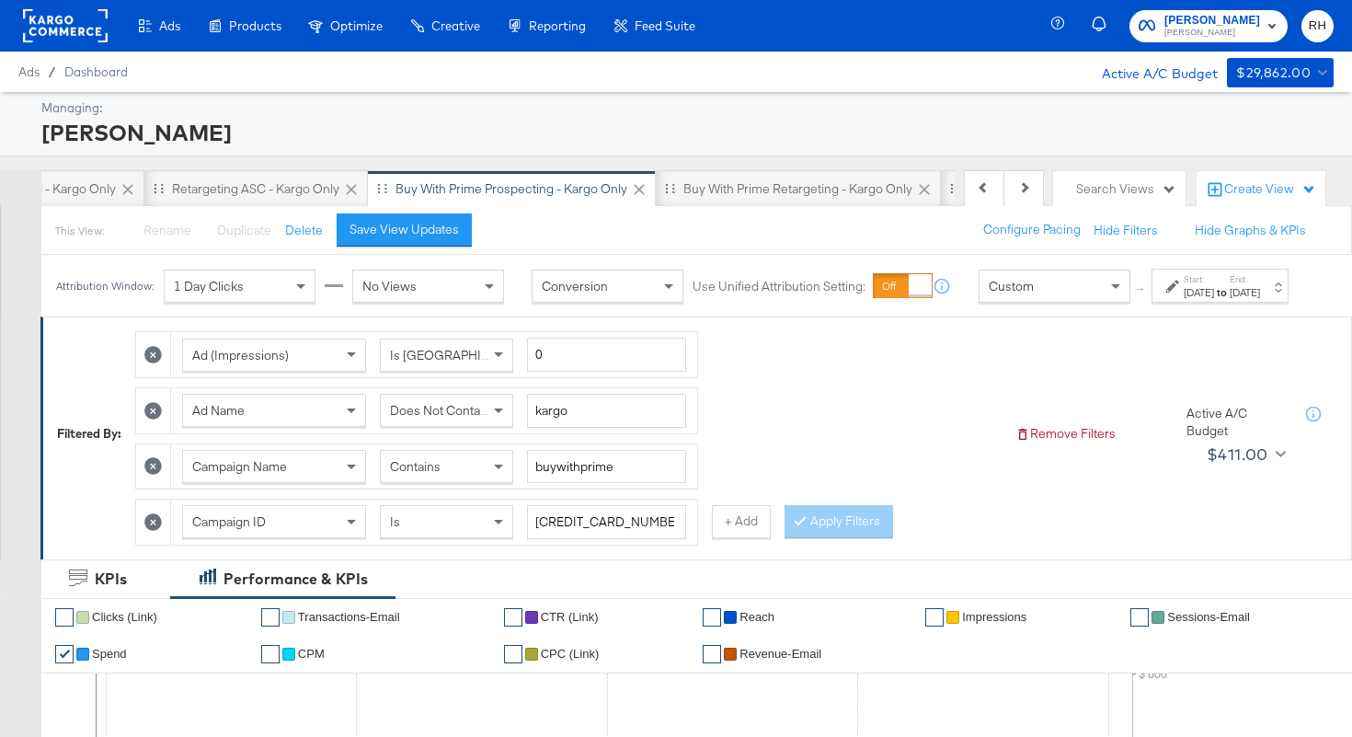
scroll to position [0, 352]
click at [698, 189] on div "Buy with Prime Retargeting - Kargo only" at bounding box center [692, 188] width 229 height 17
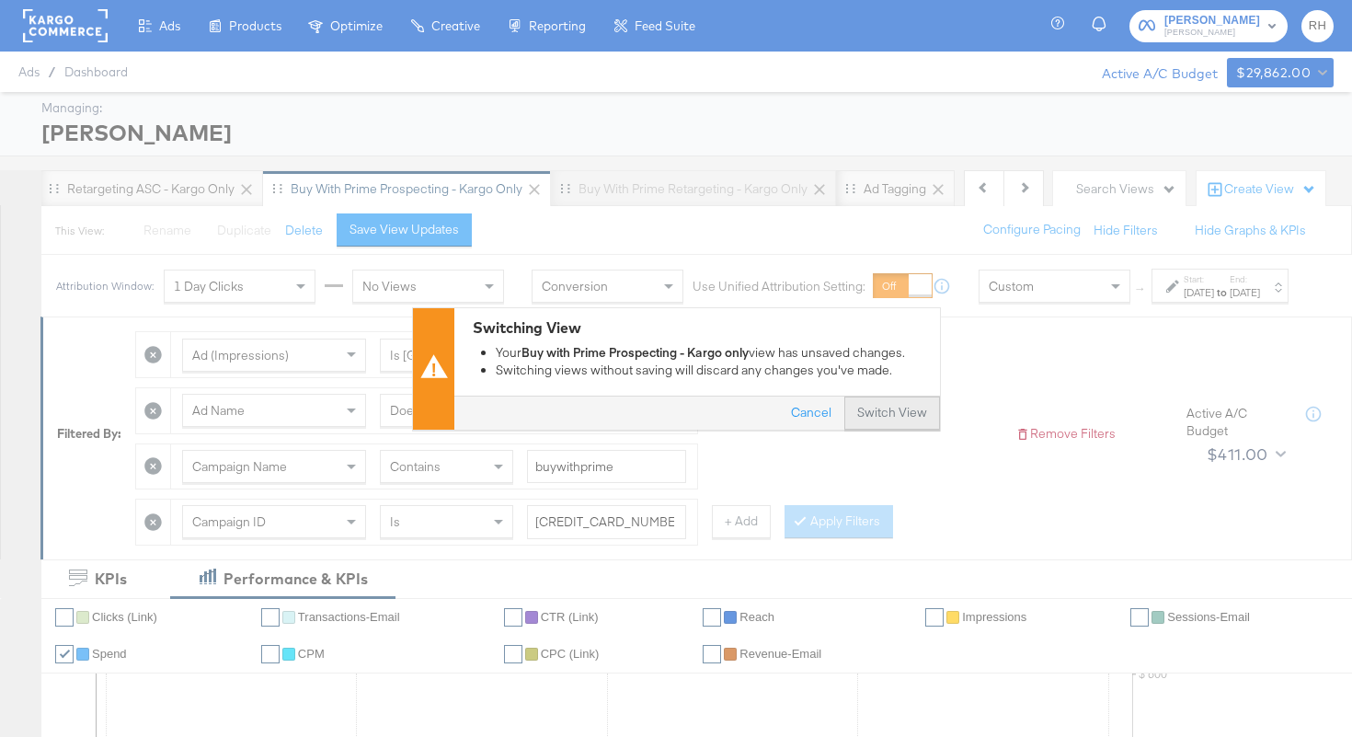
click at [912, 417] on button "Switch View" at bounding box center [892, 412] width 96 height 33
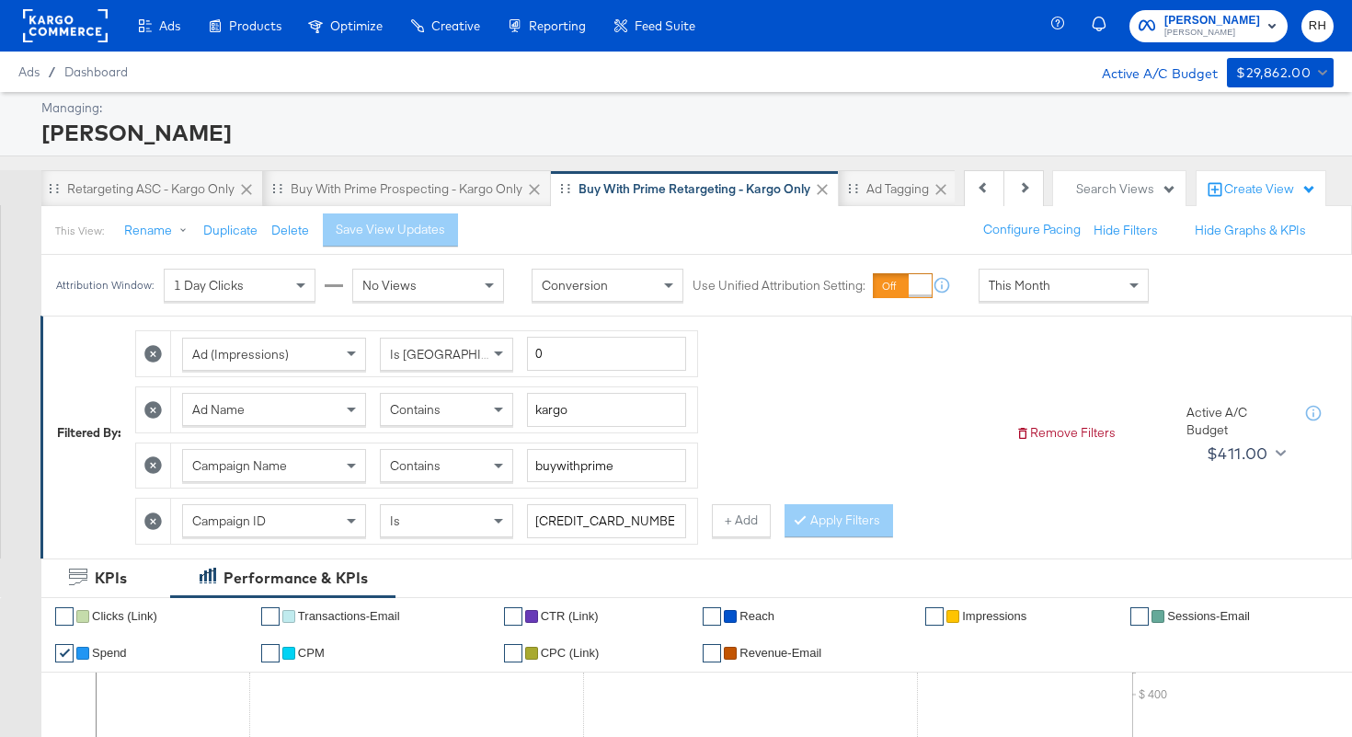
click at [1034, 296] on div "This Month" at bounding box center [1063, 284] width 168 height 31
click at [1184, 300] on div "[DATE]" at bounding box center [1199, 292] width 30 height 15
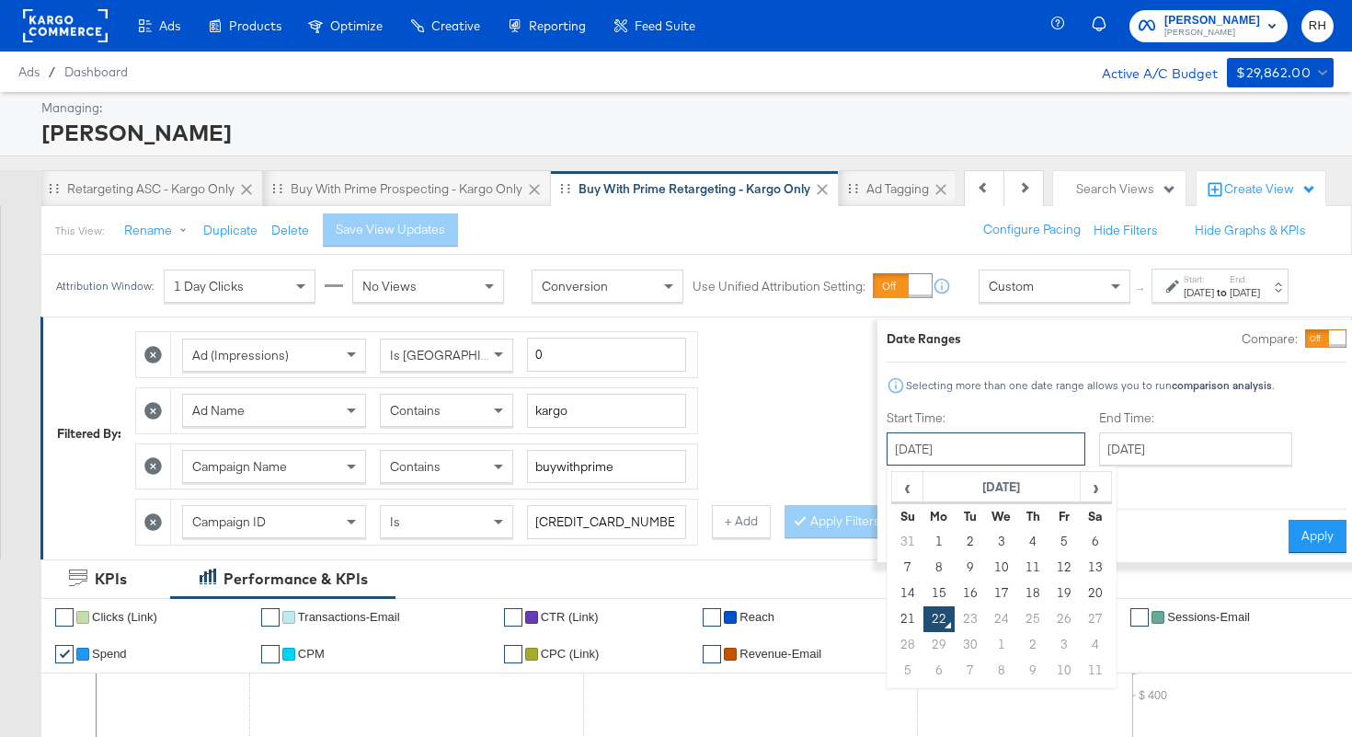
click at [969, 436] on input "[DATE]" at bounding box center [986, 448] width 199 height 33
click at [986, 585] on td "17" at bounding box center [1001, 593] width 31 height 26
type input "[DATE]"
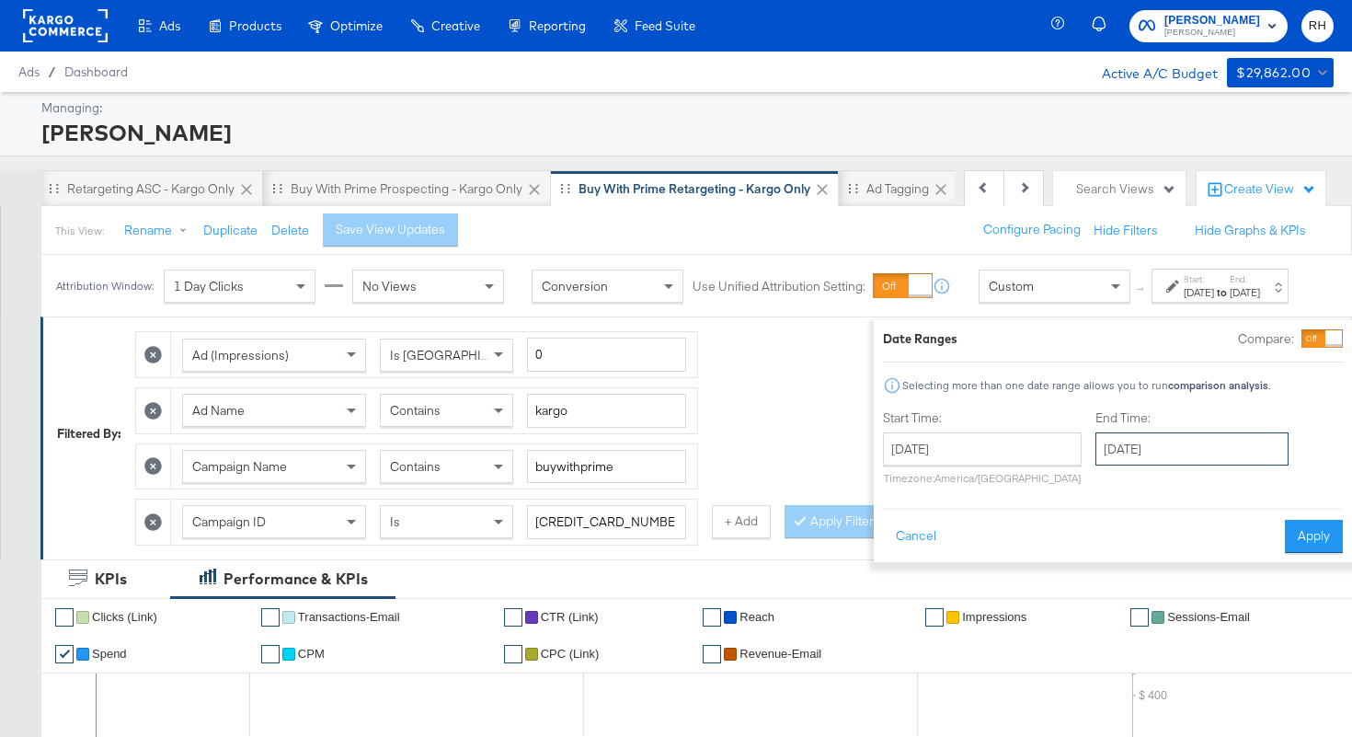
click at [1095, 463] on input "[DATE]" at bounding box center [1191, 448] width 193 height 33
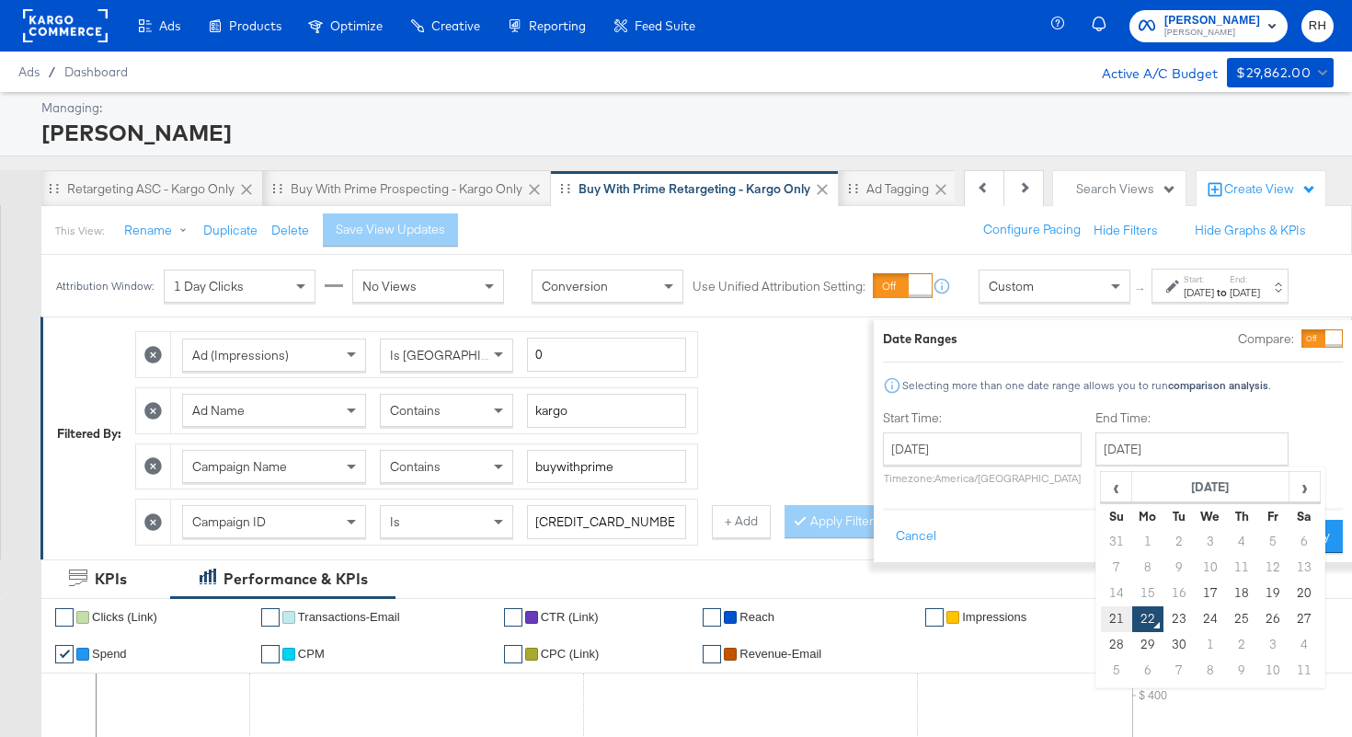
click at [1101, 612] on td "21" at bounding box center [1116, 619] width 31 height 26
type input "[DATE]"
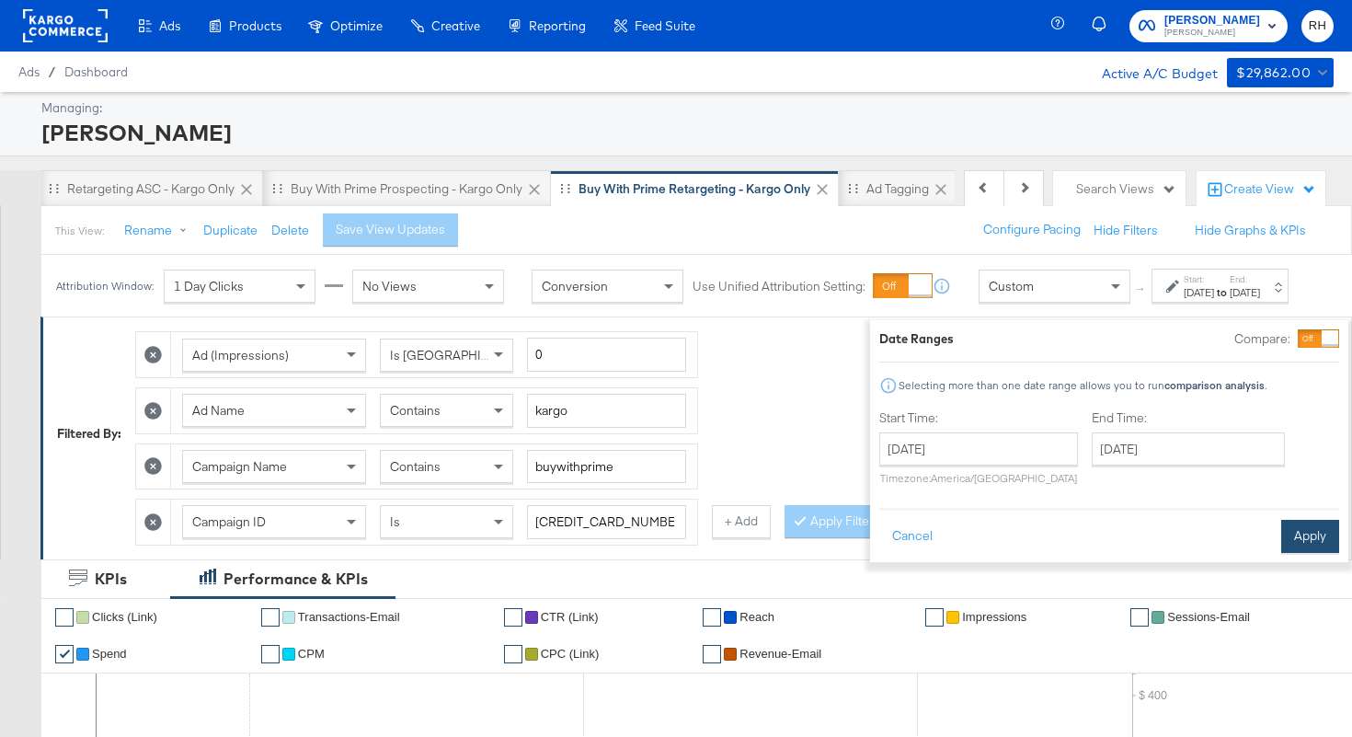
click at [1287, 537] on button "Apply" at bounding box center [1310, 536] width 58 height 33
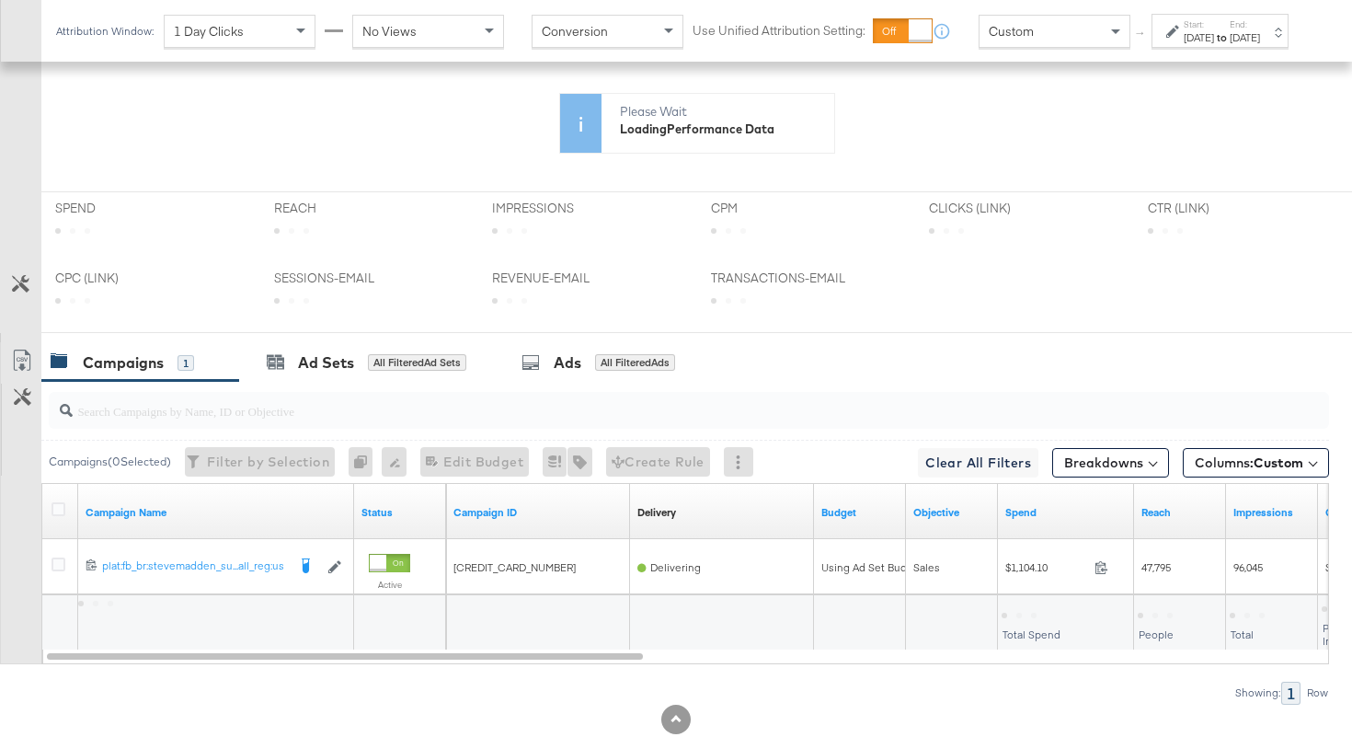
scroll to position [688, 0]
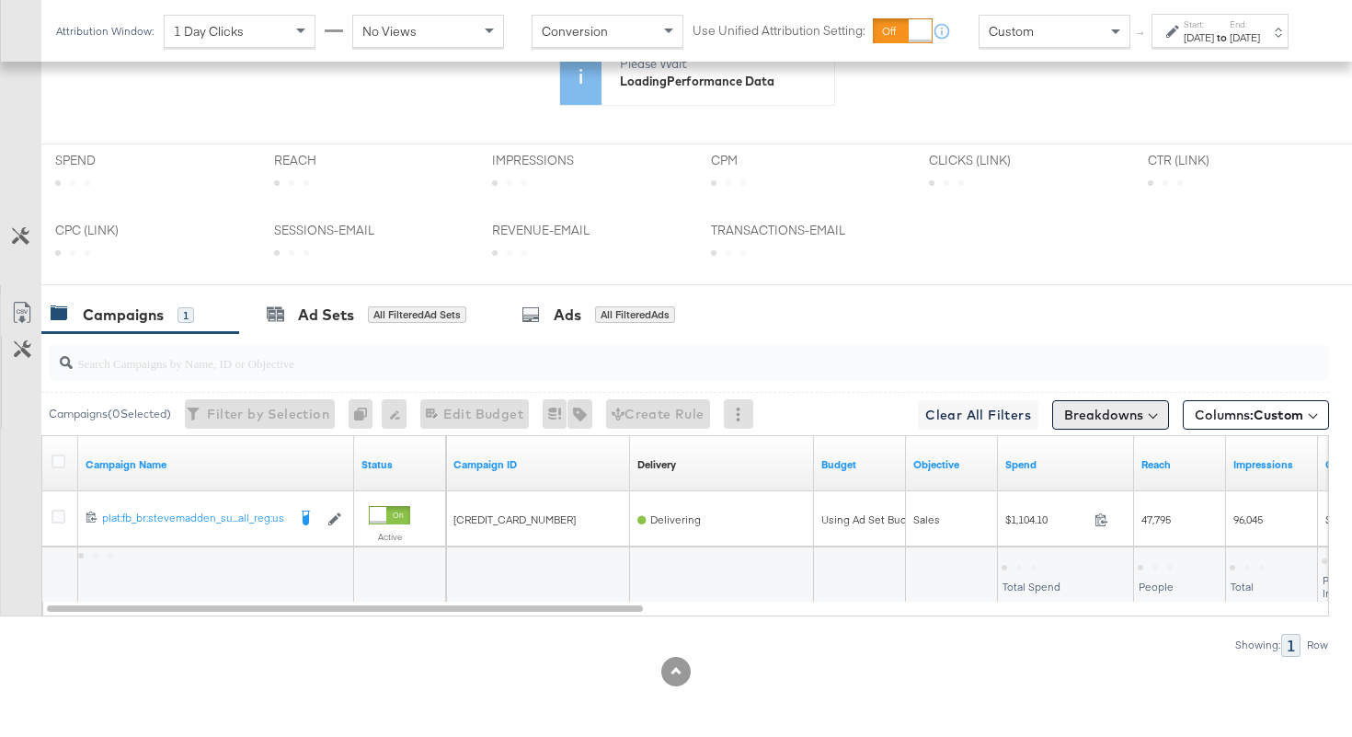
click at [1070, 415] on button "Breakdowns" at bounding box center [1110, 414] width 117 height 29
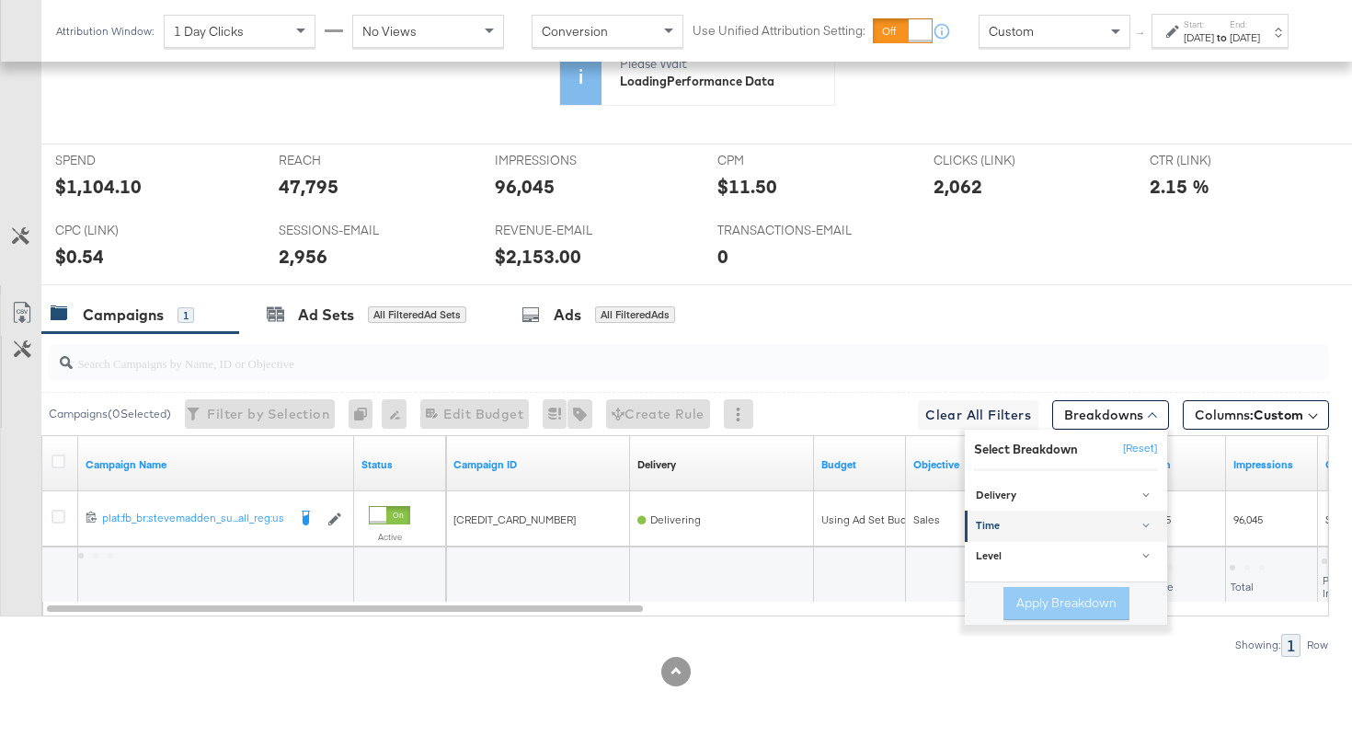
click at [1015, 531] on div "Time" at bounding box center [1067, 526] width 183 height 15
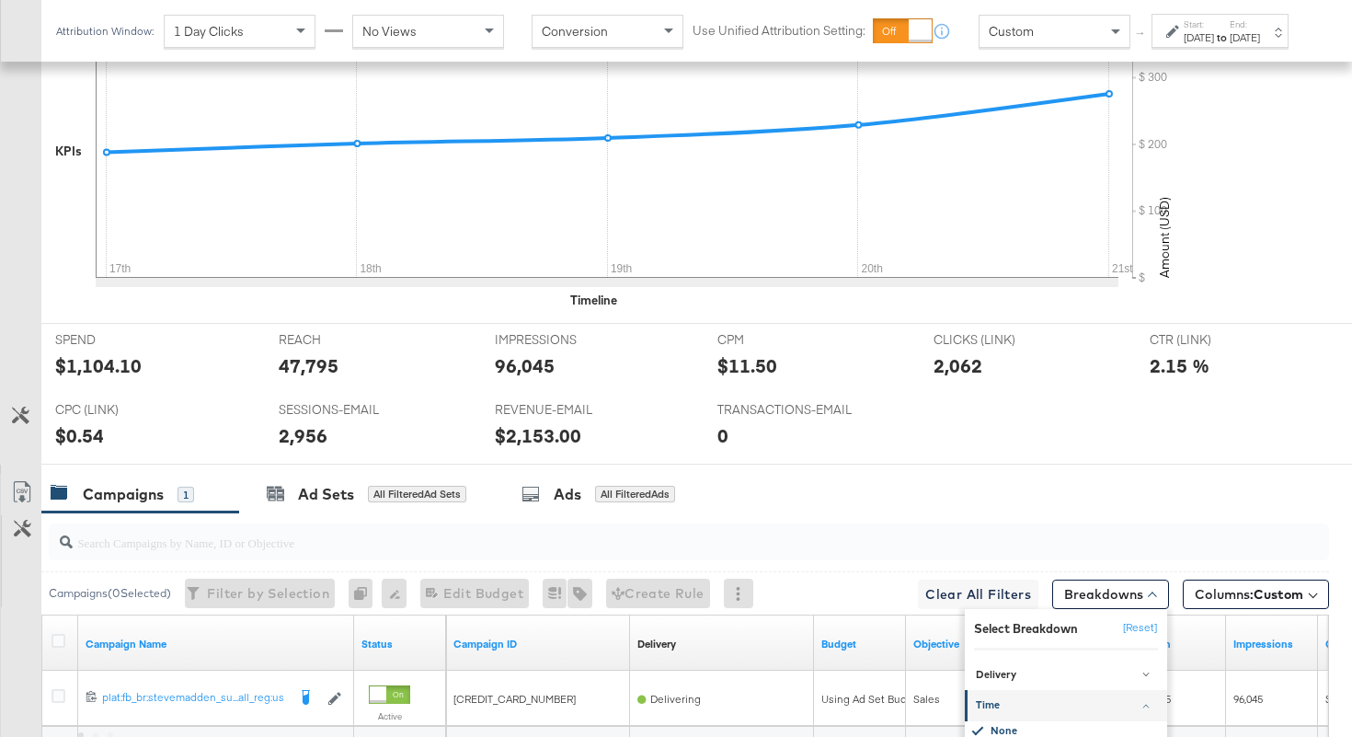
scroll to position [867, 0]
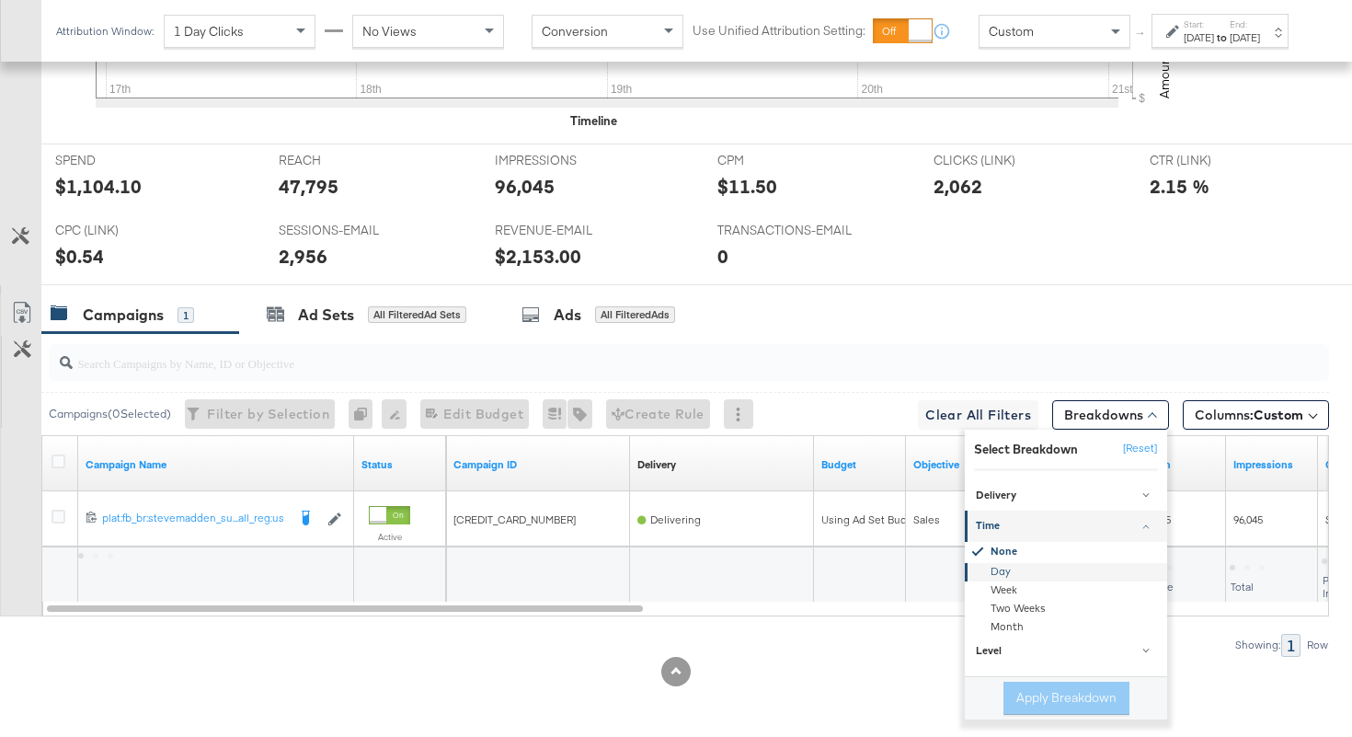
click at [1004, 566] on div "Day" at bounding box center [1067, 572] width 200 height 18
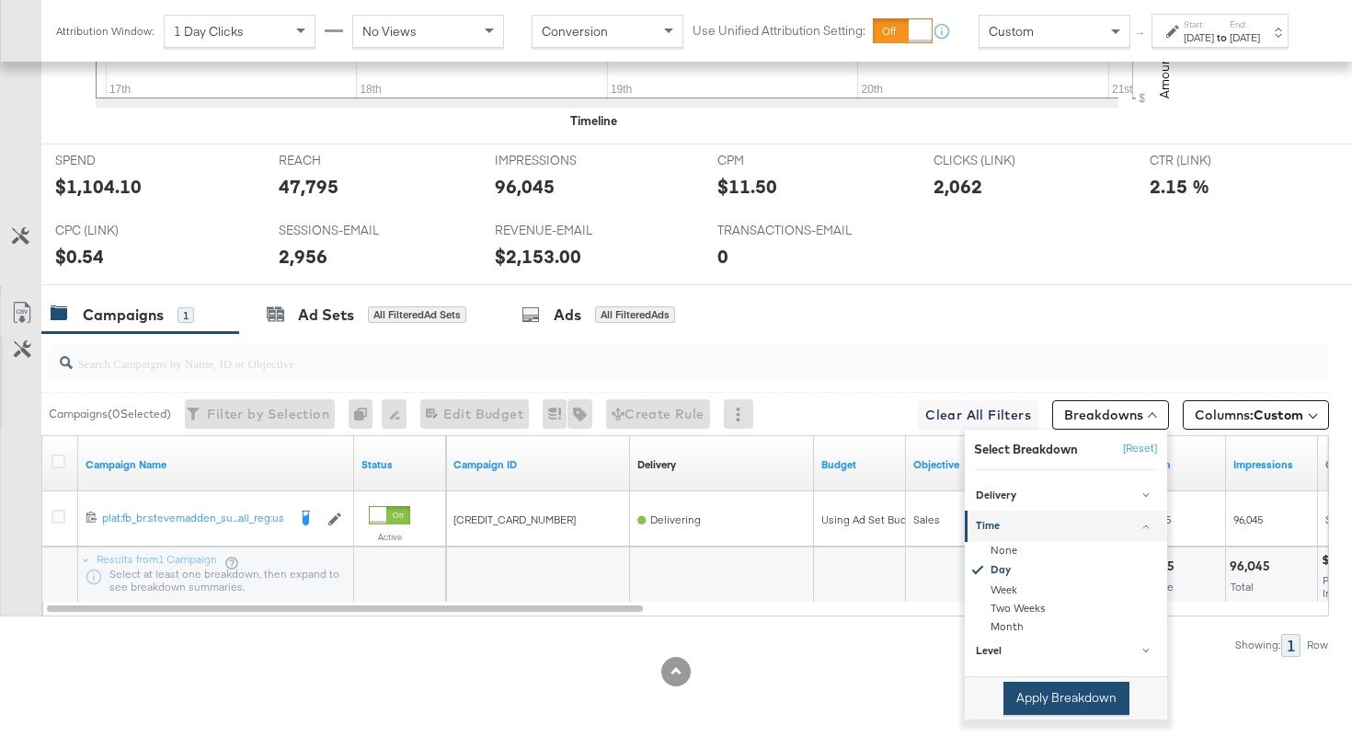
click at [1025, 704] on button "Apply Breakdown" at bounding box center [1066, 697] width 126 height 33
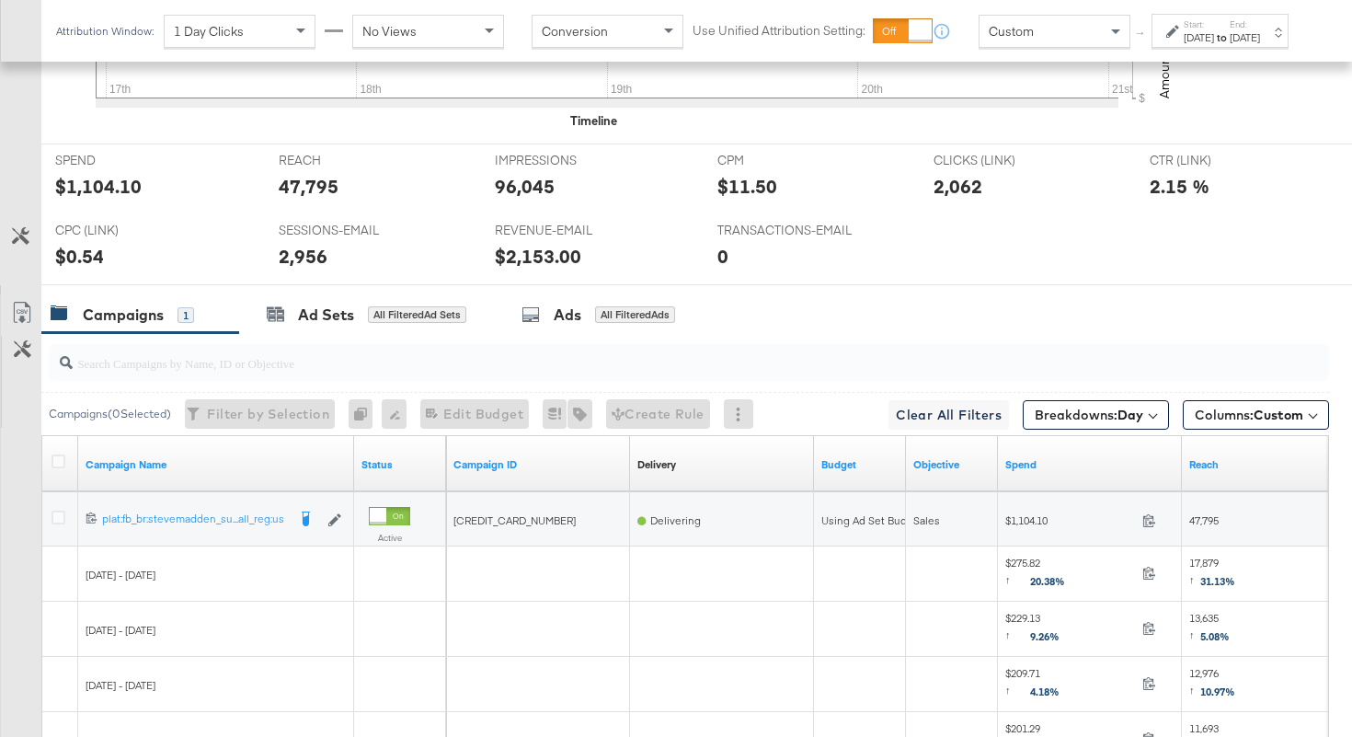
click at [936, 301] on div "Campaigns 1 Ad Sets All Filtered Ad Sets Ads All Filtered Ads" at bounding box center [696, 315] width 1310 height 40
click at [57, 458] on icon at bounding box center [58, 461] width 14 height 14
click at [0, 0] on input "checkbox" at bounding box center [0, 0] width 0 height 0
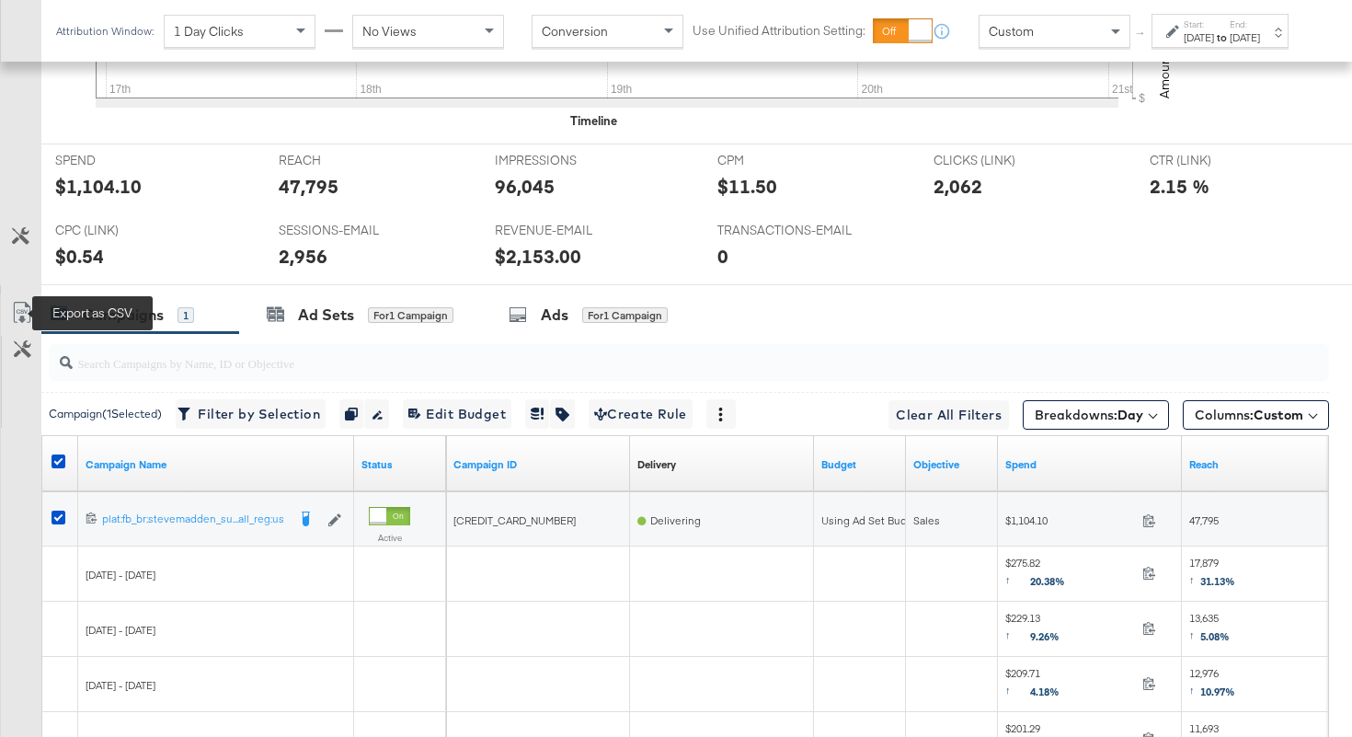
click at [16, 315] on icon at bounding box center [22, 313] width 22 height 22
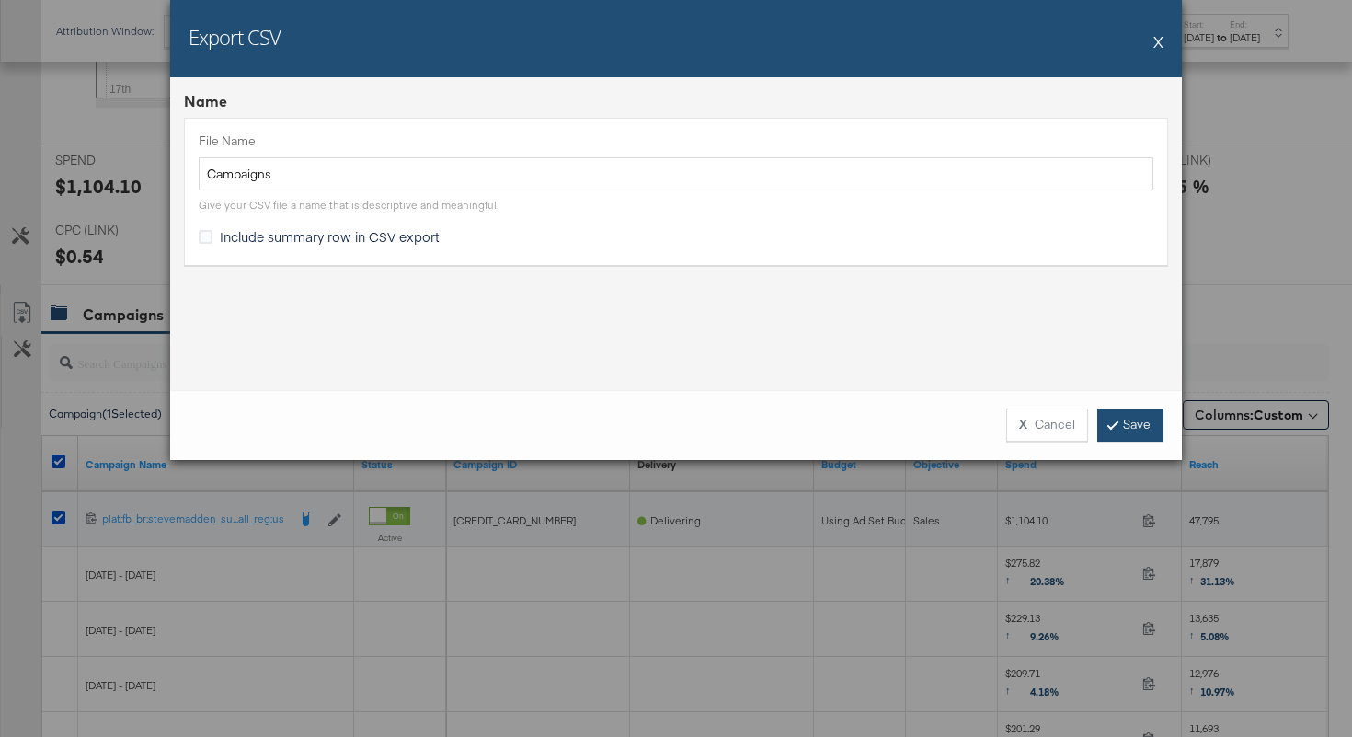
click at [1118, 420] on link "Save" at bounding box center [1130, 424] width 66 height 33
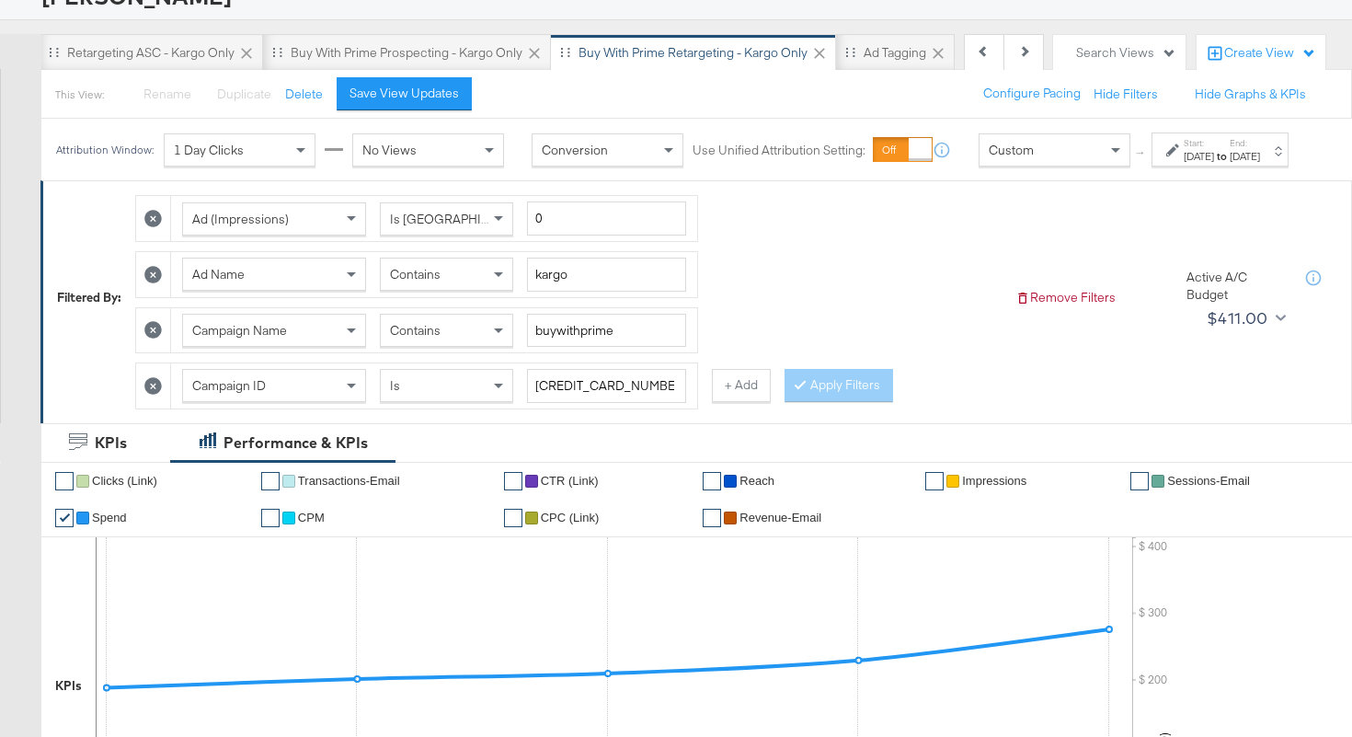
scroll to position [0, 0]
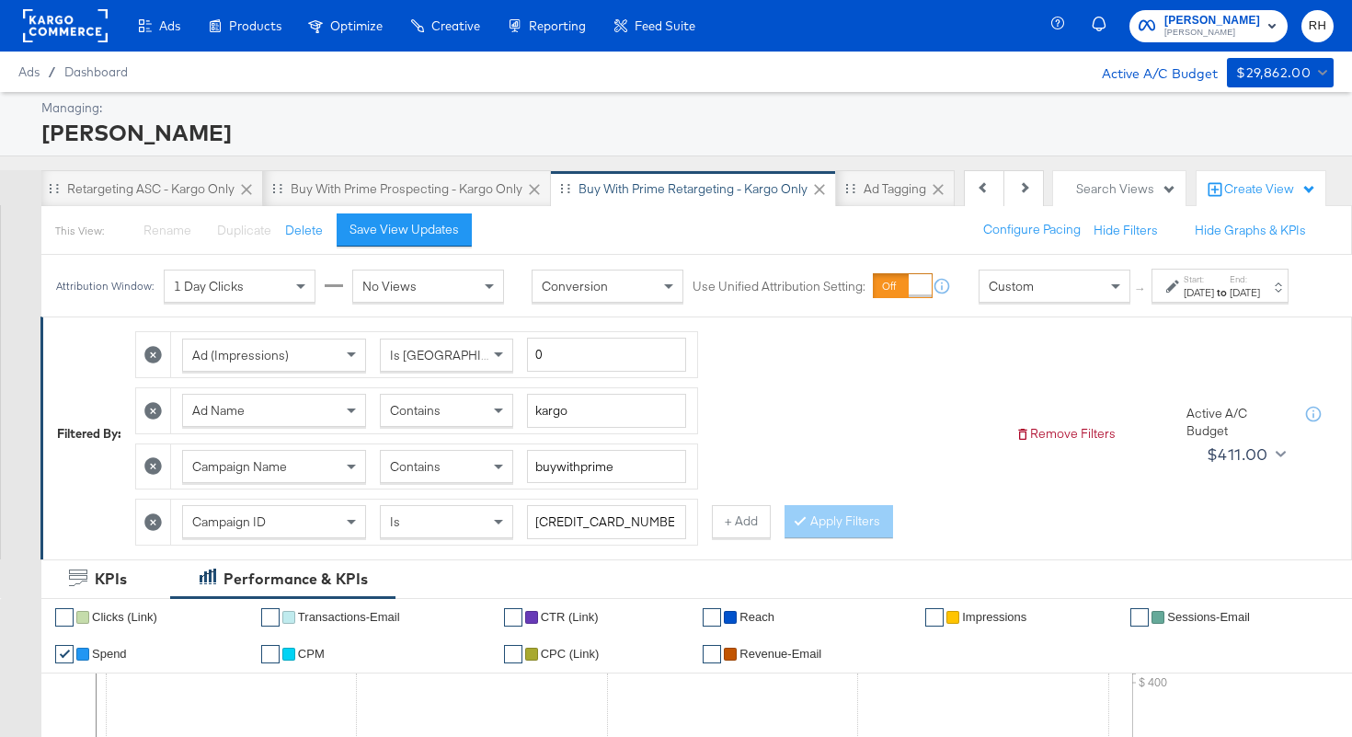
click at [430, 418] on span "Contains" at bounding box center [415, 410] width 51 height 17
click at [815, 534] on button "Apply Filters" at bounding box center [838, 521] width 109 height 33
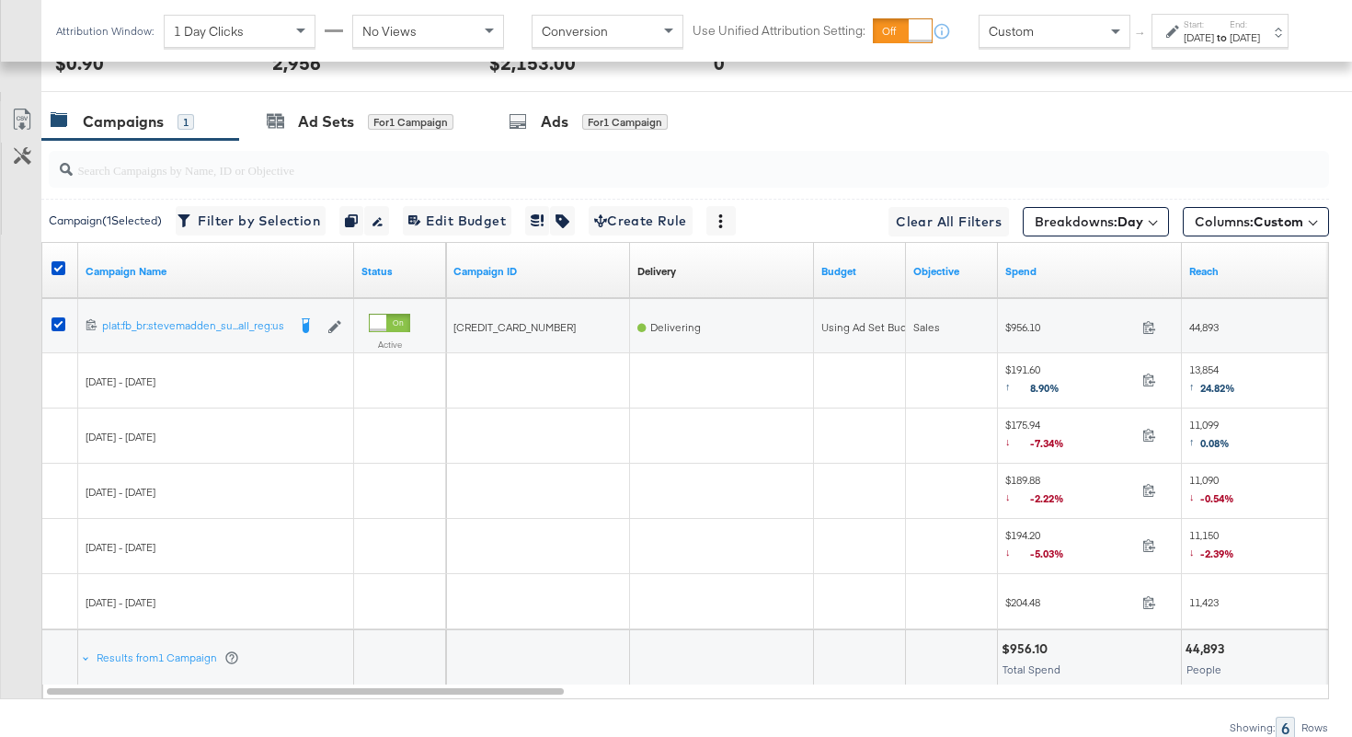
scroll to position [1060, 0]
click at [59, 268] on icon at bounding box center [58, 268] width 14 height 14
click at [0, 0] on input "checkbox" at bounding box center [0, 0] width 0 height 0
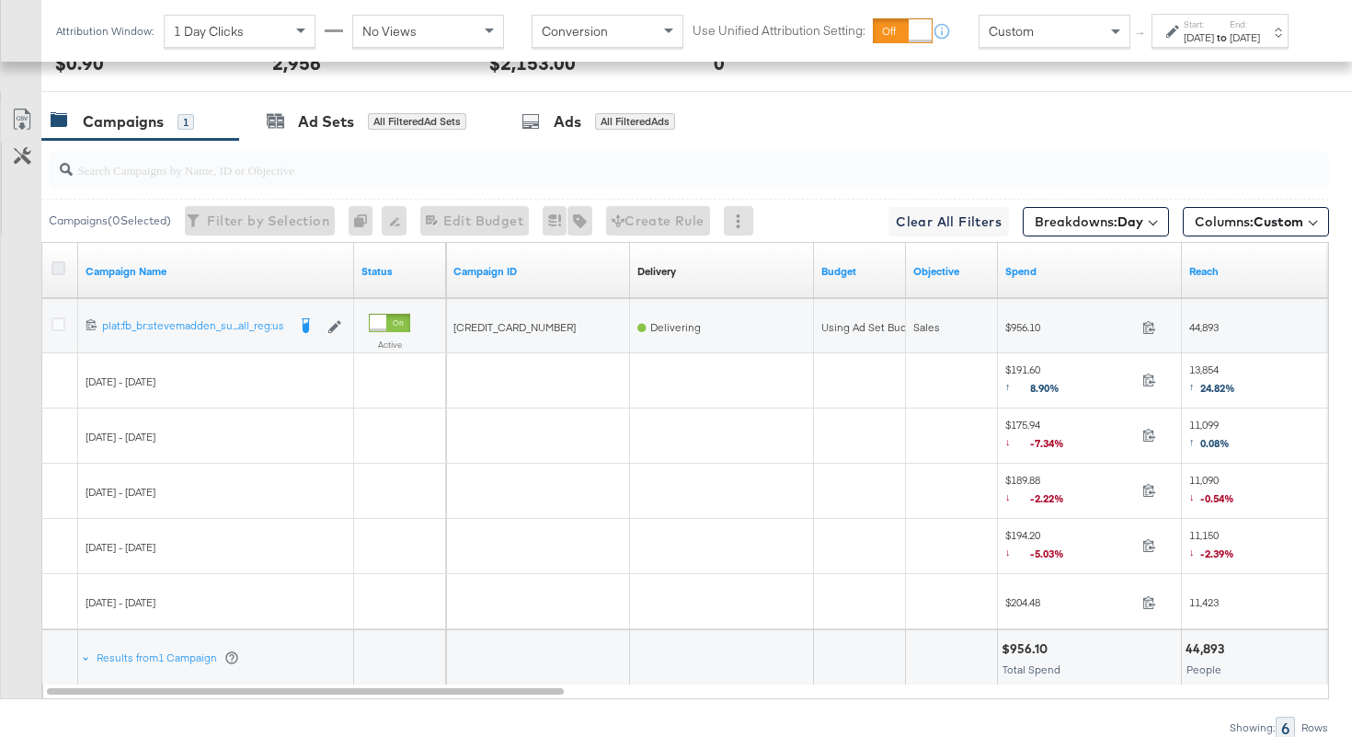
click at [59, 268] on icon at bounding box center [58, 268] width 14 height 14
click at [0, 0] on input "checkbox" at bounding box center [0, 0] width 0 height 0
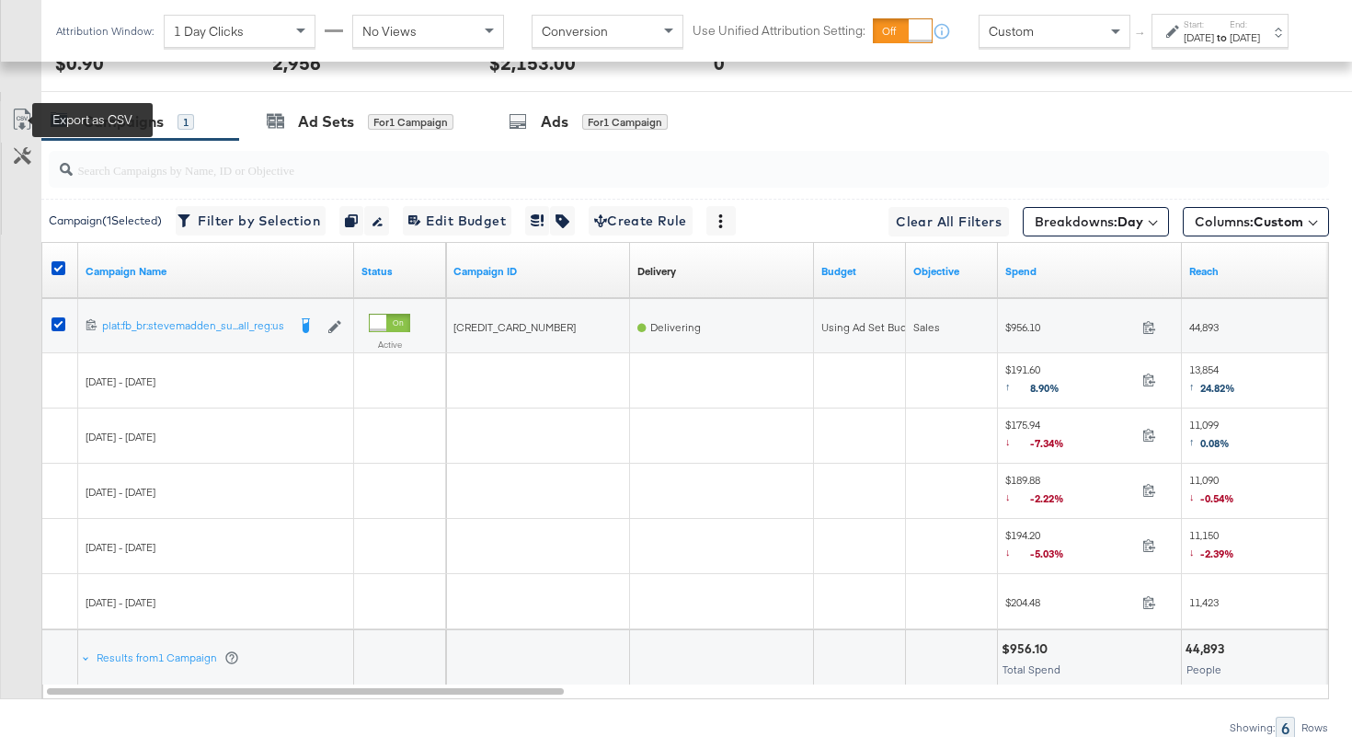
click at [18, 118] on icon at bounding box center [22, 120] width 22 height 22
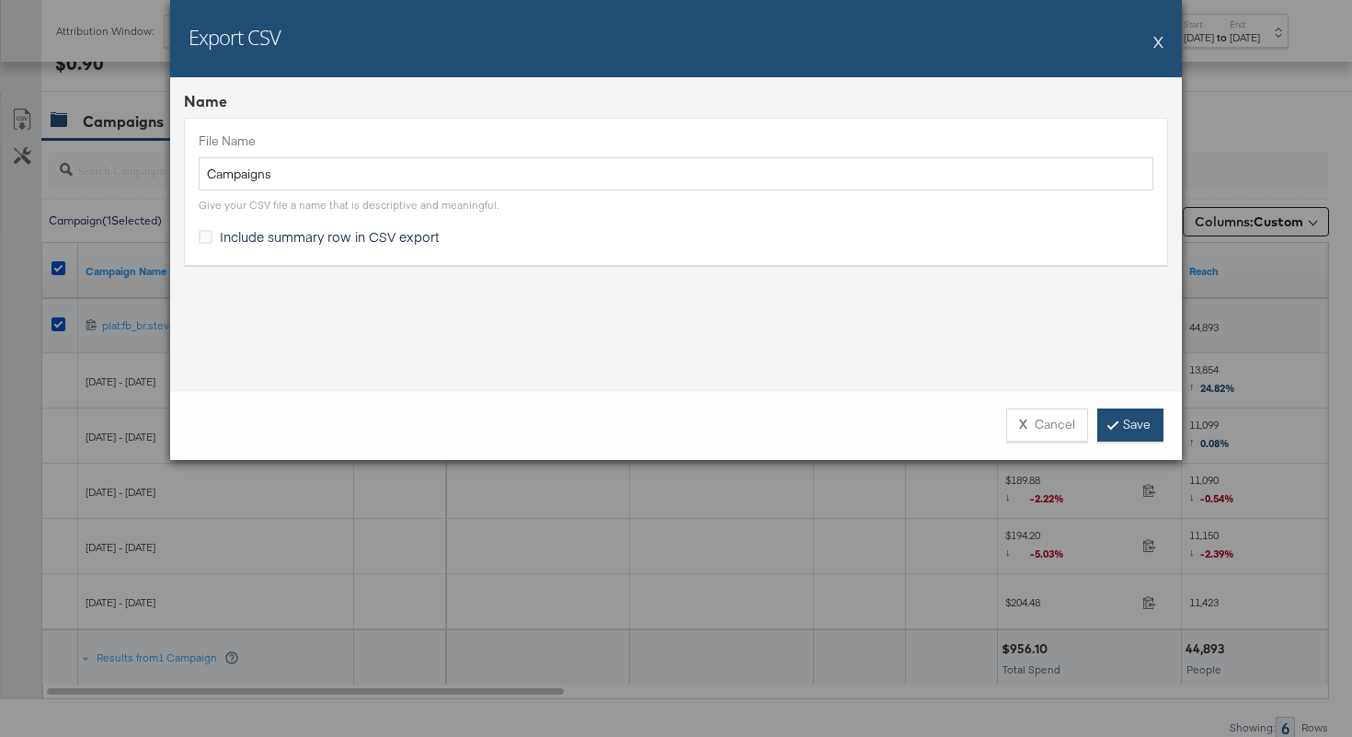
click at [1140, 418] on link "Save" at bounding box center [1130, 424] width 66 height 33
